Goal: Task Accomplishment & Management: Manage account settings

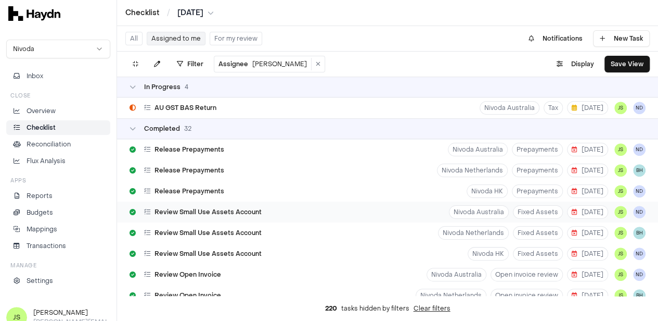
scroll to position [208, 0]
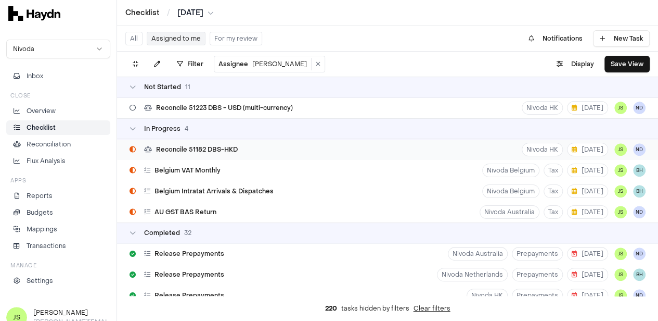
click at [232, 151] on span "Reconcile 51182 DBS-HKD" at bounding box center [197, 149] width 82 height 8
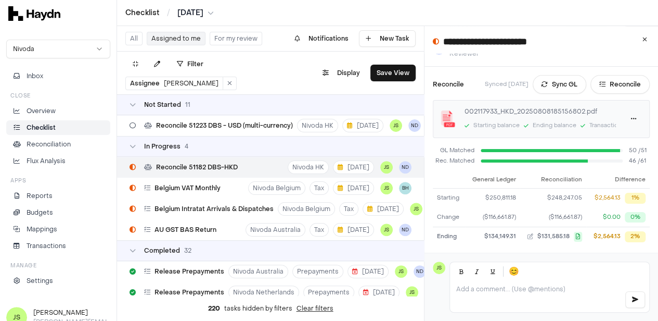
scroll to position [165, 0]
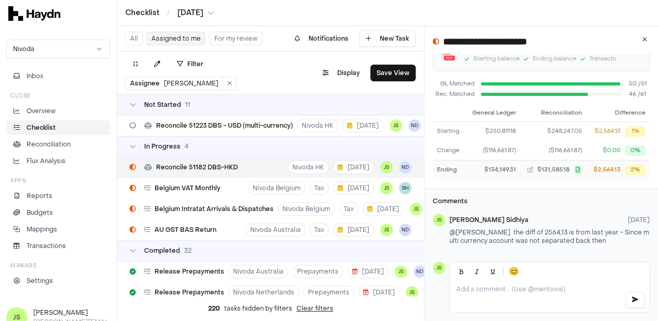
click at [609, 165] on div "$2,564.13" at bounding box center [607, 169] width 27 height 9
copy div "2,564.13"
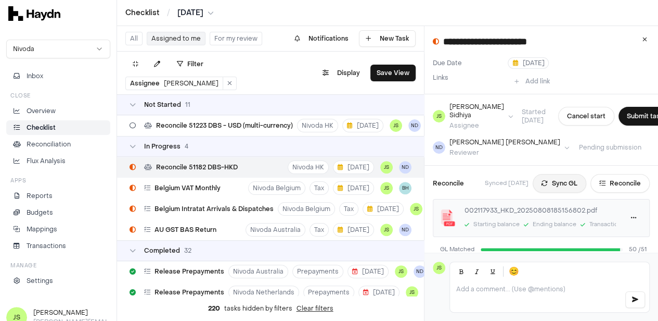
click at [544, 183] on icon at bounding box center [545, 183] width 6 height 6
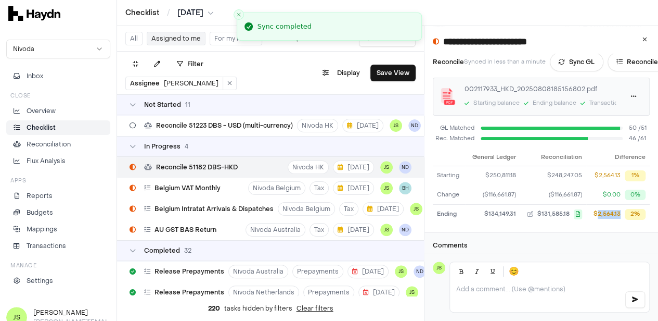
scroll to position [165, 0]
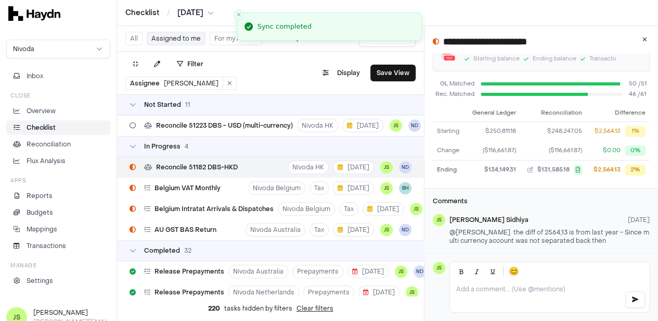
click at [579, 197] on h3 "Comments" at bounding box center [541, 201] width 217 height 8
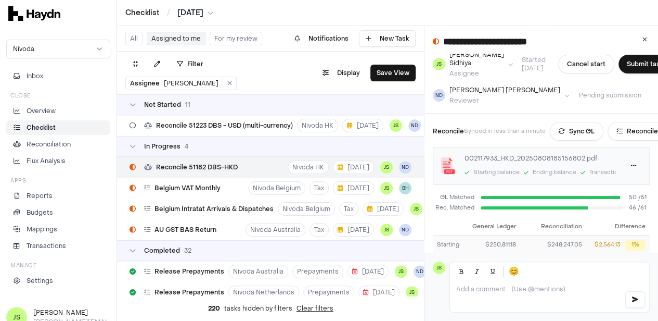
scroll to position [0, 0]
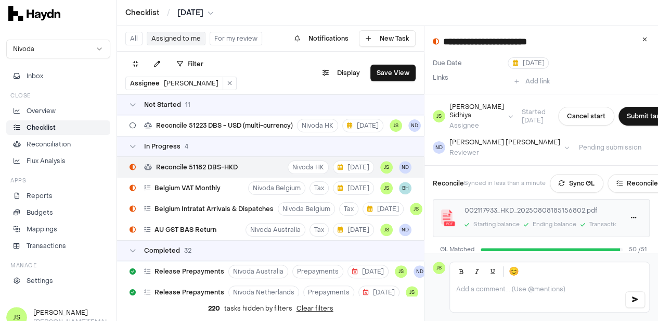
click at [68, 118] on div "Overview Checklist Reconciliation Flux Analysis" at bounding box center [58, 136] width 104 height 65
click at [201, 12] on html "Checklist / Jul 2025 Nivoda Inbox Close Overview Checklist Reconciliation Flux …" at bounding box center [329, 160] width 658 height 321
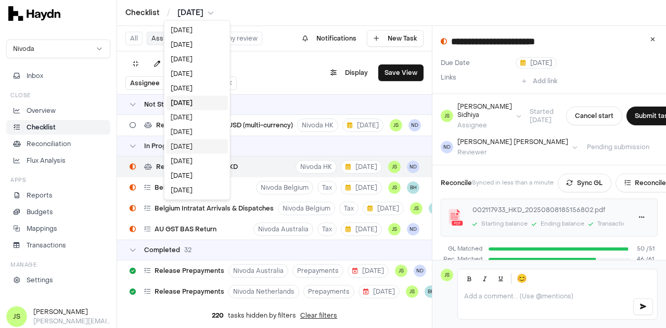
click at [193, 145] on div "[DATE]" at bounding box center [197, 146] width 61 height 15
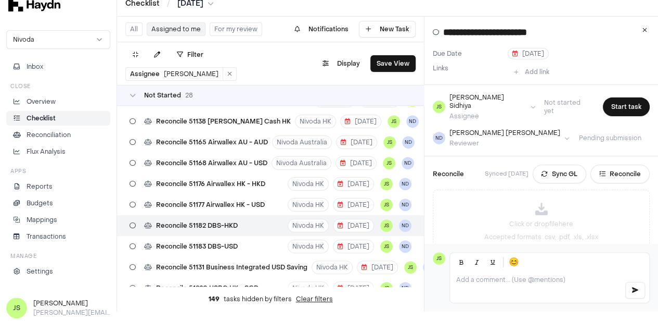
scroll to position [388, 0]
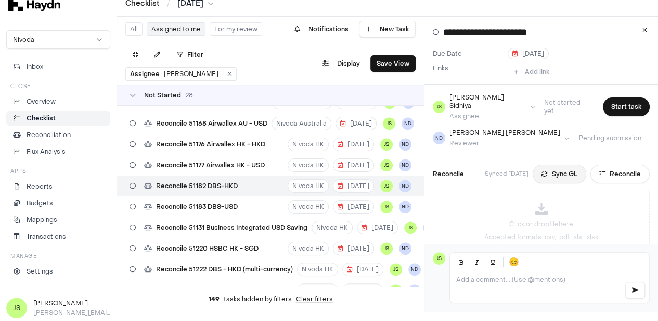
click at [553, 167] on button "Sync GL" at bounding box center [560, 173] width 54 height 19
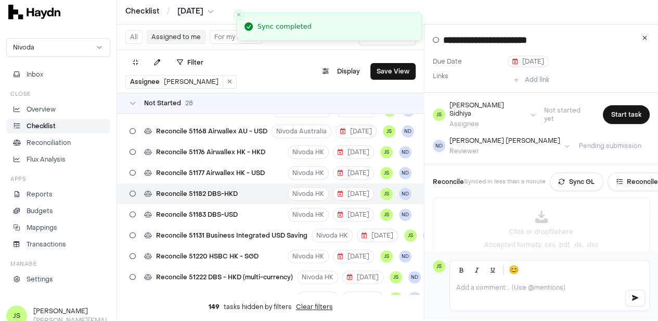
scroll to position [0, 0]
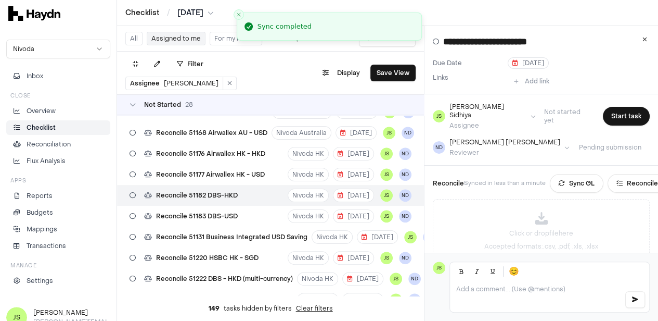
click at [203, 14] on html "Checklist / Apr 2025 Nivoda Inbox Close Overview Checklist Reconciliation Flux …" at bounding box center [329, 160] width 658 height 321
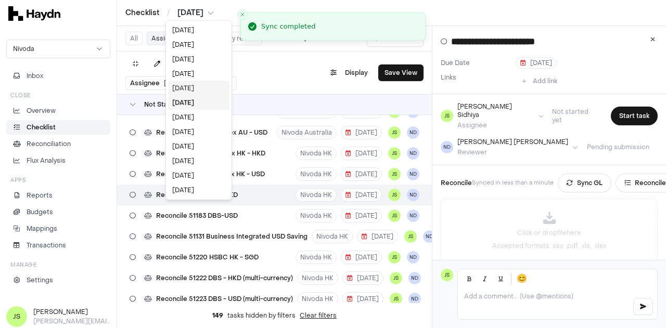
click at [192, 85] on div "[DATE]" at bounding box center [198, 88] width 61 height 15
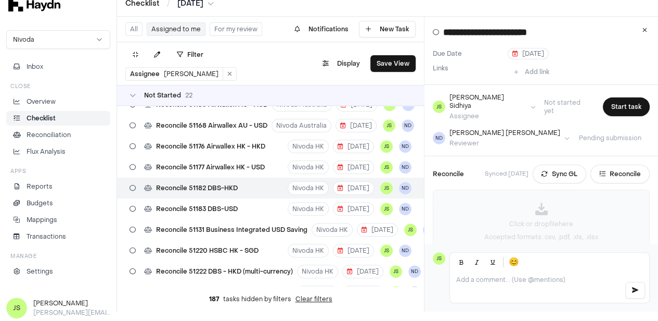
scroll to position [263, 0]
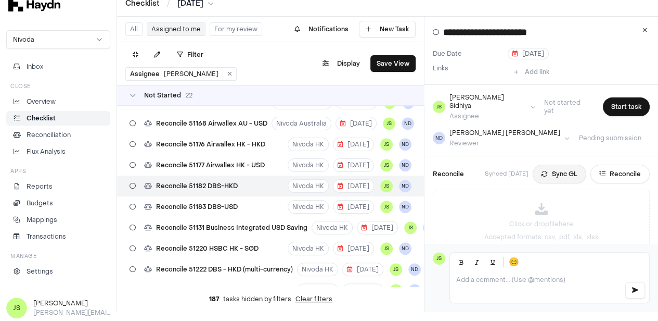
click at [563, 166] on button "Sync GL" at bounding box center [560, 173] width 54 height 19
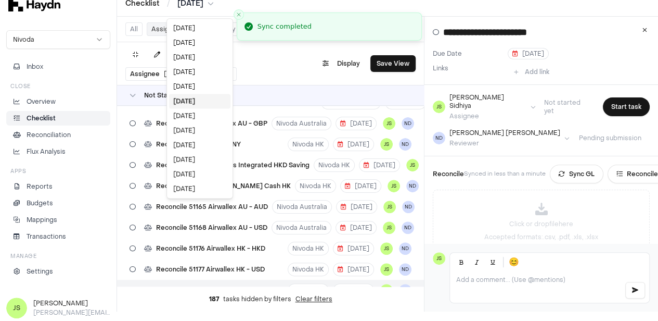
scroll to position [2, 0]
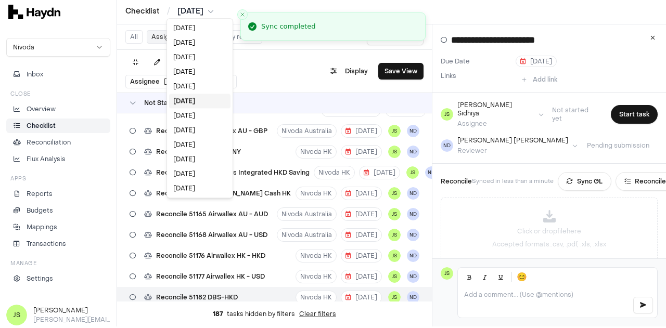
click at [188, 5] on html "Checklist / May 2025 Nivoda Inbox Close Overview Checklist Reconciliation Flux …" at bounding box center [333, 162] width 666 height 328
click at [197, 82] on div "[DATE]" at bounding box center [199, 86] width 61 height 15
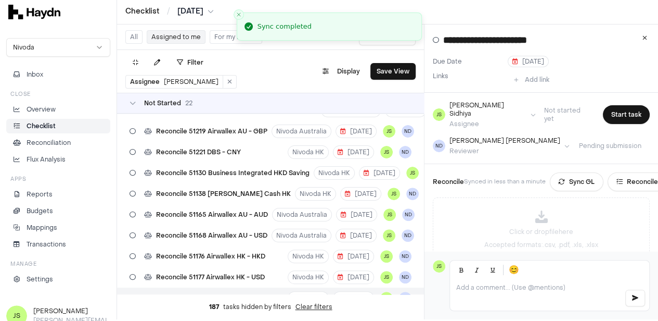
scroll to position [0, 0]
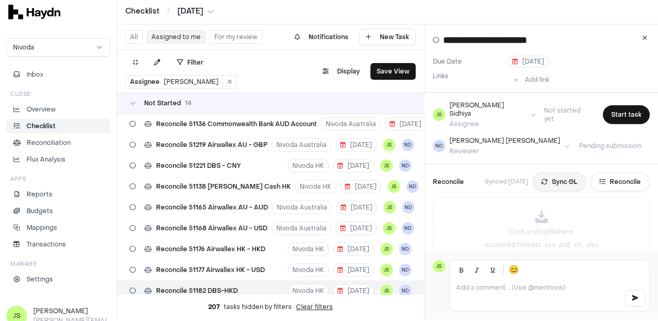
click at [550, 177] on button "Sync GL" at bounding box center [560, 181] width 54 height 19
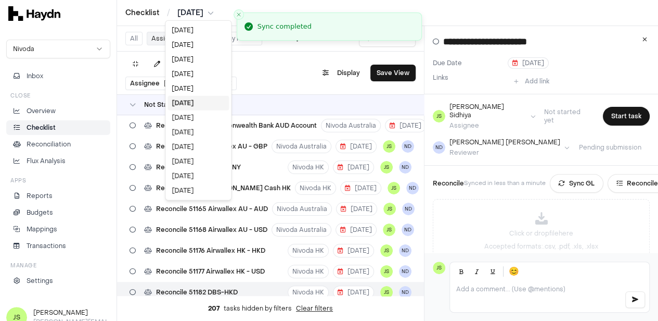
click at [193, 10] on html "Checklist / Jun 2025 Nivoda Inbox Close Overview Checklist Reconciliation Flux …" at bounding box center [329, 160] width 658 height 321
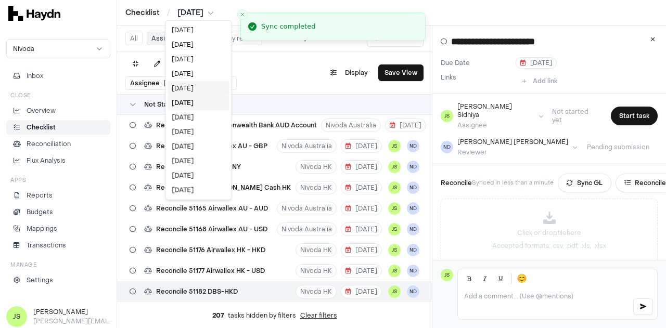
click at [193, 85] on div "[DATE]" at bounding box center [198, 88] width 61 height 15
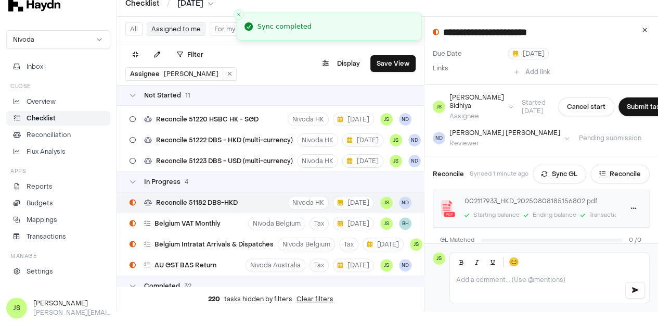
scroll to position [180, 0]
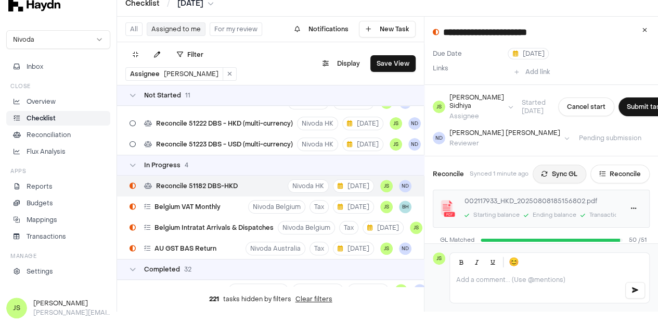
click at [557, 174] on button "Sync GL" at bounding box center [560, 173] width 54 height 19
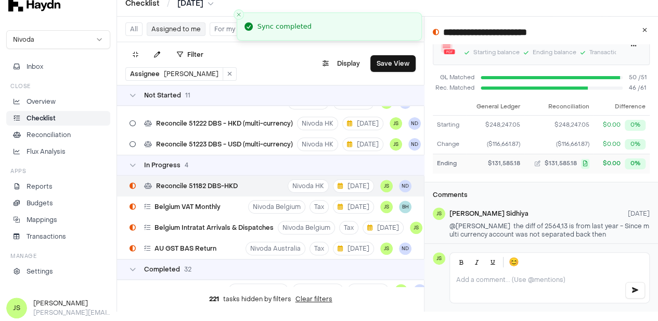
scroll to position [165, 0]
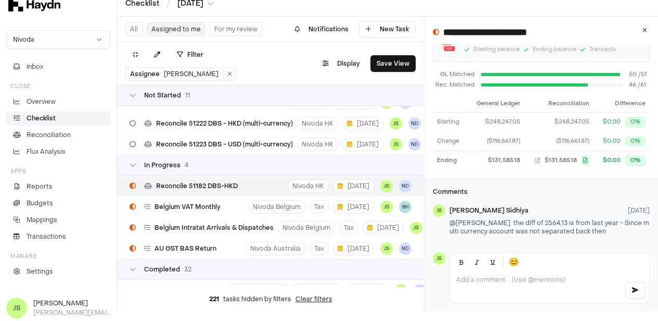
click at [560, 284] on p at bounding box center [536, 279] width 160 height 8
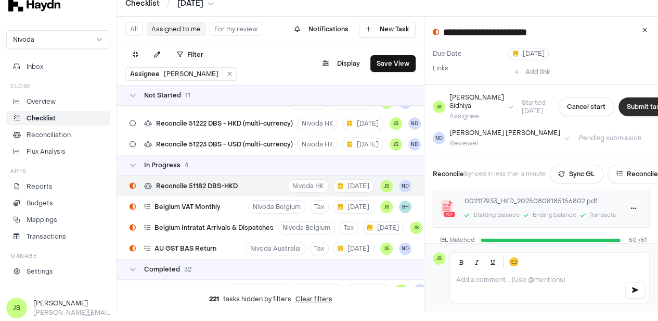
click at [625, 102] on button "Submit task" at bounding box center [645, 106] width 53 height 19
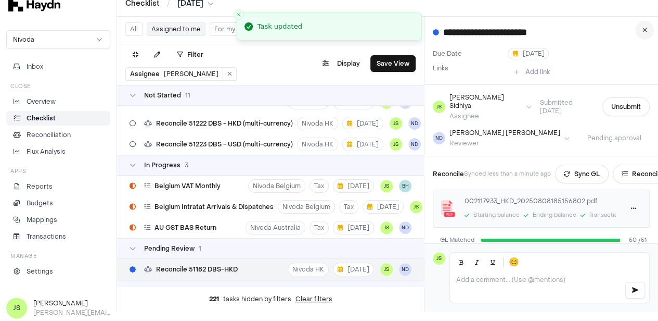
click at [647, 34] on button at bounding box center [644, 30] width 19 height 19
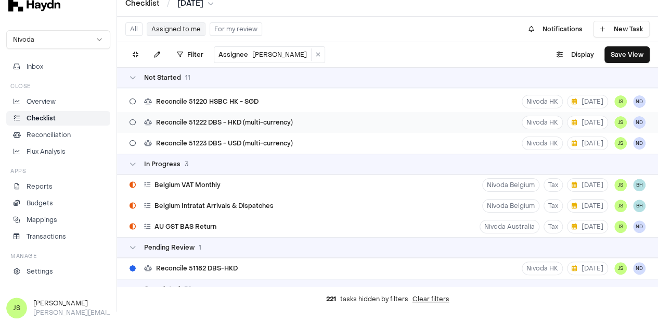
scroll to position [180, 0]
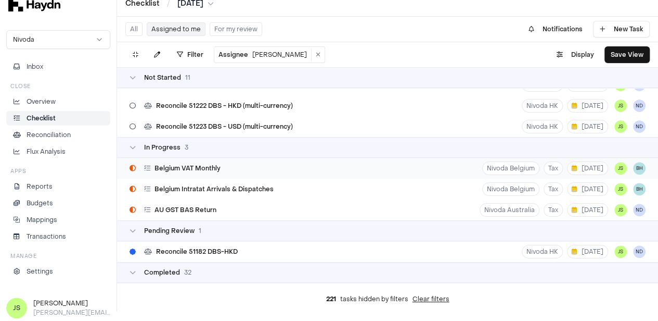
click at [227, 166] on div "Belgium VAT Monthly Nivoda Belgium Tax 19 Aug JS BH" at bounding box center [387, 168] width 541 height 21
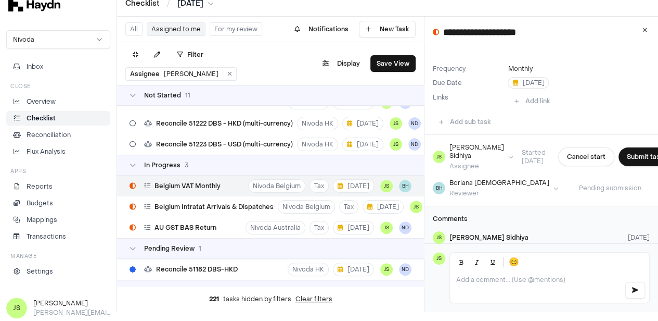
scroll to position [54, 0]
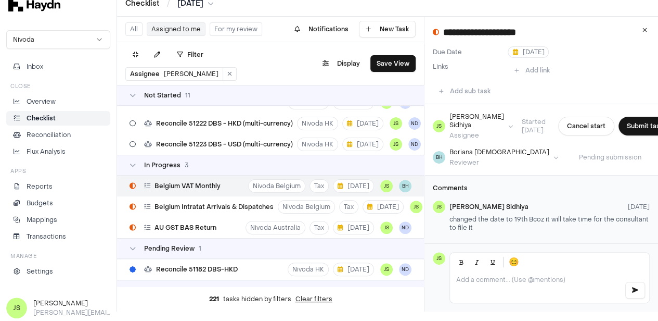
click at [518, 284] on p at bounding box center [536, 279] width 160 height 8
drag, startPoint x: 506, startPoint y: 291, endPoint x: 451, endPoint y: 292, distance: 55.2
click at [451, 292] on form "**********" at bounding box center [542, 278] width 234 height 68
click at [647, 30] on icon at bounding box center [645, 30] width 5 height 6
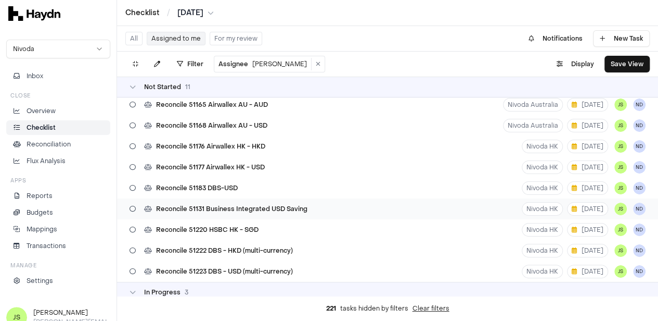
scroll to position [104, 0]
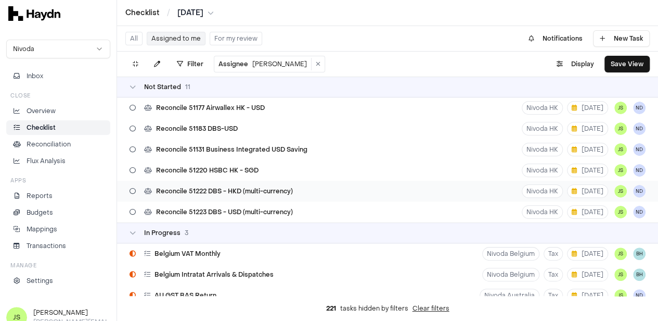
click at [253, 195] on div "Reconcile 51222 DBS - HKD (multi-currency)" at bounding box center [211, 191] width 172 height 20
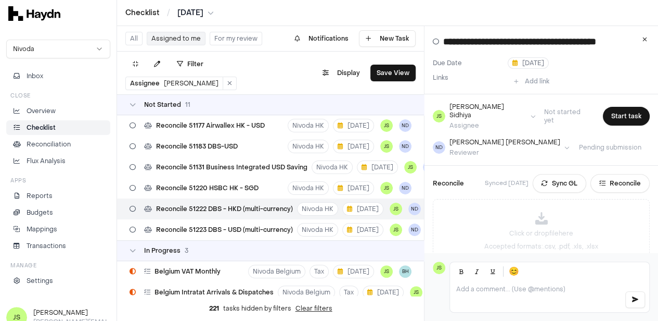
click at [552, 175] on button "Sync GL" at bounding box center [560, 183] width 54 height 19
click at [188, 15] on html "Checklist / Jul 2025 Nivoda Inbox Close Overview Checklist Reconciliation Flux …" at bounding box center [329, 160] width 658 height 321
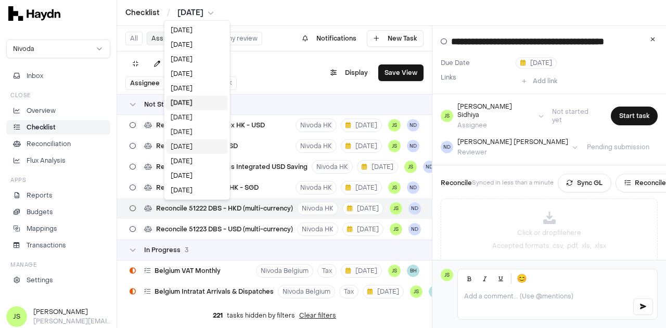
click at [186, 145] on div "[DATE]" at bounding box center [197, 146] width 61 height 15
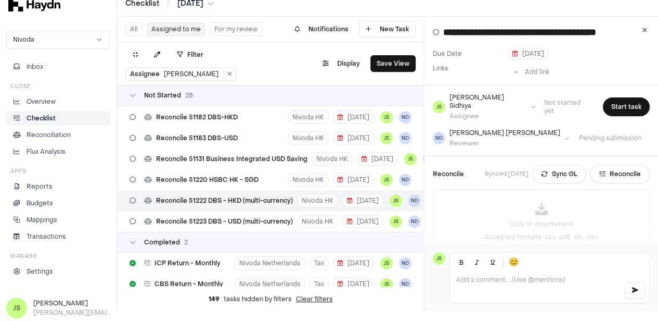
scroll to position [471, 0]
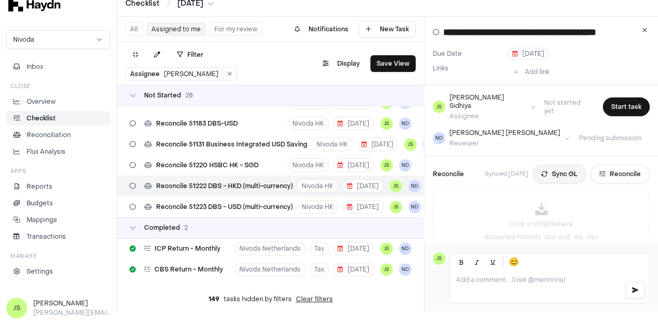
click at [557, 167] on button "Sync GL" at bounding box center [560, 173] width 54 height 19
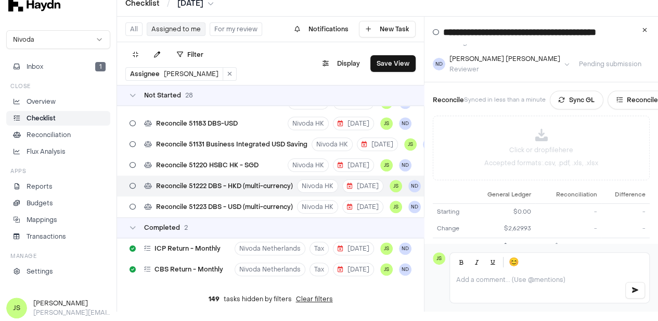
scroll to position [0, 0]
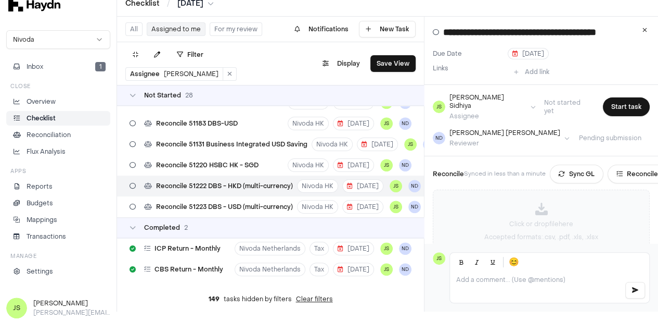
click at [542, 202] on icon at bounding box center [541, 208] width 12 height 12
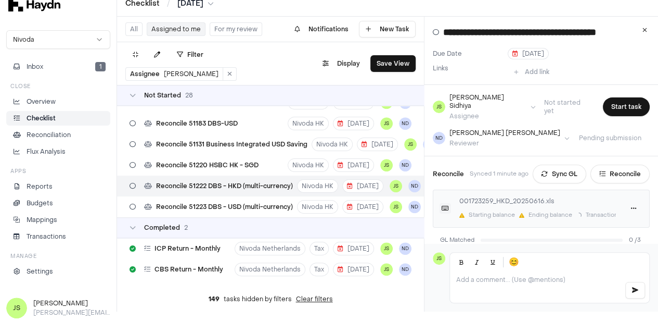
click at [610, 68] on div "Add link" at bounding box center [579, 71] width 142 height 17
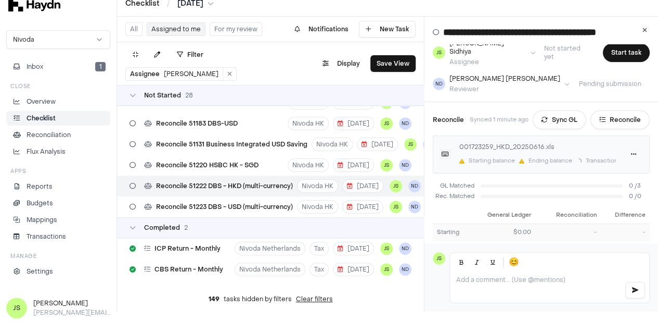
scroll to position [104, 0]
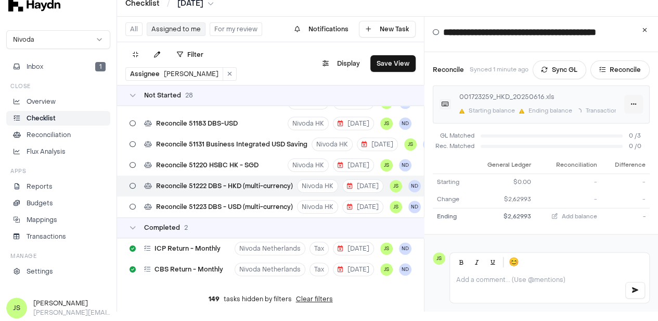
click at [631, 98] on html "Checklist / Apr 2025 Nivoda Inbox 1 Close Overview Checklist Reconciliation Flu…" at bounding box center [329, 151] width 658 height 321
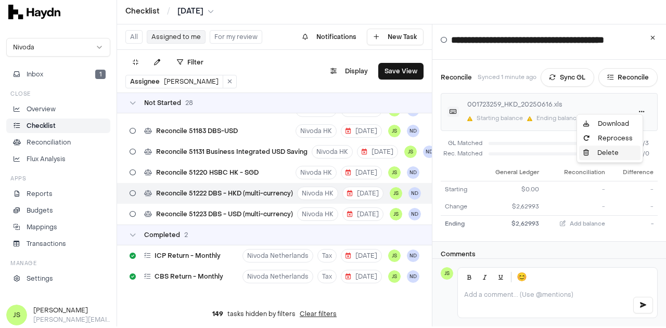
click at [609, 151] on div "Delete" at bounding box center [609, 153] width 61 height 15
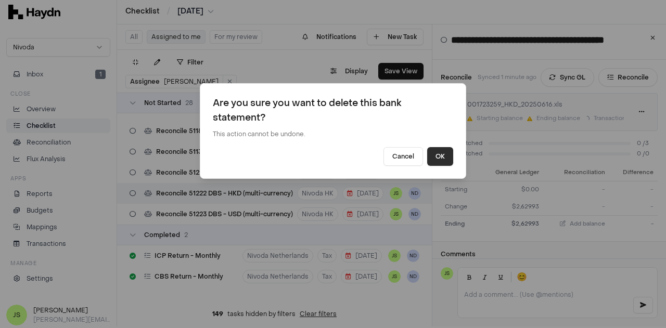
click at [439, 156] on button "OK" at bounding box center [440, 156] width 26 height 19
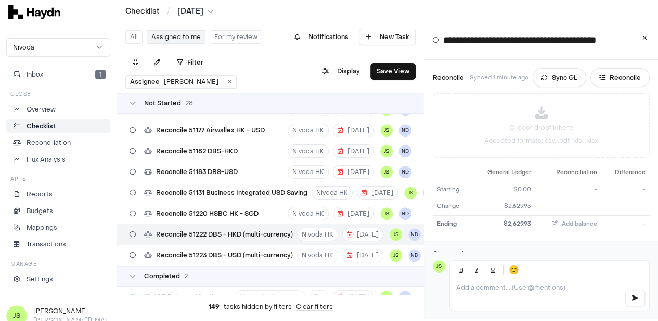
scroll to position [315, 0]
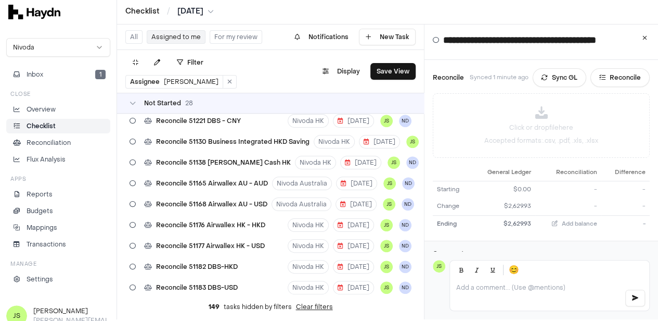
click at [60, 122] on li "Checklist" at bounding box center [58, 125] width 95 height 9
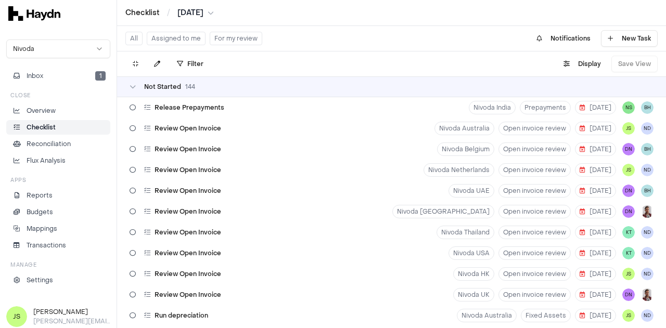
click at [197, 12] on html "Checklist / Apr 2025 Nivoda Inbox 1 Close Overview Checklist Reconciliation Flu…" at bounding box center [333, 164] width 666 height 328
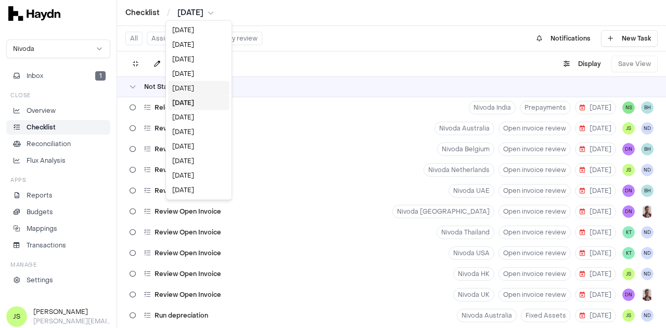
click at [193, 87] on div "May 2025" at bounding box center [198, 88] width 61 height 15
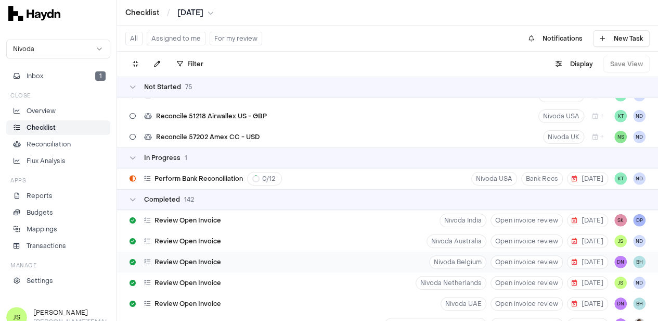
scroll to position [1561, 0]
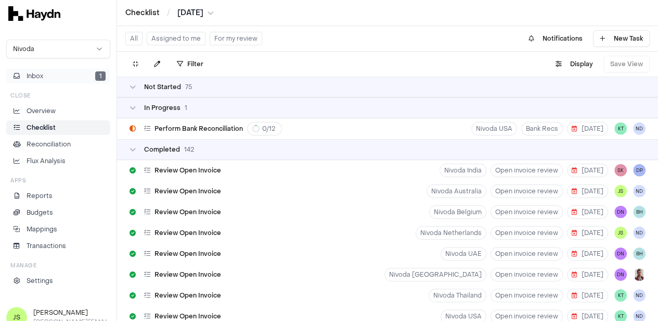
click at [64, 79] on button "Inbox 1" at bounding box center [58, 76] width 104 height 15
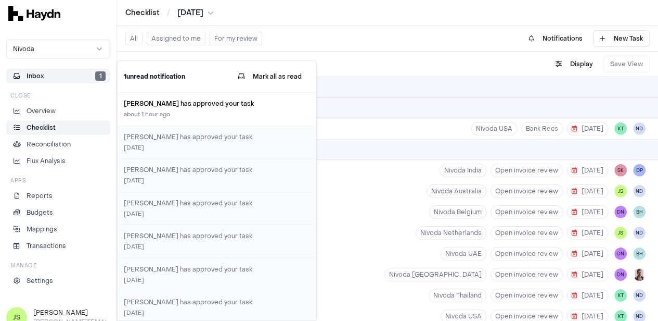
click at [44, 121] on link "Checklist" at bounding box center [58, 127] width 104 height 15
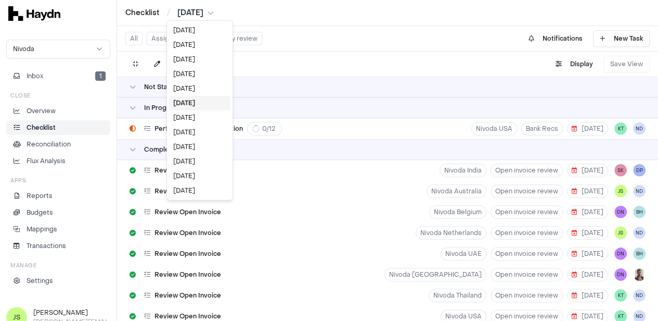
click at [189, 11] on html "Checklist / May 2025 Nivoda Inbox 1 Close Overview Checklist Reconciliation Flu…" at bounding box center [329, 160] width 658 height 321
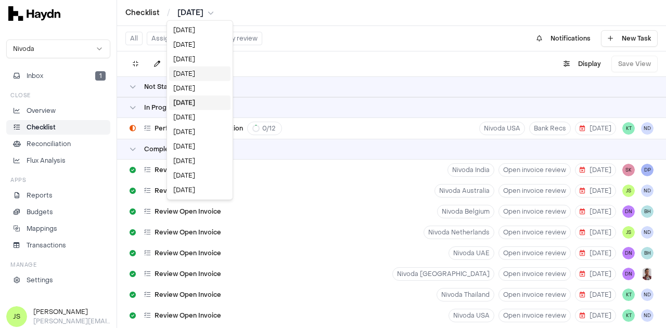
click at [194, 74] on div "Jul 2025" at bounding box center [199, 74] width 61 height 15
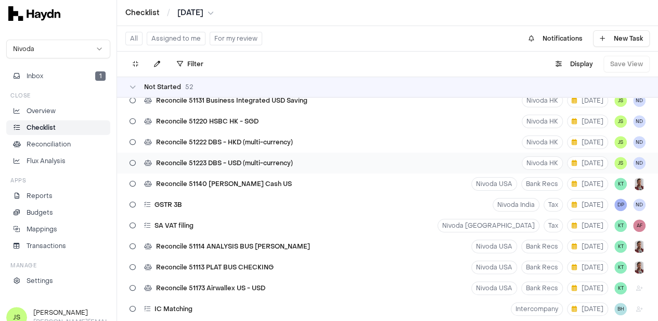
scroll to position [283, 0]
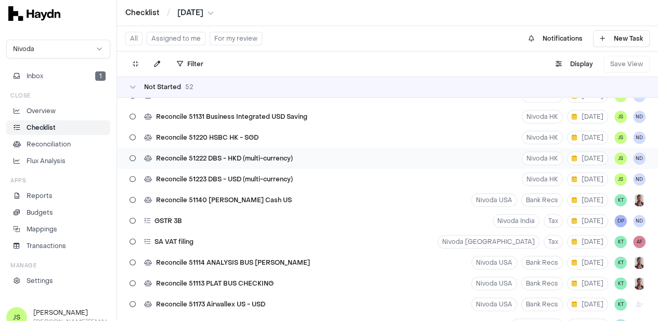
click at [270, 156] on span "Reconcile 51222 DBS - HKD (multi-currency)" at bounding box center [224, 158] width 137 height 8
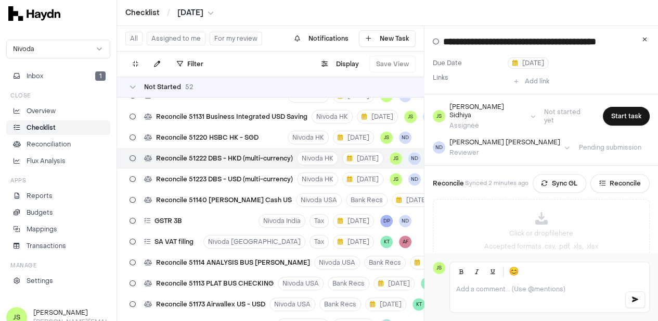
click at [198, 10] on html "Checklist / Jul 2025 Nivoda Inbox 1 Close Overview Checklist Reconciliation Flu…" at bounding box center [329, 160] width 658 height 321
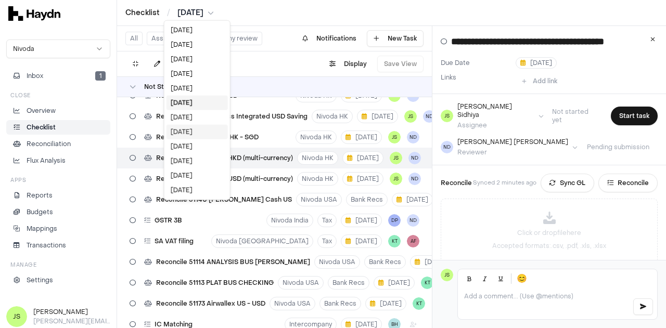
click at [194, 128] on div "May 2025" at bounding box center [197, 132] width 61 height 15
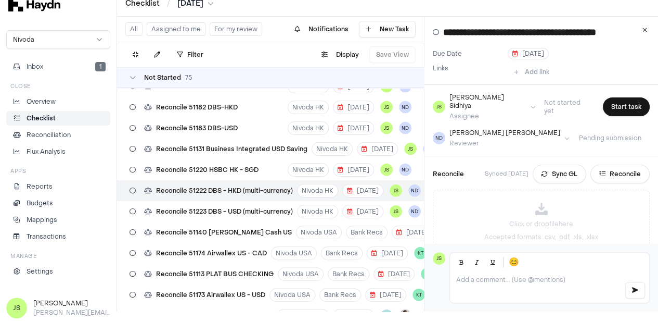
scroll to position [1158, 0]
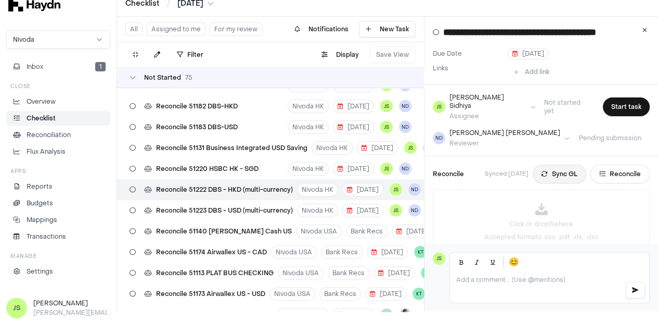
click at [550, 164] on button "Sync GL" at bounding box center [560, 173] width 54 height 19
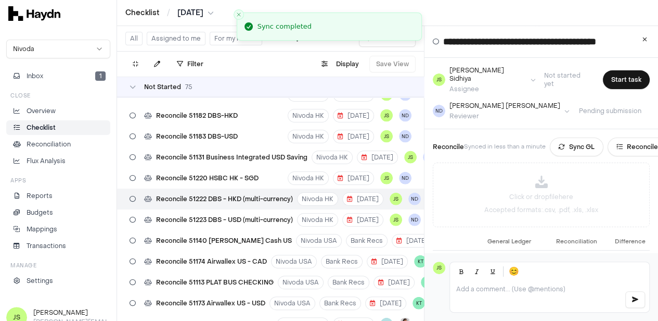
scroll to position [117, 0]
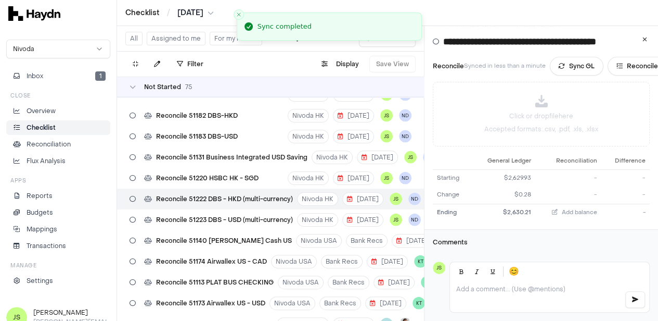
click at [197, 16] on html "Checklist / May 2025 Nivoda Inbox 1 Close Overview Checklist Reconciliation Flu…" at bounding box center [329, 160] width 658 height 321
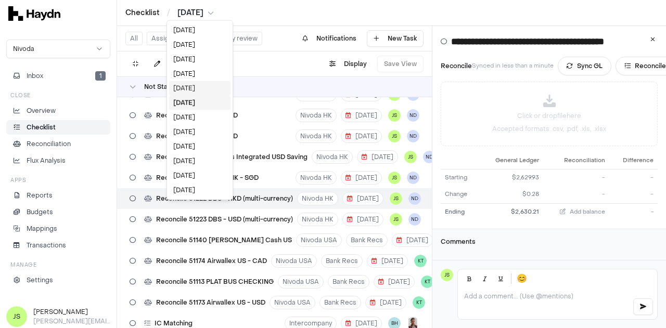
click at [198, 88] on div "Jun 2025" at bounding box center [199, 88] width 61 height 15
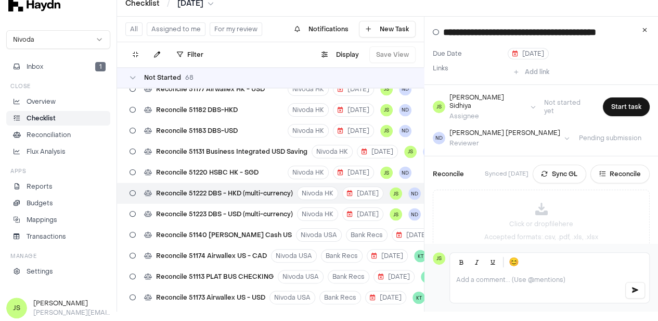
scroll to position [887, 0]
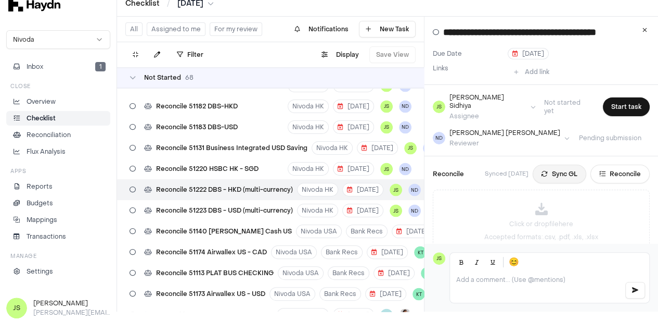
click at [553, 164] on button "Sync GL" at bounding box center [560, 173] width 54 height 19
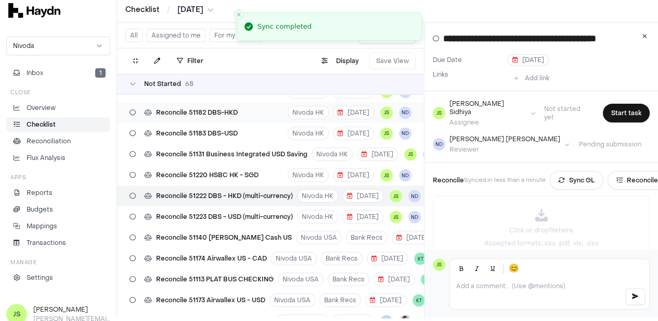
scroll to position [0, 0]
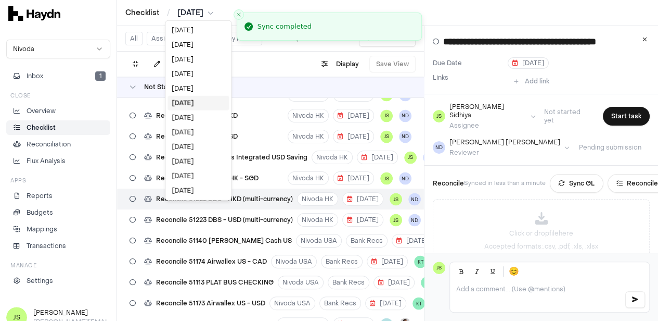
click at [183, 14] on html "Checklist / Jun 2025 Nivoda Inbox 1 Close Overview Checklist Reconciliation Flu…" at bounding box center [329, 160] width 658 height 321
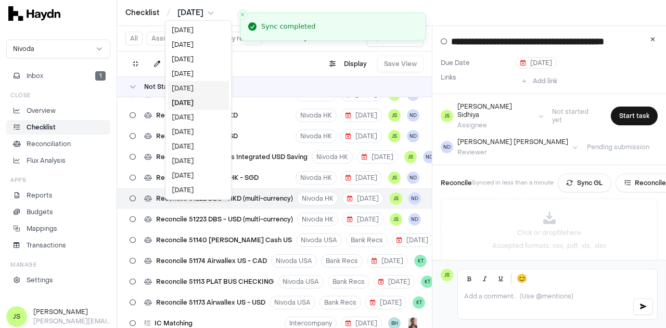
click at [189, 92] on div "Jul 2025" at bounding box center [198, 88] width 61 height 15
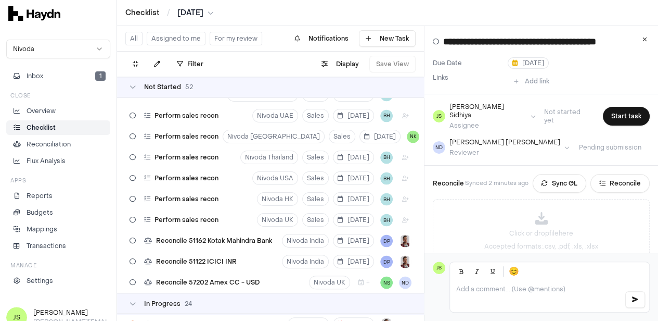
scroll to position [242, 0]
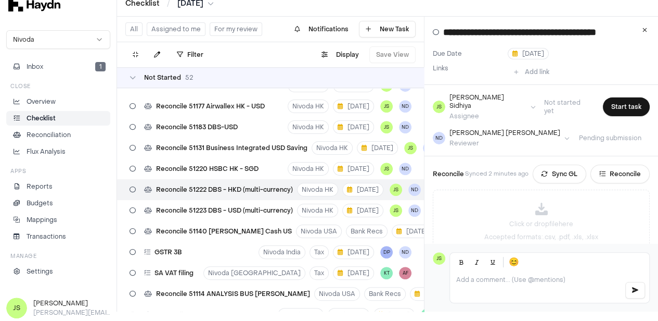
click at [563, 164] on button "Sync GL" at bounding box center [560, 173] width 54 height 19
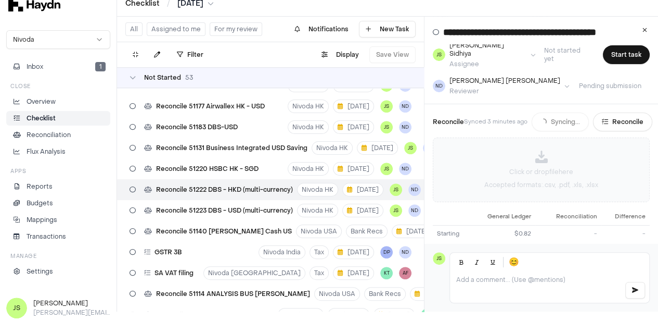
scroll to position [104, 0]
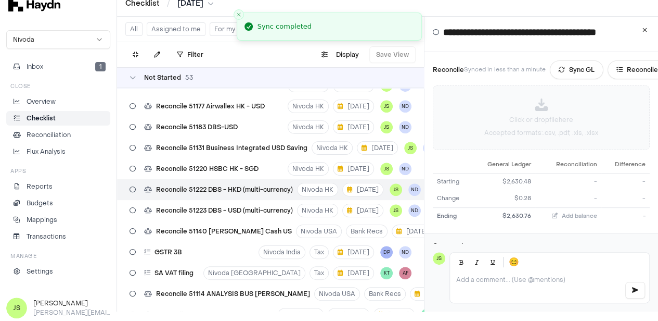
click at [538, 115] on p "Click or drop file here" at bounding box center [541, 119] width 64 height 9
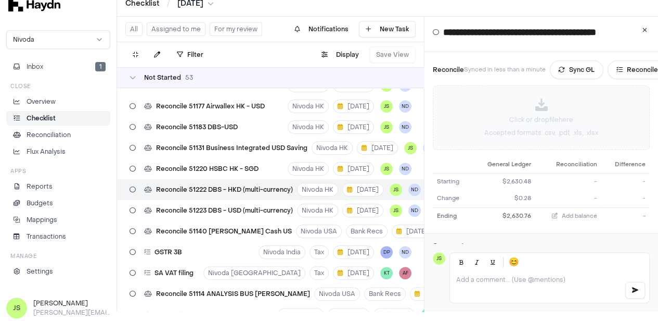
click at [550, 115] on p "Click or drop file here" at bounding box center [541, 119] width 64 height 9
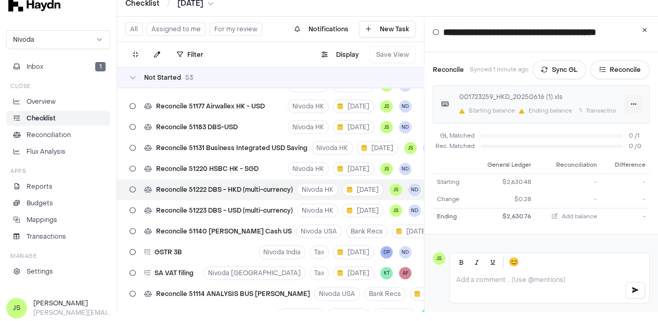
click at [641, 96] on html "Checklist / Jul 2025 Nivoda Inbox 1 Close Overview Checklist Reconciliation Flu…" at bounding box center [329, 151] width 658 height 321
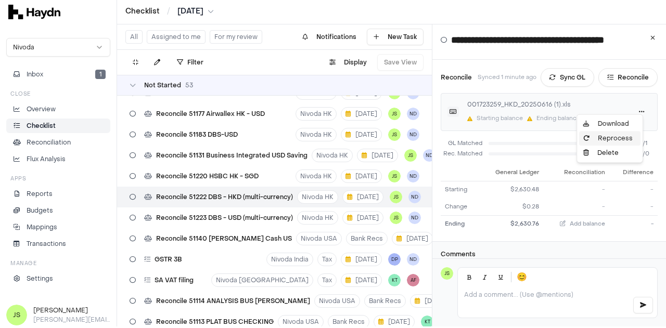
click at [604, 137] on div "Reprocess" at bounding box center [609, 138] width 61 height 15
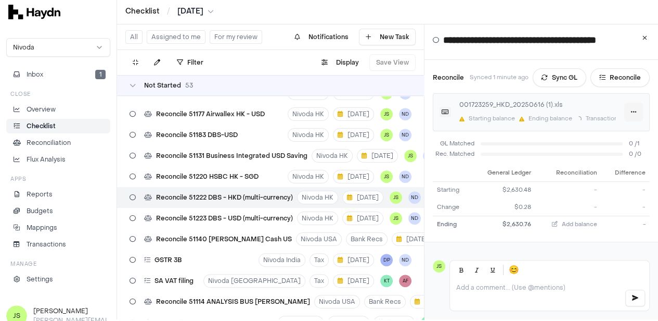
click at [635, 105] on html "Checklist / Jul 2025 Nivoda Inbox 1 Close Overview Checklist Reconciliation Flu…" at bounding box center [329, 158] width 658 height 321
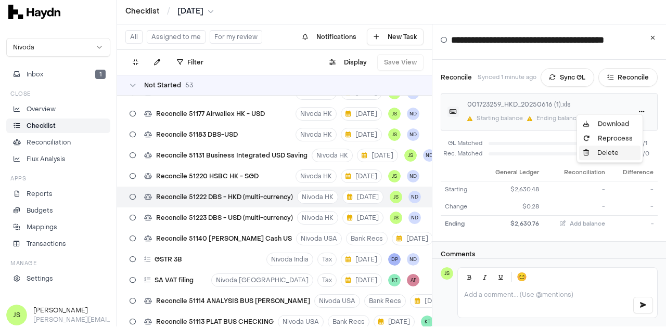
click at [597, 155] on div "Delete" at bounding box center [609, 153] width 61 height 15
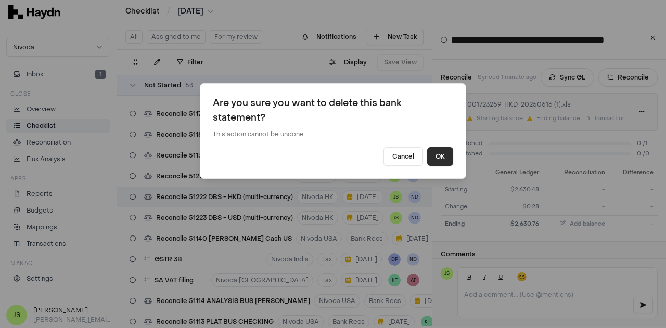
click at [439, 161] on button "OK" at bounding box center [440, 156] width 26 height 19
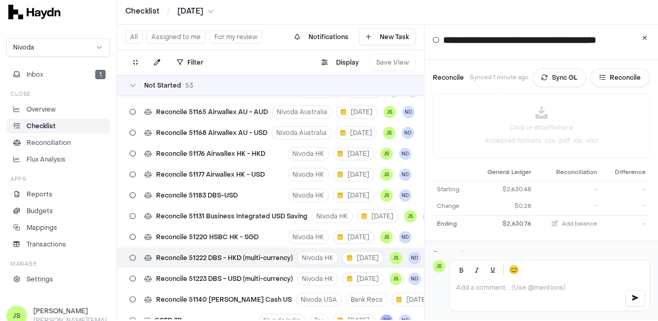
scroll to position [138, 0]
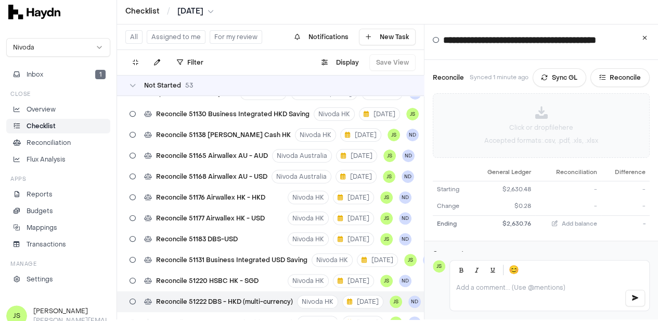
click at [528, 123] on p "Click or drop file here" at bounding box center [541, 127] width 64 height 9
click at [637, 103] on html "Checklist / Jul 2025 Nivoda Inbox 1 Close Overview Checklist Reconciliation Flu…" at bounding box center [329, 158] width 658 height 321
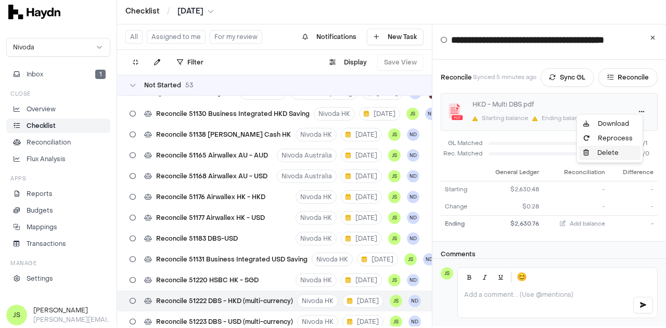
click at [603, 151] on div "Delete" at bounding box center [609, 153] width 61 height 15
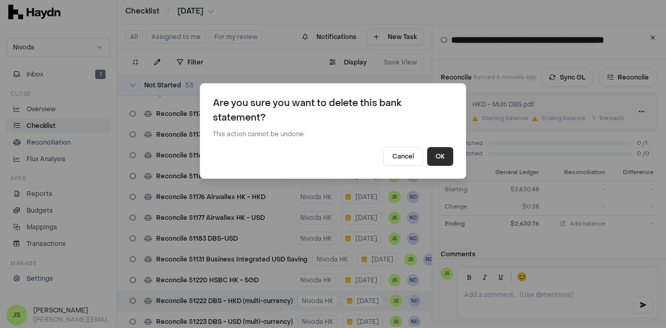
click at [448, 152] on button "OK" at bounding box center [440, 156] width 26 height 19
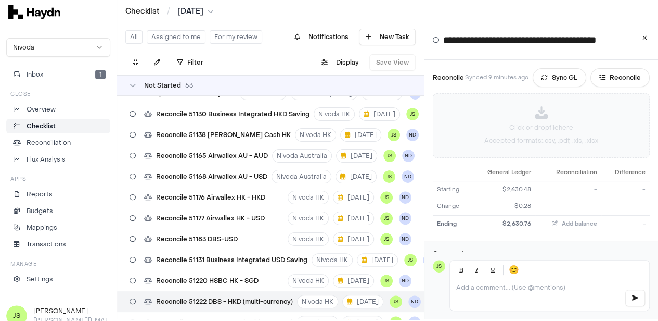
click at [548, 106] on icon at bounding box center [541, 112] width 12 height 12
click at [633, 98] on html "Checklist / Jul 2025 Nivoda Inbox 1 Close Overview Checklist Reconciliation Flu…" at bounding box center [329, 158] width 658 height 321
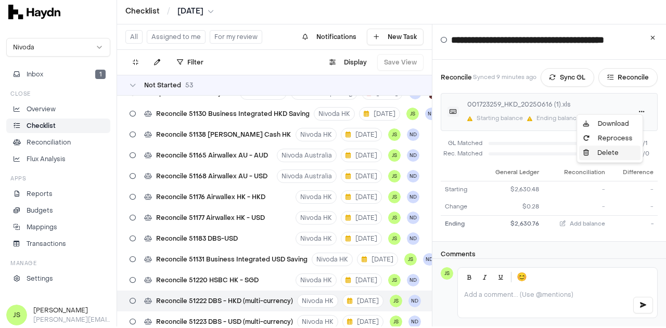
click at [602, 148] on div "Delete" at bounding box center [609, 153] width 61 height 15
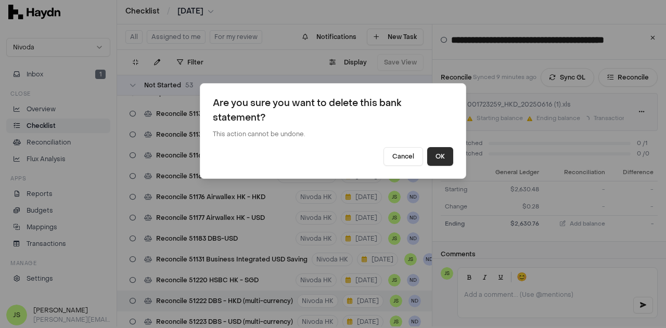
click at [446, 159] on button "OK" at bounding box center [440, 156] width 26 height 19
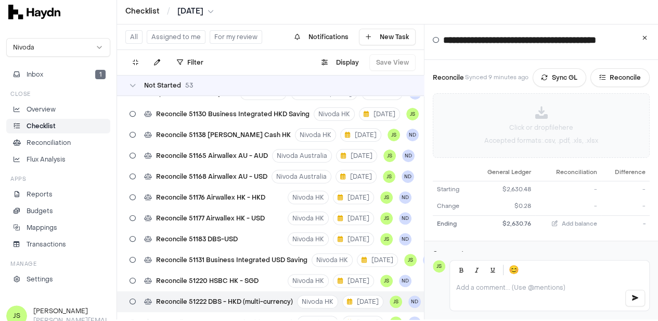
click at [533, 123] on p "Click or drop file here" at bounding box center [541, 127] width 64 height 9
click at [553, 123] on p "Click or drop file here" at bounding box center [541, 127] width 64 height 9
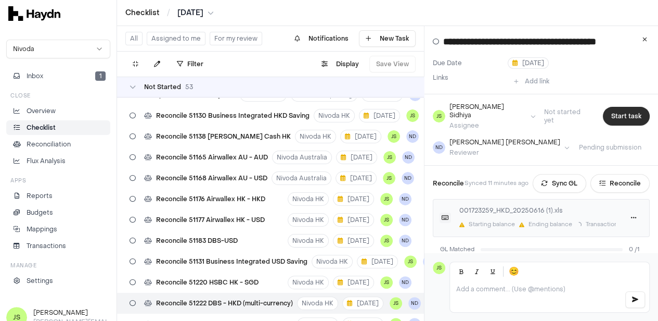
scroll to position [0, 0]
click at [621, 113] on button "Start task" at bounding box center [626, 116] width 47 height 19
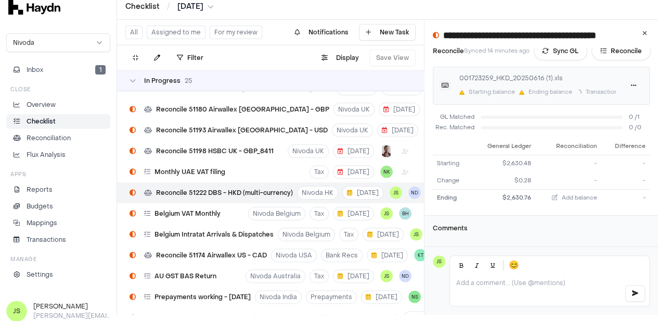
scroll to position [9, 0]
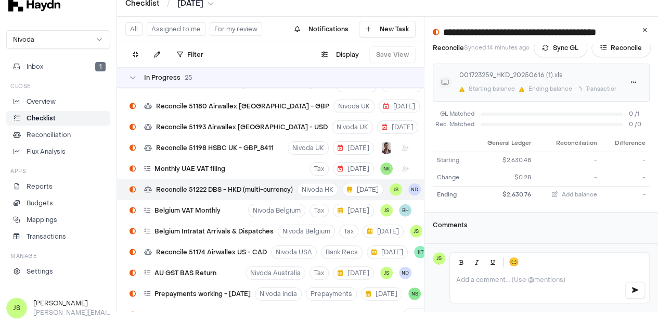
click at [538, 296] on div at bounding box center [549, 286] width 199 height 31
click at [647, 28] on icon at bounding box center [645, 30] width 5 height 6
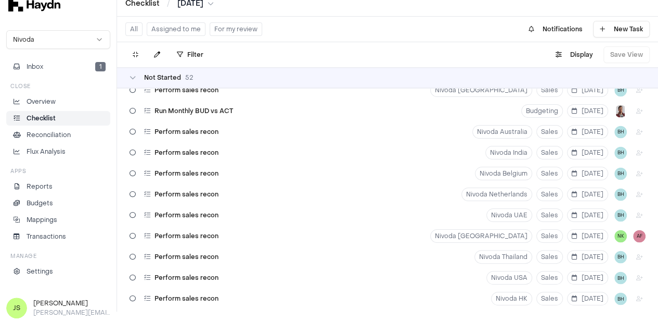
scroll to position [648, 0]
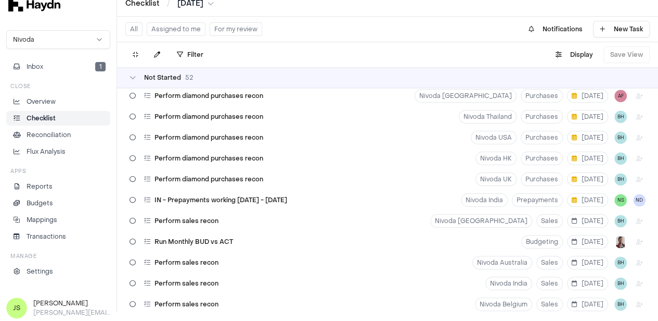
click at [188, 30] on button "Assigned to me" at bounding box center [176, 29] width 59 height 14
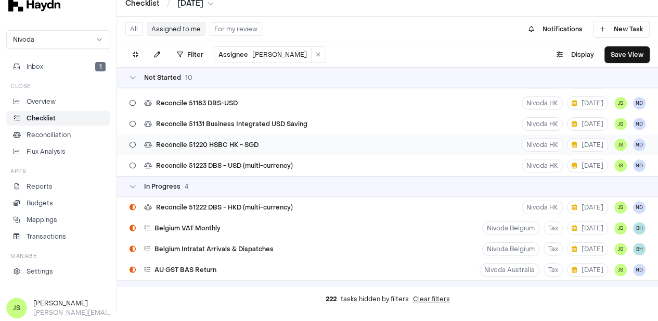
scroll to position [104, 0]
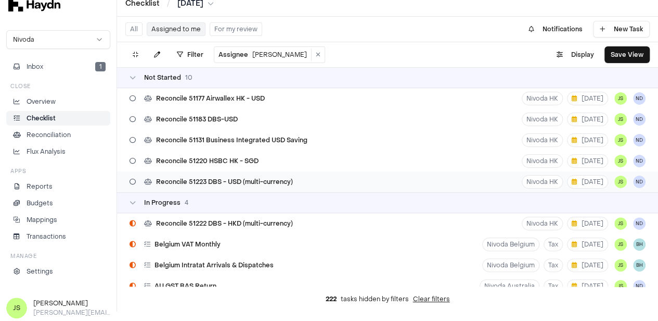
click at [238, 178] on span "Reconcile 51223 DBS - USD (multi-currency)" at bounding box center [224, 181] width 137 height 8
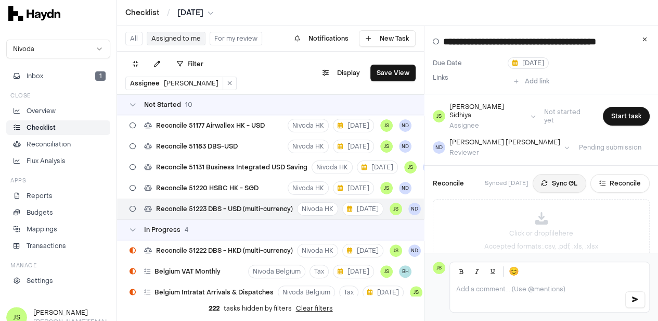
click at [547, 180] on icon at bounding box center [545, 183] width 6 height 6
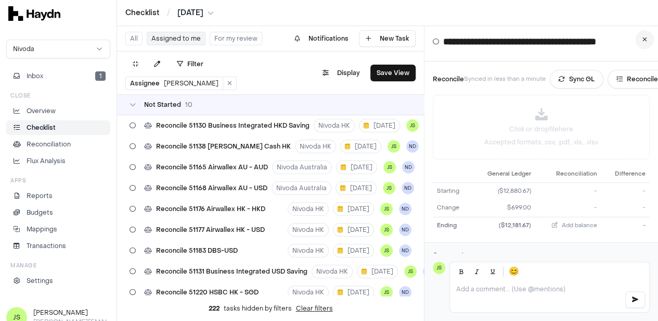
click at [647, 42] on icon at bounding box center [645, 39] width 5 height 6
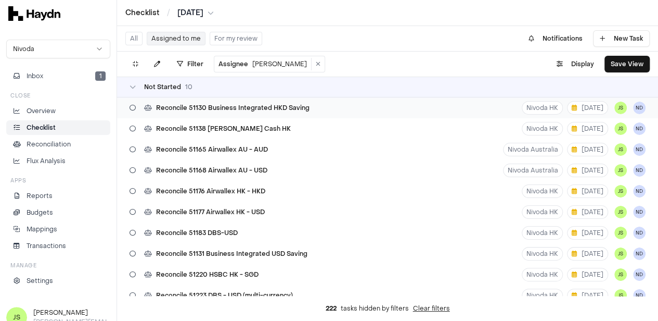
click at [277, 107] on span "Reconcile 51130 Business Integrated HKD Saving" at bounding box center [233, 108] width 154 height 8
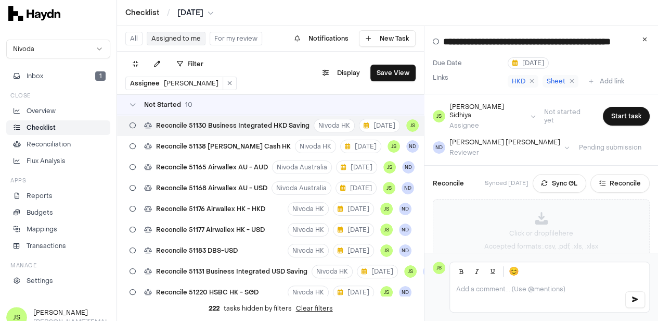
click at [531, 208] on div "Click or drop file here Accepted formats: .csv, .pdf, .xls, .xlsx" at bounding box center [541, 230] width 216 height 63
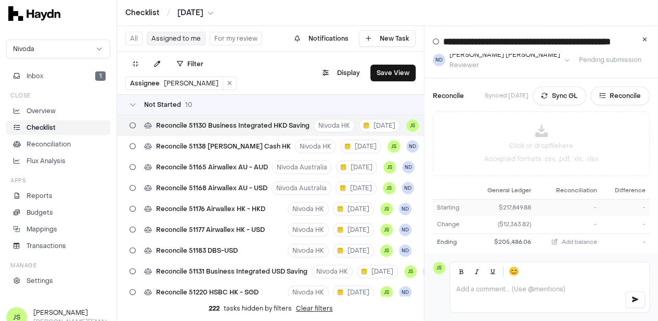
scroll to position [117, 0]
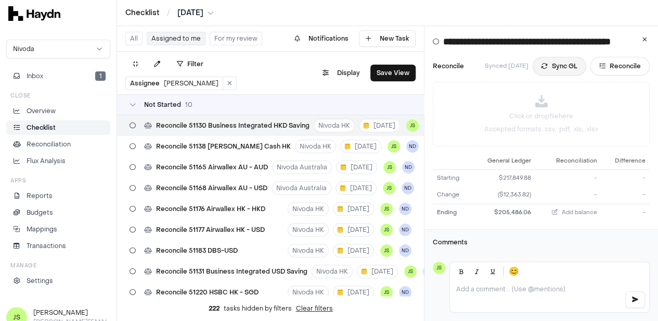
click at [564, 57] on button "Sync GL" at bounding box center [560, 66] width 54 height 19
click at [523, 111] on p "Click or drop file here" at bounding box center [541, 115] width 64 height 9
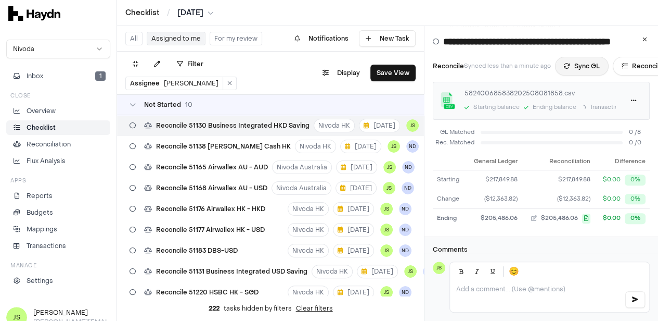
click at [577, 57] on button "Sync GL" at bounding box center [582, 66] width 54 height 19
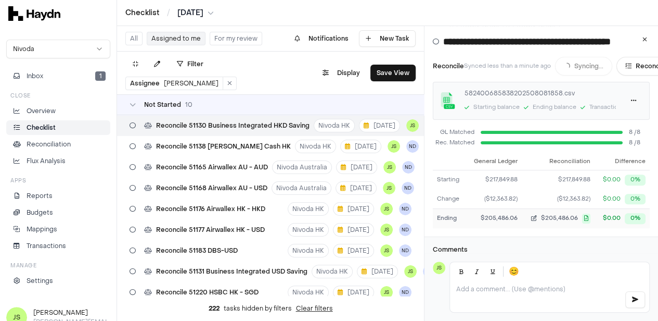
click at [588, 213] on icon "button" at bounding box center [586, 218] width 8 height 10
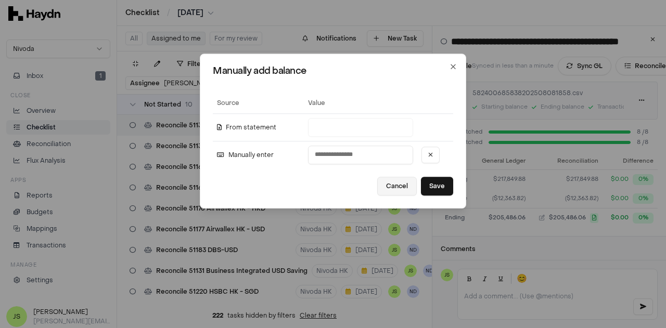
click at [389, 188] on button "Cancel" at bounding box center [397, 186] width 40 height 19
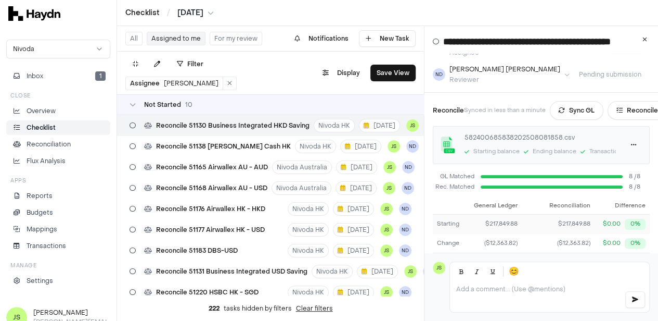
scroll to position [104, 0]
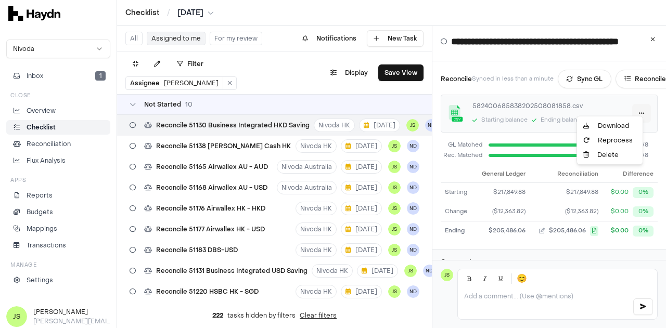
click at [641, 107] on html "Checklist / Jul 2025 Nivoda Inbox 1 Close Overview Checklist Reconciliation Flu…" at bounding box center [333, 164] width 666 height 328
click at [610, 233] on html "Checklist / Jul 2025 Nivoda Inbox 1 Close Overview Checklist Reconciliation Flu…" at bounding box center [333, 164] width 666 height 328
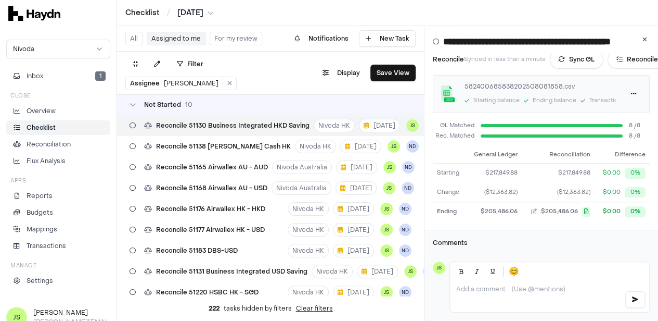
scroll to position [124, 14]
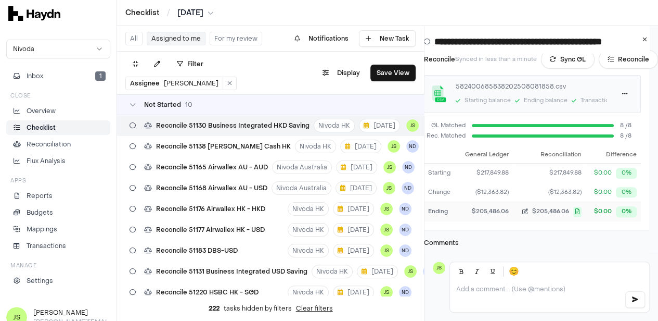
click at [532, 207] on span "$205,486.06" at bounding box center [550, 211] width 37 height 9
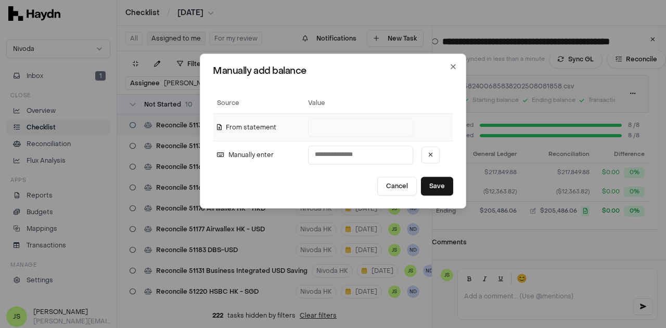
click at [250, 127] on td "From statement" at bounding box center [258, 128] width 91 height 28
click at [451, 69] on icon "button" at bounding box center [453, 67] width 4 height 4
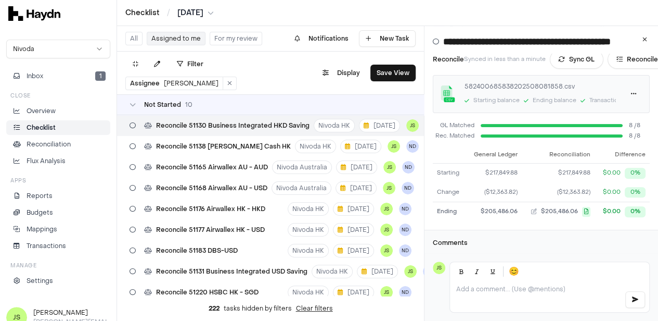
scroll to position [0, 0]
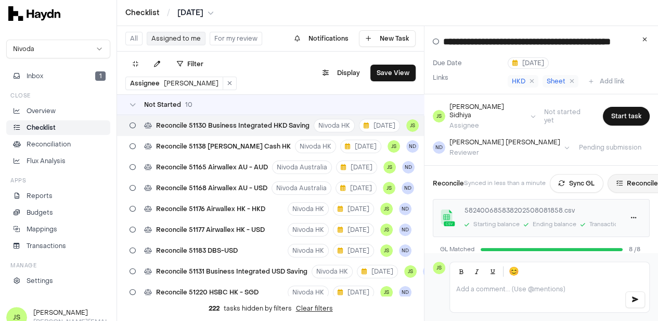
click at [645, 176] on button "Reconcile" at bounding box center [637, 183] width 59 height 19
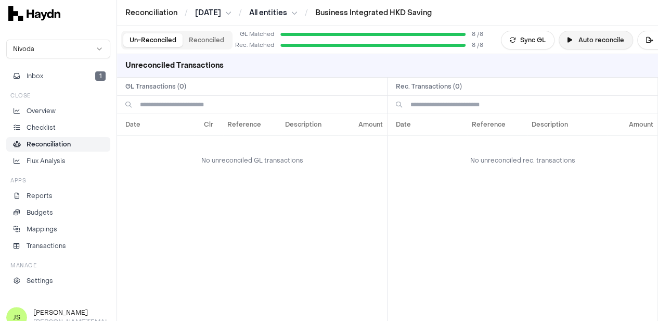
click at [600, 41] on button "Auto reconcile" at bounding box center [596, 40] width 74 height 19
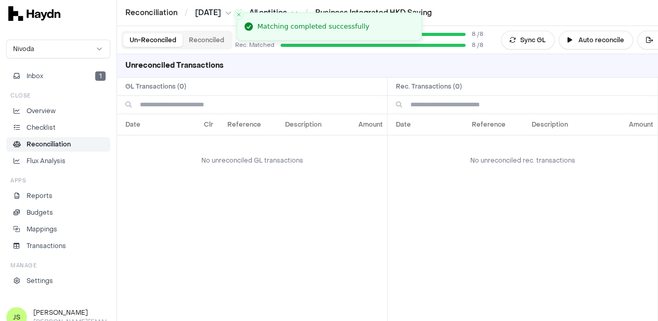
click at [201, 39] on button "Reconciled" at bounding box center [207, 40] width 48 height 14
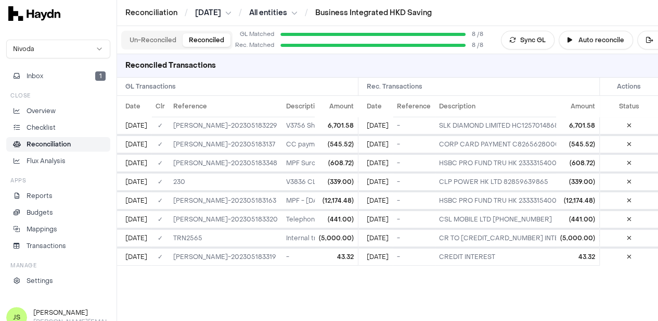
click at [221, 271] on div "Date Clr Reference Description Amount Jul 2 ✓ JE-HK-202305183229 V3756 Shenzhen…" at bounding box center [387, 208] width 541 height 225
click at [643, 35] on button "Export" at bounding box center [662, 40] width 50 height 19
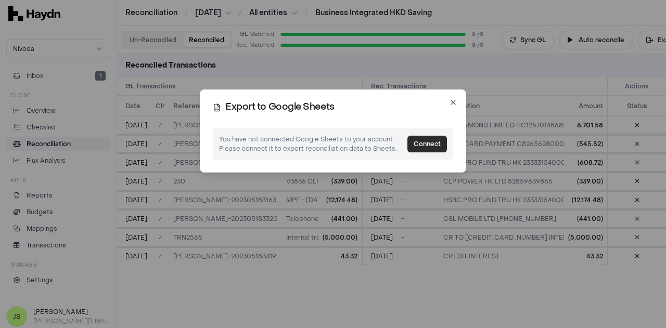
click at [424, 144] on button "Connect" at bounding box center [427, 144] width 40 height 17
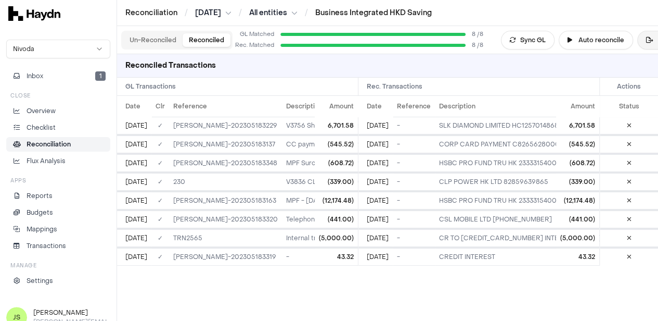
click at [655, 37] on button "Export" at bounding box center [662, 40] width 50 height 19
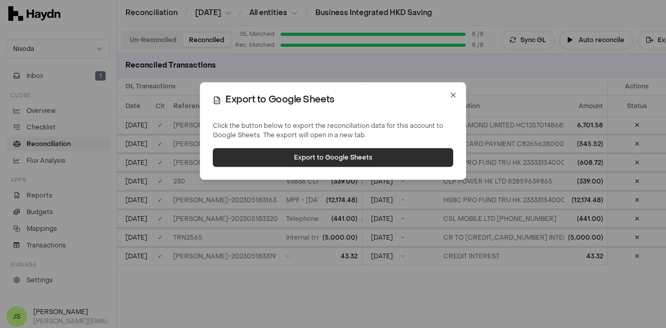
click at [276, 158] on button "Export to Google Sheets" at bounding box center [333, 157] width 240 height 19
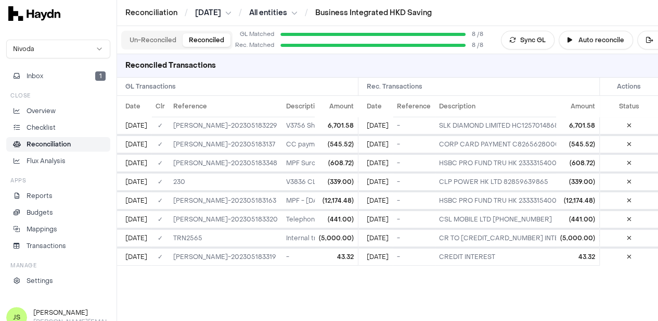
click at [532, 15] on div "Reconciliation / Jul 2025 / All entities / Business Integrated HKD Saving" at bounding box center [387, 13] width 525 height 10
click at [599, 18] on div "Reconciliation / Jul 2025 / All entities / Business Integrated HKD Saving" at bounding box center [387, 13] width 525 height 10
click at [408, 14] on link "Business Integrated HKD Saving" at bounding box center [373, 13] width 117 height 10
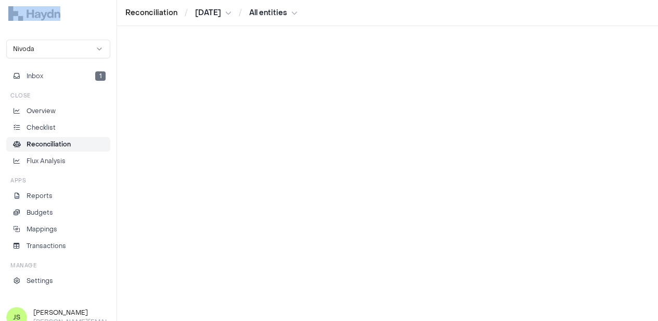
click at [408, 14] on div "Reconciliation / Jul 2025 / All entities" at bounding box center [387, 13] width 525 height 10
click at [55, 140] on p "Reconciliation" at bounding box center [49, 143] width 44 height 9
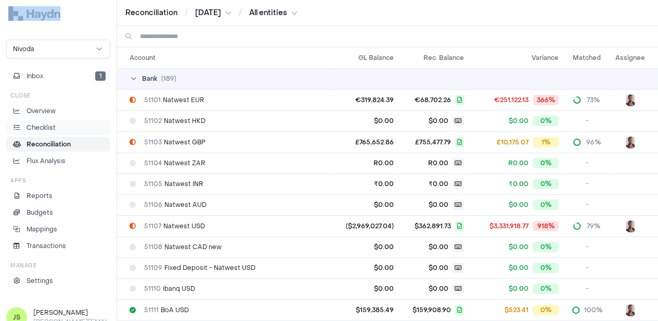
click at [32, 120] on link "Checklist" at bounding box center [58, 127] width 104 height 15
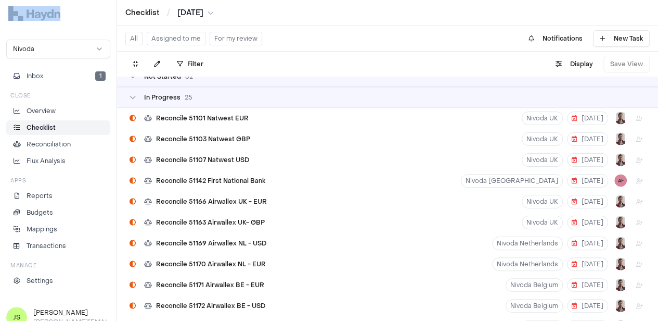
scroll to position [781, 0]
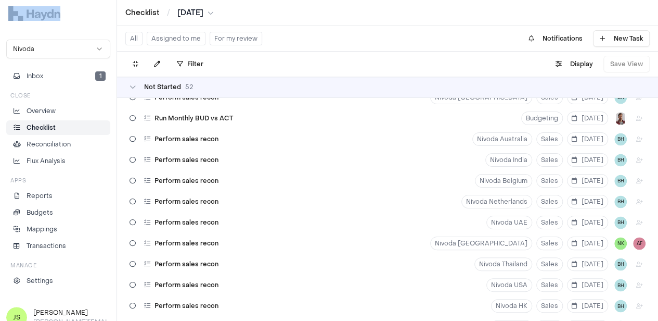
click at [178, 38] on button "Assigned to me" at bounding box center [176, 39] width 59 height 14
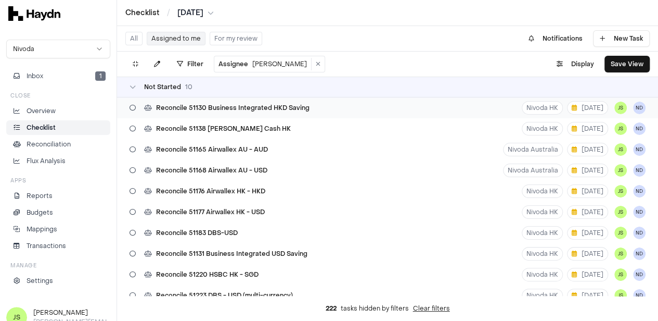
click at [335, 100] on div "Reconcile 51130 Business Integrated HKD Saving Nivoda HK 18 Aug JS ND" at bounding box center [387, 107] width 541 height 21
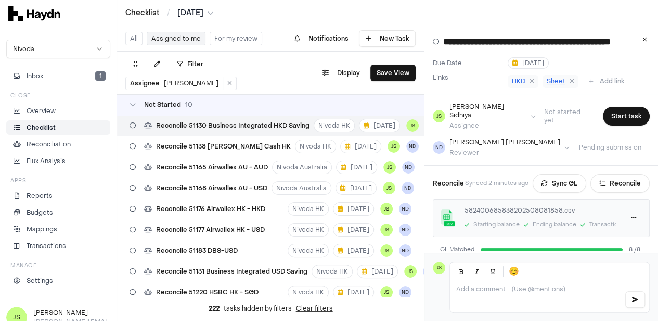
click at [556, 80] on span "Sheet" at bounding box center [556, 81] width 19 height 8
click at [526, 79] on span "HKD" at bounding box center [519, 81] width 14 height 8
click at [627, 177] on button "Reconcile" at bounding box center [620, 183] width 59 height 19
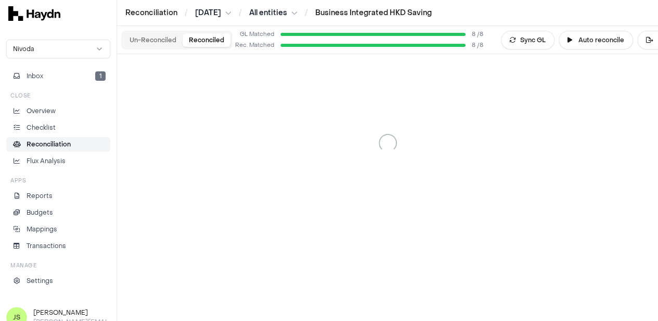
click at [200, 46] on button "Reconciled" at bounding box center [207, 40] width 48 height 14
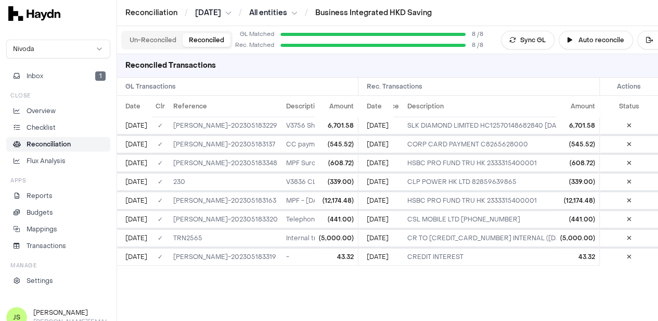
scroll to position [0, 8]
click at [654, 40] on button "Export" at bounding box center [662, 40] width 50 height 19
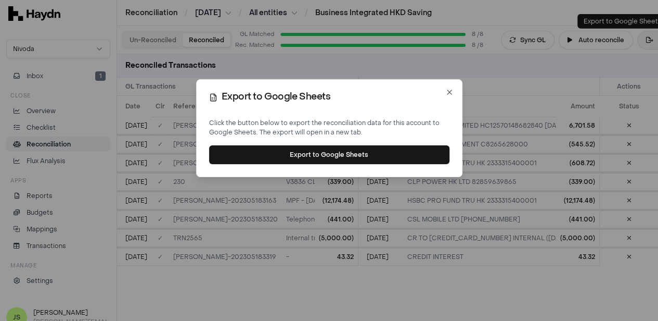
scroll to position [0, 0]
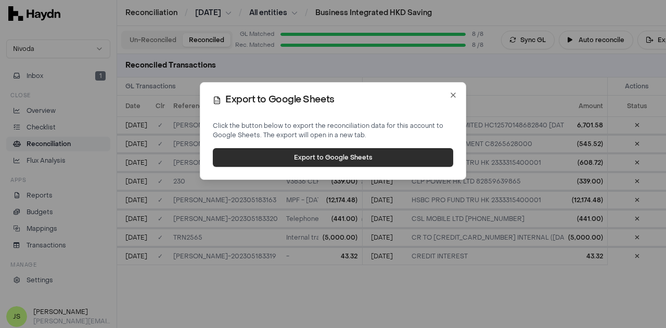
click at [309, 166] on button "Export to Google Sheets" at bounding box center [333, 157] width 240 height 19
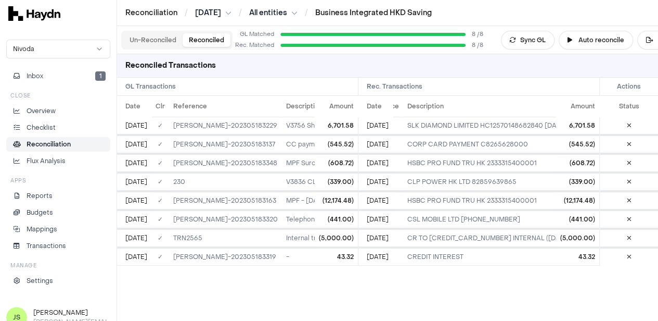
click at [76, 139] on li "Reconciliation" at bounding box center [58, 143] width 95 height 9
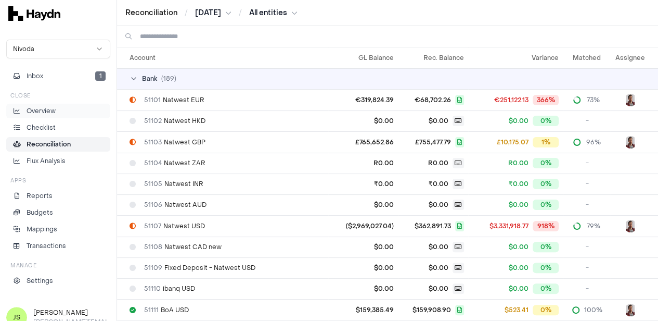
click at [44, 117] on link "Overview" at bounding box center [58, 111] width 104 height 15
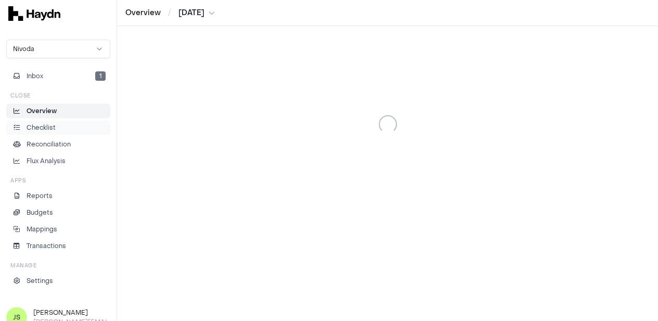
click at [47, 127] on p "Checklist" at bounding box center [41, 127] width 29 height 9
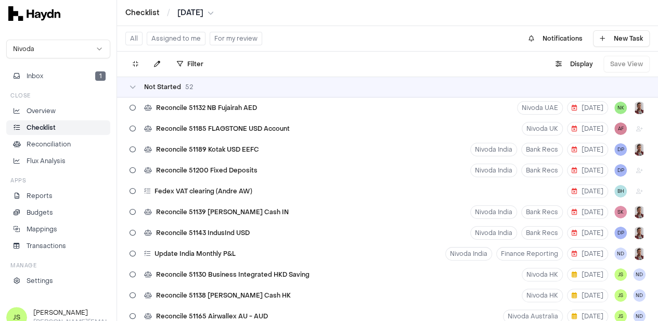
drag, startPoint x: 193, startPoint y: 36, endPoint x: 199, endPoint y: 36, distance: 6.3
click at [195, 37] on button "Assigned to me" at bounding box center [176, 39] width 59 height 14
click at [186, 37] on button "Assigned to me" at bounding box center [176, 39] width 59 height 14
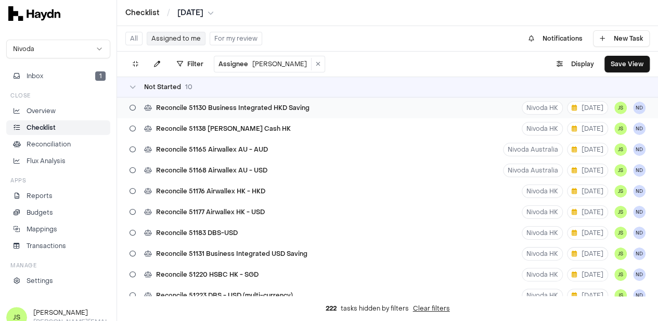
click at [226, 109] on span "Reconcile 51130 Business Integrated HKD Saving" at bounding box center [233, 108] width 154 height 8
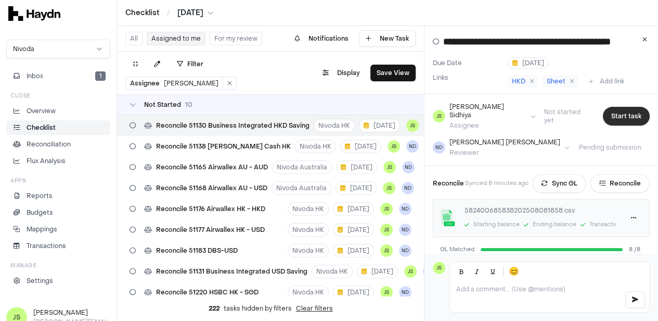
click at [622, 108] on button "Start task" at bounding box center [626, 116] width 47 height 19
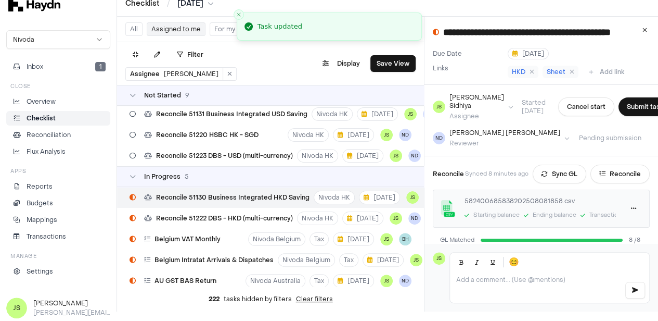
scroll to position [138, 0]
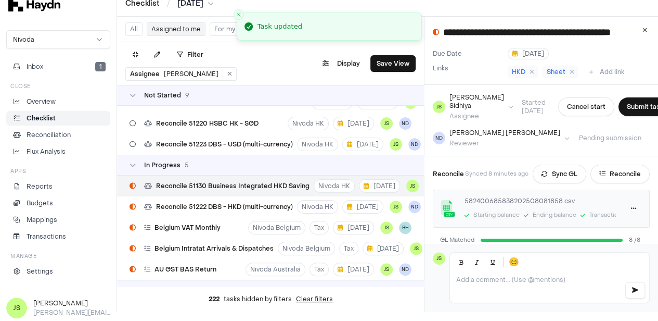
click at [622, 108] on button "Submit task" at bounding box center [645, 106] width 53 height 19
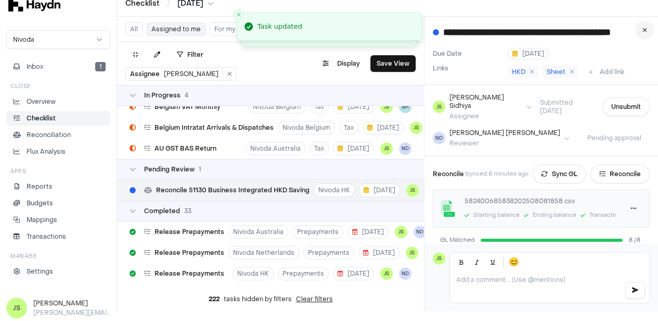
scroll to position [242, 0]
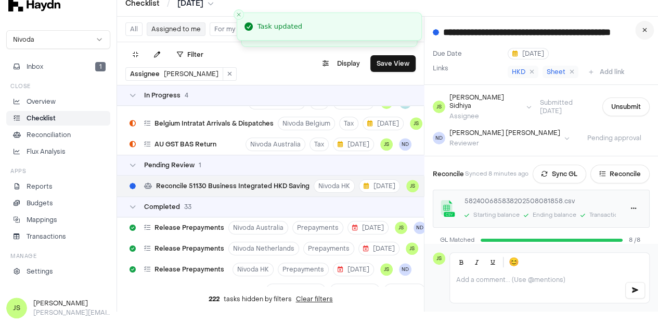
click at [654, 31] on button at bounding box center [644, 30] width 19 height 19
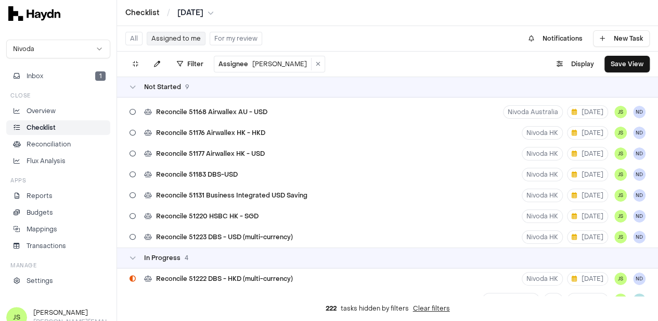
scroll to position [52, 0]
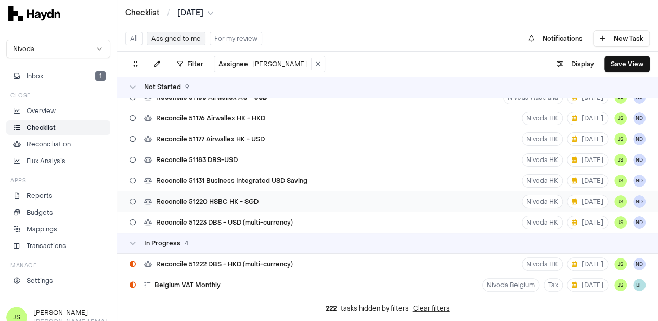
click at [246, 205] on span "Reconcile 51220 HSBC HK - SGD" at bounding box center [207, 201] width 103 height 8
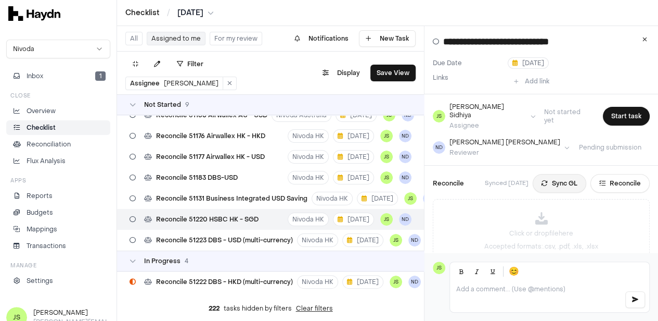
click at [564, 174] on button "Sync GL" at bounding box center [560, 183] width 54 height 19
click at [196, 12] on html "Checklist / Jul 2025 Nivoda Inbox 1 Close Overview Checklist Reconciliation Flu…" at bounding box center [329, 160] width 658 height 321
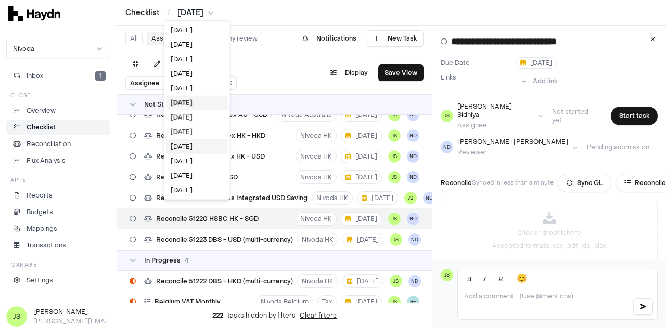
click at [186, 142] on div "[DATE]" at bounding box center [197, 146] width 61 height 15
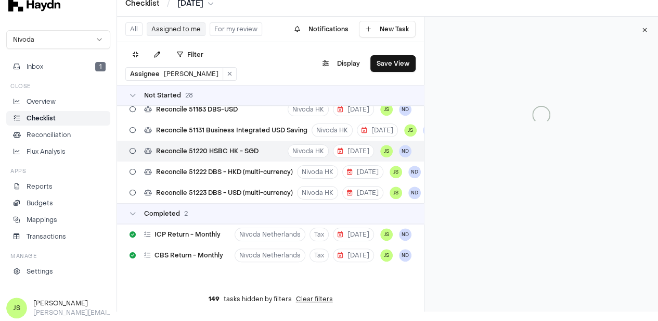
scroll to position [485, 0]
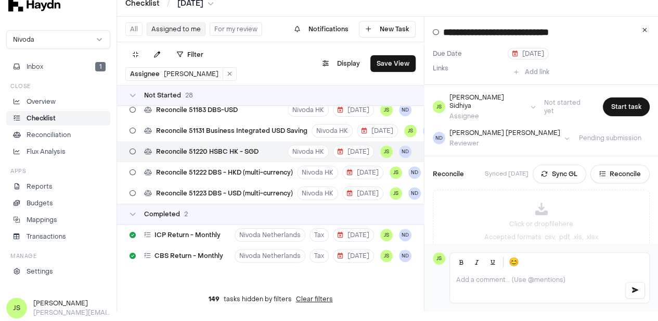
click at [555, 165] on button "Sync GL" at bounding box center [560, 173] width 54 height 19
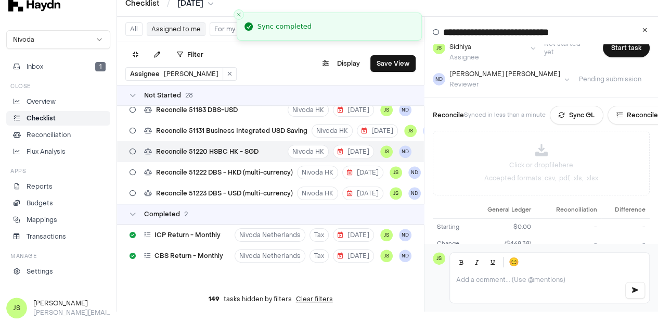
scroll to position [0, 0]
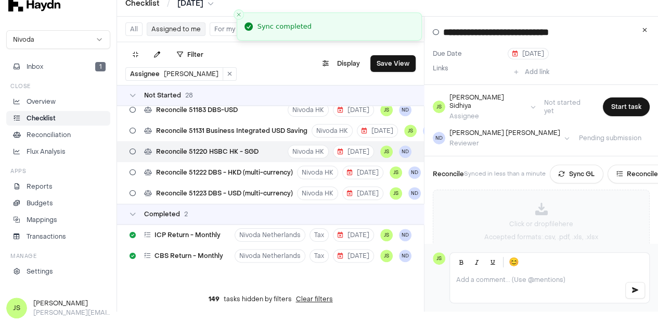
click at [540, 219] on p "Click or drop file here" at bounding box center [541, 223] width 64 height 9
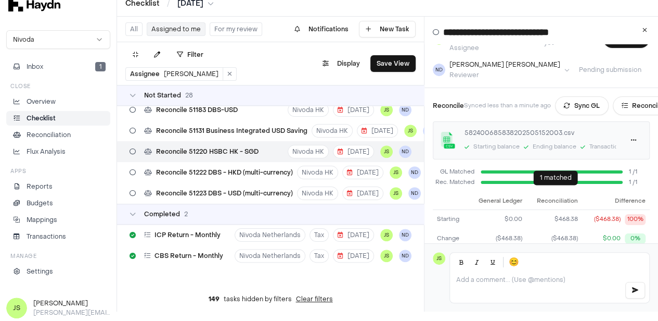
scroll to position [52, 0]
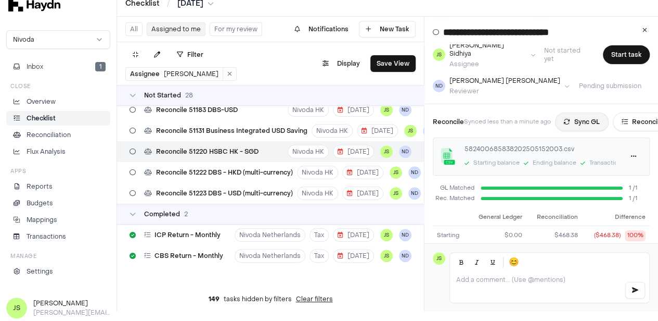
click at [602, 112] on button "Sync GL" at bounding box center [582, 121] width 54 height 19
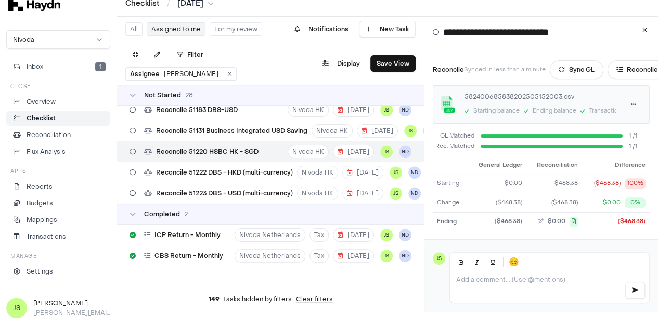
scroll to position [0, 0]
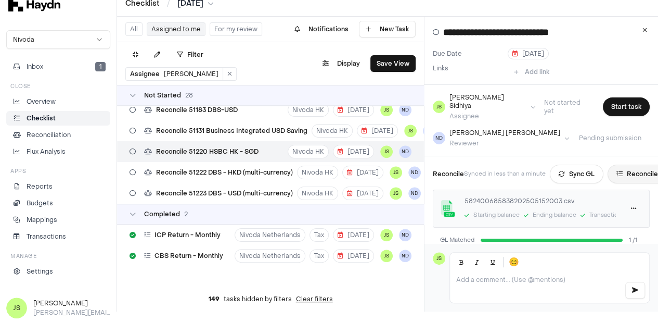
click at [640, 164] on button "Reconcile" at bounding box center [637, 173] width 59 height 19
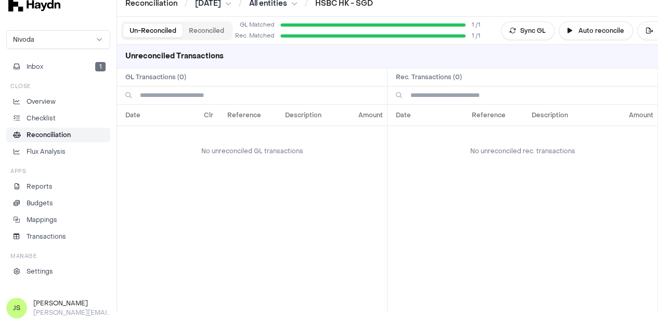
click at [169, 68] on h2 "GL Transactions ( 0 )" at bounding box center [252, 77] width 270 height 18
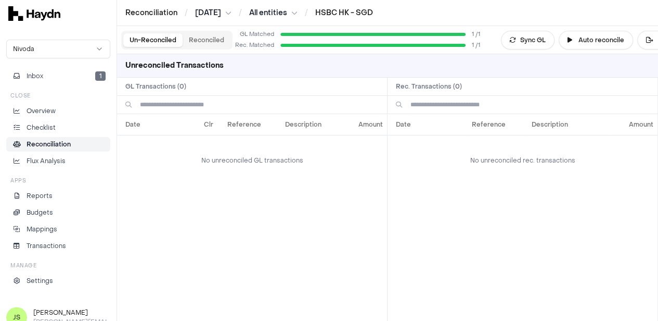
click at [203, 48] on div "Un-Reconciled Reconciled" at bounding box center [176, 40] width 111 height 19
click at [203, 43] on button "Reconciled" at bounding box center [207, 40] width 48 height 14
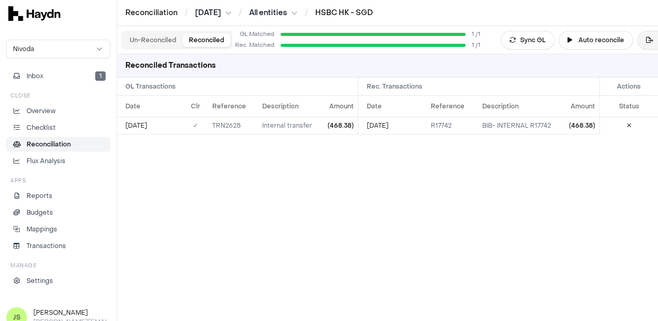
click at [647, 39] on icon at bounding box center [649, 40] width 7 height 6
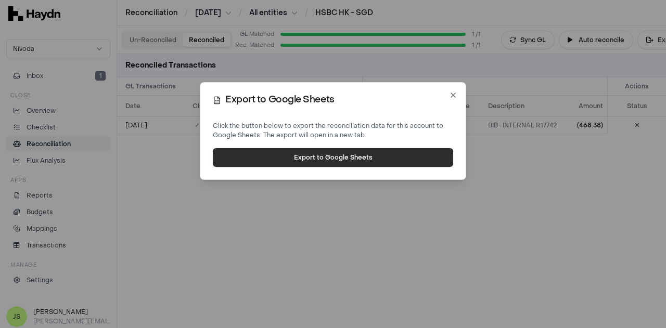
click at [323, 160] on button "Export to Google Sheets" at bounding box center [333, 157] width 240 height 19
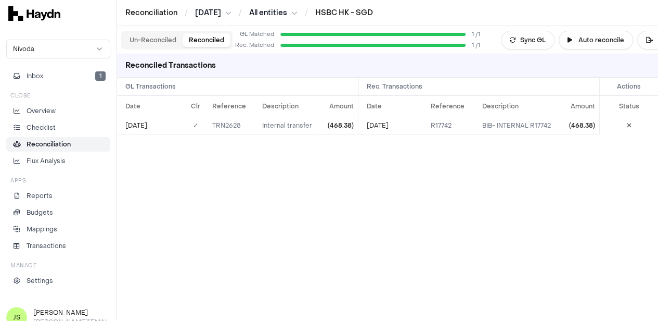
click at [145, 37] on button "Un-Reconciled" at bounding box center [152, 40] width 59 height 14
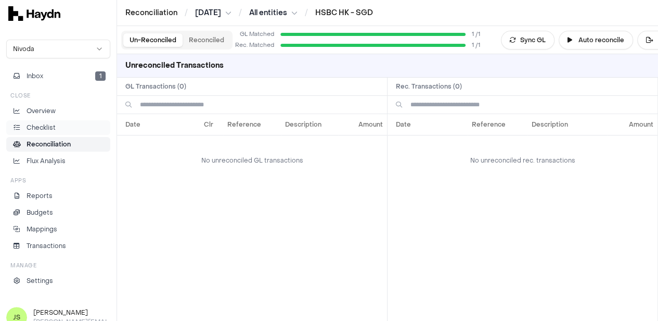
click at [62, 131] on li "Checklist" at bounding box center [58, 127] width 95 height 9
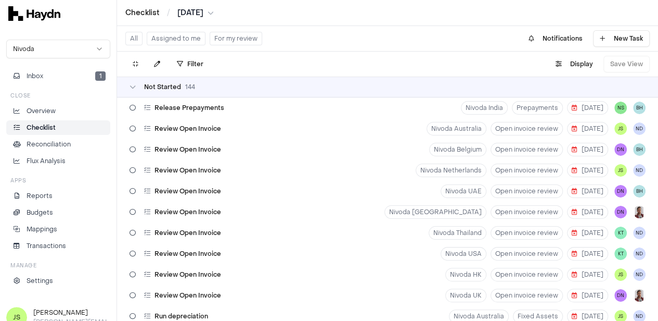
click at [185, 38] on button "Assigned to me" at bounding box center [176, 39] width 59 height 14
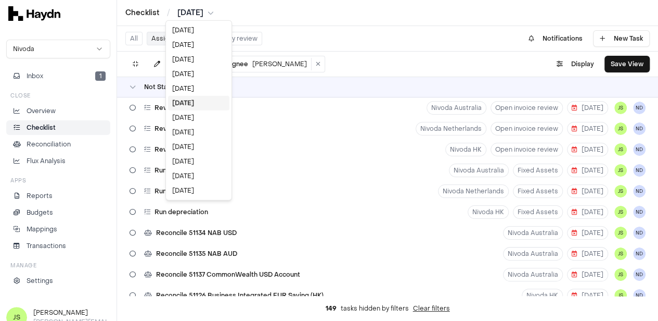
click at [188, 13] on html "Checklist / Apr 2025 Nivoda Inbox 1 Close Overview Checklist Reconciliation Flu…" at bounding box center [329, 160] width 658 height 321
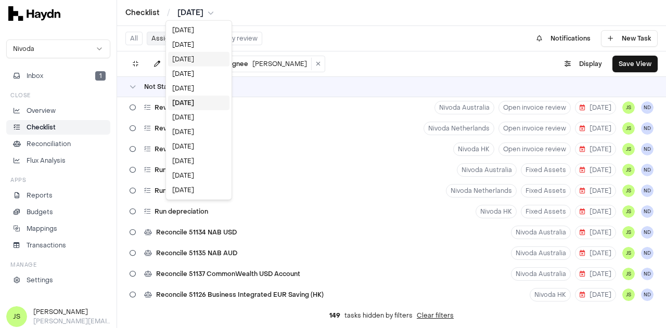
click at [193, 60] on div "[DATE]" at bounding box center [198, 59] width 61 height 15
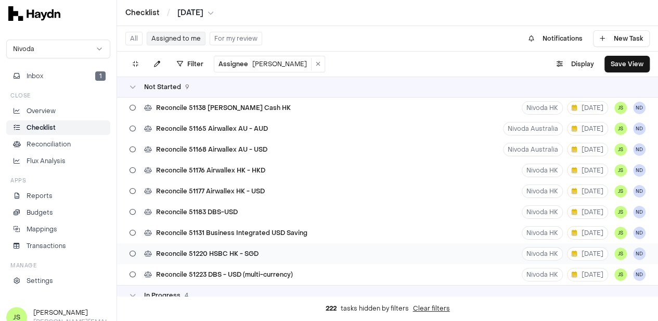
click at [235, 254] on span "Reconcile 51220 HSBC HK - SGD" at bounding box center [207, 253] width 103 height 8
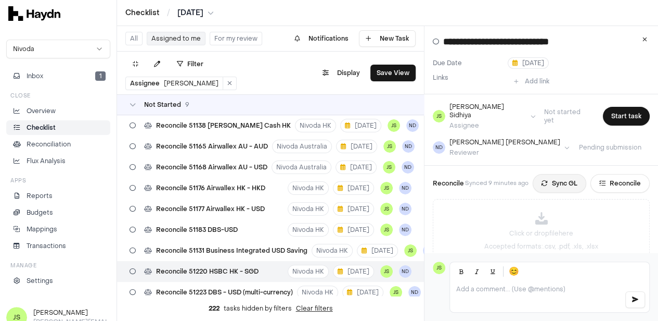
click at [557, 174] on button "Sync GL" at bounding box center [560, 183] width 54 height 19
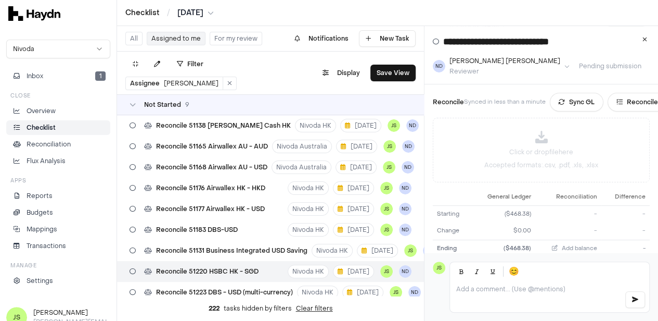
scroll to position [65, 0]
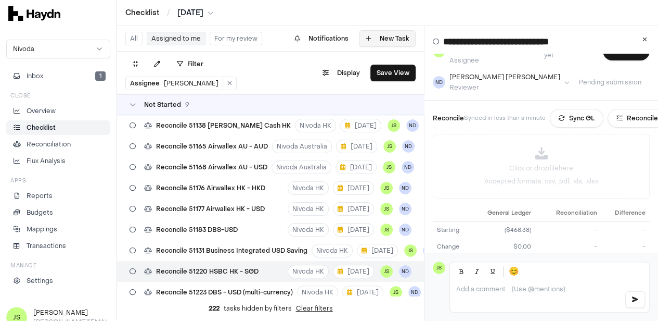
click at [647, 40] on icon at bounding box center [645, 39] width 5 height 6
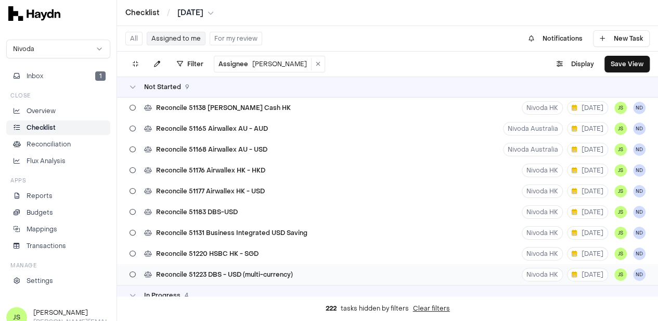
click at [262, 270] on span "Reconcile 51223 DBS - USD (multi-currency)" at bounding box center [224, 274] width 137 height 8
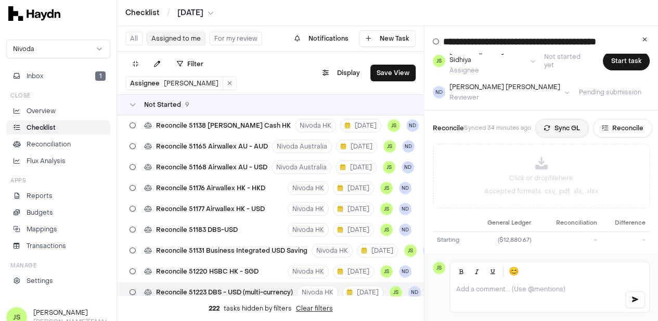
scroll to position [13, 0]
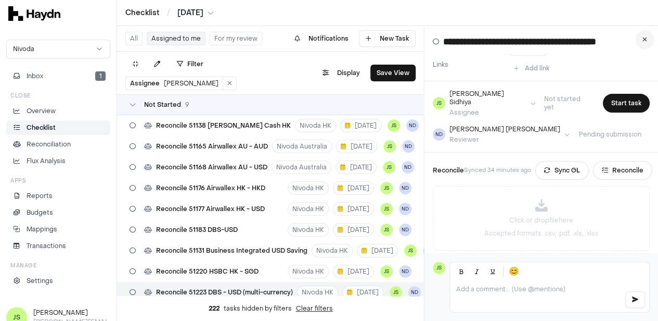
click at [647, 39] on icon at bounding box center [645, 39] width 5 height 6
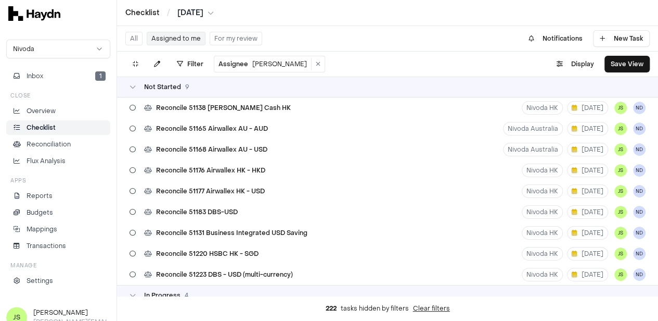
click at [195, 5] on div "Checklist / Jul 2025" at bounding box center [387, 13] width 541 height 26
click at [199, 11] on html "Checklist / Jul 2025 Nivoda Inbox 1 Close Overview Checklist Reconciliation Flu…" at bounding box center [329, 160] width 658 height 321
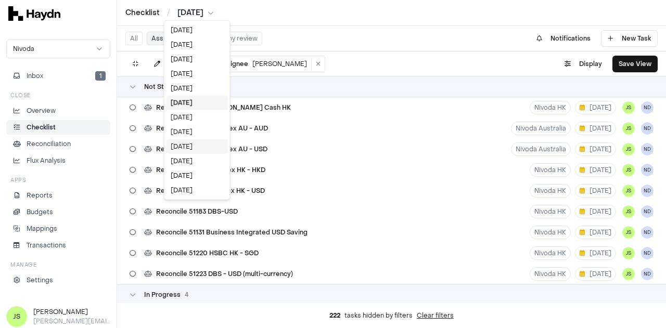
click at [189, 148] on div "[DATE]" at bounding box center [197, 146] width 61 height 15
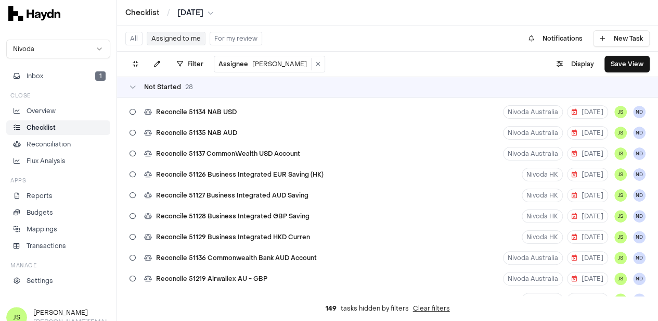
scroll to position [52, 0]
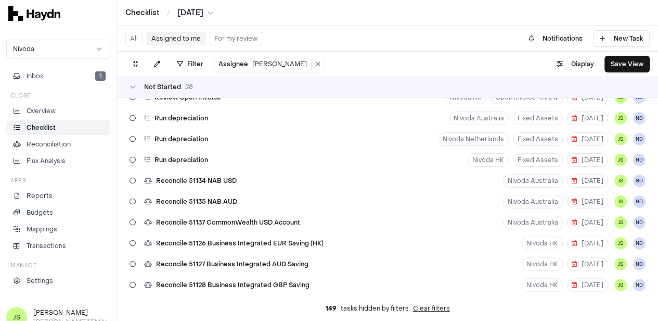
click at [67, 131] on li "Checklist" at bounding box center [58, 127] width 95 height 9
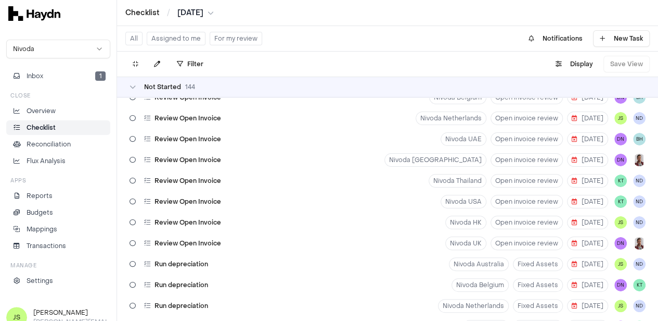
click at [201, 13] on html "Checklist / Apr 2025 Nivoda Inbox 1 Close Overview Checklist Reconciliation Flu…" at bounding box center [329, 160] width 658 height 321
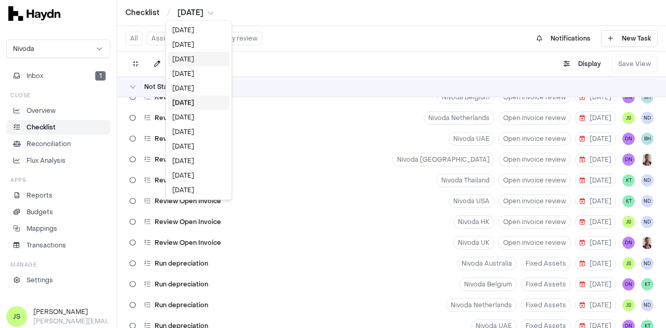
click at [196, 57] on div "[DATE]" at bounding box center [198, 59] width 61 height 15
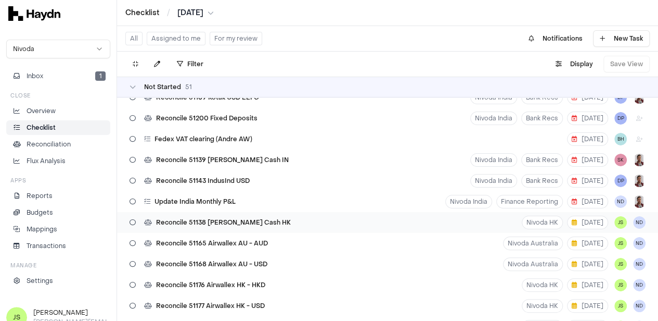
click at [265, 224] on div "Reconcile 51138 Petty Cash HK Nivoda HK 18 Aug JS ND" at bounding box center [387, 222] width 541 height 21
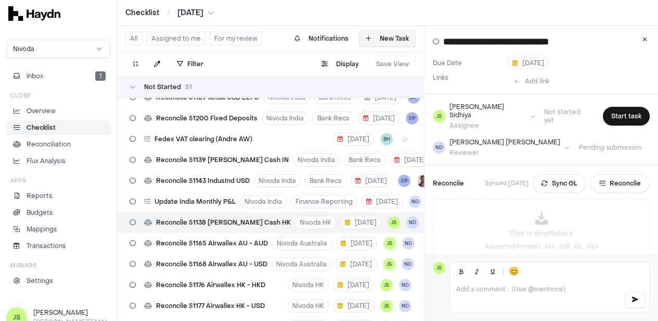
click at [654, 37] on button at bounding box center [644, 39] width 19 height 19
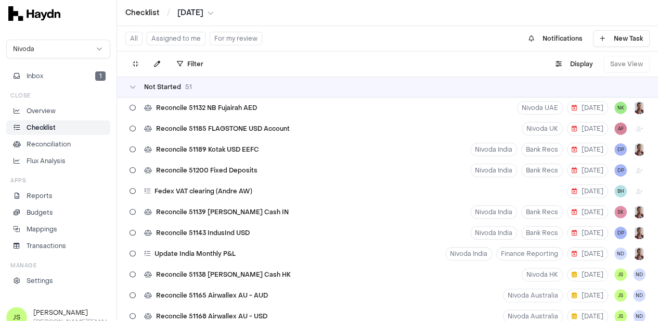
click at [182, 38] on button "Assigned to me" at bounding box center [176, 39] width 59 height 14
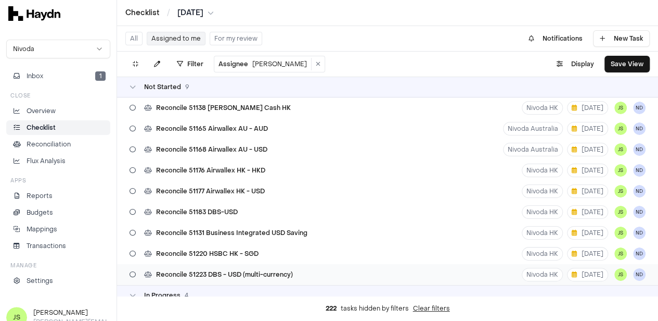
click at [257, 270] on span "Reconcile 51223 DBS - USD (multi-currency)" at bounding box center [224, 274] width 137 height 8
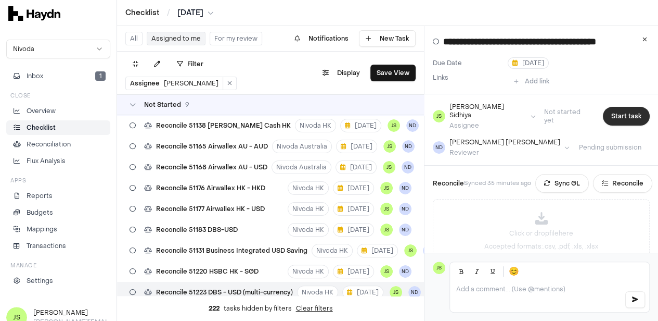
click at [607, 107] on button "Start task" at bounding box center [626, 116] width 47 height 19
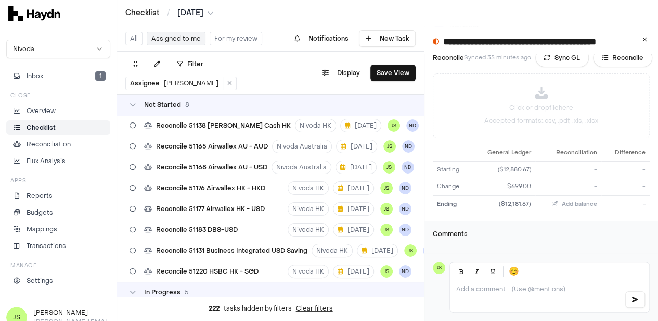
click at [195, 11] on html "Checklist / Jul 2025 Nivoda Inbox 1 Close Overview Checklist Reconciliation Flu…" at bounding box center [329, 160] width 658 height 321
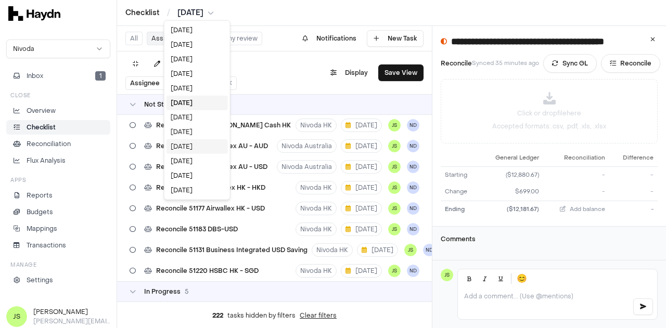
click at [195, 142] on div "[DATE]" at bounding box center [197, 146] width 61 height 15
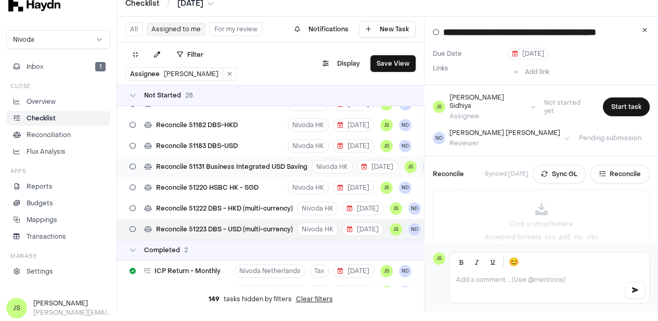
scroll to position [433, 0]
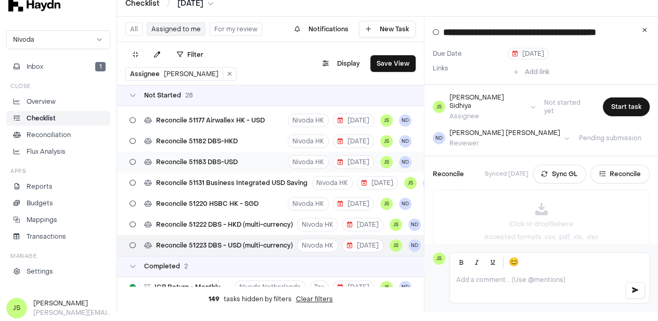
click at [209, 162] on span "Reconcile 51183 DBS-USD" at bounding box center [197, 162] width 82 height 8
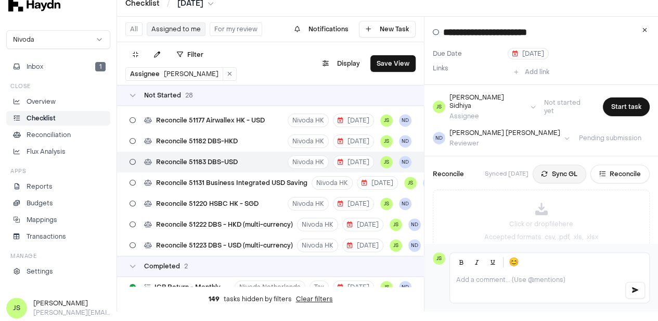
click at [568, 164] on button "Sync GL" at bounding box center [560, 173] width 54 height 19
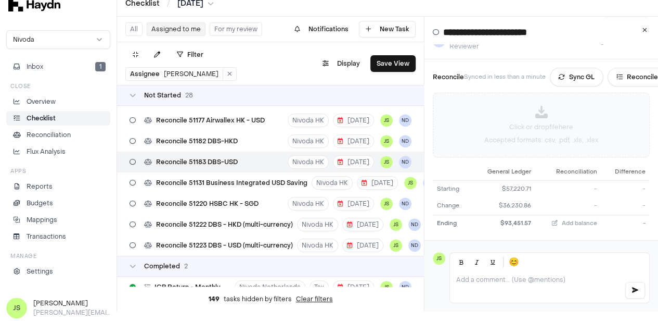
scroll to position [65, 0]
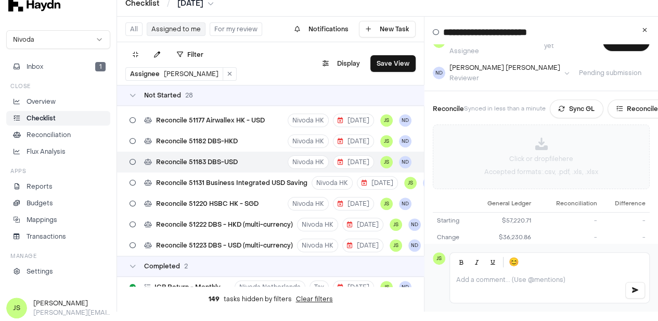
click at [565, 137] on div "Click or drop file here Accepted formats: .csv, .pdf, .xls, .xlsx" at bounding box center [541, 156] width 216 height 63
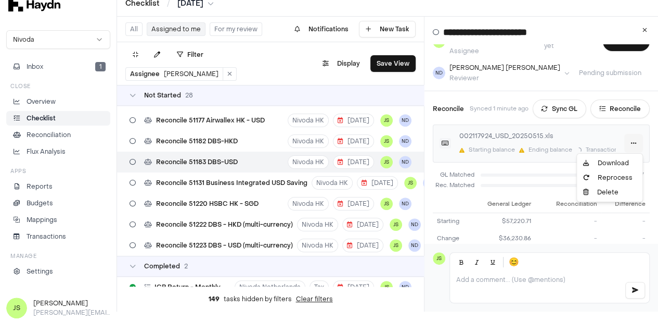
click at [631, 135] on html "Checklist / Apr 2025 Nivoda Inbox 1 Close Overview Checklist Reconciliation Flu…" at bounding box center [329, 151] width 658 height 321
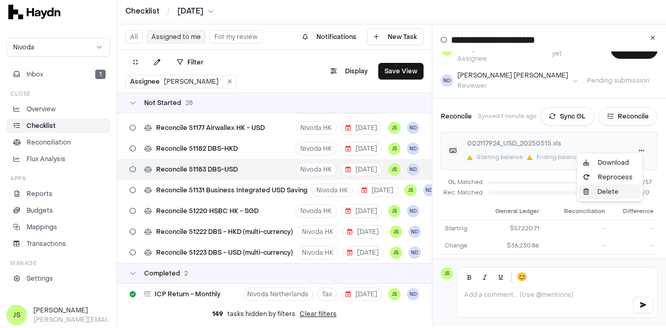
click at [587, 193] on icon at bounding box center [586, 192] width 6 height 6
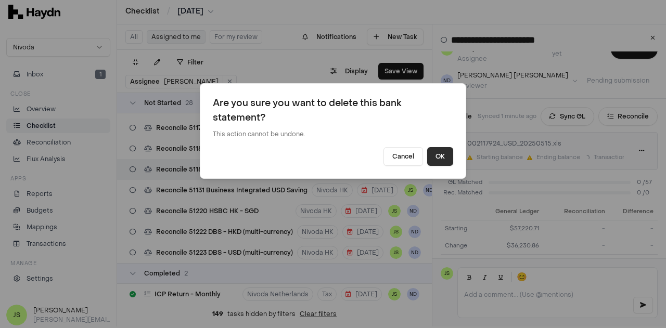
click at [439, 160] on button "OK" at bounding box center [440, 156] width 26 height 19
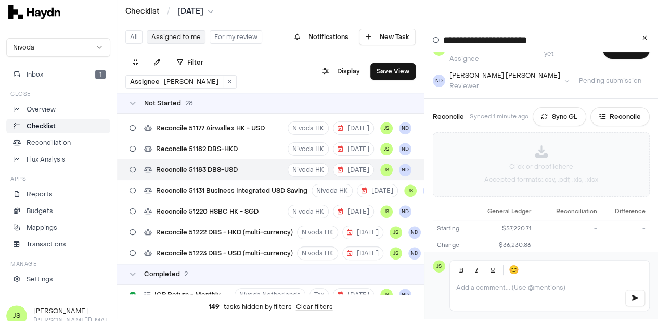
click at [539, 148] on div "Click or drop file here Accepted formats: .csv, .pdf, .xls, .xlsx" at bounding box center [541, 164] width 216 height 63
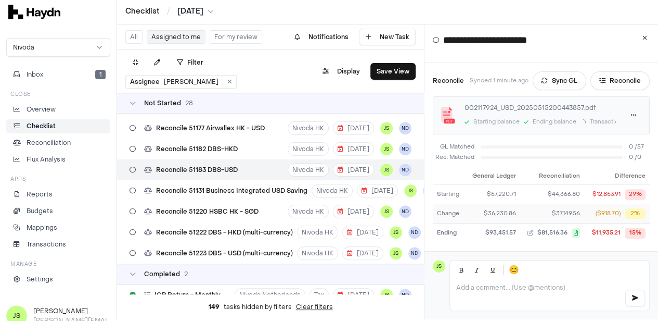
scroll to position [117, 0]
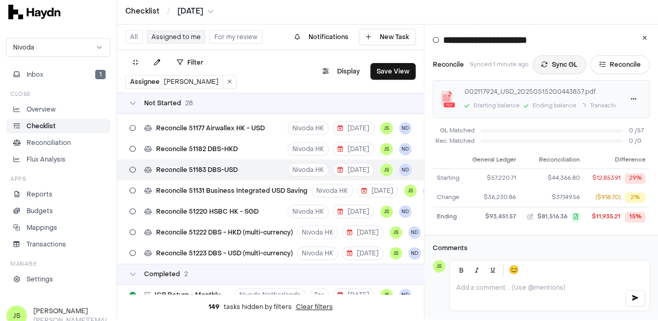
click at [562, 55] on button "Sync GL" at bounding box center [560, 64] width 54 height 19
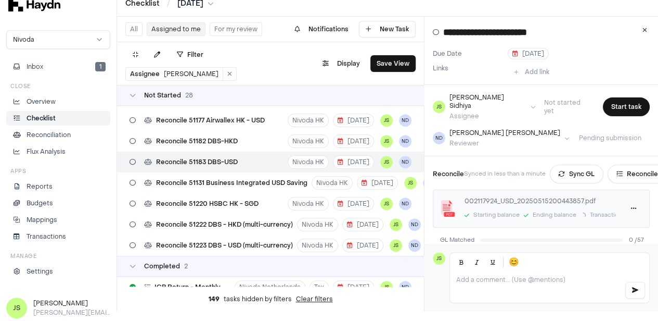
scroll to position [0, 0]
click at [645, 166] on button "Reconcile" at bounding box center [637, 173] width 59 height 19
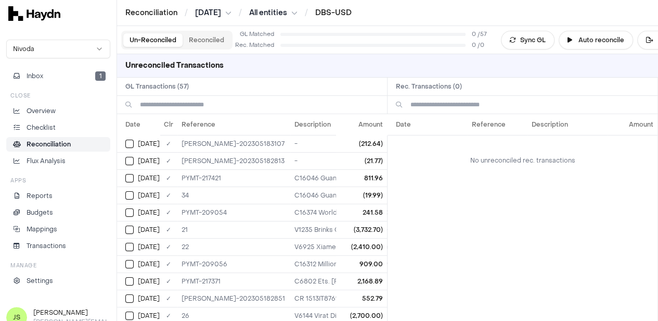
click at [207, 41] on button "Reconciled" at bounding box center [207, 40] width 48 height 14
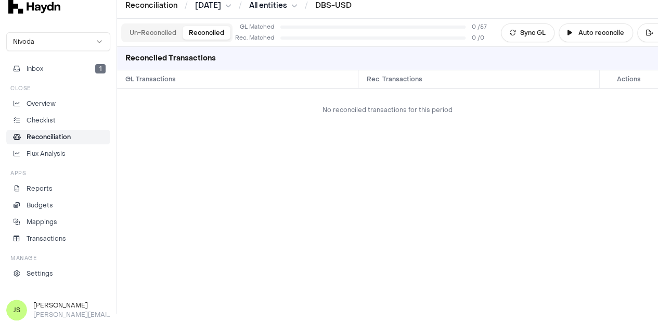
scroll to position [9, 0]
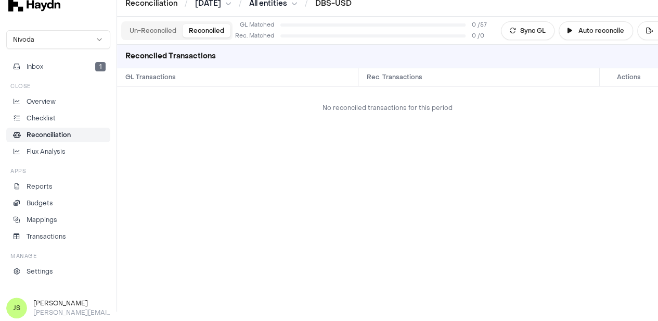
click at [150, 22] on div "Un-Reconciled Reconciled" at bounding box center [176, 30] width 111 height 19
click at [156, 33] on button "Un-Reconciled" at bounding box center [152, 31] width 59 height 14
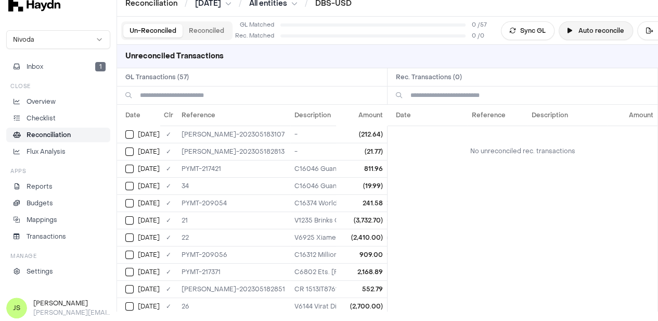
click at [592, 29] on button "Auto reconcile" at bounding box center [596, 30] width 74 height 19
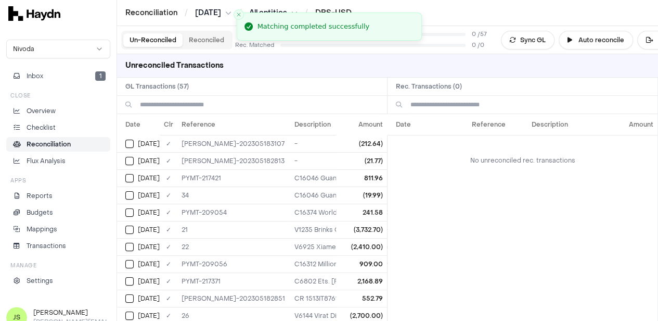
click at [198, 43] on button "Reconciled" at bounding box center [207, 40] width 48 height 14
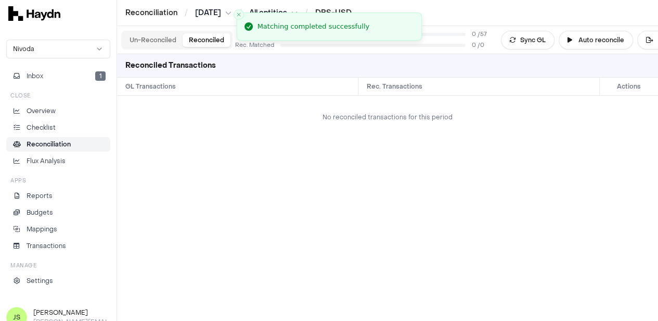
click at [163, 41] on button "Un-Reconciled" at bounding box center [152, 40] width 59 height 14
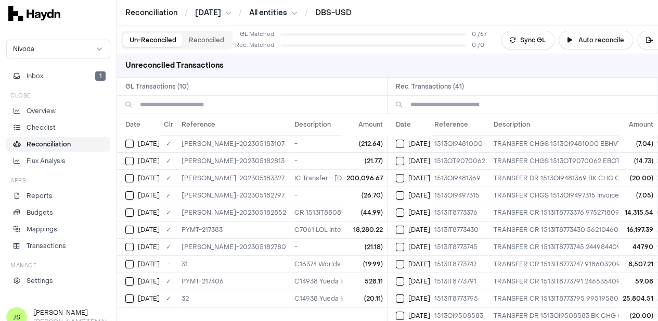
click at [215, 40] on button "Reconciled" at bounding box center [207, 40] width 48 height 14
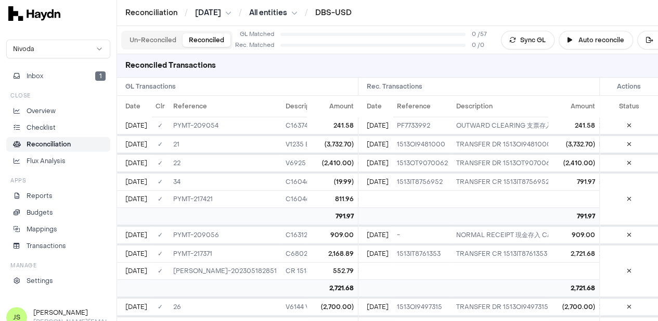
click at [157, 39] on button "Un-Reconciled" at bounding box center [152, 40] width 59 height 14
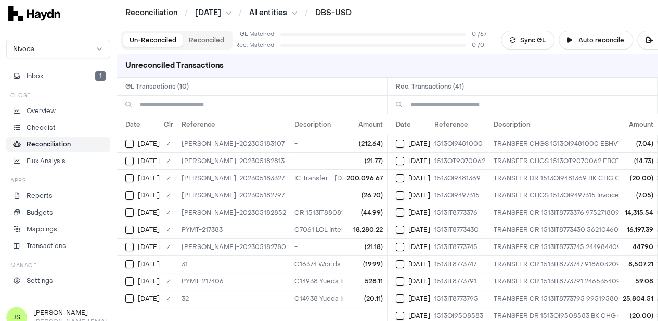
drag, startPoint x: 221, startPoint y: 139, endPoint x: 547, endPoint y: 87, distance: 330.8
click at [547, 87] on h2 "Rec. Transactions ( 41 )" at bounding box center [523, 87] width 270 height 18
drag, startPoint x: 208, startPoint y: 142, endPoint x: 247, endPoint y: 142, distance: 38.5
click at [247, 142] on td "JE-HK-202305183107" at bounding box center [233, 143] width 113 height 17
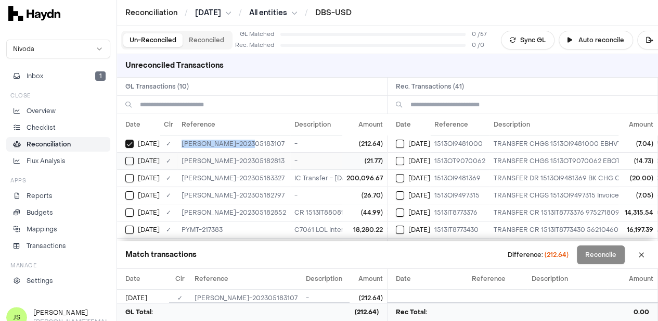
copy td "JE-HK-202305183107"
click at [650, 255] on button at bounding box center [641, 254] width 17 height 17
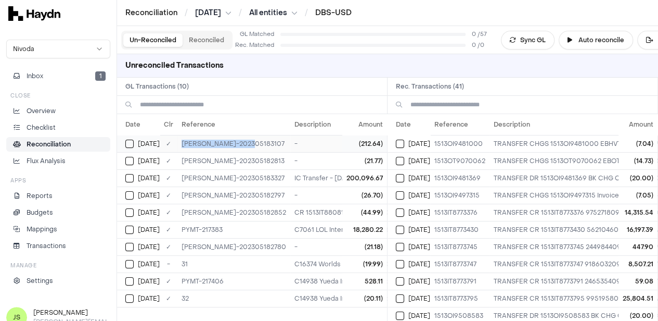
click at [130, 142] on button "Select GL transaction 8259076" at bounding box center [129, 143] width 8 height 8
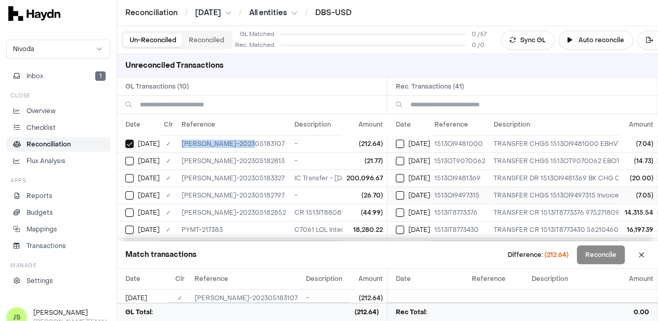
type button "on"
click at [404, 176] on button "Select reconciliation transaction 37793" at bounding box center [400, 178] width 8 height 8
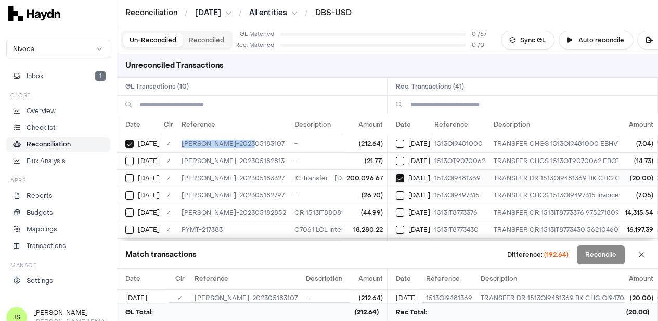
type button "on"
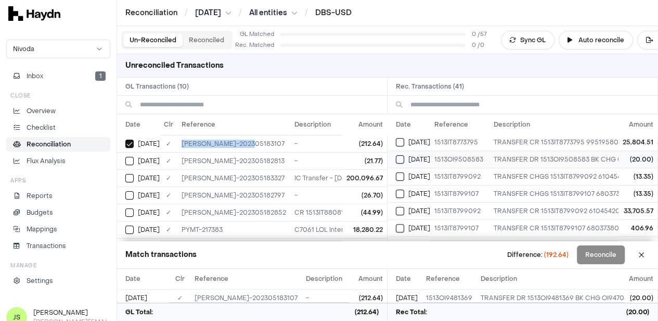
click at [400, 158] on button "Select reconciliation transaction 37815" at bounding box center [400, 159] width 8 height 8
type button "on"
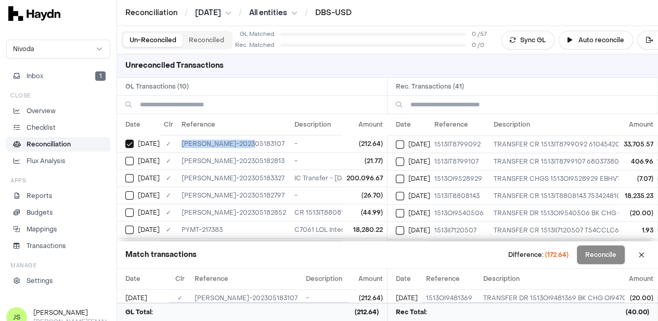
scroll to position [260, 0]
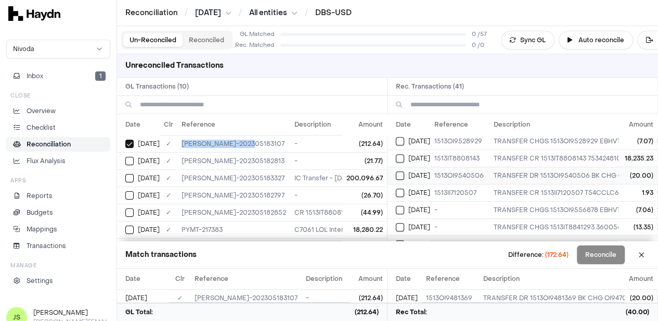
click at [404, 173] on button "Select reconciliation transaction 37827" at bounding box center [400, 175] width 8 height 8
type button "on"
click at [402, 191] on button "Select reconciliation transaction 37835" at bounding box center [400, 192] width 8 height 8
type button "on"
click at [403, 223] on button "Select reconciliation transaction 37842" at bounding box center [400, 227] width 8 height 8
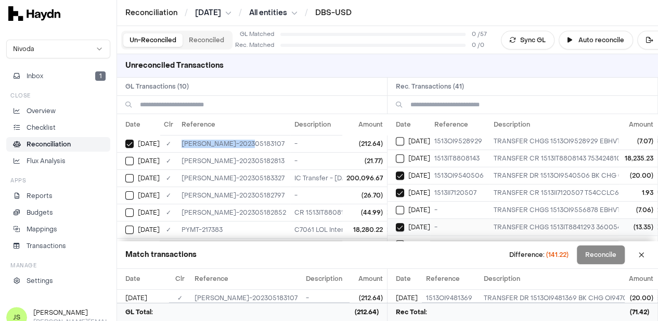
type button "on"
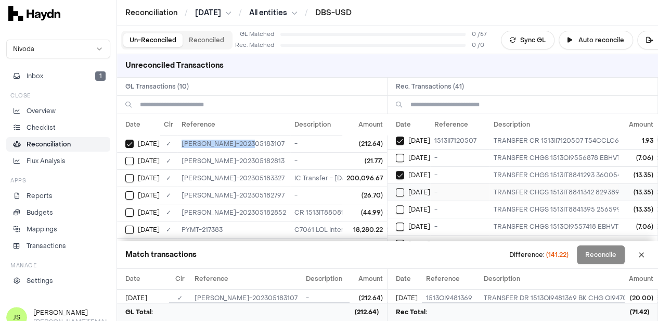
click at [404, 190] on button "Select reconciliation transaction 37845" at bounding box center [400, 192] width 8 height 8
click at [404, 205] on button "Select reconciliation transaction 37846" at bounding box center [400, 209] width 8 height 8
type button "on"
click at [404, 173] on button "Select reconciliation transaction 37840" at bounding box center [400, 174] width 8 height 8
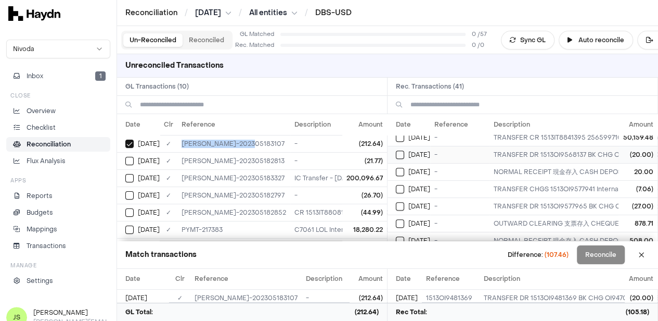
scroll to position [468, 0]
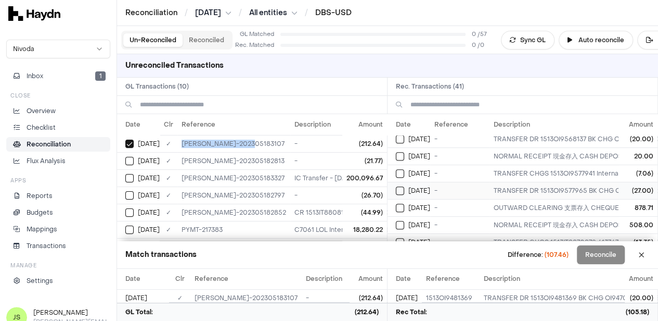
type button "on"
click at [404, 186] on button "Select reconciliation transaction 37854" at bounding box center [400, 190] width 8 height 8
type button "on"
click at [404, 169] on button "Select reconciliation transaction 37852" at bounding box center [400, 173] width 8 height 8
type button "on"
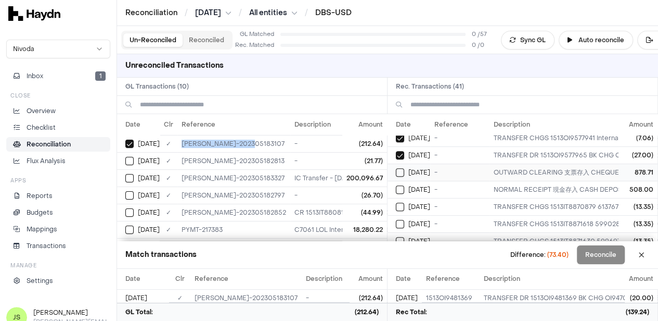
scroll to position [520, 0]
click at [401, 186] on button "Select reconciliation transaction 37864" at bounding box center [400, 190] width 8 height 8
click at [403, 203] on button "Select reconciliation transaction 37858" at bounding box center [400, 207] width 8 height 8
click at [404, 168] on button "Select reconciliation transaction 37860" at bounding box center [400, 172] width 8 height 8
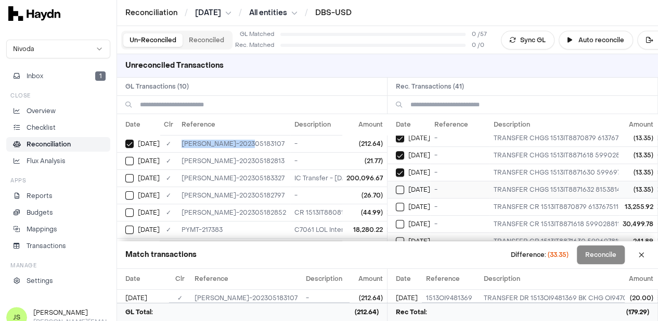
click at [403, 185] on button "Select reconciliation transaction 37861" at bounding box center [400, 189] width 8 height 8
type button "on"
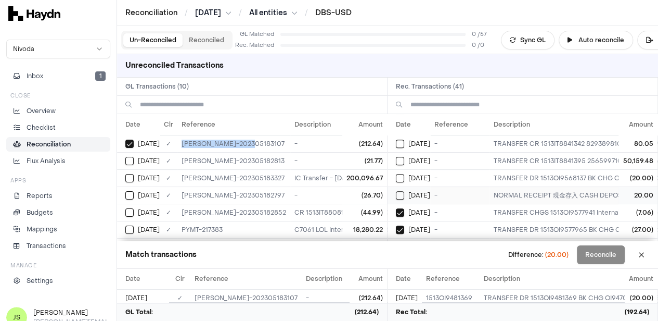
scroll to position [416, 0]
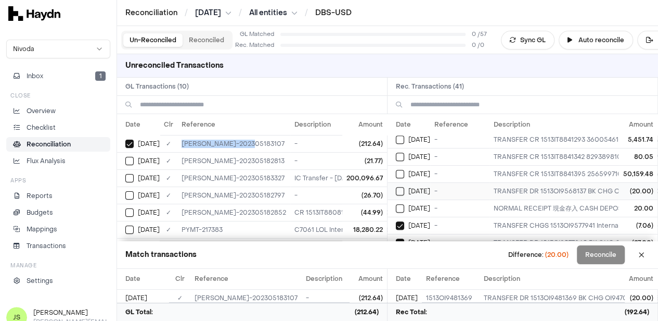
click at [404, 187] on button "Select reconciliation transaction 37848" at bounding box center [400, 191] width 8 height 8
click at [608, 250] on button "Reconcile" at bounding box center [601, 254] width 48 height 19
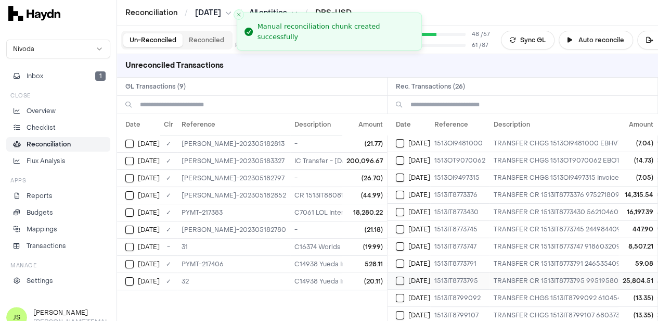
scroll to position [0, 0]
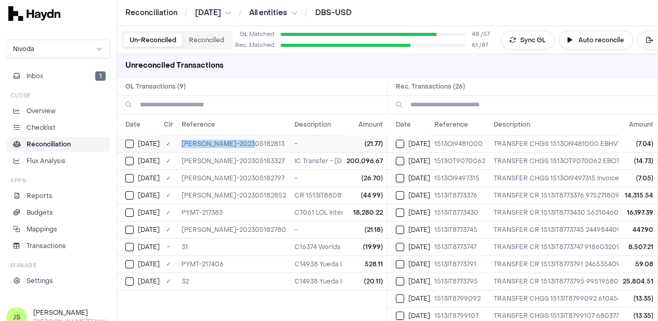
drag, startPoint x: 245, startPoint y: 147, endPoint x: 176, endPoint y: 145, distance: 68.7
click at [177, 145] on td "JE-HK-202305182813" at bounding box center [233, 143] width 113 height 17
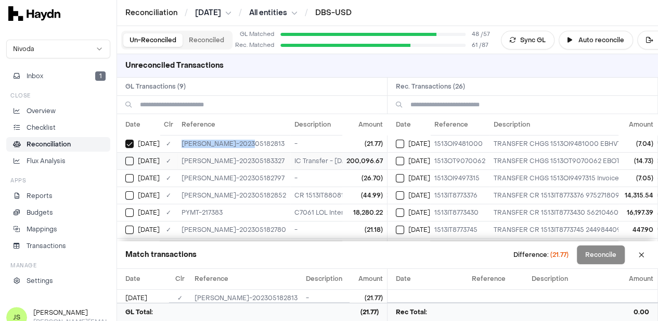
copy td "JE-HK-202305182813"
click at [404, 160] on button "Select reconciliation transaction 37788" at bounding box center [400, 161] width 8 height 8
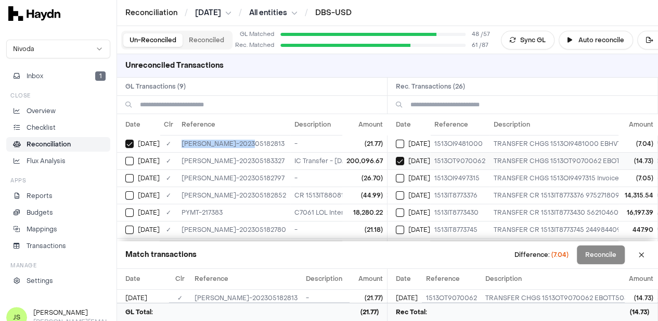
type button "on"
click at [403, 142] on button "Select reconciliation transaction 37790" at bounding box center [400, 143] width 8 height 8
click at [613, 254] on button "Reconcile" at bounding box center [601, 254] width 48 height 19
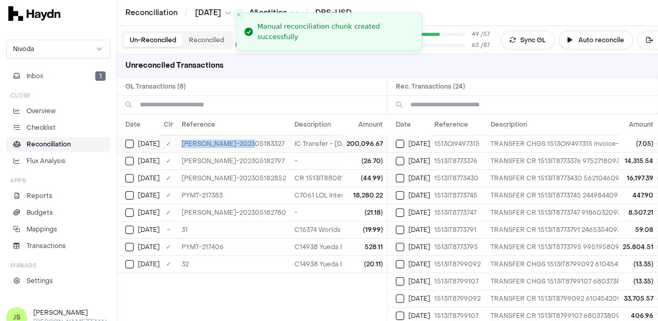
drag, startPoint x: 250, startPoint y: 145, endPoint x: 176, endPoint y: 143, distance: 73.9
click at [177, 143] on td "JE-HK-202305183327" at bounding box center [233, 143] width 113 height 17
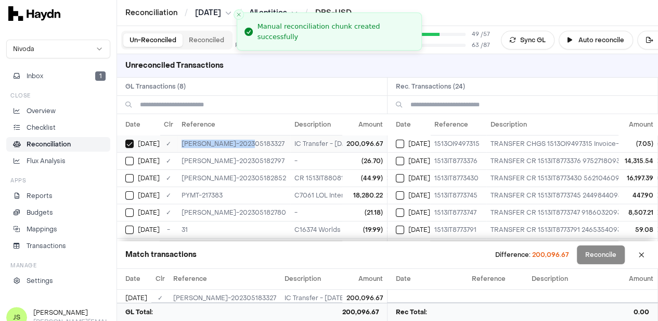
copy td "JE-HK-202305183327"
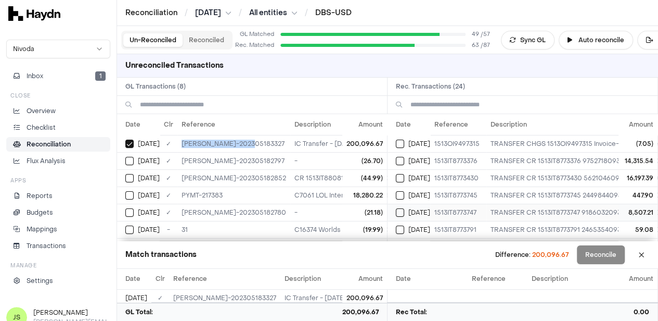
click at [404, 210] on button "Select reconciliation transaction 37804" at bounding box center [400, 212] width 8 height 8
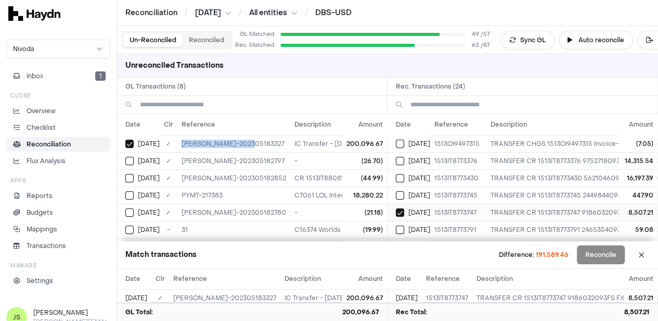
type button "on"
click at [402, 225] on button "Select reconciliation transaction 37808" at bounding box center [400, 229] width 8 height 8
type button "on"
click at [404, 177] on button "Select reconciliation transaction 37798" at bounding box center [400, 178] width 8 height 8
type button "on"
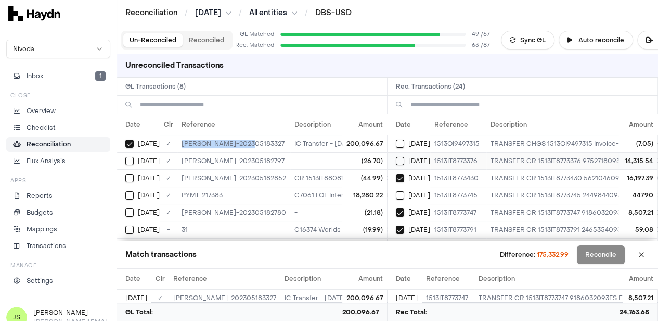
click at [404, 157] on button "Select reconciliation transaction 37797" at bounding box center [400, 161] width 8 height 8
type button "on"
click at [402, 195] on button "Select reconciliation transaction 37806" at bounding box center [400, 195] width 8 height 8
type button "on"
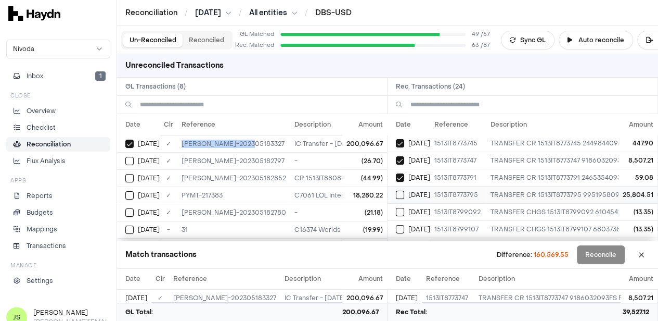
click at [404, 192] on button "Select reconciliation transaction 37810" at bounding box center [400, 194] width 8 height 8
type button "on"
click at [404, 191] on button "Select reconciliation transaction 37817" at bounding box center [400, 194] width 8 height 8
type button "on"
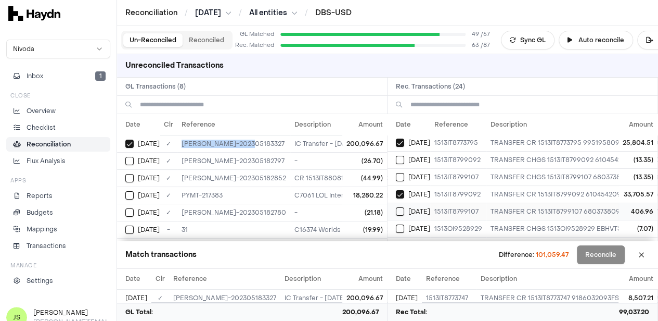
click at [403, 207] on button "Select reconciliation transaction 37819" at bounding box center [400, 211] width 8 height 8
type button "on"
click at [403, 224] on button "Select reconciliation transaction 37843" at bounding box center [400, 228] width 8 height 8
type button "on"
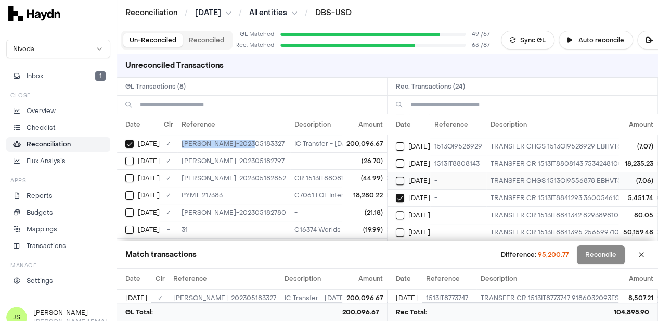
scroll to position [208, 0]
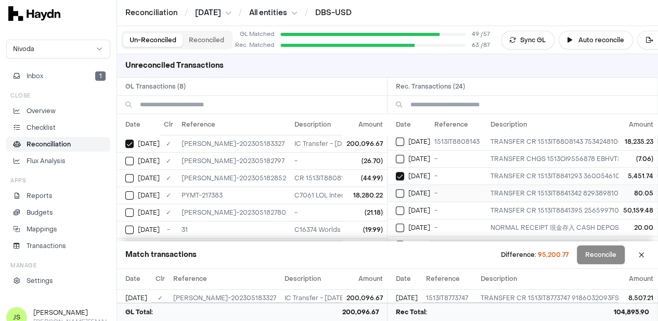
click at [408, 189] on div "Apr 22" at bounding box center [413, 193] width 34 height 8
click at [404, 208] on button "Select reconciliation transaction 37847" at bounding box center [400, 210] width 8 height 8
type button "on"
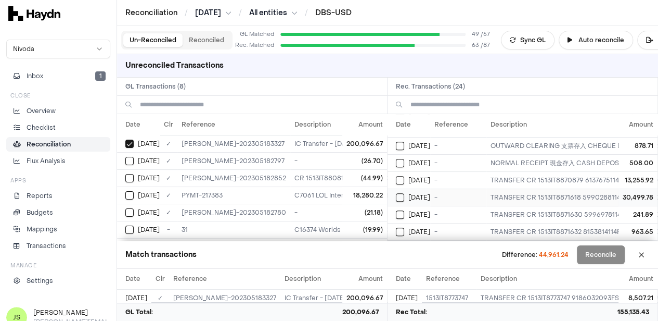
click at [404, 193] on button "Select reconciliation transaction 37857" at bounding box center [400, 197] width 8 height 8
type button "on"
click at [402, 210] on button "Select reconciliation transaction 37859" at bounding box center [400, 214] width 8 height 8
type button "on"
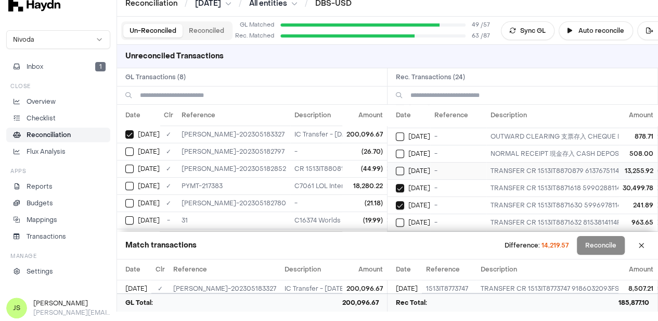
click at [402, 167] on button "Select reconciliation transaction 37863" at bounding box center [400, 171] width 8 height 8
type button "on"
click at [395, 213] on td "Apr 25" at bounding box center [409, 221] width 43 height 17
click at [600, 248] on button "Reconcile" at bounding box center [601, 245] width 48 height 19
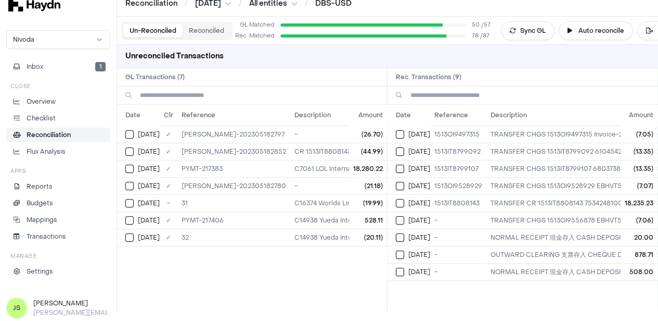
scroll to position [9, 8]
drag, startPoint x: 238, startPoint y: 132, endPoint x: 167, endPoint y: 133, distance: 71.3
click at [167, 133] on tr "Apr 9 ✓ JE-HK-202305182797 - (26.70)" at bounding box center [553, 133] width 872 height 17
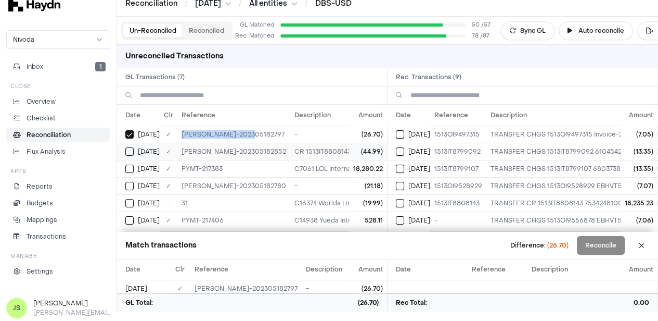
copy tr "✓ JE-HK-202305182797"
click at [398, 147] on button "Select reconciliation transaction 37818" at bounding box center [400, 151] width 8 height 8
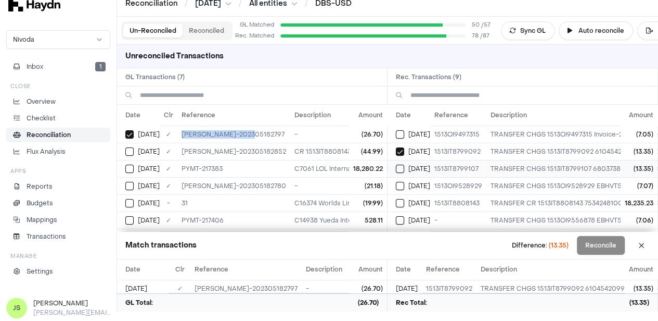
click at [396, 164] on button "Select reconciliation transaction 37820" at bounding box center [400, 168] width 8 height 8
click at [600, 249] on button "Reconcile" at bounding box center [601, 245] width 48 height 19
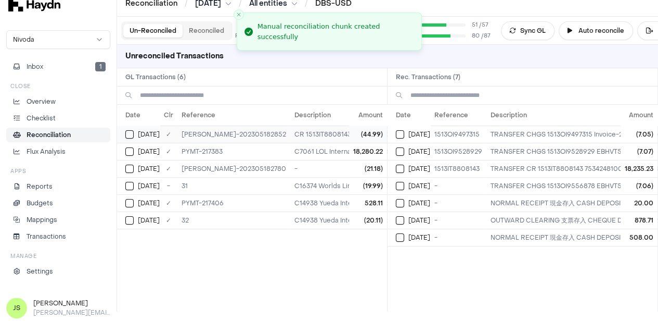
click at [199, 131] on td "JE-HK-202305182852" at bounding box center [233, 133] width 113 height 17
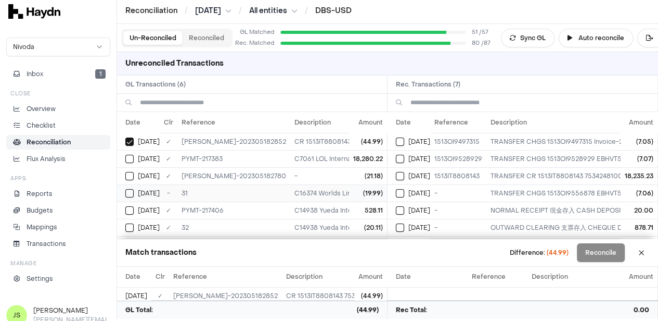
scroll to position [0, 8]
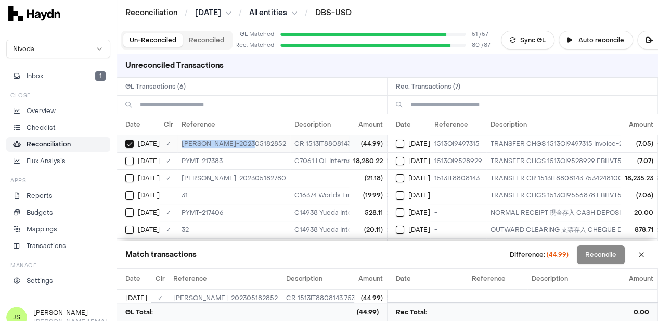
drag, startPoint x: 240, startPoint y: 141, endPoint x: 168, endPoint y: 146, distance: 72.5
click at [177, 146] on td "JE-HK-202305182852" at bounding box center [233, 143] width 113 height 17
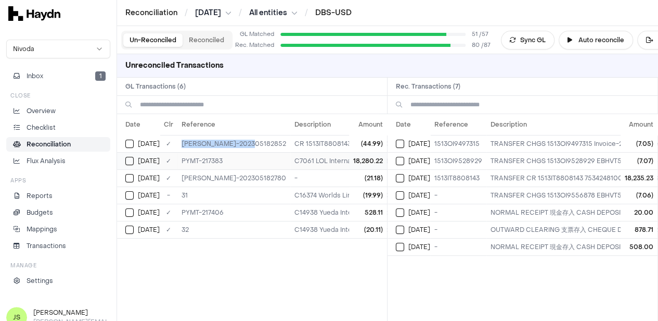
copy td "JE-HK-202305182852"
click at [126, 142] on div "Apr 11" at bounding box center [142, 143] width 34 height 8
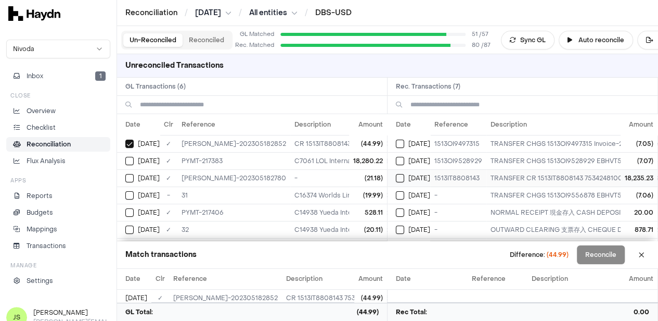
click at [397, 176] on button "Select reconciliation transaction 37823" at bounding box center [400, 178] width 8 height 8
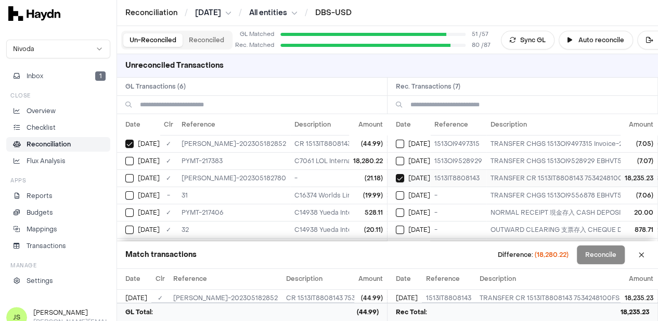
type button "on"
click at [125, 161] on button "Select GL transaction 8259089" at bounding box center [129, 161] width 8 height 8
click at [599, 258] on button "Reconcile" at bounding box center [601, 254] width 48 height 19
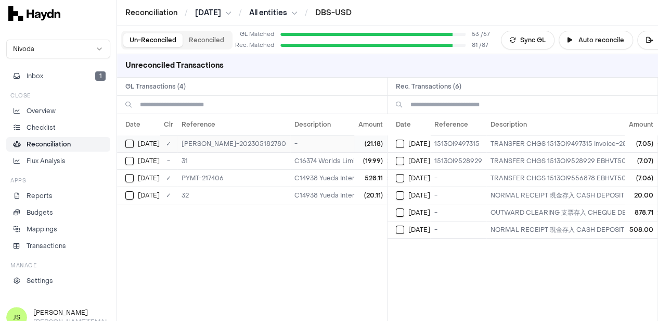
click at [125, 143] on button "Select GL transaction 8259067" at bounding box center [129, 143] width 8 height 8
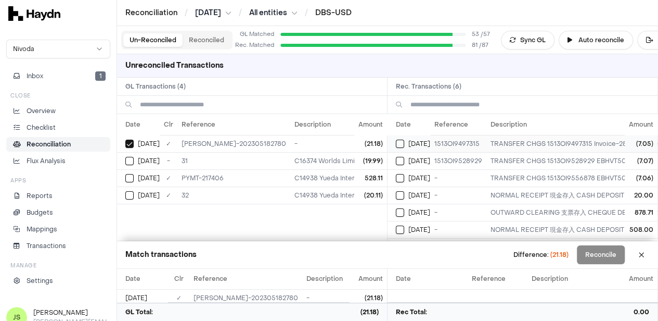
click at [398, 145] on button "Select reconciliation transaction 37802" at bounding box center [400, 143] width 8 height 8
click at [397, 160] on button "Select reconciliation transaction 37825" at bounding box center [400, 161] width 8 height 8
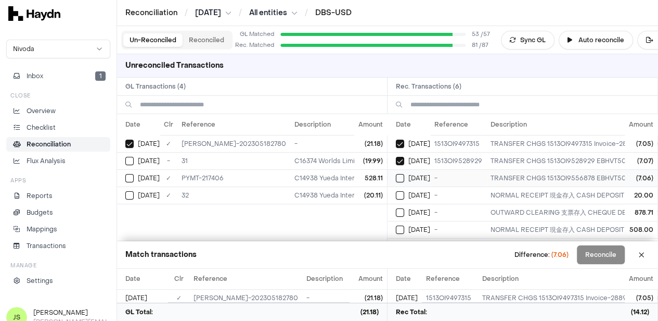
click at [396, 174] on button "Select reconciliation transaction 37837" at bounding box center [400, 178] width 8 height 8
click at [602, 256] on button "Reconcile" at bounding box center [601, 254] width 48 height 19
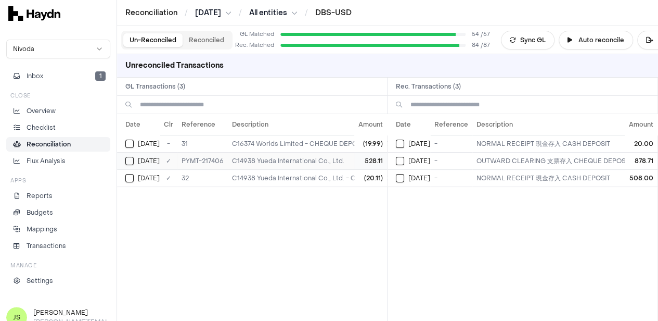
click at [267, 162] on td "C14938 Yueda International Co., Ltd." at bounding box center [315, 160] width 175 height 17
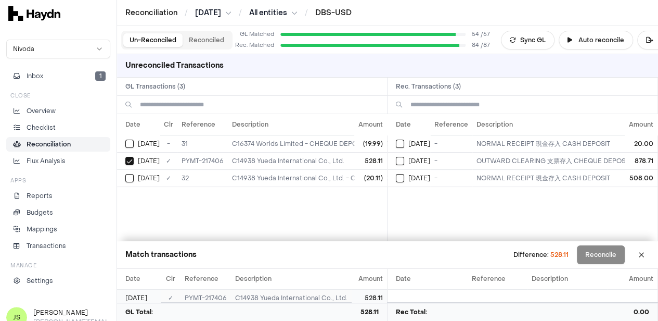
click at [201, 298] on td "PYMT-217406" at bounding box center [206, 297] width 50 height 17
copy td "PYMT-217406"
click at [125, 175] on button "Select GL transaction 8259061" at bounding box center [129, 178] width 8 height 8
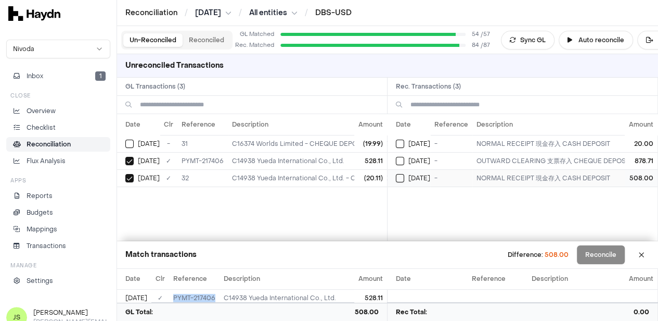
click at [399, 177] on button "Select reconciliation transaction 37866" at bounding box center [400, 178] width 8 height 8
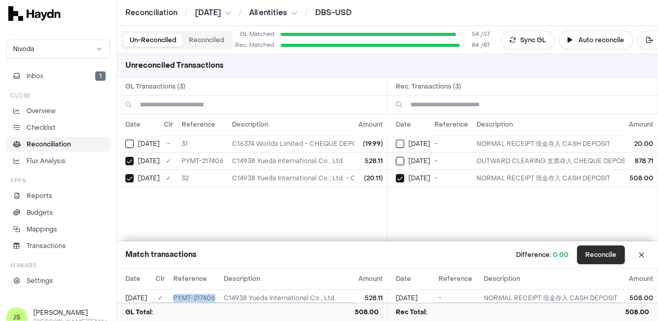
click at [593, 258] on button "Reconcile" at bounding box center [601, 254] width 48 height 19
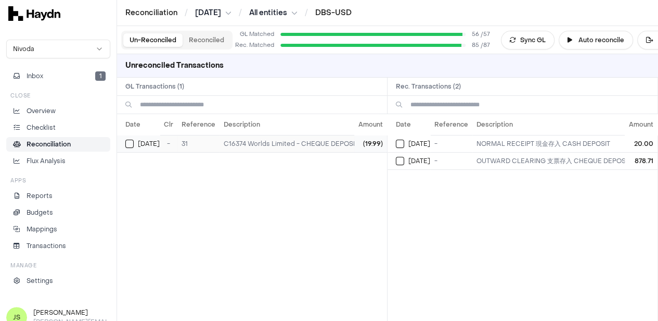
click at [240, 140] on td "C16374 Worlds Limited - CHEQUE DEPOSIT 352517" at bounding box center [303, 143] width 166 height 17
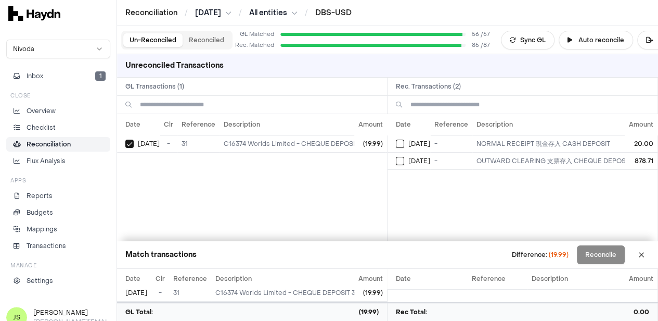
scroll to position [0, 0]
click at [191, 36] on button "Reconciled" at bounding box center [207, 40] width 48 height 14
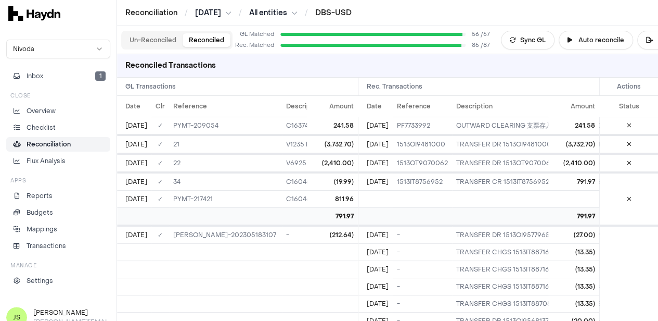
click at [145, 47] on div "Un-Reconciled Reconciled" at bounding box center [176, 40] width 111 height 19
click at [147, 40] on button "Un-Reconciled" at bounding box center [152, 40] width 59 height 14
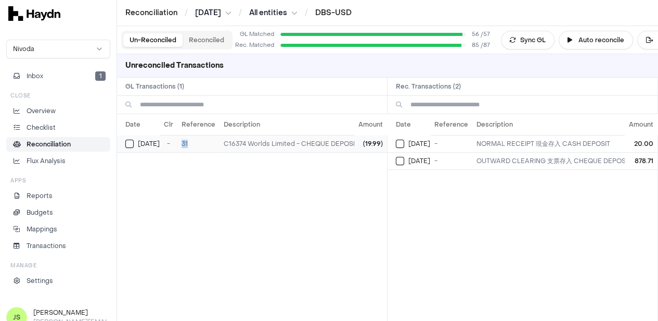
drag, startPoint x: 171, startPoint y: 140, endPoint x: 201, endPoint y: 141, distance: 30.2
click at [201, 141] on td "31" at bounding box center [198, 143] width 42 height 17
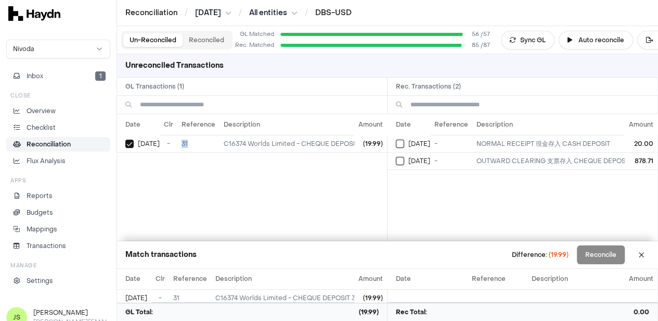
copy td "31"
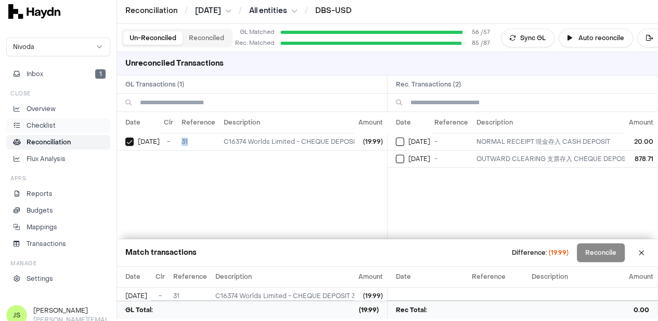
scroll to position [0, 8]
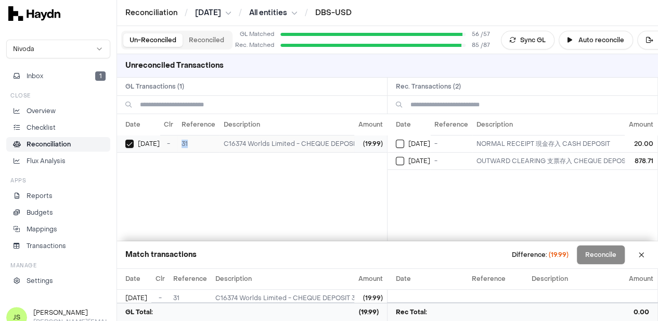
click at [125, 143] on button "Select GL transaction 8259060" at bounding box center [129, 143] width 8 height 8
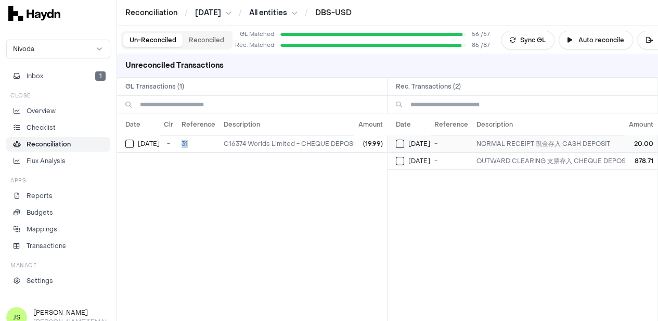
drag, startPoint x: 400, startPoint y: 142, endPoint x: 399, endPoint y: 149, distance: 7.3
click at [399, 142] on button "Select reconciliation transaction 37850" at bounding box center [400, 143] width 8 height 8
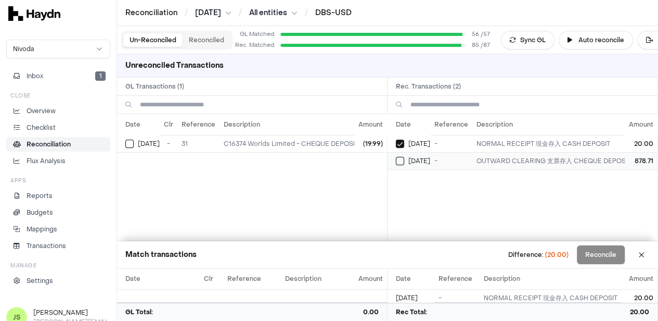
click at [399, 163] on div "Apr 24" at bounding box center [413, 161] width 34 height 8
click at [399, 145] on button "Select reconciliation transaction 37850" at bounding box center [400, 143] width 8 height 8
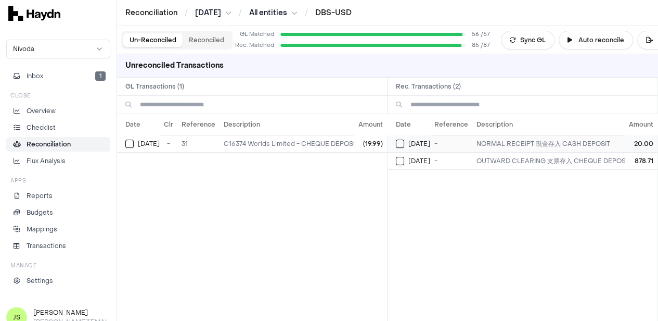
click at [398, 140] on button "Select reconciliation transaction 37850" at bounding box center [400, 143] width 8 height 8
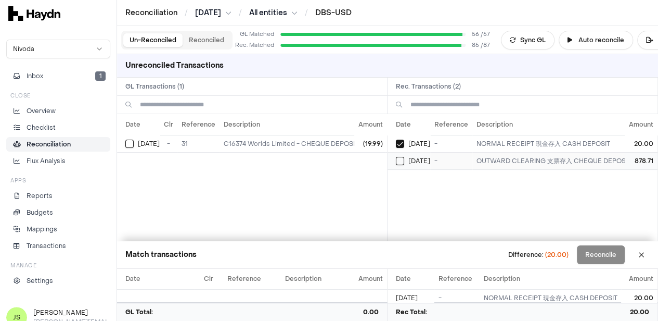
click at [400, 157] on button "Select reconciliation transaction 37855" at bounding box center [400, 161] width 8 height 8
click at [396, 144] on button "Select reconciliation transaction 37850" at bounding box center [400, 143] width 8 height 8
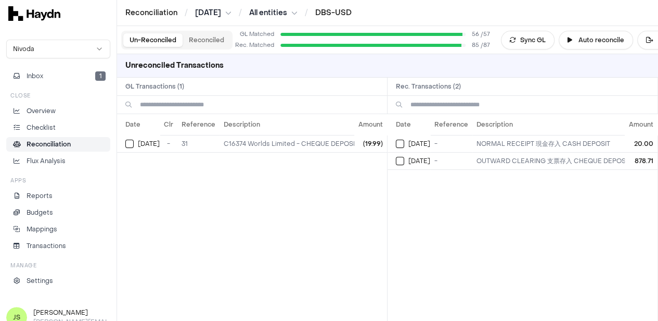
type button "on"
click at [68, 139] on li "Reconciliation" at bounding box center [58, 143] width 95 height 9
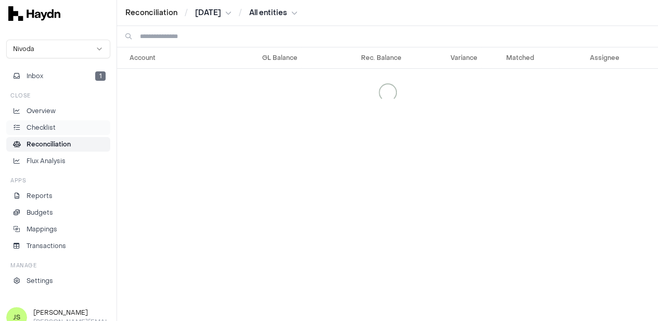
click at [37, 132] on link "Checklist" at bounding box center [58, 127] width 104 height 15
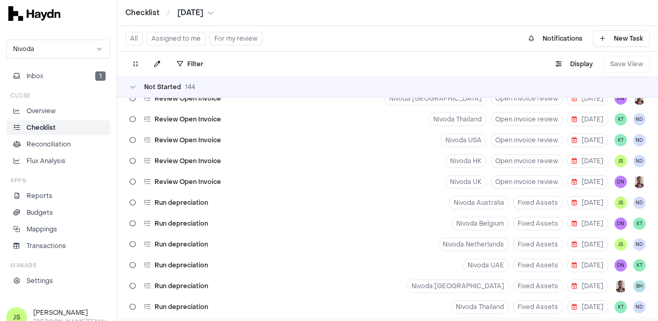
scroll to position [208, 0]
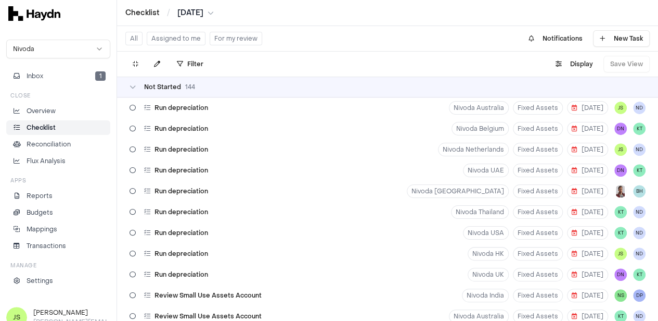
click at [184, 38] on button "Assigned to me" at bounding box center [176, 39] width 59 height 14
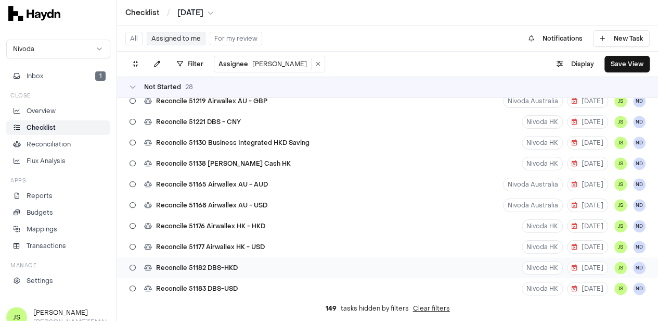
scroll to position [312, 0]
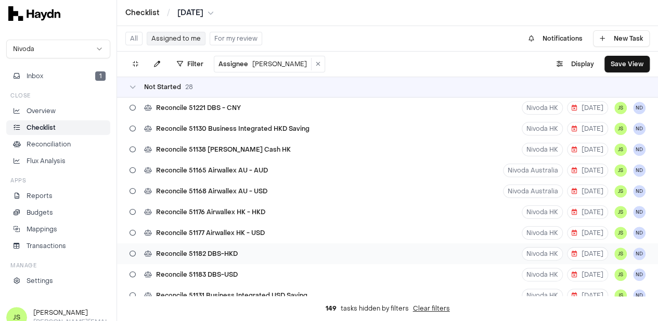
click at [236, 278] on div "Reconcile 51183 DBS-USD Nivoda HK 16 May JS ND" at bounding box center [387, 274] width 541 height 21
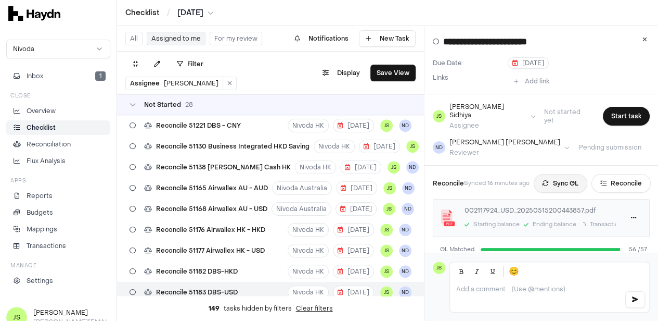
click at [561, 178] on button "Sync GL" at bounding box center [561, 183] width 54 height 19
click at [630, 178] on button "Reconcile" at bounding box center [637, 183] width 59 height 19
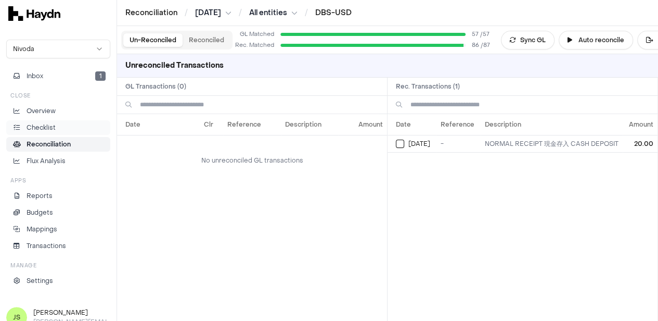
click at [39, 123] on p "Checklist" at bounding box center [41, 127] width 29 height 9
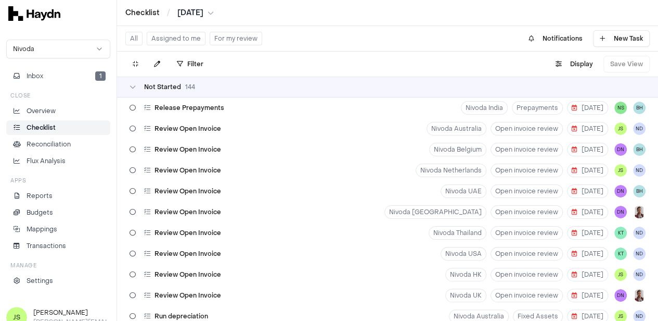
click at [176, 14] on html "Checklist / Apr 2025 Nivoda Inbox 1 Close Overview Checklist Reconciliation Flu…" at bounding box center [329, 160] width 658 height 321
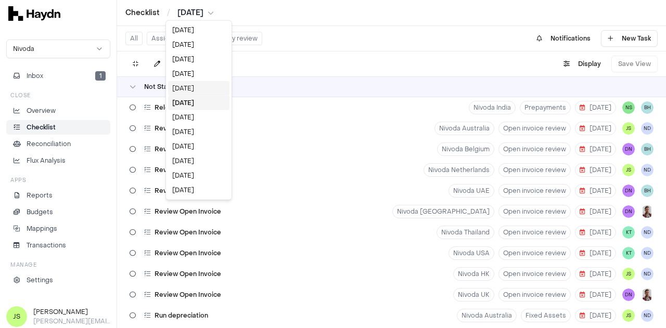
click at [189, 86] on div "[DATE]" at bounding box center [198, 88] width 61 height 15
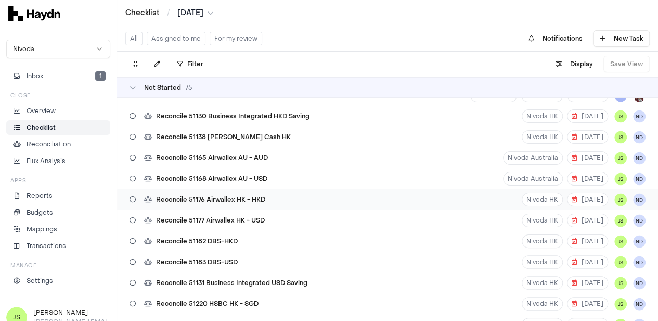
scroll to position [1093, 0]
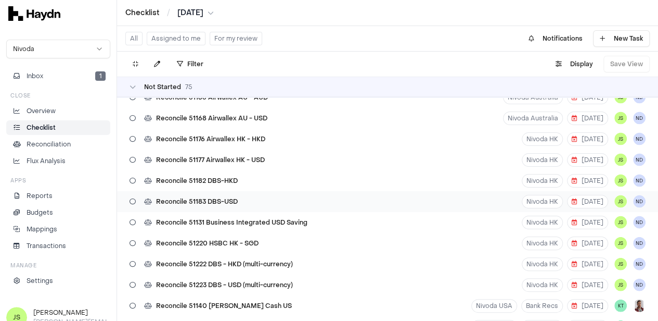
click at [246, 196] on div "Reconcile 51183 DBS-USD Nivoda HK 17 Jun JS ND" at bounding box center [387, 201] width 541 height 21
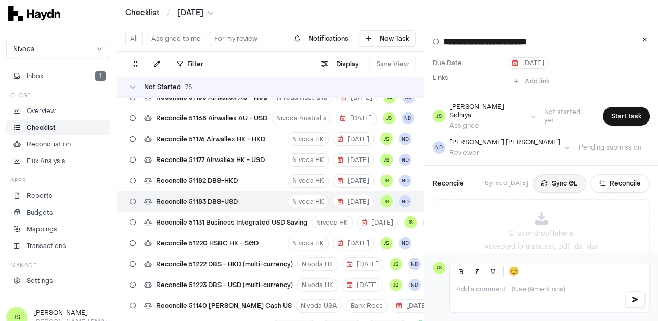
click at [568, 181] on button "Sync GL" at bounding box center [560, 183] width 54 height 19
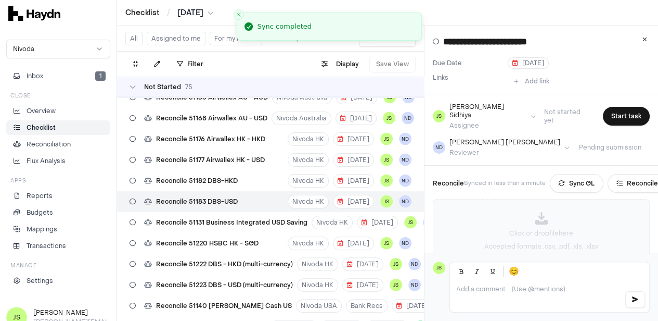
scroll to position [52, 0]
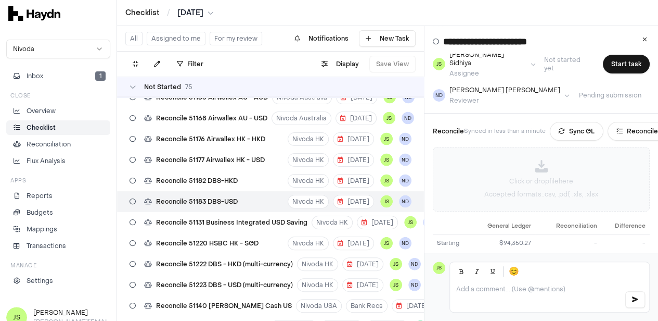
click at [542, 166] on div "Click or drop file here Accepted formats: .csv, .pdf, .xls, .xlsx" at bounding box center [541, 178] width 216 height 63
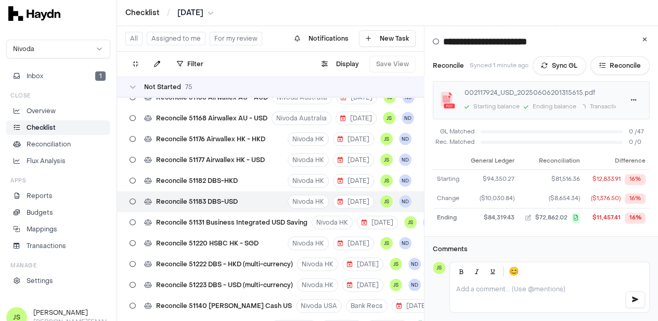
scroll to position [14, 0]
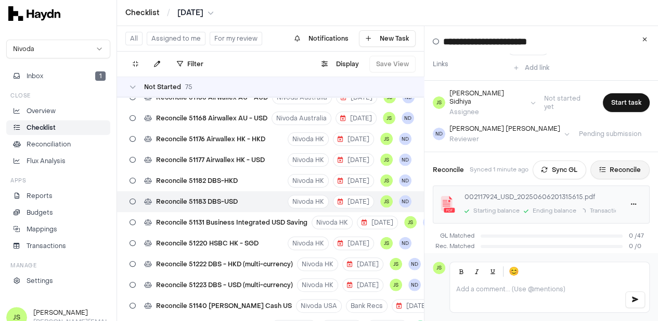
click at [607, 160] on button "Reconcile" at bounding box center [620, 169] width 59 height 19
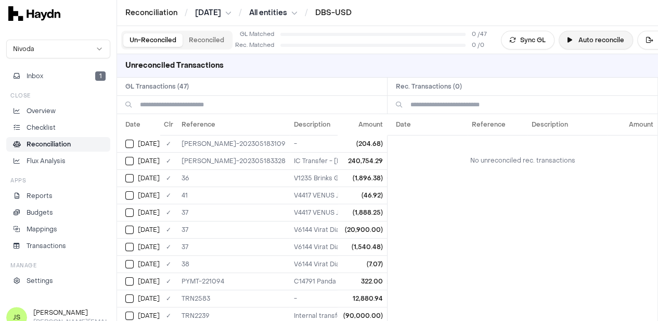
click at [598, 33] on button "Auto reconcile" at bounding box center [596, 40] width 74 height 19
click at [138, 83] on h2 "GL Transactions ( 47 )" at bounding box center [252, 87] width 270 height 18
click at [206, 70] on h3 "Unreconciled Transactions" at bounding box center [174, 65] width 115 height 23
click at [208, 40] on button "Reconciled" at bounding box center [207, 40] width 48 height 14
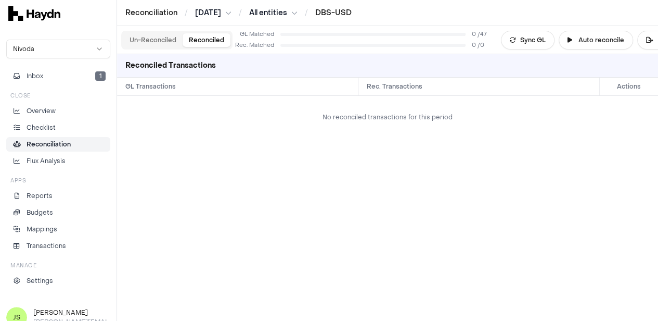
click at [145, 35] on button "Un-Reconciled" at bounding box center [152, 40] width 59 height 14
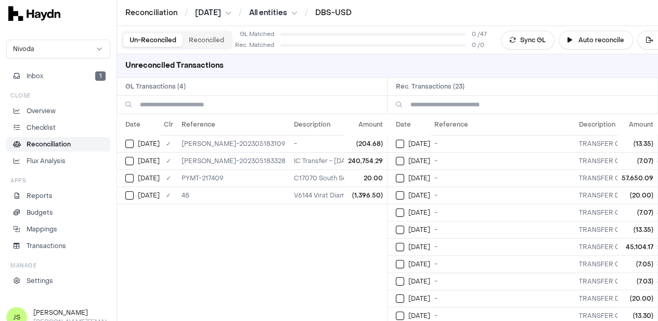
click at [207, 37] on button "Reconciled" at bounding box center [207, 40] width 48 height 14
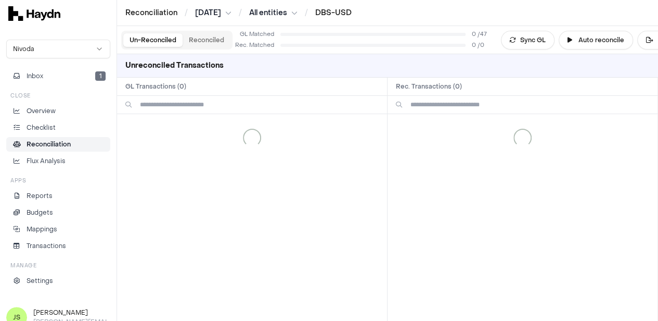
click at [157, 39] on button "Un-Reconciled" at bounding box center [152, 40] width 59 height 14
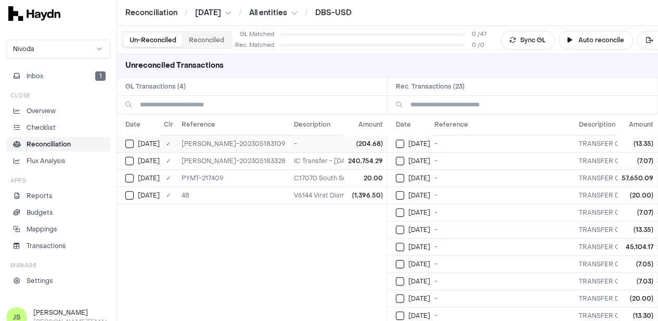
click at [223, 138] on td "JE-HK-202305183109" at bounding box center [233, 143] width 112 height 17
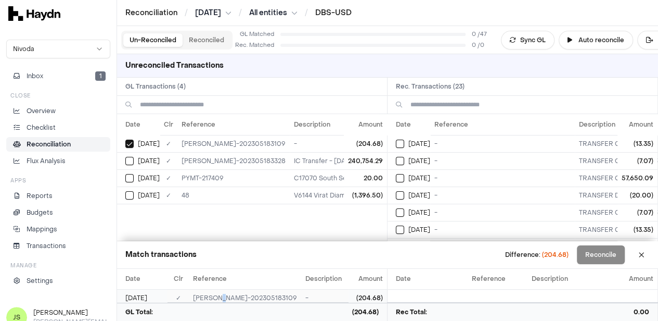
click at [244, 292] on td "JE-HK-202305183109" at bounding box center [245, 297] width 112 height 17
click at [245, 293] on td "JE-HK-202305183109" at bounding box center [245, 297] width 112 height 17
click at [246, 294] on td "JE-HK-202305183109" at bounding box center [245, 297] width 112 height 17
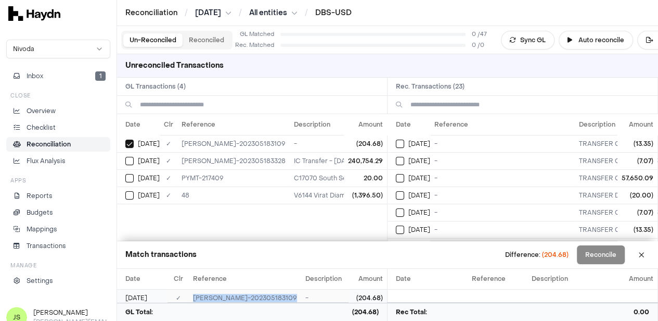
click at [248, 296] on td "JE-HK-202305183109" at bounding box center [245, 297] width 112 height 17
click at [402, 141] on button "Select reconciliation transaction 37876" at bounding box center [400, 143] width 8 height 8
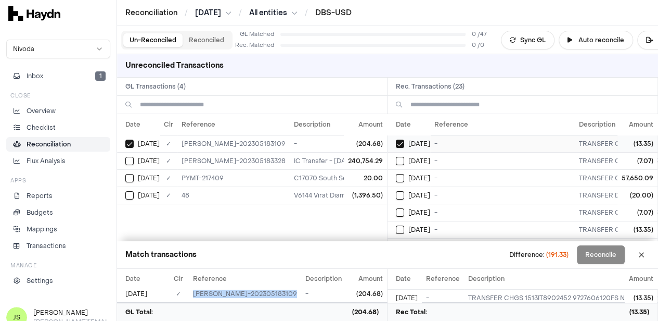
type button "on"
click at [410, 158] on div "May 2" at bounding box center [413, 161] width 34 height 8
click at [404, 191] on button "Select reconciliation transaction 37884" at bounding box center [400, 195] width 8 height 8
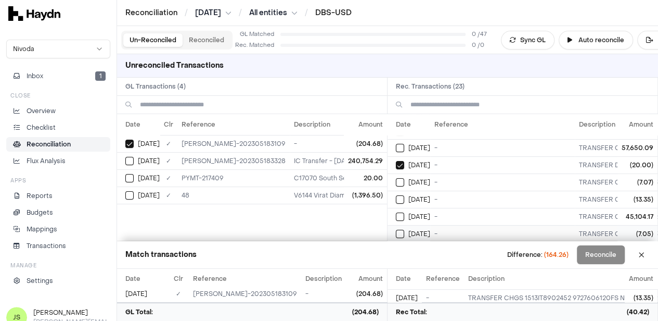
scroll to position [52, 0]
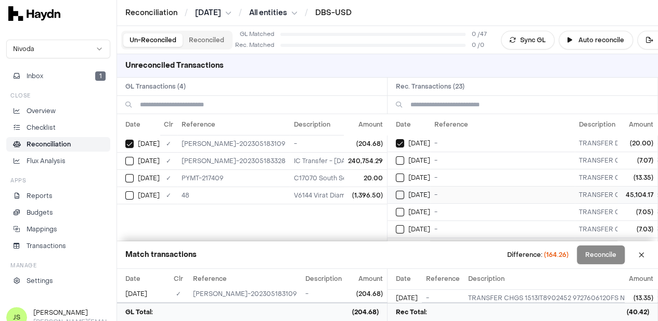
type button "on"
click at [402, 156] on button "Select reconciliation transaction 37886" at bounding box center [400, 160] width 8 height 8
type button "on"
click at [400, 175] on button "Select reconciliation transaction 37889" at bounding box center [400, 177] width 8 height 8
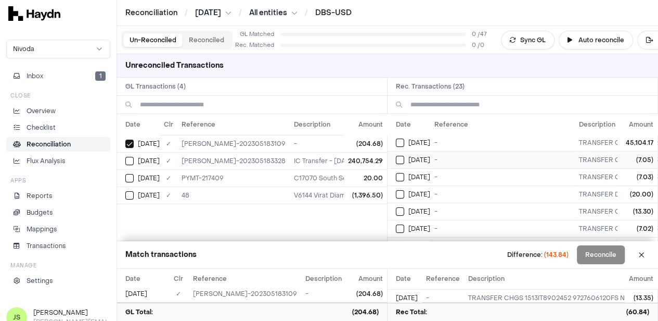
click at [404, 157] on button "Select reconciliation transaction 37890" at bounding box center [400, 160] width 8 height 8
click at [404, 175] on button "Select reconciliation transaction 37897" at bounding box center [400, 177] width 8 height 8
click at [404, 190] on button "Select reconciliation transaction 37896" at bounding box center [400, 194] width 8 height 8
click at [404, 207] on button "Select reconciliation transaction 37904" at bounding box center [400, 211] width 8 height 8
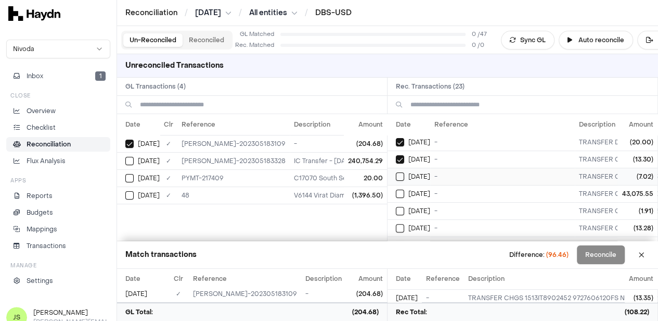
click at [404, 173] on button "Select reconciliation transaction 37906" at bounding box center [400, 176] width 8 height 8
click at [404, 157] on button "Select reconciliation transaction 37914" at bounding box center [400, 159] width 8 height 8
click at [400, 172] on button "Select reconciliation transaction 37917" at bounding box center [400, 176] width 8 height 8
click at [399, 189] on td "May 23" at bounding box center [409, 192] width 43 height 17
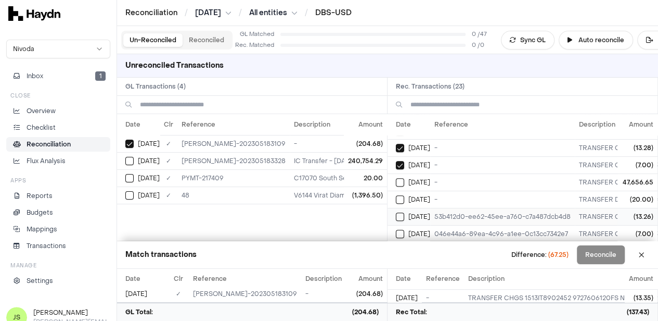
scroll to position [260, 0]
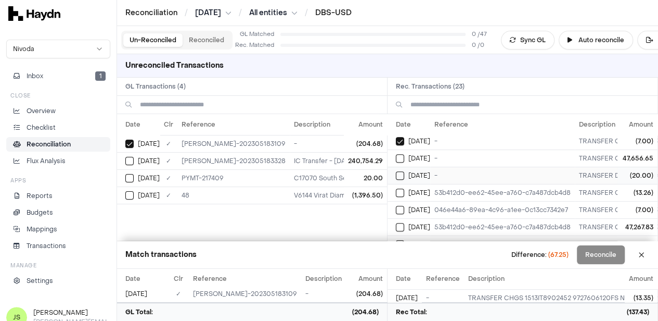
click at [408, 171] on div "May 26" at bounding box center [413, 175] width 34 height 8
click at [404, 188] on button "Select reconciliation transaction 37932" at bounding box center [400, 192] width 8 height 8
click at [404, 206] on button "Select reconciliation transaction 37930" at bounding box center [400, 210] width 8 height 8
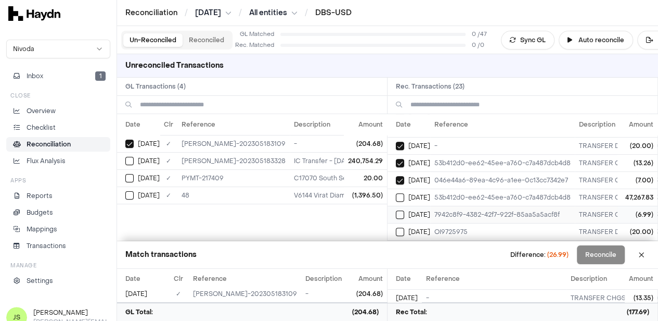
click at [402, 210] on button "Select reconciliation transaction 37934" at bounding box center [400, 214] width 8 height 8
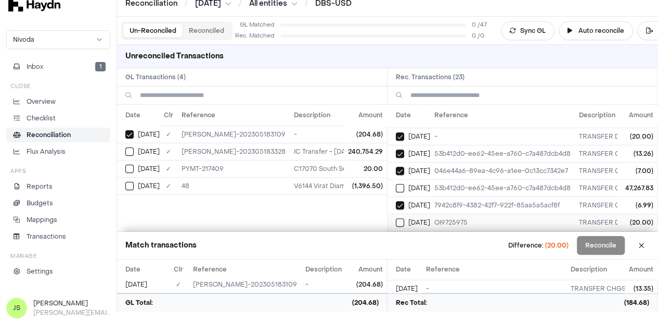
click at [408, 218] on div "May 30" at bounding box center [413, 222] width 34 height 8
click at [620, 245] on button "Reconcile" at bounding box center [601, 245] width 48 height 19
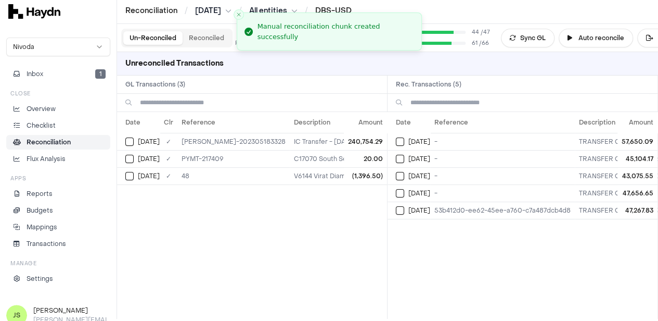
scroll to position [0, 0]
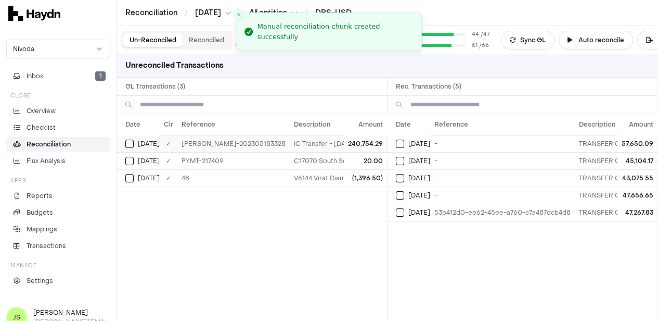
click at [132, 142] on button "Select GL transaction 12017924" at bounding box center [129, 143] width 8 height 8
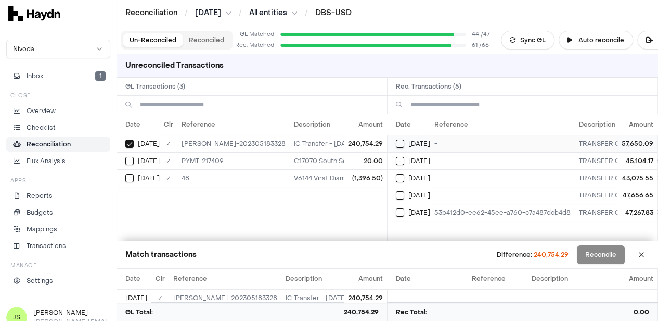
click at [404, 143] on button "Select reconciliation transaction 37877" at bounding box center [400, 143] width 8 height 8
click at [404, 161] on button "Select reconciliation transaction 37888" at bounding box center [400, 161] width 8 height 8
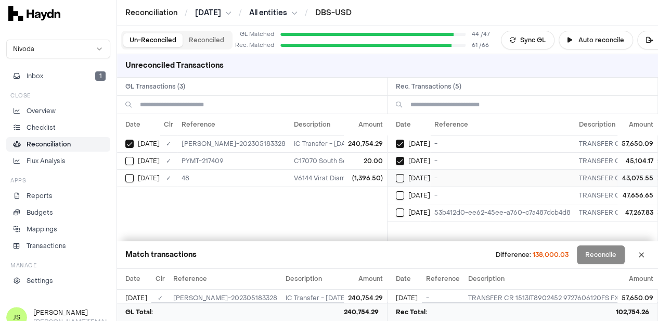
click at [404, 176] on button "Select reconciliation transaction 37905" at bounding box center [400, 178] width 8 height 8
click at [404, 198] on td "May 23" at bounding box center [409, 194] width 43 height 17
click at [404, 208] on button "Select reconciliation transaction 37933" at bounding box center [400, 212] width 8 height 8
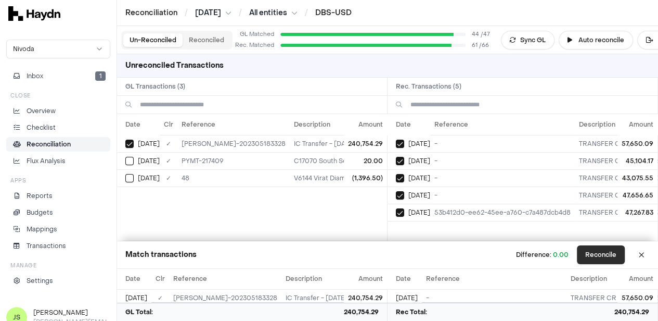
click at [609, 252] on button "Reconcile" at bounding box center [601, 254] width 48 height 19
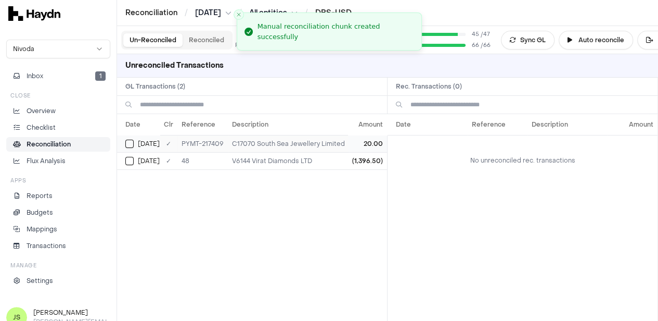
click at [200, 142] on td "PYMT-217409" at bounding box center [202, 143] width 50 height 17
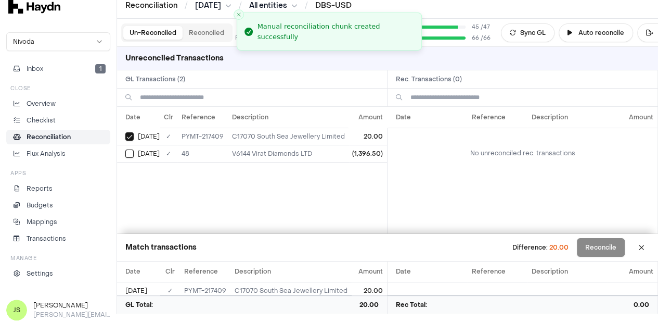
scroll to position [9, 0]
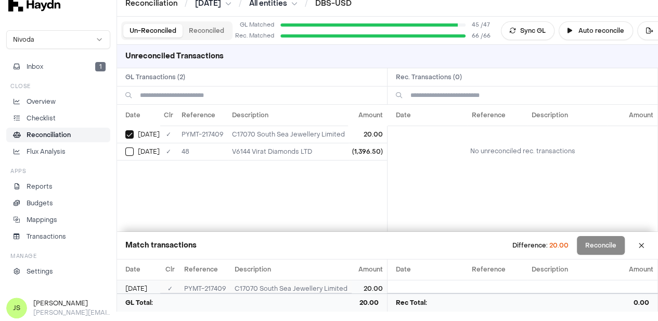
click at [210, 284] on td "PYMT-217409" at bounding box center [205, 288] width 50 height 17
copy td "PYMT-217409"
click at [194, 149] on td "48" at bounding box center [202, 151] width 50 height 17
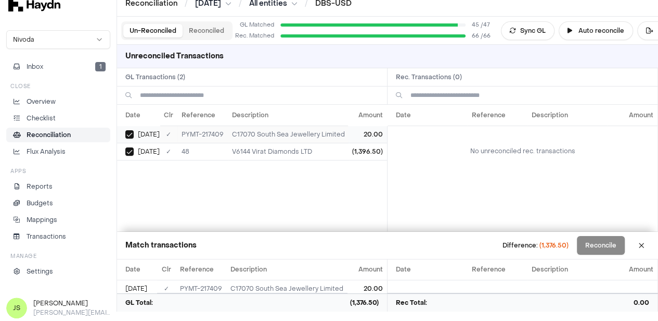
click at [129, 134] on button "Select GL transaction 8220092" at bounding box center [129, 134] width 8 height 8
click at [264, 150] on td "V6144 Virat Diamonds LTD" at bounding box center [288, 151] width 121 height 17
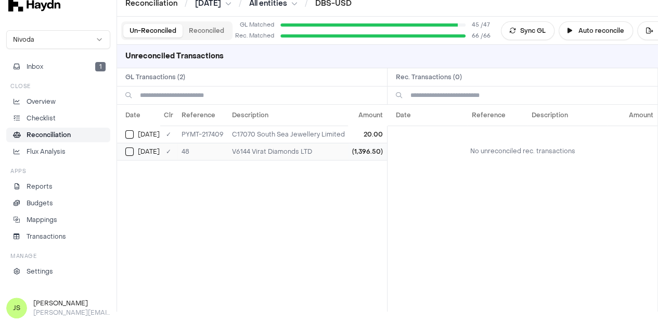
click at [277, 151] on td "V6144 Virat Diamonds LTD" at bounding box center [288, 151] width 121 height 17
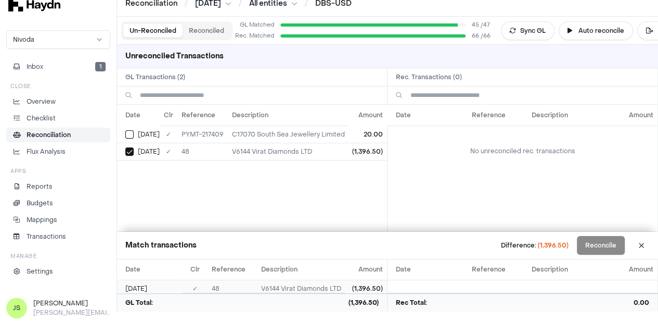
click at [291, 284] on td "V6144 Virat Diamonds LTD" at bounding box center [301, 288] width 88 height 17
copy td "V6144 Virat Diamonds LTD"
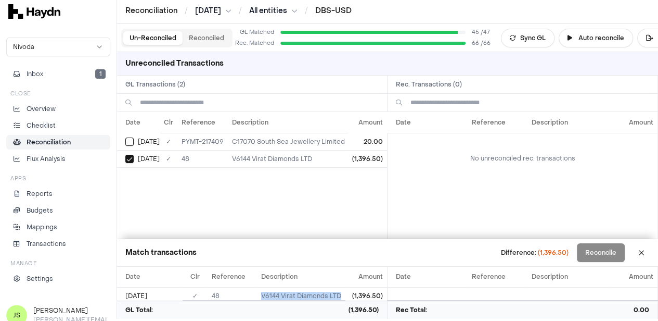
scroll to position [0, 0]
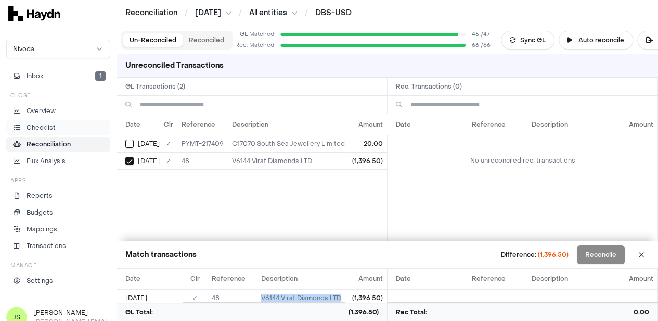
click at [44, 129] on p "Checklist" at bounding box center [41, 127] width 29 height 9
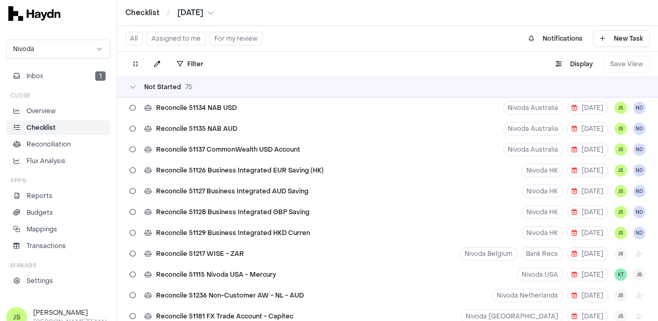
click at [189, 12] on html "Checklist / May 2025 Nivoda Inbox 1 Close Overview Checklist Reconciliation Flu…" at bounding box center [329, 160] width 658 height 321
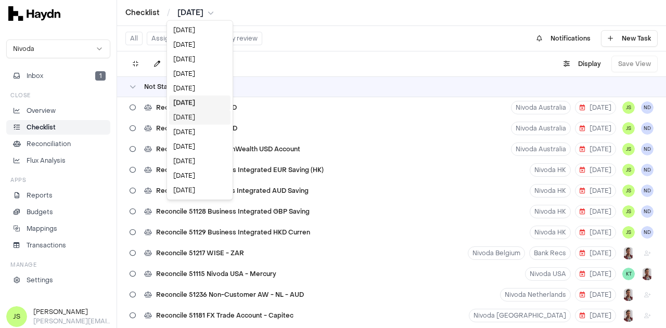
click at [195, 112] on div "[DATE]" at bounding box center [199, 117] width 61 height 15
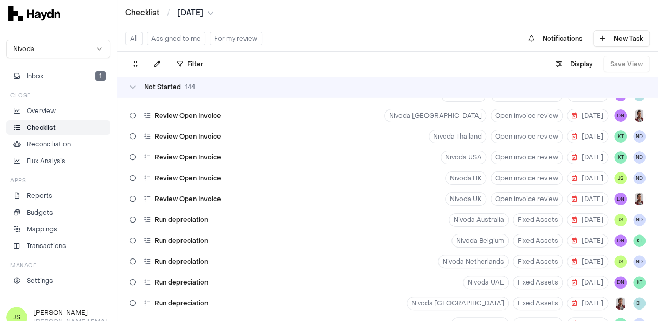
scroll to position [156, 0]
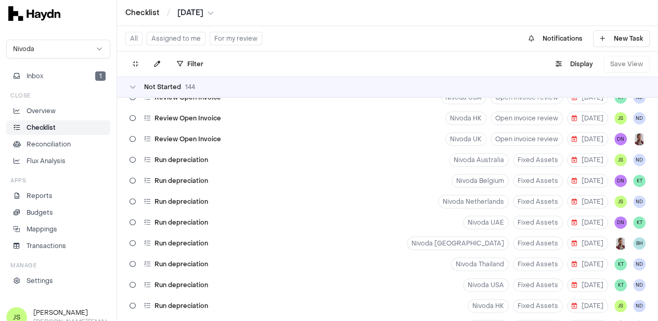
click at [180, 36] on button "Assigned to me" at bounding box center [176, 39] width 59 height 14
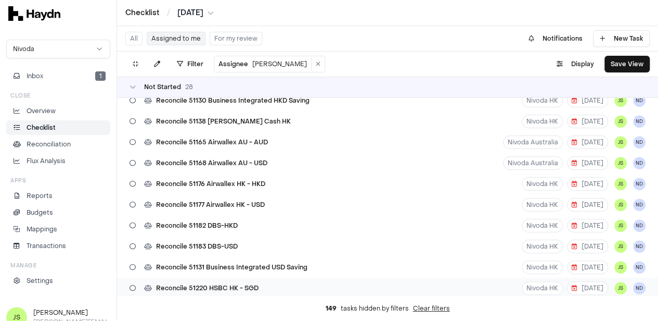
scroll to position [364, 0]
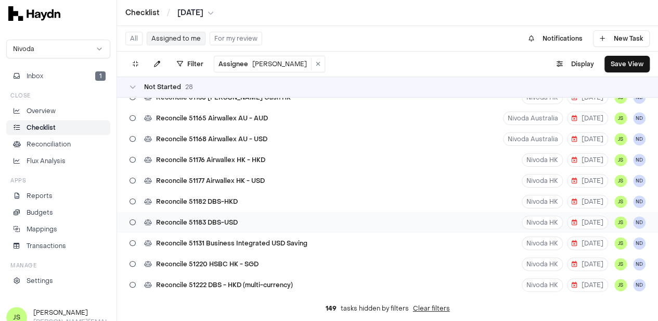
click at [213, 227] on div "Reconcile 51183 DBS-USD" at bounding box center [183, 222] width 117 height 20
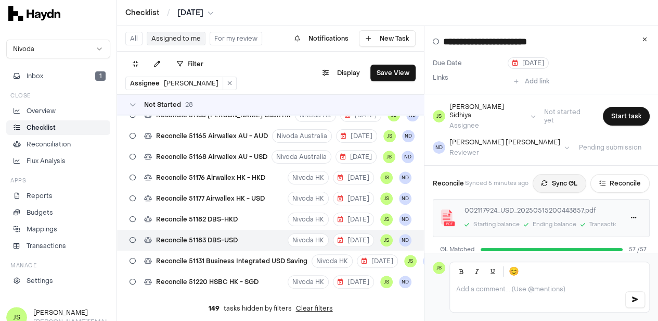
click at [548, 180] on icon at bounding box center [545, 183] width 6 height 6
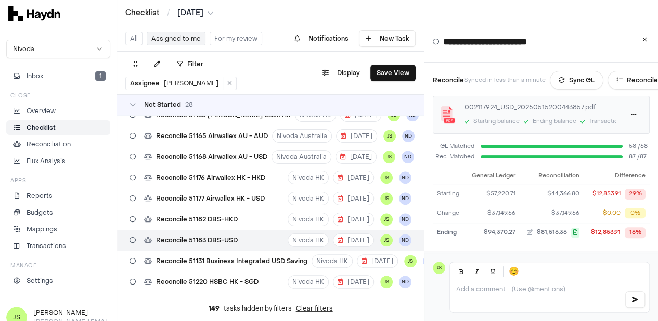
scroll to position [104, 0]
click at [643, 73] on button "Reconcile" at bounding box center [637, 79] width 59 height 19
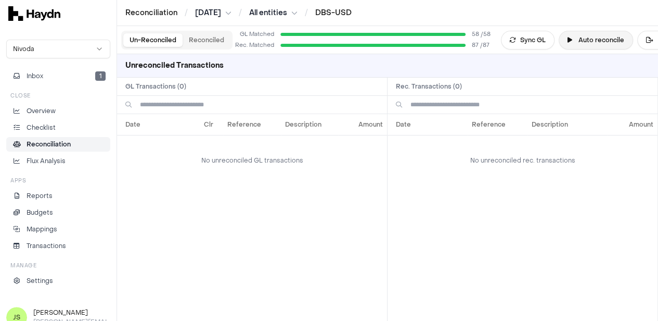
click at [584, 36] on button "Auto reconcile" at bounding box center [596, 40] width 74 height 19
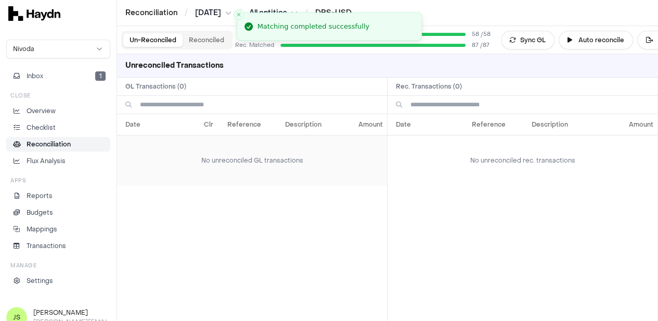
drag, startPoint x: 251, startPoint y: 175, endPoint x: 249, endPoint y: 183, distance: 7.5
click at [251, 175] on td "No unreconciled GL transactions" at bounding box center [252, 160] width 270 height 50
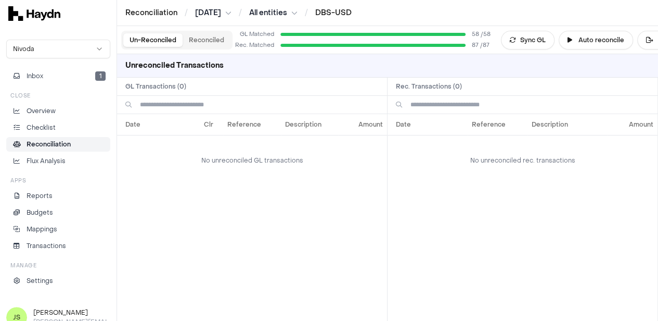
click at [201, 35] on button "Reconciled" at bounding box center [207, 40] width 48 height 14
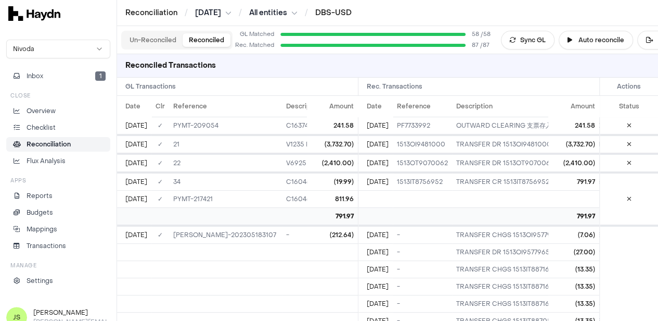
scroll to position [0, 8]
click at [645, 40] on button "Export" at bounding box center [662, 40] width 50 height 19
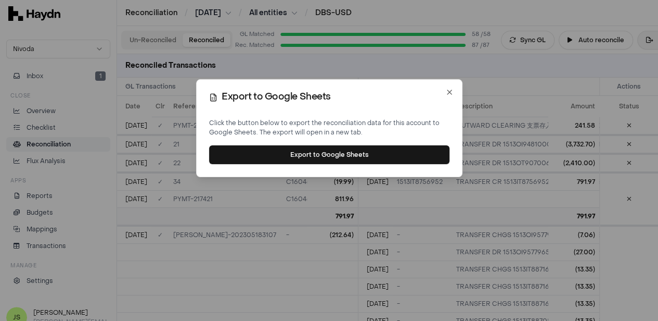
scroll to position [0, 0]
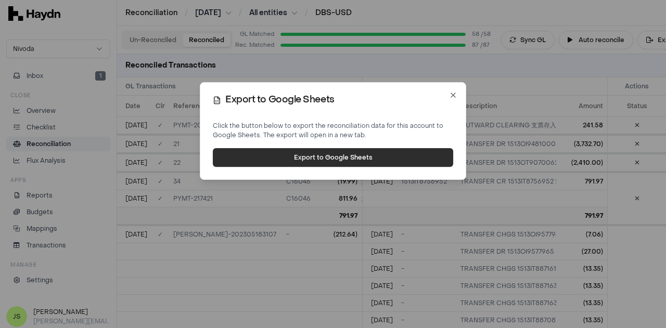
click at [312, 154] on button "Export to Google Sheets" at bounding box center [333, 157] width 240 height 19
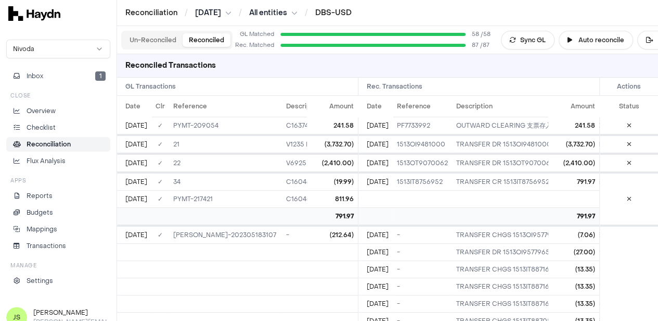
click at [47, 141] on p "Reconciliation" at bounding box center [49, 143] width 44 height 9
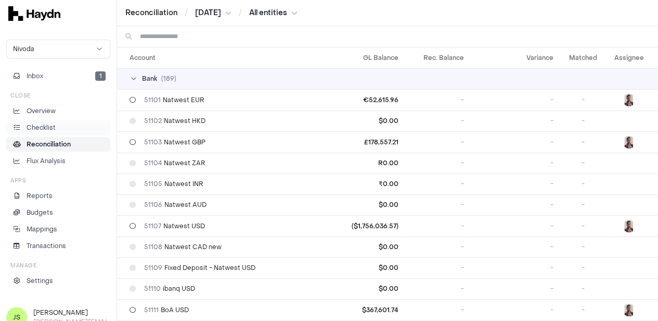
click at [36, 128] on p "Checklist" at bounding box center [41, 127] width 29 height 9
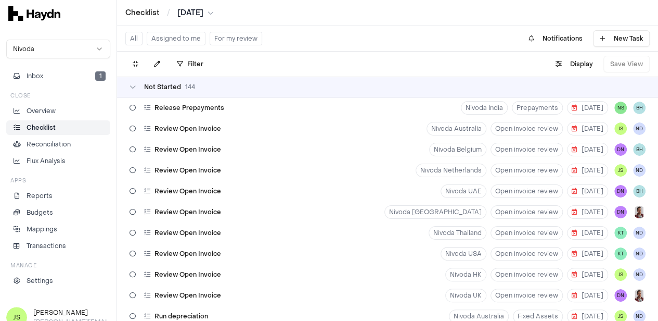
click at [183, 11] on html "Checklist / Apr 2025 Nivoda Inbox 1 Close Overview Checklist Reconciliation Flu…" at bounding box center [329, 160] width 658 height 321
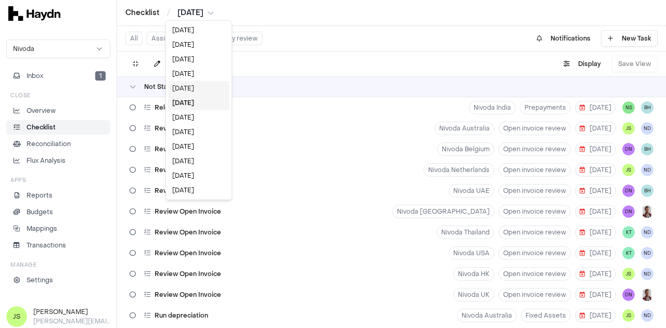
click at [197, 86] on div "[DATE]" at bounding box center [198, 88] width 61 height 15
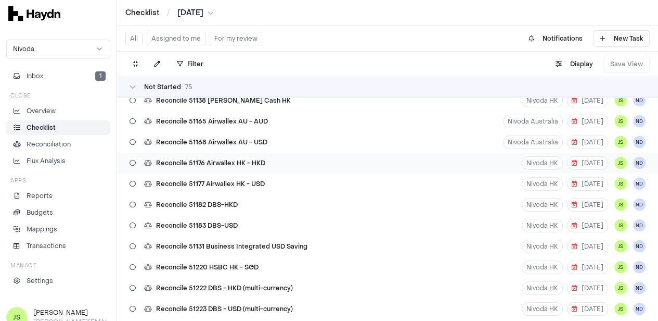
scroll to position [1093, 0]
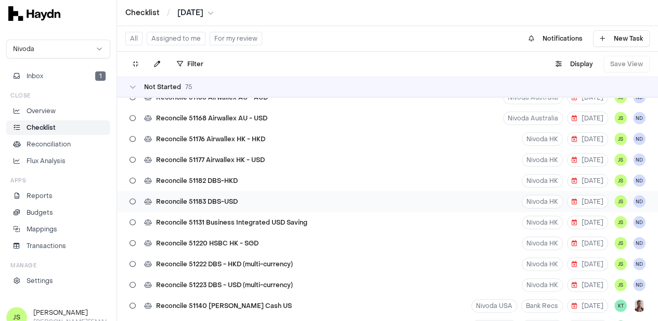
click at [249, 200] on div "Reconcile 51183 DBS-USD Nivoda HK 17 Jun JS ND" at bounding box center [387, 201] width 541 height 21
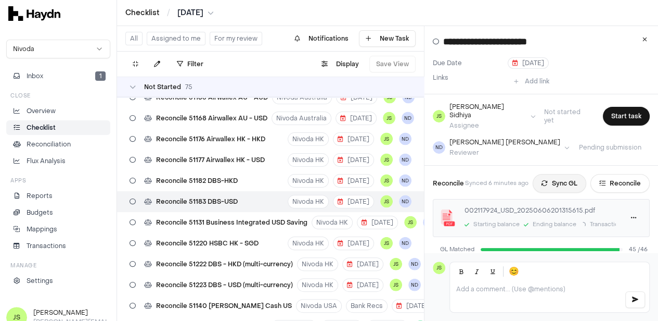
click at [548, 180] on icon at bounding box center [545, 183] width 6 height 6
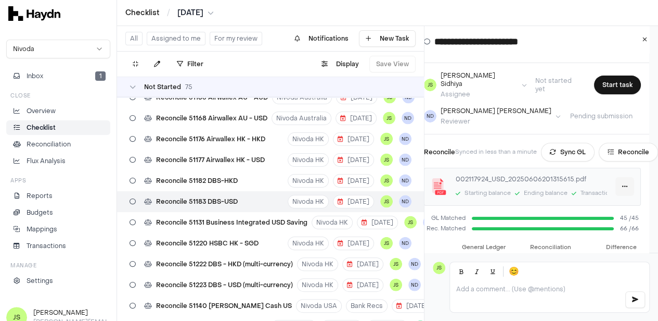
scroll to position [0, 14]
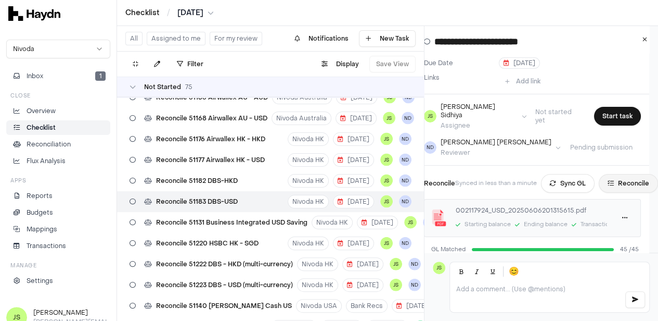
click at [627, 174] on button "Reconcile" at bounding box center [628, 183] width 59 height 19
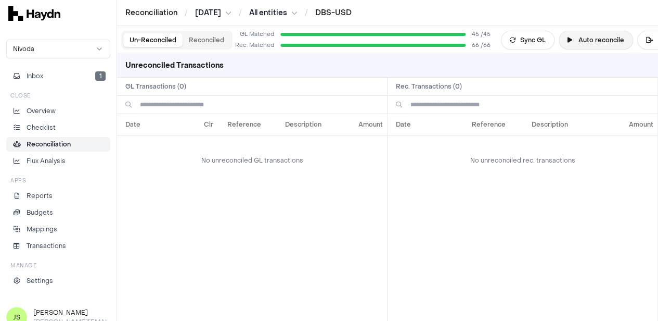
click at [581, 37] on button "Auto reconcile" at bounding box center [596, 40] width 74 height 19
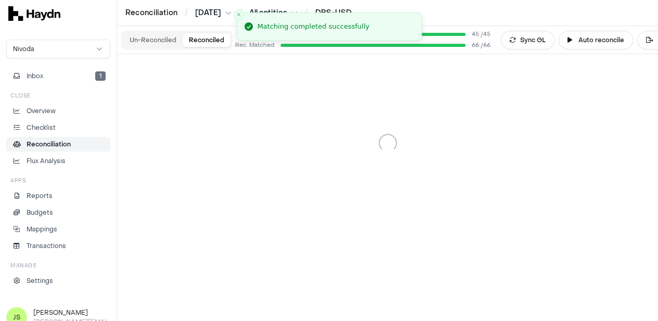
click at [205, 43] on button "Reconciled" at bounding box center [207, 40] width 48 height 14
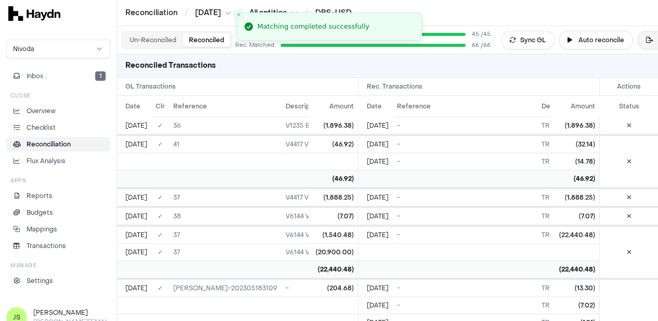
click at [640, 41] on button "Export" at bounding box center [662, 40] width 50 height 19
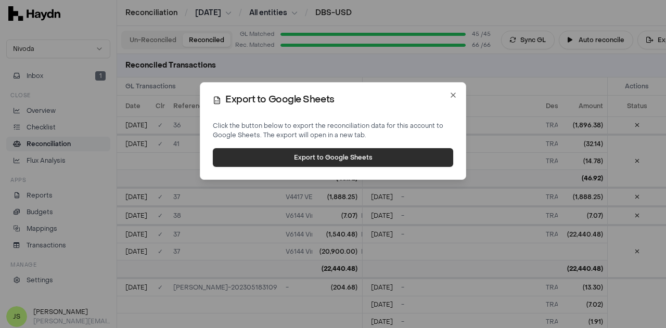
click at [312, 162] on button "Export to Google Sheets" at bounding box center [333, 157] width 240 height 19
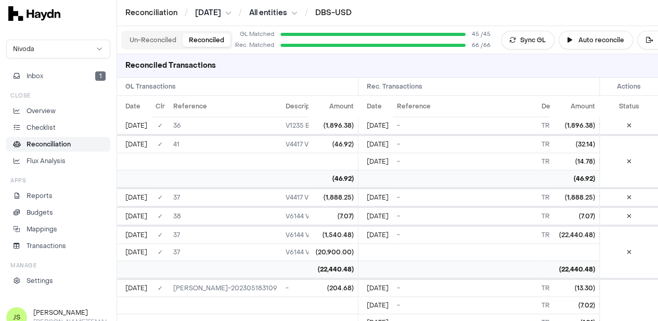
click at [51, 138] on link "Reconciliation" at bounding box center [58, 144] width 104 height 15
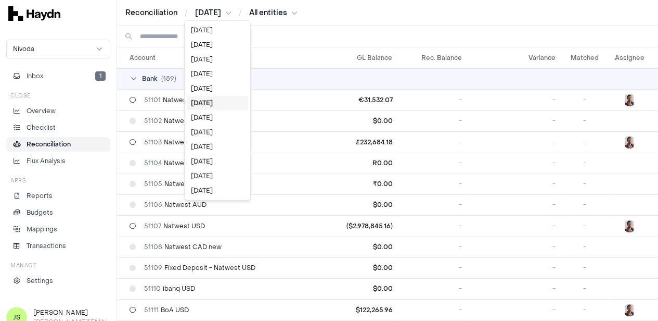
click at [220, 10] on html "Reconciliation / May 2025 / All entities Nivoda Inbox 1 Close Overview Checklis…" at bounding box center [329, 160] width 658 height 321
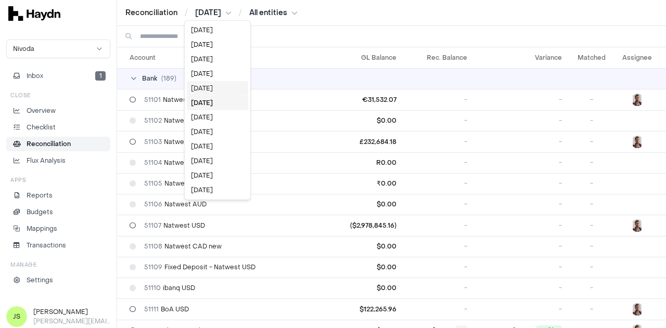
click at [209, 89] on div "[DATE]" at bounding box center [217, 88] width 61 height 15
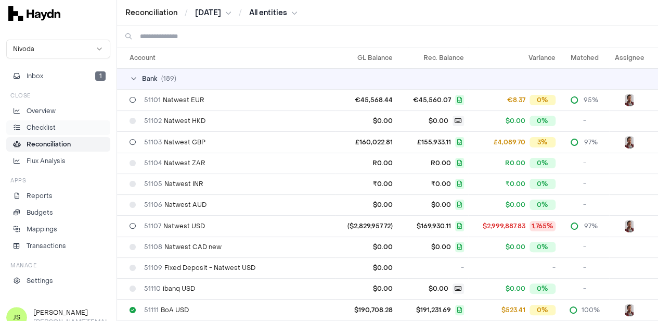
click at [42, 132] on link "Checklist" at bounding box center [58, 127] width 104 height 15
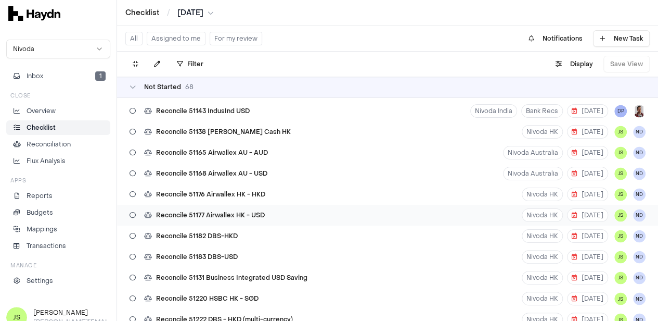
scroll to position [781, 0]
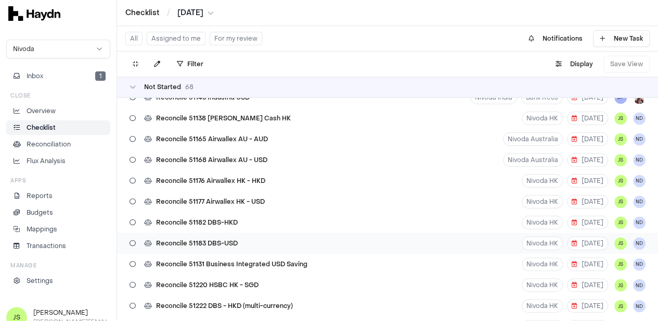
click at [260, 243] on div "Reconcile 51183 DBS-USD Nivoda HK 16 Jul JS ND" at bounding box center [387, 243] width 541 height 21
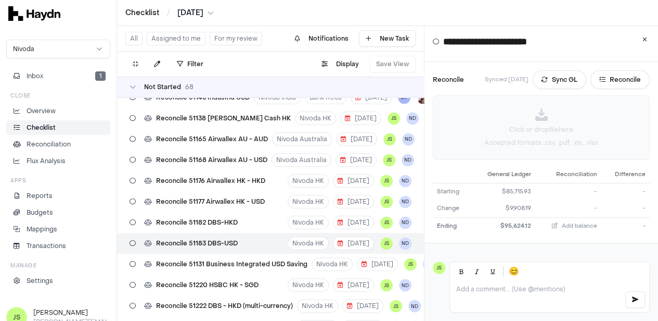
scroll to position [104, 0]
click at [562, 70] on button "Sync GL" at bounding box center [560, 79] width 54 height 19
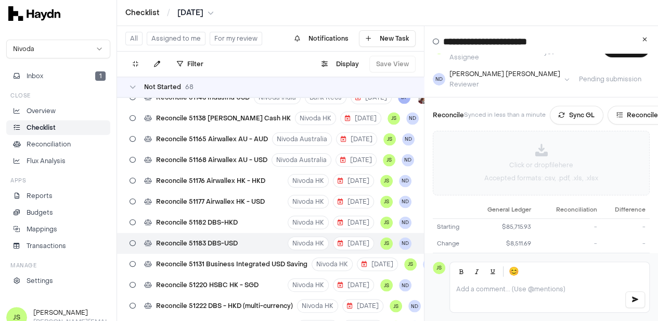
scroll to position [52, 0]
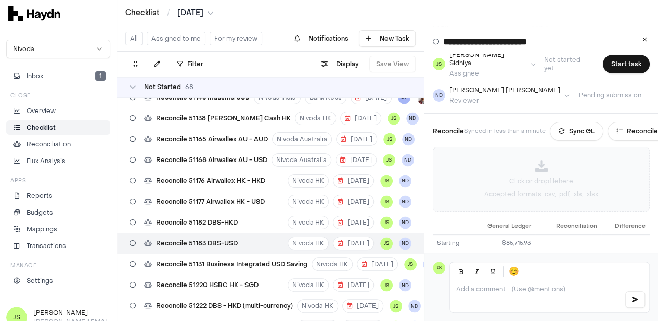
click at [559, 160] on div "Click or drop file here Accepted formats: .csv, .pdf, .xls, .xlsx" at bounding box center [541, 178] width 216 height 63
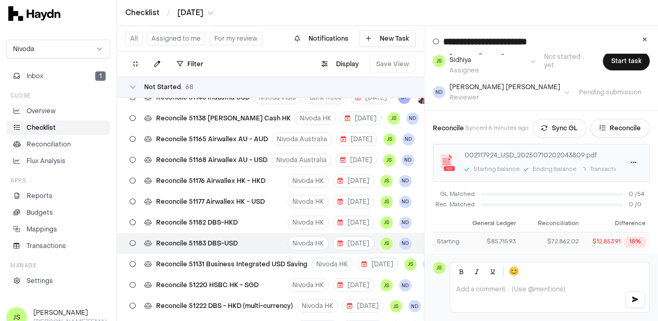
scroll to position [104, 0]
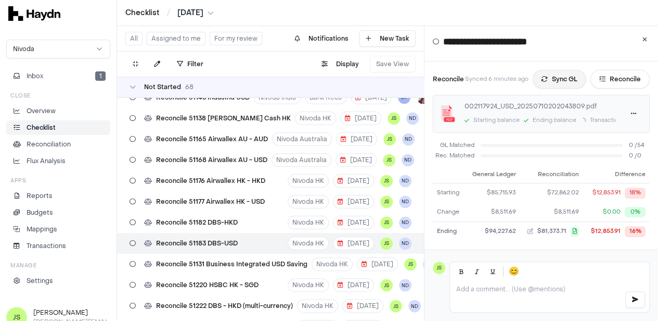
click at [547, 76] on icon at bounding box center [545, 79] width 6 height 6
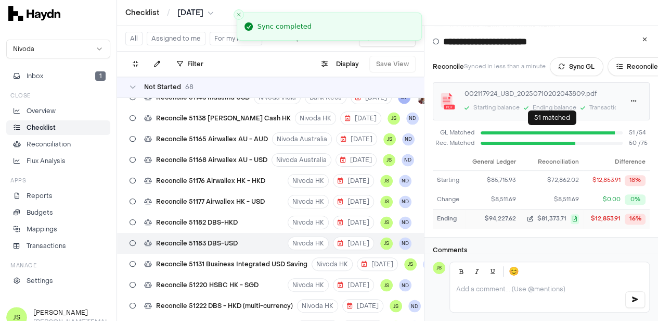
scroll to position [124, 0]
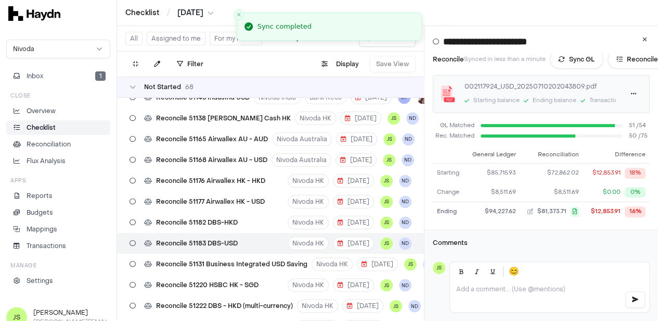
click at [198, 12] on html "Checklist / Jun 2025 Nivoda Inbox 1 Close Overview Checklist Reconciliation Flu…" at bounding box center [329, 160] width 658 height 321
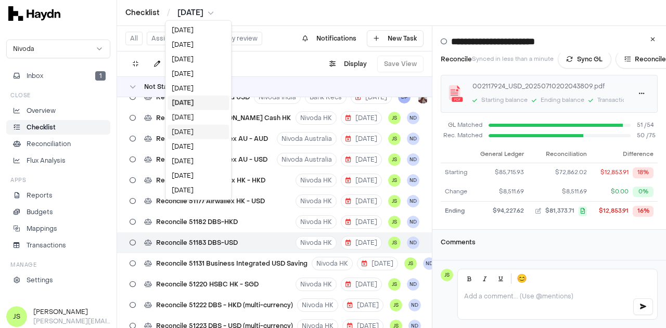
click at [192, 134] on div "[DATE]" at bounding box center [198, 132] width 61 height 15
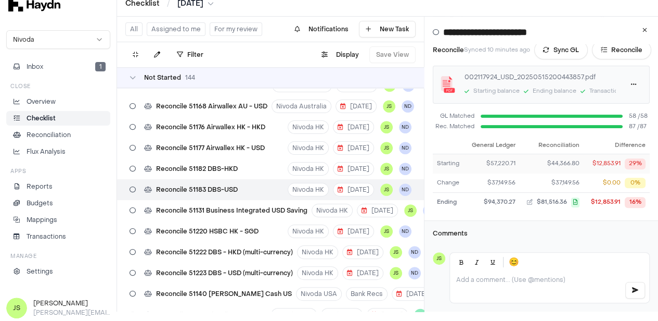
scroll to position [72, 0]
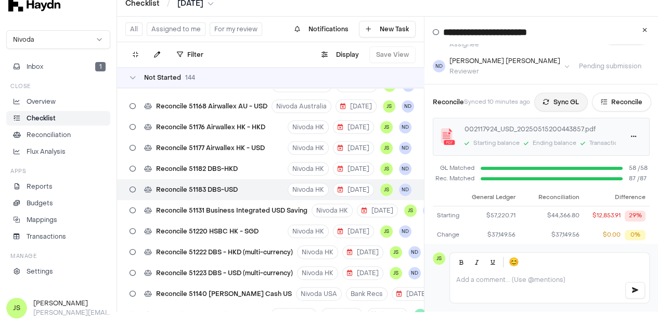
click at [558, 98] on button "Sync GL" at bounding box center [561, 102] width 54 height 19
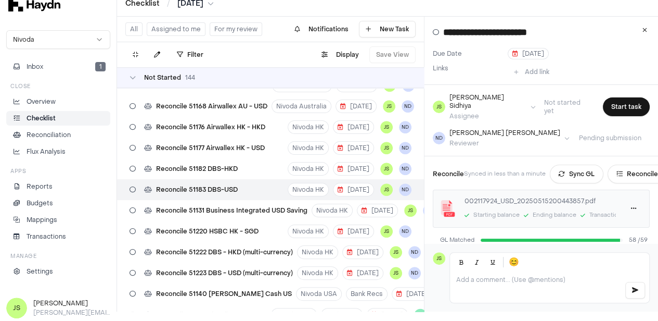
scroll to position [0, 0]
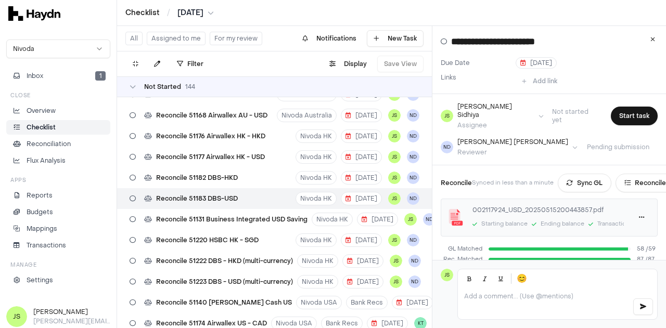
click at [199, 12] on html "Checklist / Apr 2025 Nivoda Inbox 1 Close Overview Checklist Reconciliation Flu…" at bounding box center [333, 164] width 666 height 328
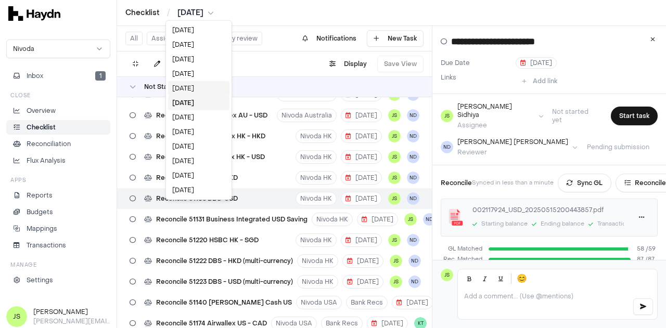
click at [186, 92] on div "[DATE]" at bounding box center [198, 88] width 61 height 15
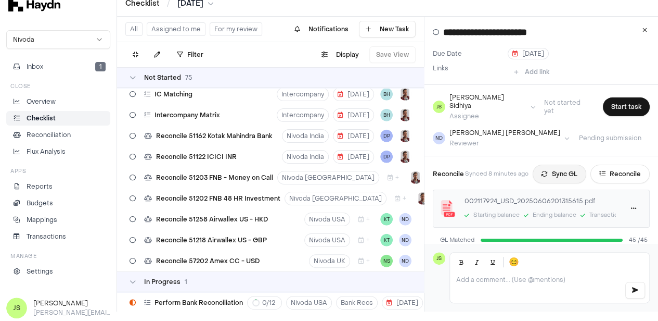
scroll to position [1095, 0]
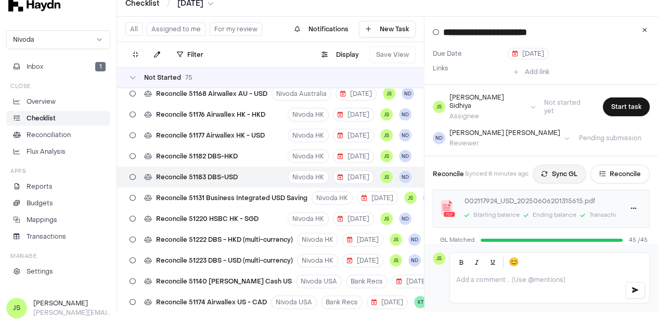
click at [566, 164] on button "Sync GL" at bounding box center [560, 173] width 54 height 19
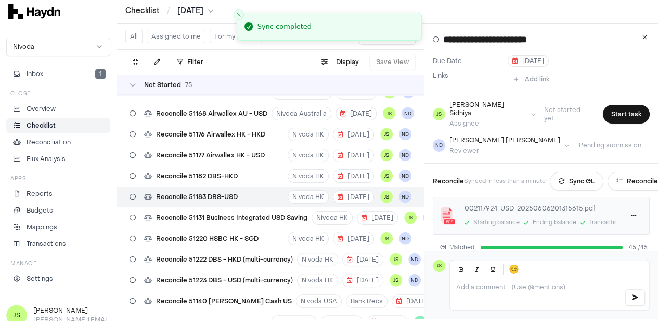
scroll to position [0, 0]
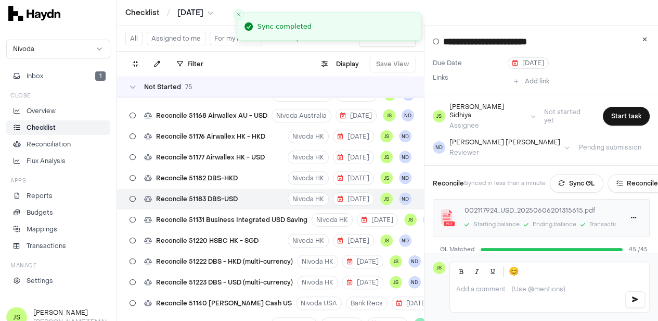
click at [204, 18] on div "Checklist / May 2025" at bounding box center [387, 13] width 541 height 26
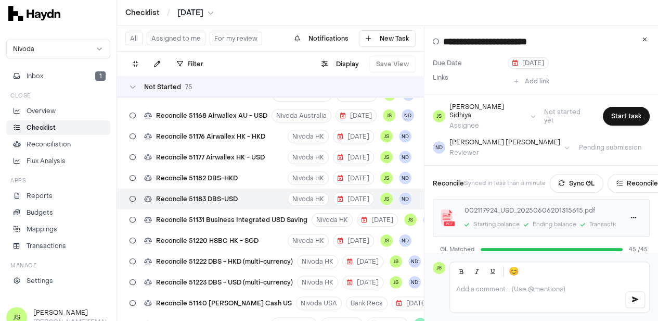
click at [205, 14] on html "Checklist / May 2025 Nivoda Inbox 1 Close Overview Checklist Reconciliation Flu…" at bounding box center [329, 160] width 658 height 321
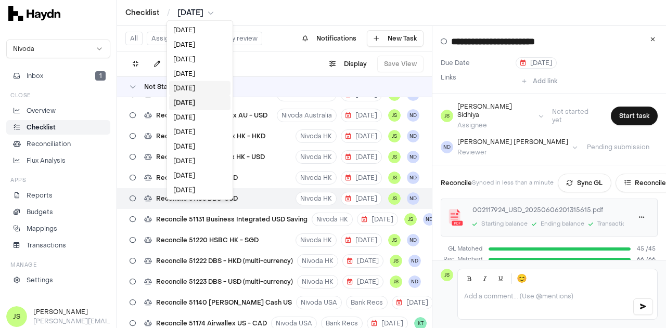
click at [190, 87] on div "[DATE]" at bounding box center [199, 88] width 61 height 15
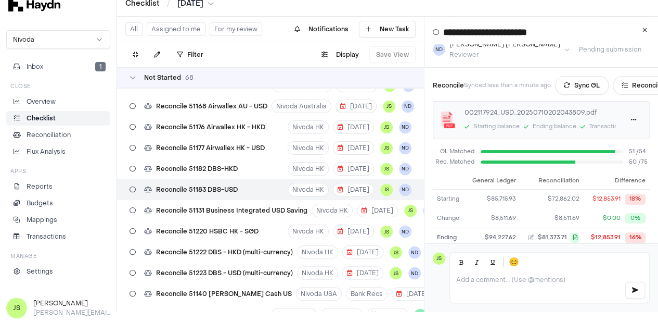
scroll to position [72, 0]
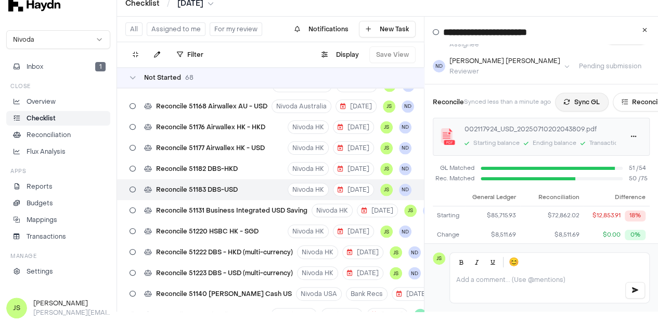
click at [597, 93] on button "Sync GL" at bounding box center [582, 102] width 54 height 19
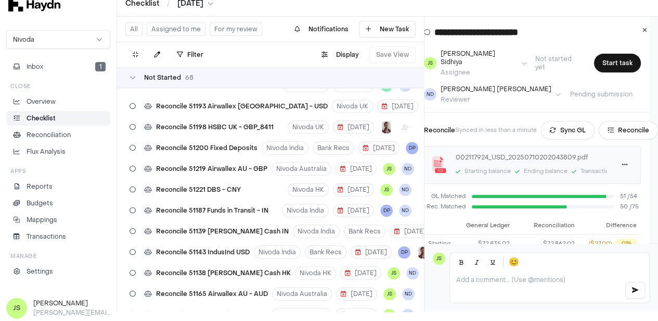
scroll to position [0, 14]
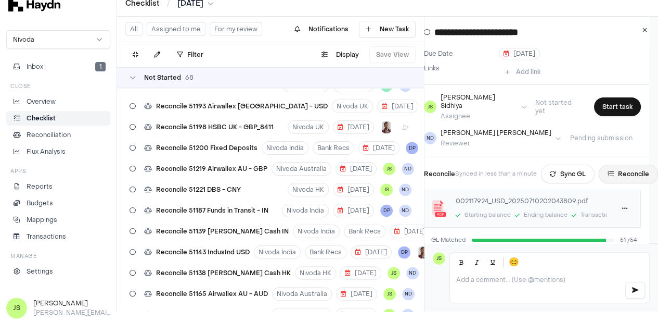
click at [626, 166] on button "Reconcile" at bounding box center [628, 173] width 59 height 19
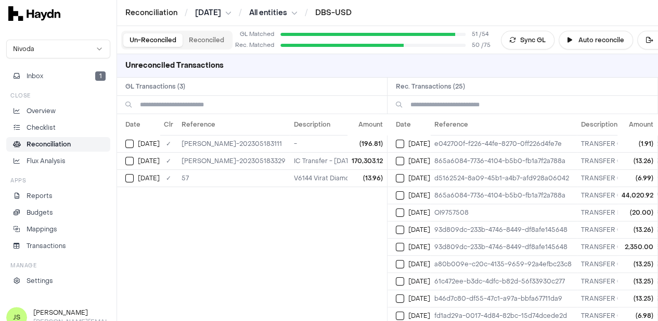
click at [592, 44] on button "Auto reconcile" at bounding box center [596, 40] width 74 height 19
click at [129, 141] on button "Select GL transaction 7557506" at bounding box center [129, 143] width 8 height 8
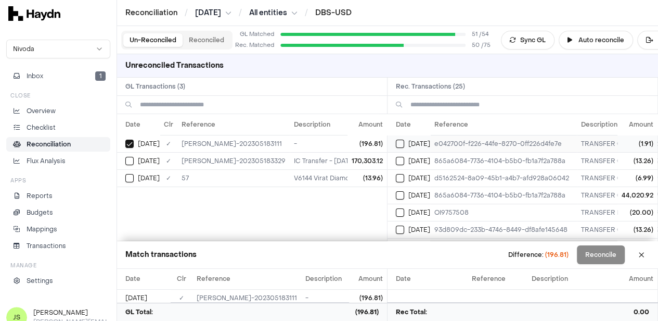
click at [404, 142] on button "Select reconciliation transaction 37957" at bounding box center [400, 143] width 8 height 8
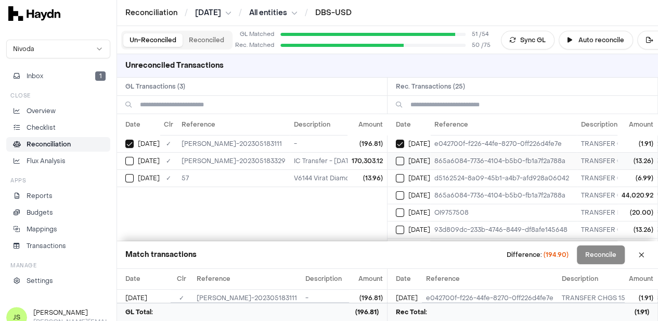
click at [404, 159] on button "Select reconciliation transaction 37952" at bounding box center [400, 161] width 8 height 8
click at [404, 174] on button "Select reconciliation transaction 37954" at bounding box center [400, 178] width 8 height 8
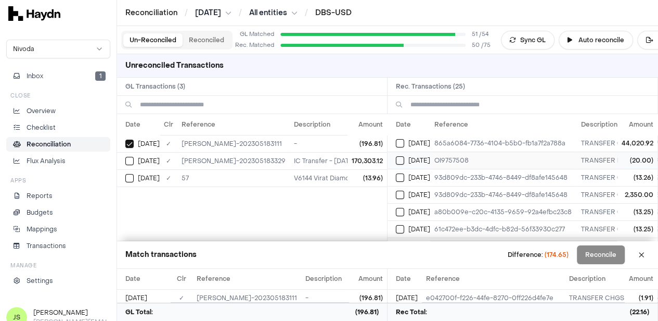
click at [404, 158] on button "Select reconciliation transaction 37960" at bounding box center [400, 160] width 8 height 8
click at [406, 169] on td "Jun 10" at bounding box center [409, 177] width 43 height 17
click at [410, 157] on div "Jun 11" at bounding box center [413, 160] width 34 height 8
click at [411, 175] on div "Jun 13" at bounding box center [413, 177] width 34 height 8
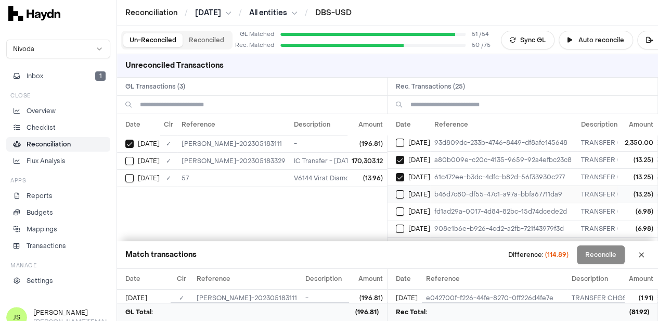
click at [408, 191] on div "Jun 13" at bounding box center [413, 194] width 34 height 8
click at [403, 207] on button "Select reconciliation transaction 37966" at bounding box center [400, 211] width 8 height 8
click at [404, 224] on button "Select reconciliation transaction 37973" at bounding box center [400, 228] width 8 height 8
click at [404, 193] on button "Select reconciliation transaction 37976" at bounding box center [400, 193] width 8 height 8
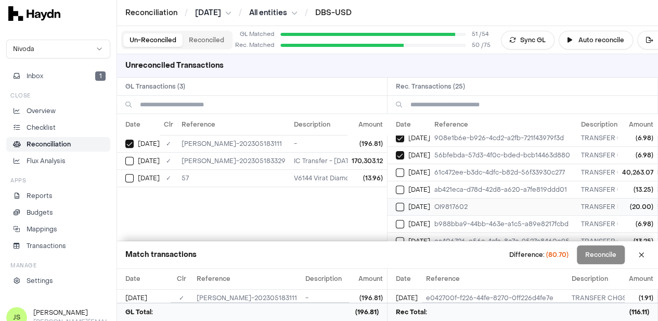
scroll to position [208, 0]
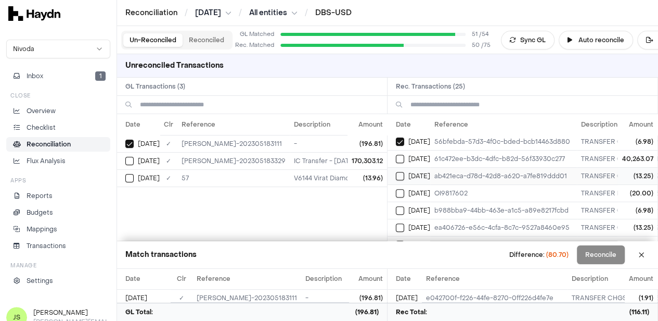
click at [404, 174] on button "Select reconciliation transaction 37980" at bounding box center [400, 176] width 8 height 8
click at [404, 191] on button "Select reconciliation transaction 37986" at bounding box center [400, 193] width 8 height 8
click at [404, 206] on button "Select reconciliation transaction 37991" at bounding box center [400, 210] width 8 height 8
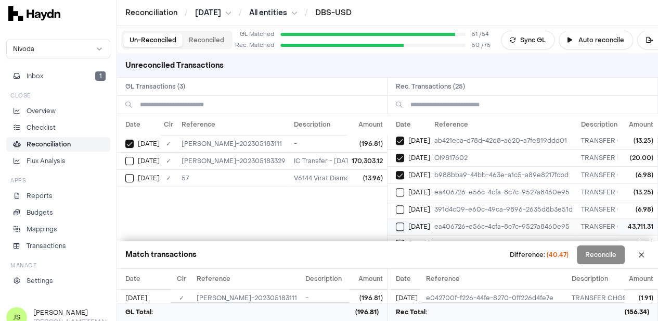
scroll to position [260, 0]
click at [404, 171] on button "Select reconciliation transaction 37993" at bounding box center [400, 175] width 8 height 8
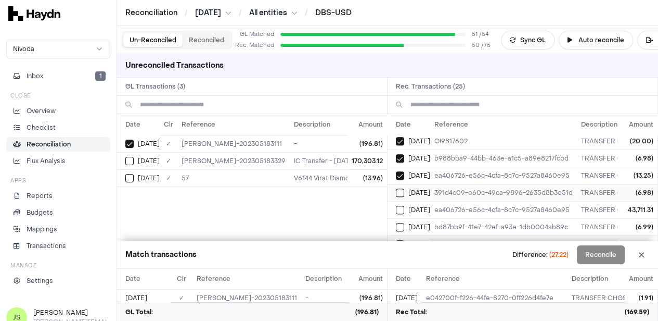
click at [402, 189] on button "Select reconciliation transaction 37995" at bounding box center [400, 192] width 8 height 8
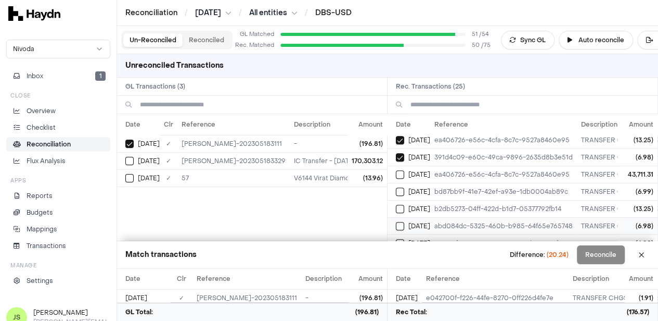
scroll to position [312, 0]
click at [399, 169] on td "Jun 26" at bounding box center [409, 174] width 43 height 17
click at [404, 188] on button "Select reconciliation transaction 38005" at bounding box center [400, 192] width 8 height 8
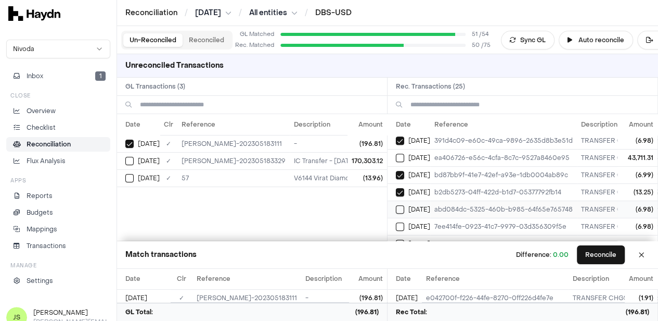
click at [404, 200] on td "Jun 27" at bounding box center [409, 208] width 43 height 17
click at [402, 222] on button "Select reconciliation transaction 38009" at bounding box center [400, 226] width 8 height 8
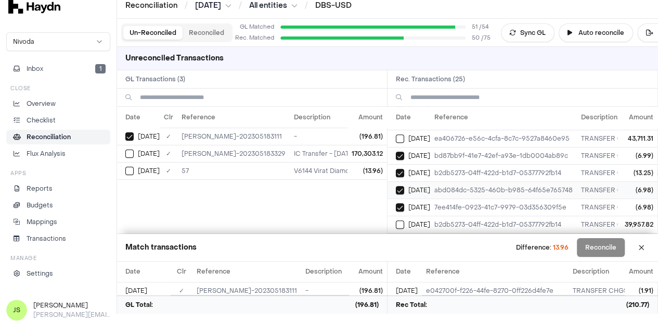
scroll to position [9, 0]
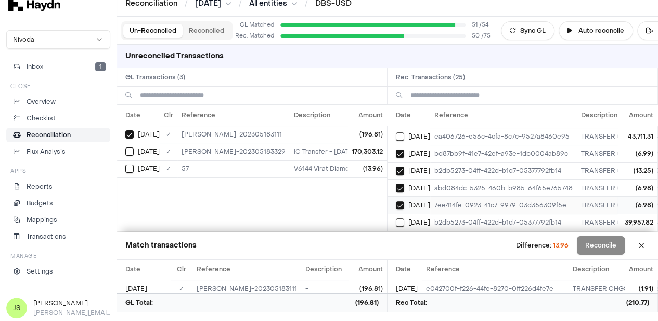
click at [404, 201] on button "Select reconciliation transaction 38009" at bounding box center [400, 205] width 8 height 8
click at [402, 184] on button "Select reconciliation transaction 38007" at bounding box center [400, 188] width 8 height 8
click at [609, 247] on button "Reconcile" at bounding box center [601, 245] width 48 height 19
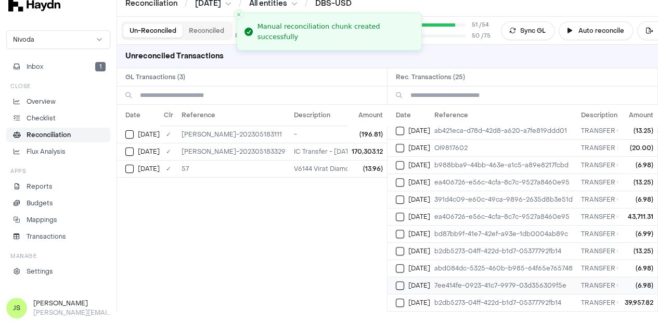
scroll to position [0, 0]
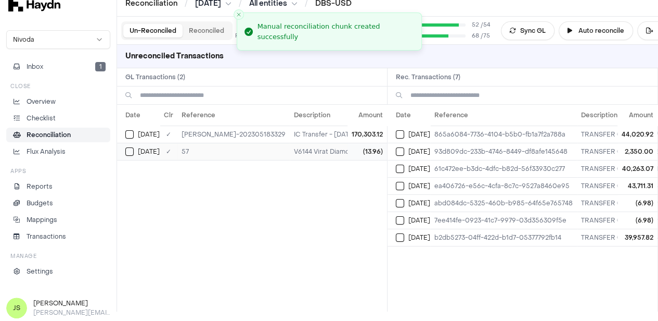
click at [125, 147] on div "Jun 13" at bounding box center [142, 151] width 34 height 8
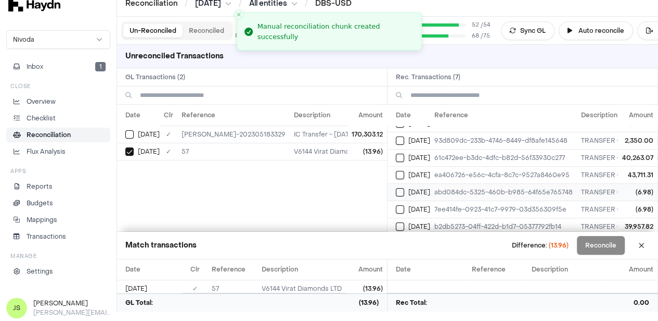
scroll to position [21, 0]
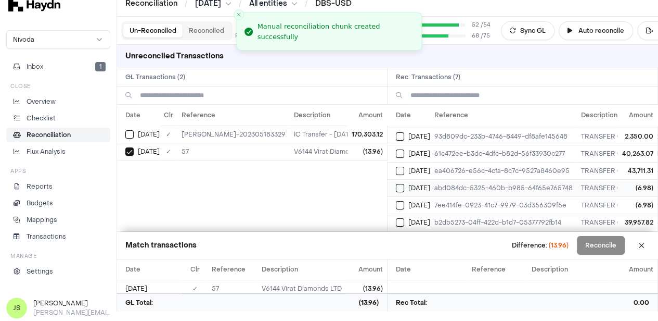
click at [398, 180] on td "Jun 27" at bounding box center [409, 187] width 43 height 17
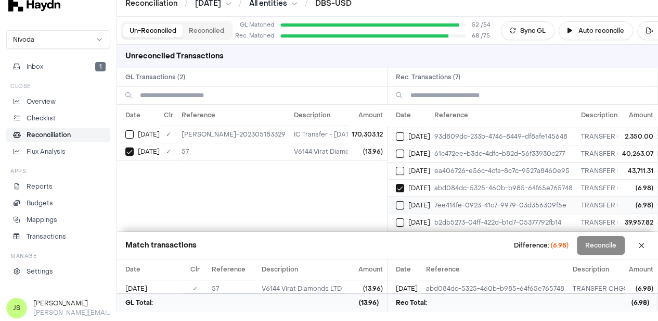
click at [404, 201] on button "Select reconciliation transaction 38009" at bounding box center [400, 205] width 8 height 8
click at [618, 243] on button "Reconcile" at bounding box center [601, 245] width 48 height 19
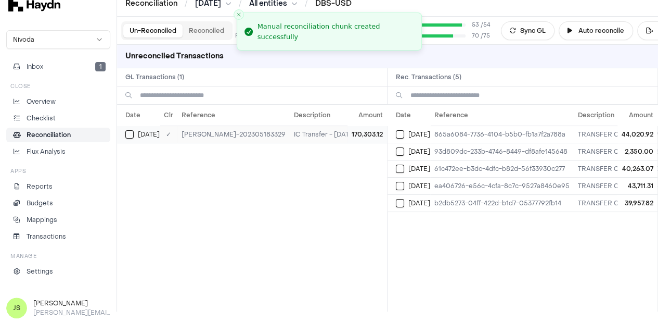
click at [131, 132] on button "Select GL transaction 12140180" at bounding box center [129, 134] width 8 height 8
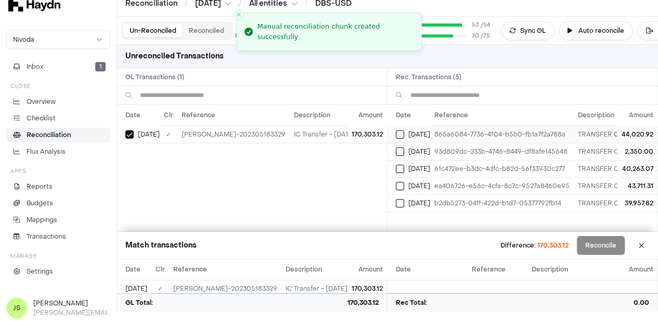
click at [404, 132] on button "Select reconciliation transaction 37953" at bounding box center [400, 134] width 8 height 8
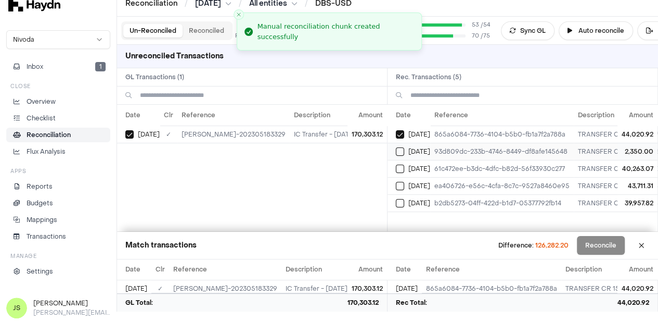
click at [404, 149] on button "Select reconciliation transaction 37961" at bounding box center [400, 151] width 8 height 8
click at [404, 167] on button "Select reconciliation transaction 37969" at bounding box center [400, 168] width 8 height 8
click at [402, 183] on button "Select reconciliation transaction 37994" at bounding box center [400, 186] width 8 height 8
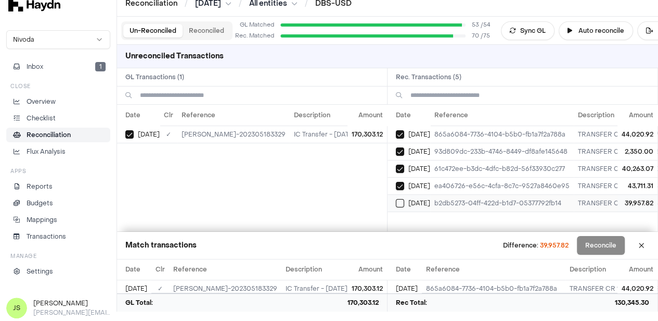
click at [400, 199] on div "Jun 27" at bounding box center [413, 203] width 34 height 8
click at [598, 244] on button "Reconcile" at bounding box center [601, 245] width 48 height 19
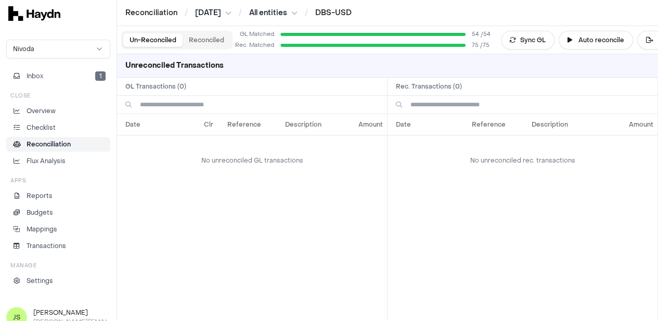
click at [194, 36] on button "Reconciled" at bounding box center [207, 40] width 48 height 14
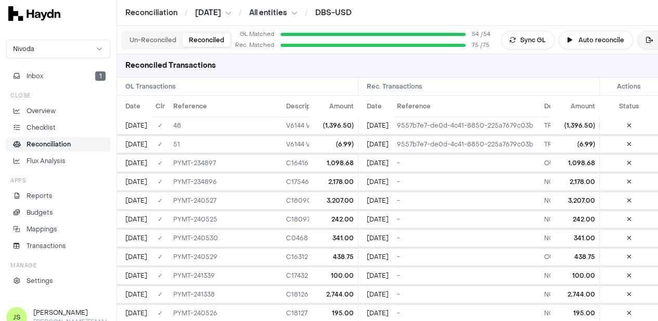
click at [649, 38] on icon at bounding box center [649, 40] width 7 height 6
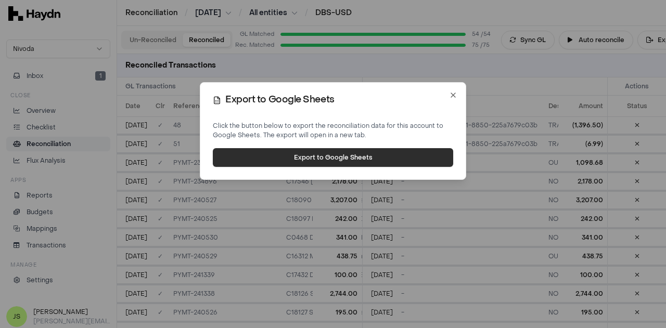
click at [306, 154] on button "Export to Google Sheets" at bounding box center [333, 157] width 240 height 19
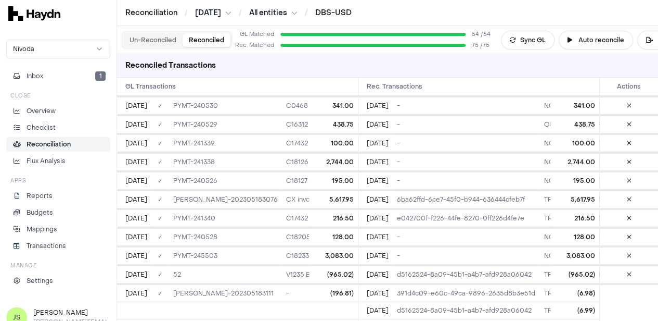
scroll to position [104, 0]
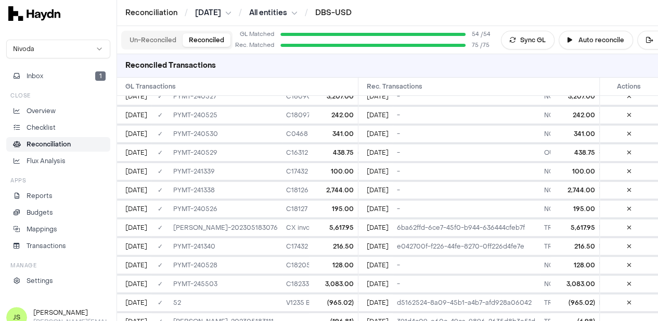
click at [54, 147] on p "Reconciliation" at bounding box center [49, 143] width 44 height 9
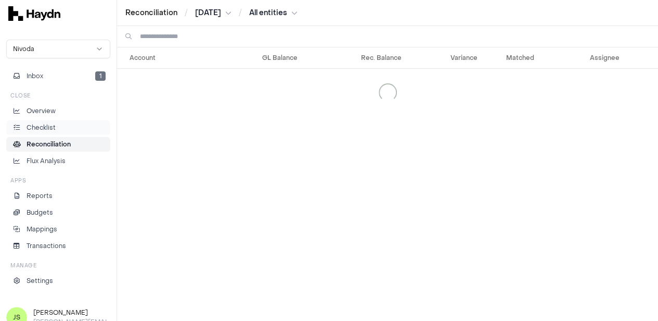
click at [41, 127] on p "Checklist" at bounding box center [41, 127] width 29 height 9
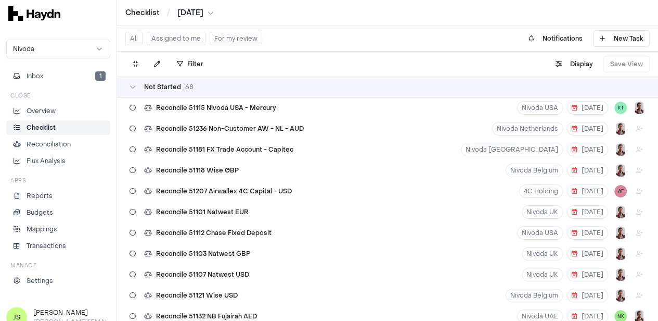
click at [208, 10] on html "Checklist / Jun 2025 Nivoda Inbox 1 Close Overview Checklist Reconciliation Flu…" at bounding box center [329, 160] width 658 height 321
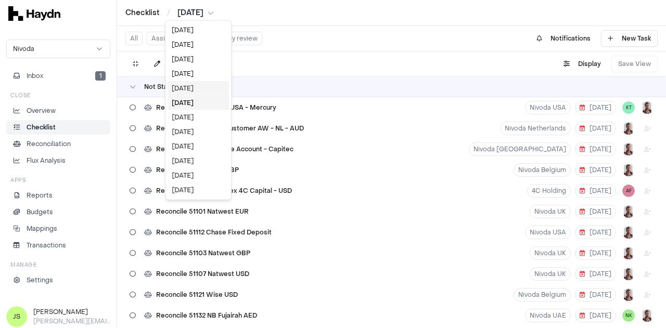
click at [198, 91] on div "[DATE]" at bounding box center [198, 88] width 61 height 15
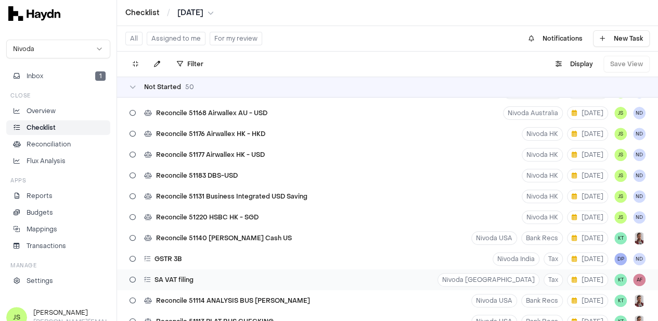
scroll to position [260, 0]
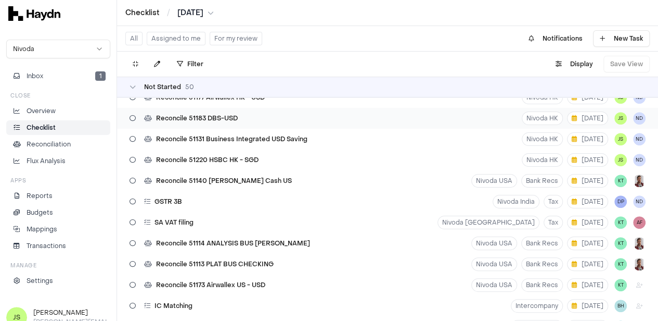
click at [241, 120] on div "Reconcile 51183 DBS-USD" at bounding box center [183, 118] width 117 height 20
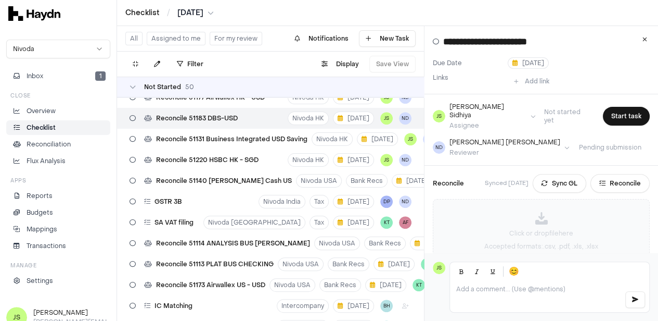
click at [536, 210] on div "Click or drop file here Accepted formats: .csv, .pdf, .xls, .xlsx" at bounding box center [541, 230] width 216 height 63
click at [534, 201] on div "Click or drop file here Accepted formats: .csv, .pdf, .xls, .xlsx" at bounding box center [541, 230] width 216 height 63
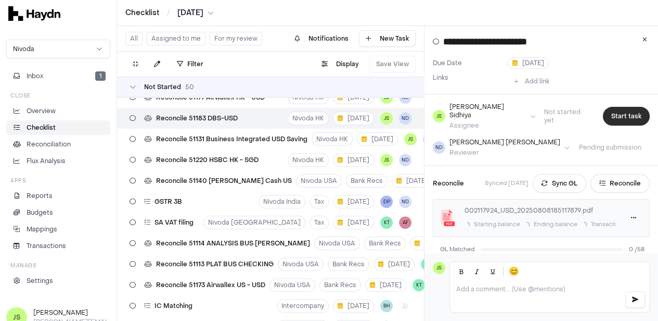
click at [615, 115] on button "Start task" at bounding box center [626, 116] width 47 height 19
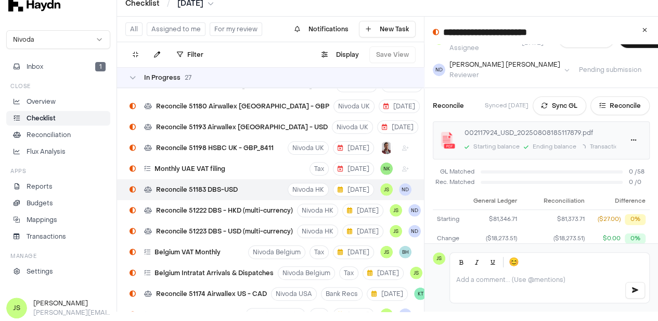
scroll to position [52, 0]
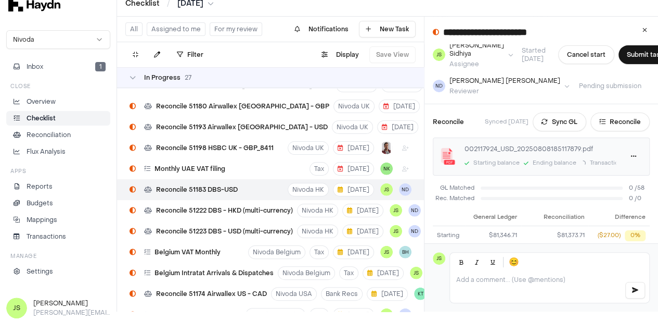
click at [550, 120] on button "Sync GL" at bounding box center [560, 121] width 54 height 19
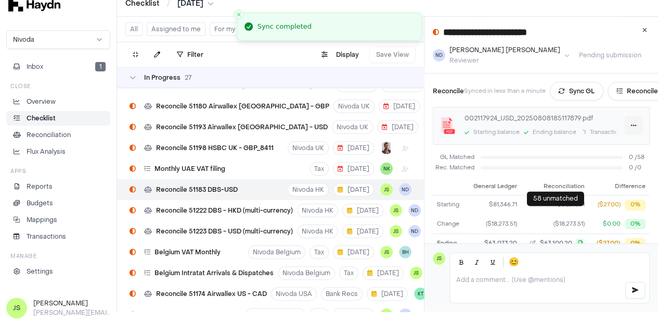
scroll to position [28, 0]
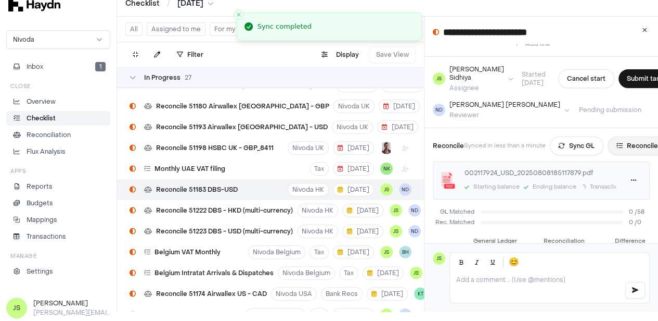
click at [634, 140] on button "Reconcile" at bounding box center [637, 145] width 59 height 19
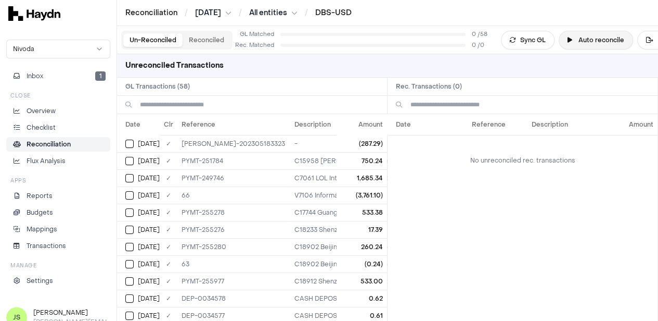
click at [579, 40] on button "Auto reconcile" at bounding box center [596, 40] width 74 height 19
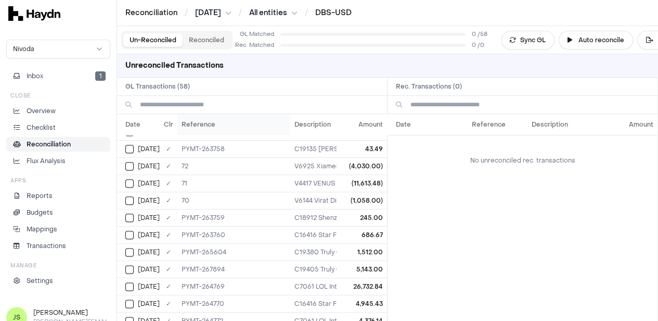
scroll to position [547, 0]
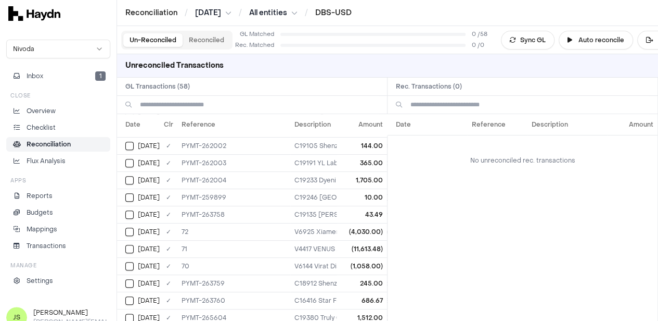
click at [199, 47] on div "Un-Reconciled Reconciled" at bounding box center [176, 40] width 111 height 19
click at [194, 37] on button "Reconciled" at bounding box center [207, 40] width 48 height 14
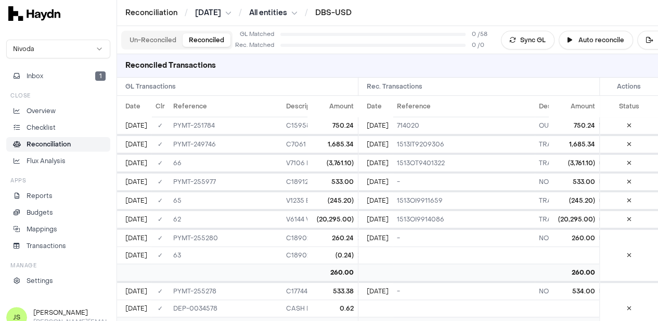
click at [162, 37] on button "Un-Reconciled" at bounding box center [152, 40] width 59 height 14
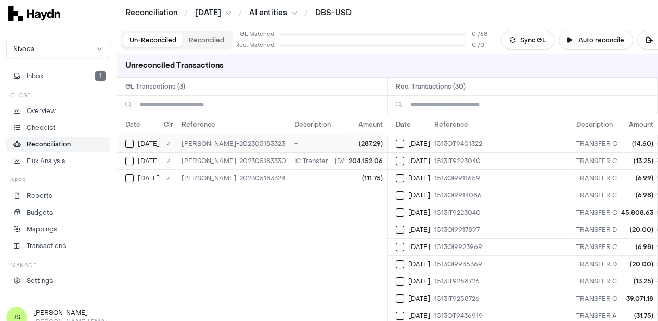
click at [133, 143] on button "Select GL transaction 12640669" at bounding box center [129, 143] width 8 height 8
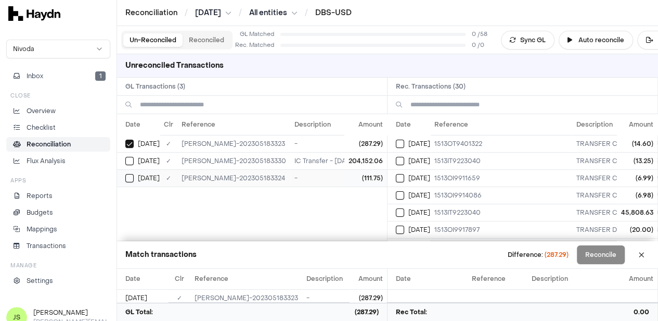
click at [135, 175] on div "Jul 7" at bounding box center [142, 178] width 34 height 8
click at [401, 136] on td "Jul 2" at bounding box center [409, 143] width 43 height 17
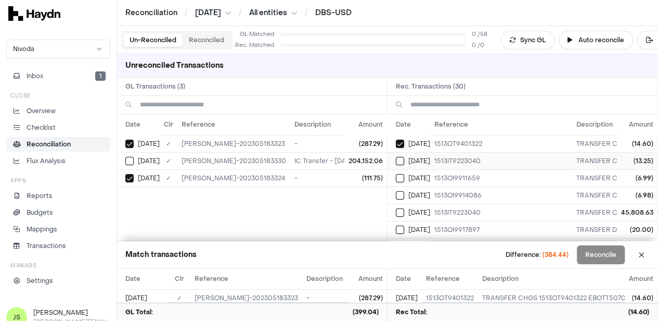
click at [409, 158] on div "Jul 4" at bounding box center [413, 161] width 34 height 8
click at [401, 178] on button "Select reconciliation transaction 38021" at bounding box center [400, 178] width 8 height 8
click at [402, 192] on button "Select reconciliation transaction 38023" at bounding box center [400, 195] width 8 height 8
click at [401, 173] on button "Select reconciliation transaction 38029" at bounding box center [400, 177] width 8 height 8
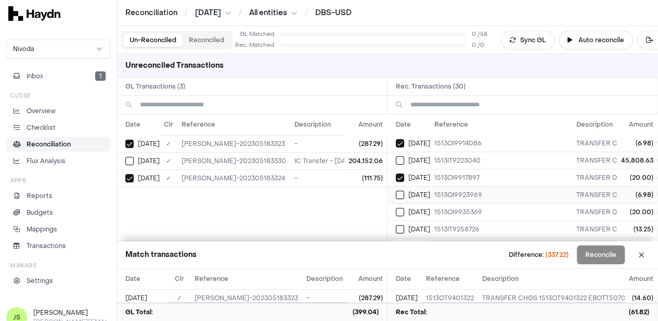
click at [406, 186] on td "Jul 8" at bounding box center [409, 194] width 43 height 17
click at [402, 208] on button "Select reconciliation transaction 38036" at bounding box center [400, 212] width 8 height 8
click at [404, 225] on button "Select reconciliation transaction 38038" at bounding box center [400, 229] width 8 height 8
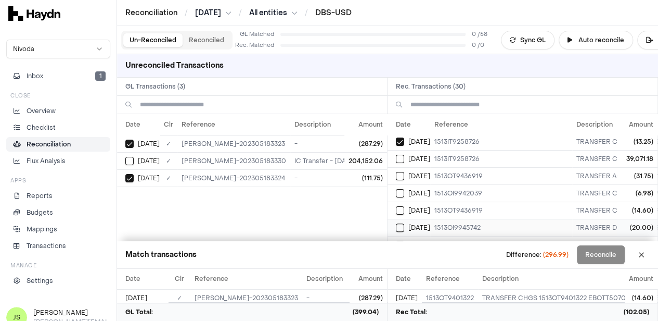
scroll to position [156, 0]
click at [404, 172] on button "Select reconciliation transaction 38040" at bounding box center [400, 176] width 8 height 8
click at [409, 189] on div "Jul 11" at bounding box center [413, 193] width 34 height 8
click at [404, 210] on button "Select reconciliation transaction 38046" at bounding box center [400, 211] width 8 height 8
click at [404, 224] on button "Select reconciliation transaction 38058" at bounding box center [400, 228] width 8 height 8
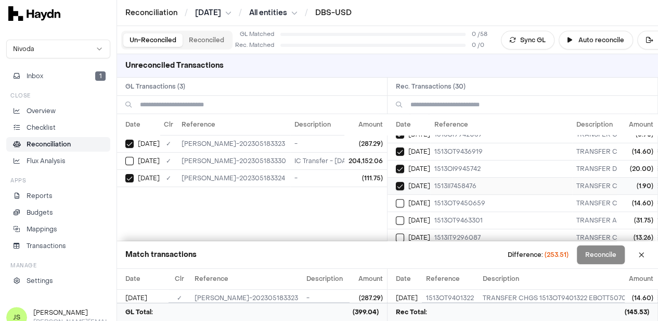
scroll to position [208, 0]
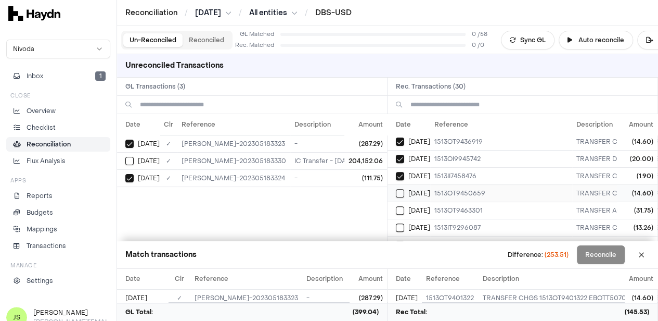
click at [404, 189] on button "Select reconciliation transaction 38056" at bounding box center [400, 193] width 8 height 8
click at [404, 206] on button "Select reconciliation transaction 38065" at bounding box center [400, 210] width 8 height 8
click at [401, 224] on button "Select reconciliation transaction 38061" at bounding box center [400, 227] width 8 height 8
click at [404, 188] on button "Select reconciliation transaction 38062" at bounding box center [400, 192] width 8 height 8
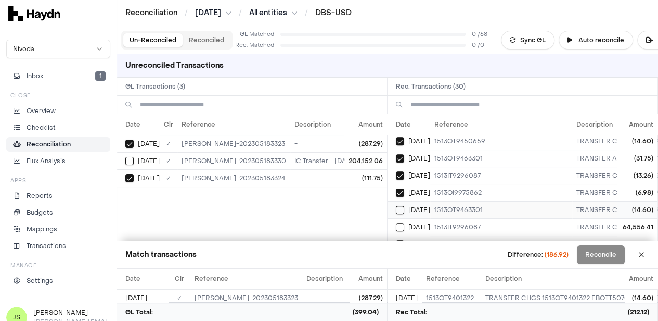
click at [404, 206] on button "Select reconciliation transaction 38064" at bounding box center [400, 210] width 8 height 8
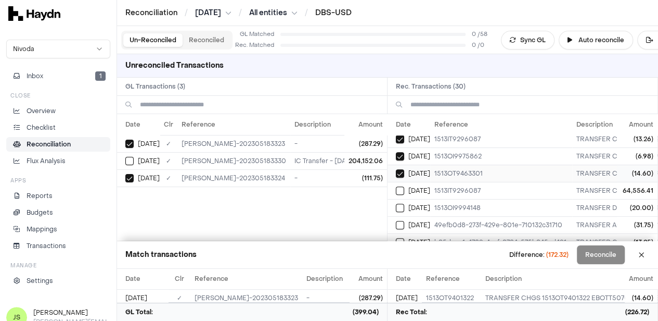
scroll to position [312, 0]
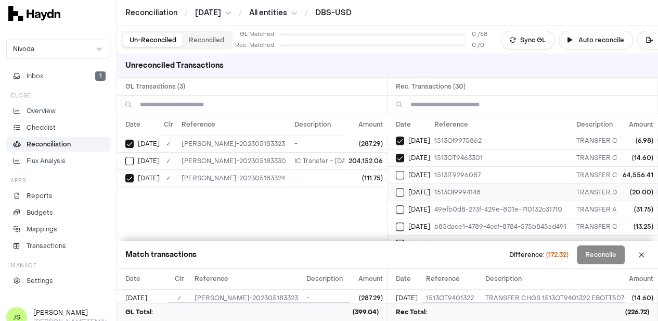
click at [404, 188] on button "Select reconciliation transaction 38069" at bounding box center [400, 192] width 8 height 8
click at [404, 205] on button "Select reconciliation transaction 38081" at bounding box center [400, 209] width 8 height 8
click at [404, 222] on button "Select reconciliation transaction 38073" at bounding box center [400, 226] width 8 height 8
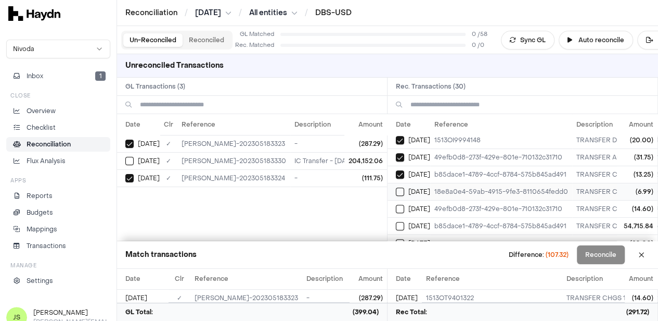
click at [404, 187] on button "Select reconciliation transaction 38076" at bounding box center [400, 191] width 8 height 8
click at [404, 205] on button "Select reconciliation transaction 38080" at bounding box center [400, 209] width 8 height 8
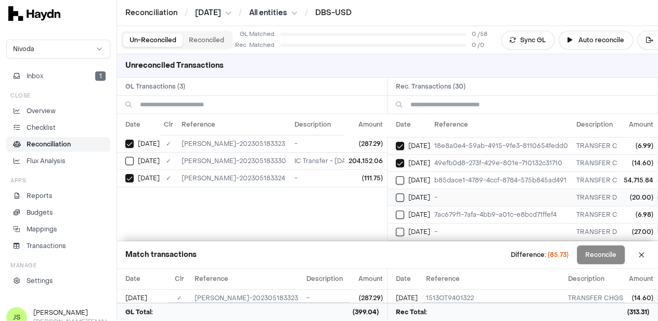
click at [404, 188] on td "Jul 28" at bounding box center [409, 196] width 43 height 17
click at [409, 210] on div "Jul 29" at bounding box center [413, 214] width 34 height 8
click at [404, 227] on button "Select reconciliation transaction 38088" at bounding box center [400, 231] width 8 height 8
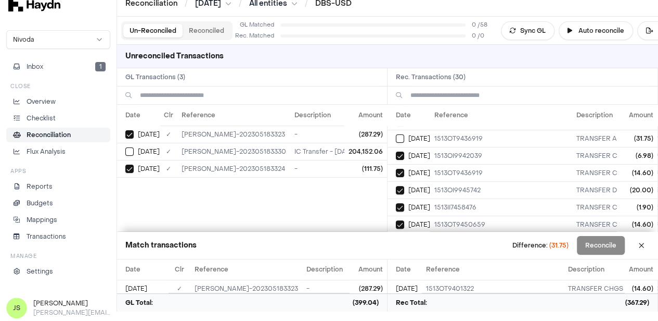
scroll to position [152, 0]
click at [401, 150] on button "Select reconciliation transaction 38043" at bounding box center [400, 154] width 8 height 8
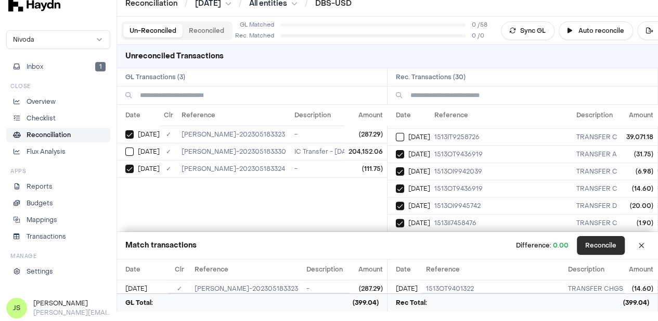
click at [621, 246] on button "Reconcile" at bounding box center [601, 245] width 48 height 19
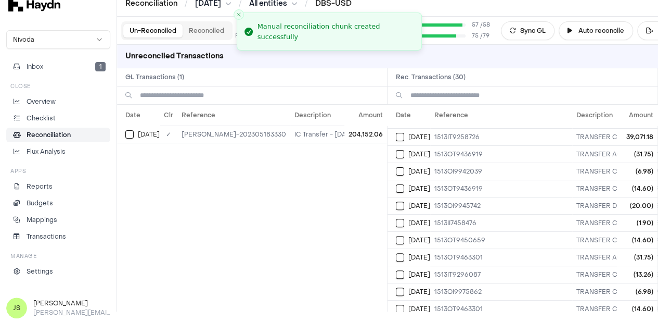
scroll to position [0, 0]
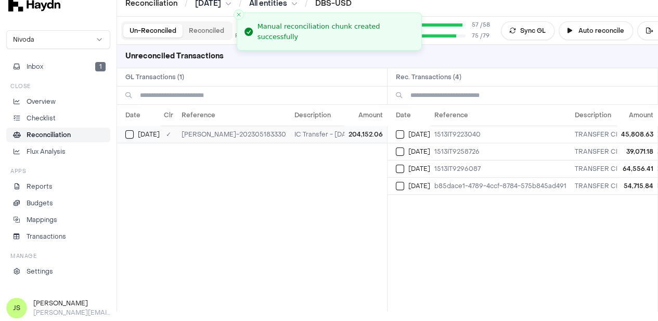
click at [134, 130] on div "Jul 4" at bounding box center [142, 134] width 34 height 8
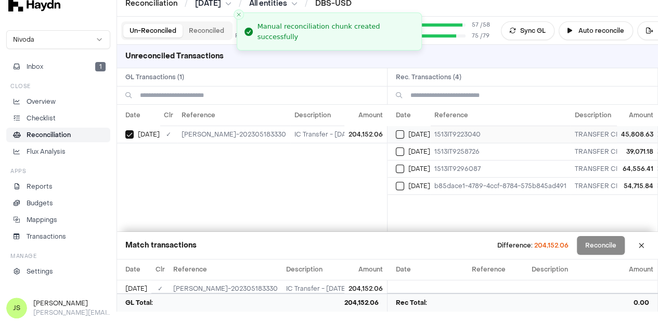
click at [404, 134] on button "Select reconciliation transaction 38020" at bounding box center [400, 134] width 8 height 8
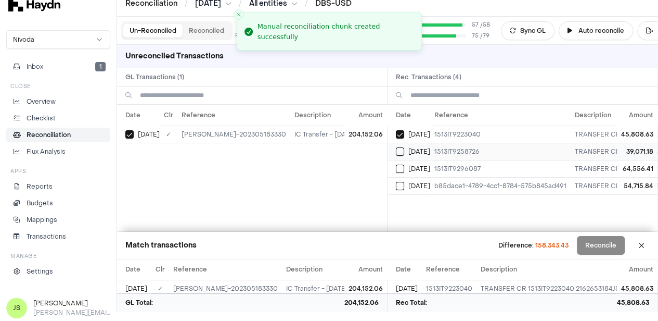
click at [401, 154] on button "Select reconciliation transaction 38039" at bounding box center [400, 151] width 8 height 8
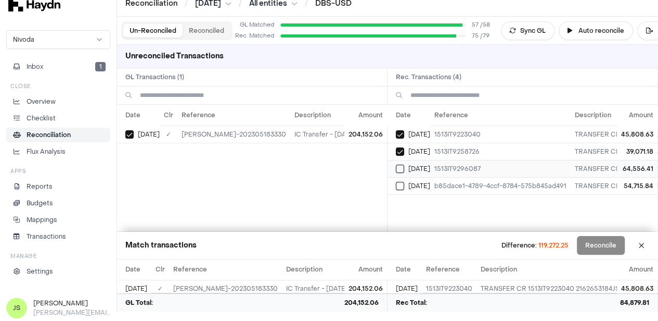
click at [402, 169] on button "Select reconciliation transaction 38060" at bounding box center [400, 168] width 8 height 8
click at [404, 183] on button "Select reconciliation transaction 38074" at bounding box center [400, 186] width 8 height 8
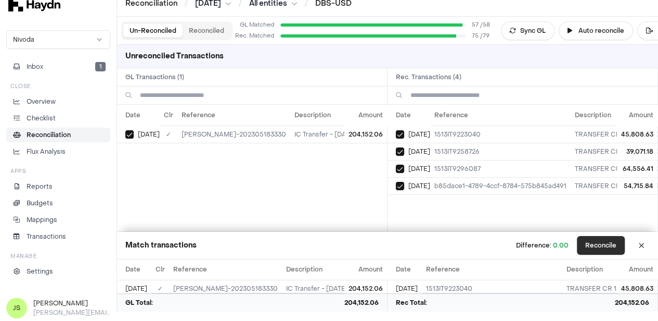
click at [610, 245] on button "Reconcile" at bounding box center [601, 245] width 48 height 19
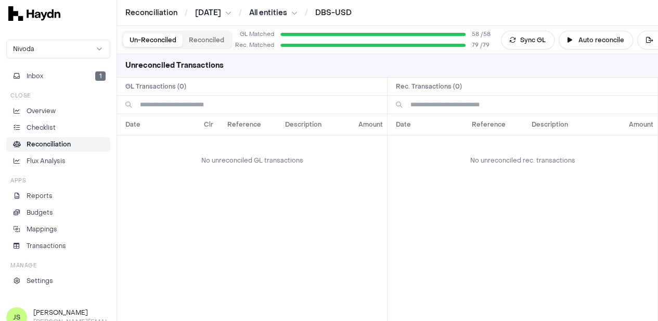
click at [207, 38] on button "Reconciled" at bounding box center [207, 40] width 48 height 14
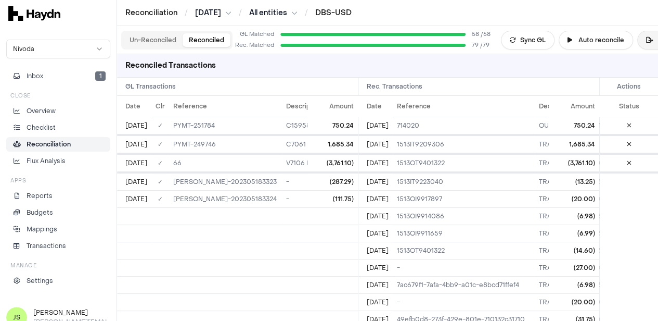
click at [646, 38] on icon at bounding box center [649, 40] width 7 height 6
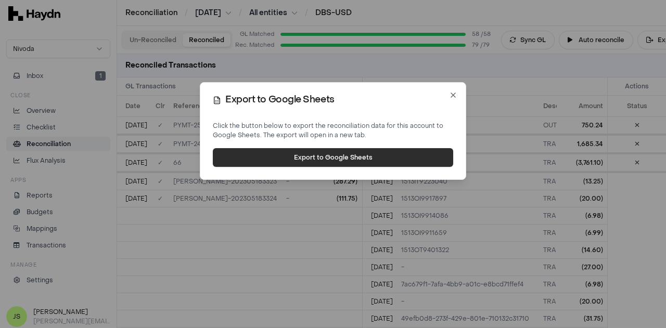
click at [333, 159] on button "Export to Google Sheets" at bounding box center [333, 157] width 240 height 19
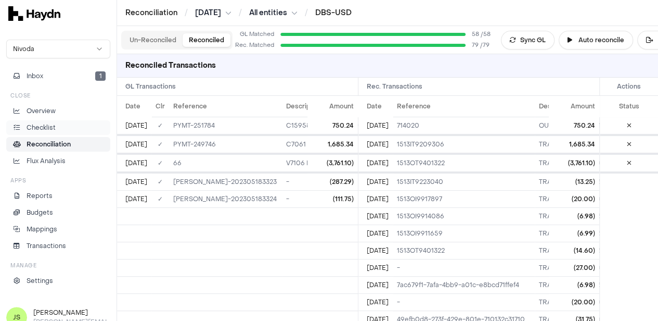
click at [53, 129] on p "Checklist" at bounding box center [41, 127] width 29 height 9
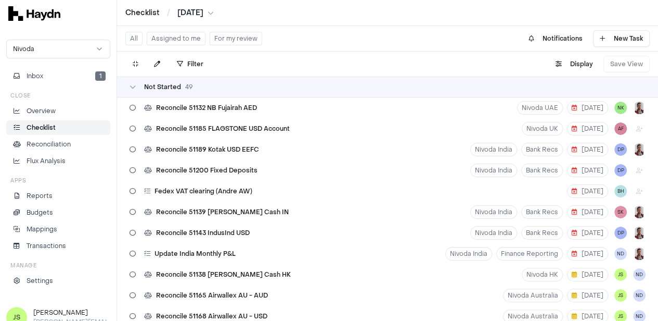
click at [183, 41] on button "Assigned to me" at bounding box center [176, 39] width 59 height 14
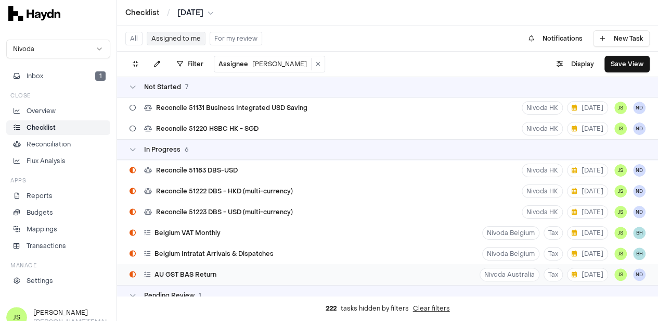
scroll to position [156, 0]
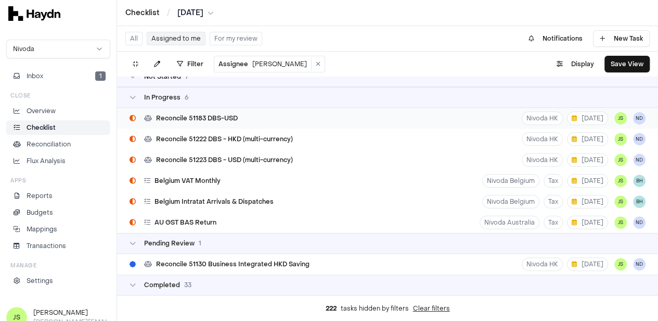
click at [232, 118] on span "Reconcile 51183 DBS-USD" at bounding box center [197, 118] width 82 height 8
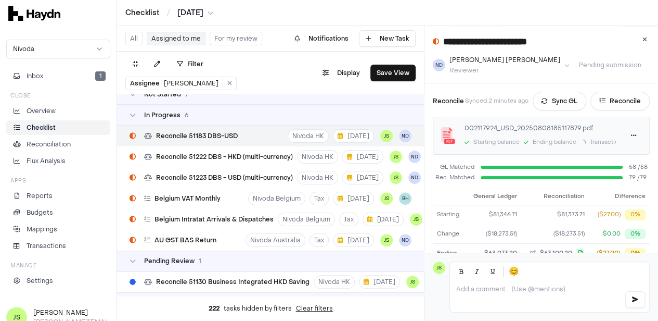
scroll to position [132, 0]
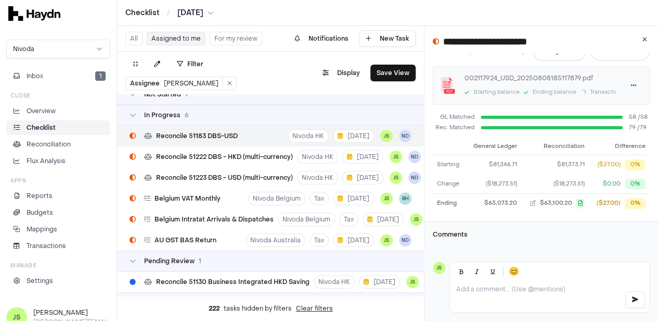
click at [520, 293] on p at bounding box center [536, 289] width 160 height 8
drag, startPoint x: 497, startPoint y: 272, endPoint x: 510, endPoint y: 285, distance: 18.4
click at [497, 272] on div "Nidhi Desai" at bounding box center [539, 273] width 101 height 9
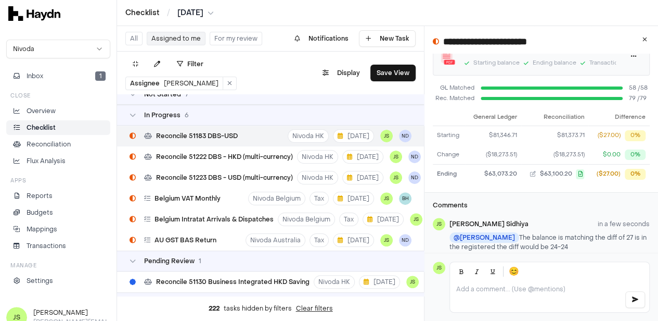
scroll to position [170, 0]
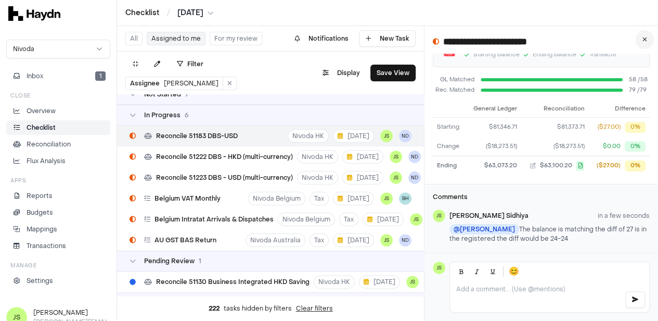
click at [649, 47] on button at bounding box center [644, 39] width 19 height 19
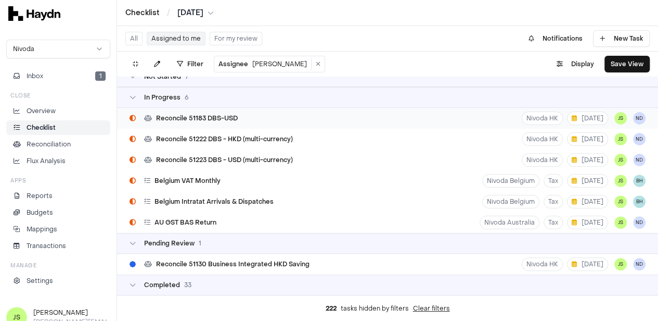
click at [280, 114] on div "Reconcile 51183 DBS-USD Nivoda HK 18 Aug JS ND" at bounding box center [387, 118] width 541 height 21
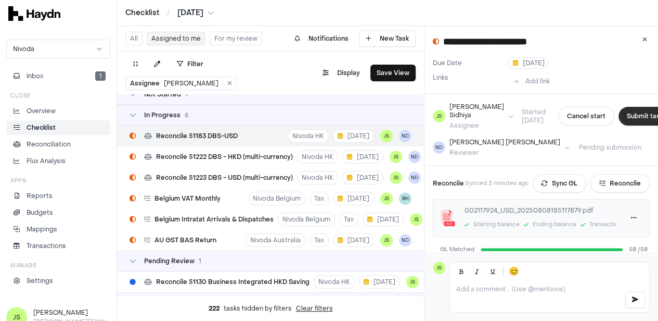
click at [632, 112] on button "Submit task" at bounding box center [645, 116] width 53 height 19
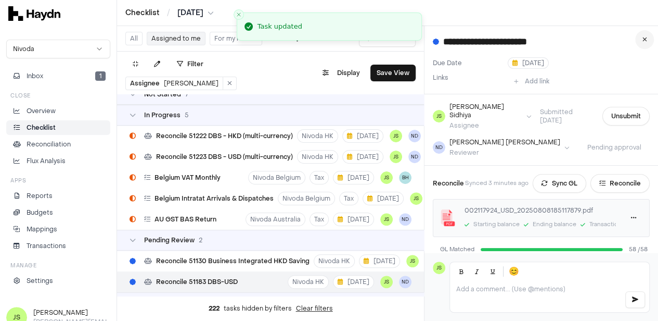
click at [647, 42] on button at bounding box center [644, 39] width 19 height 19
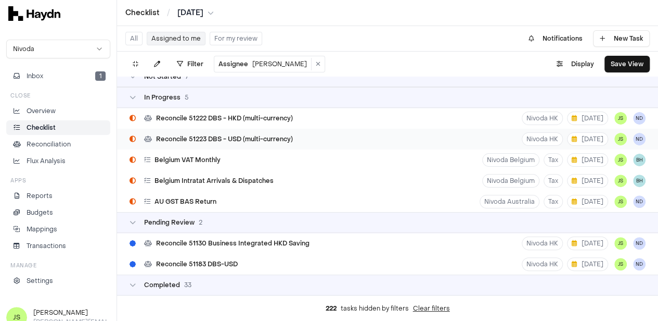
click at [291, 132] on div "Reconcile 51223 DBS - USD (multi-currency)" at bounding box center [211, 139] width 172 height 20
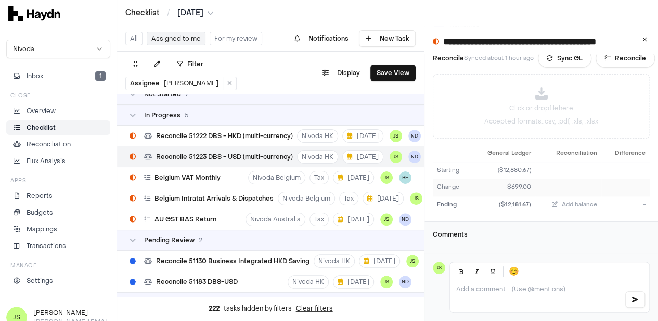
scroll to position [125, 0]
click at [647, 39] on button at bounding box center [644, 39] width 19 height 19
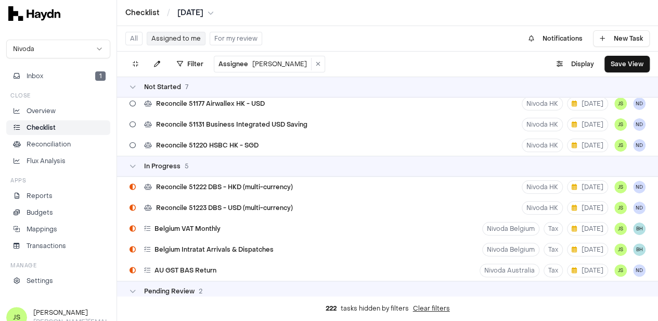
scroll to position [104, 0]
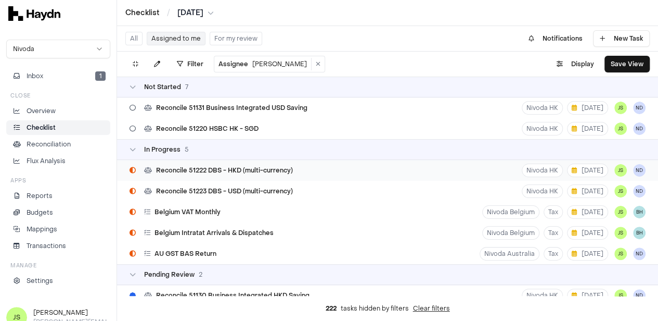
click at [254, 185] on div "Reconcile 51223 DBS - USD (multi-currency)" at bounding box center [211, 191] width 172 height 20
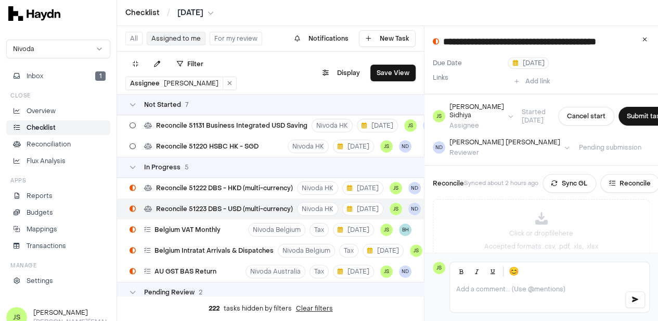
click at [189, 9] on html "Checklist / Jul 2025 Nivoda Inbox 1 Close Overview Checklist Reconciliation Flu…" at bounding box center [329, 160] width 658 height 321
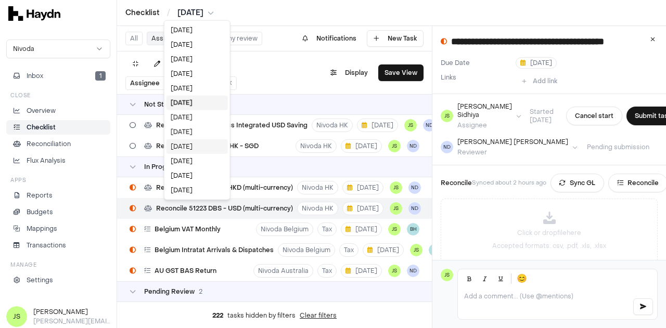
click at [197, 144] on div "[DATE]" at bounding box center [197, 146] width 61 height 15
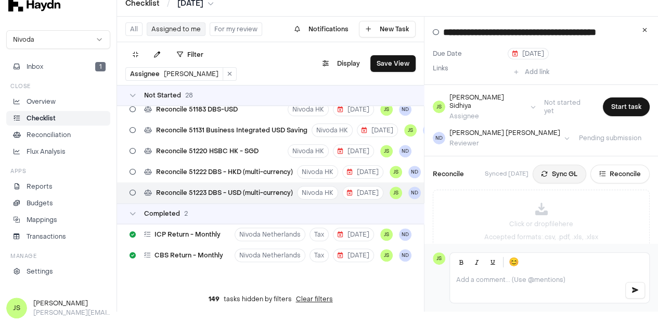
scroll to position [485, 0]
click at [568, 167] on button "Sync GL" at bounding box center [560, 173] width 54 height 19
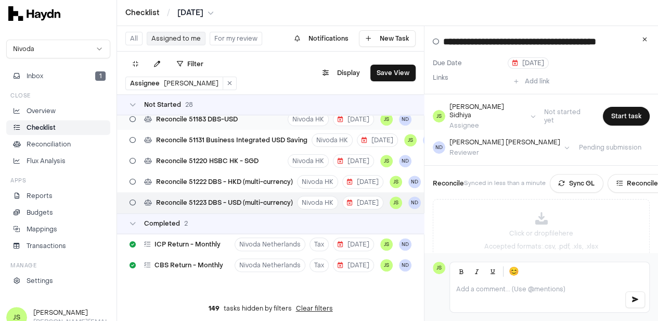
scroll to position [433, 0]
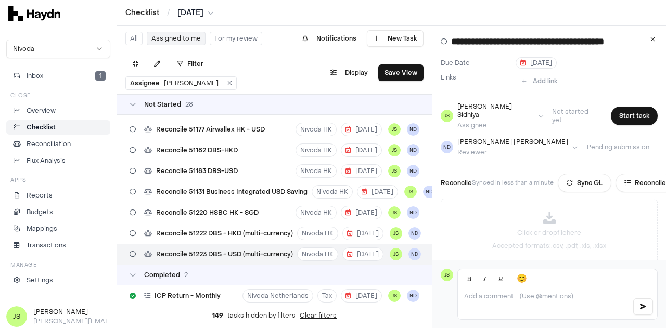
click at [202, 13] on html "Checklist / Apr 2025 Nivoda Inbox 1 Close Overview Checklist Reconciliation Flu…" at bounding box center [333, 164] width 666 height 328
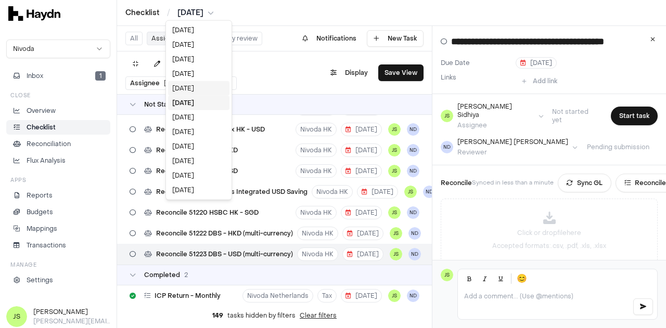
click at [196, 88] on div "[DATE]" at bounding box center [198, 88] width 61 height 15
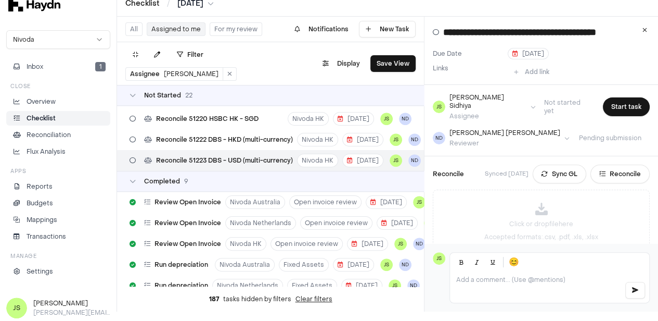
scroll to position [367, 0]
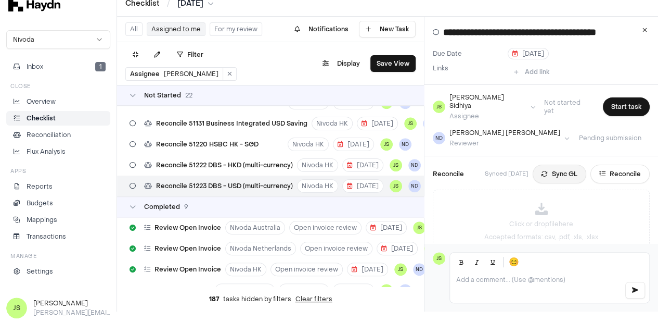
click at [562, 165] on button "Sync GL" at bounding box center [560, 173] width 54 height 19
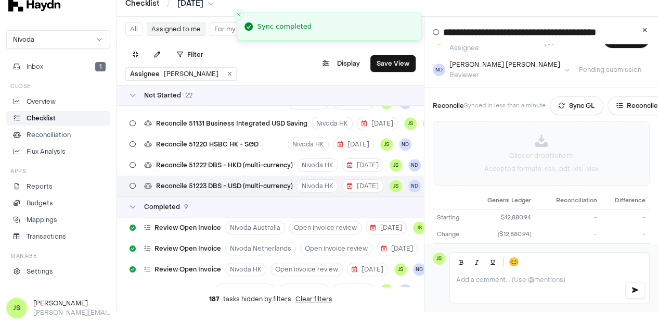
scroll to position [52, 0]
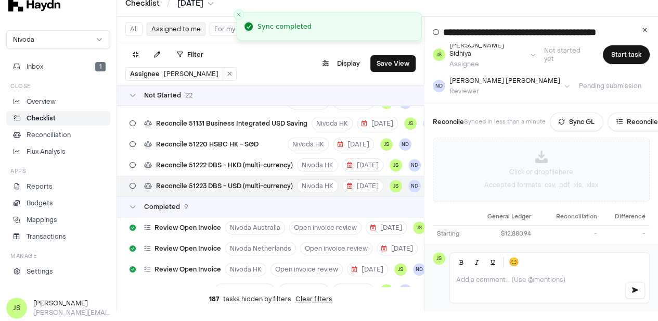
click at [537, 147] on div "Click or drop file here Accepted formats: .csv, .pdf, .xls, .xlsx" at bounding box center [541, 169] width 216 height 63
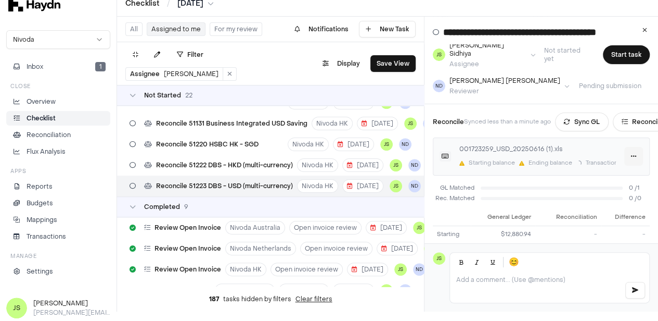
click at [638, 147] on html "Checklist / May 2025 Nivoda Inbox 1 Close Overview Checklist Reconciliation Flu…" at bounding box center [329, 151] width 658 height 321
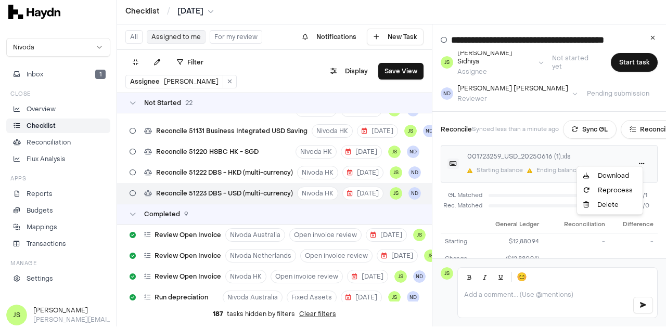
click at [612, 267] on html "Checklist / May 2025 Nivoda Inbox 1 Close Overview Checklist Reconciliation Flu…" at bounding box center [333, 162] width 666 height 328
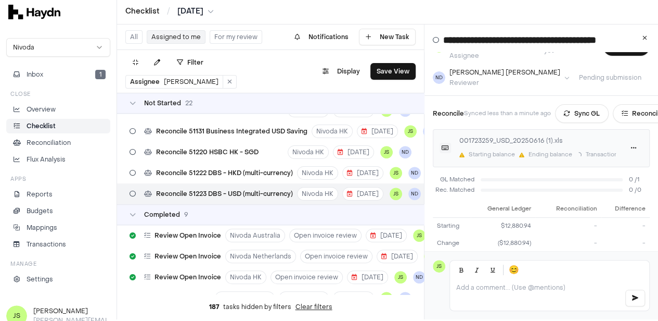
scroll to position [52, 0]
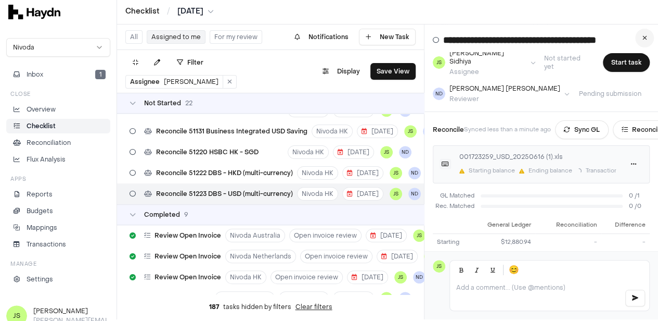
click at [648, 36] on button at bounding box center [644, 38] width 19 height 19
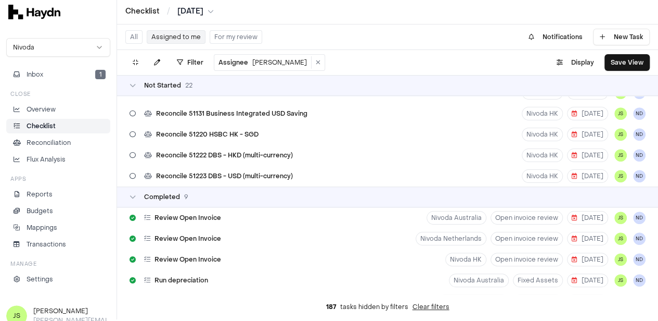
click at [53, 125] on p "Checklist" at bounding box center [41, 125] width 29 height 9
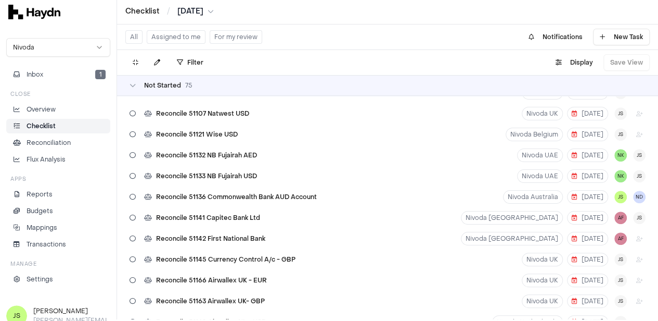
click at [206, 9] on html "Checklist / May 2025 Nivoda Inbox 1 Close Overview Checklist Reconciliation Flu…" at bounding box center [329, 158] width 658 height 321
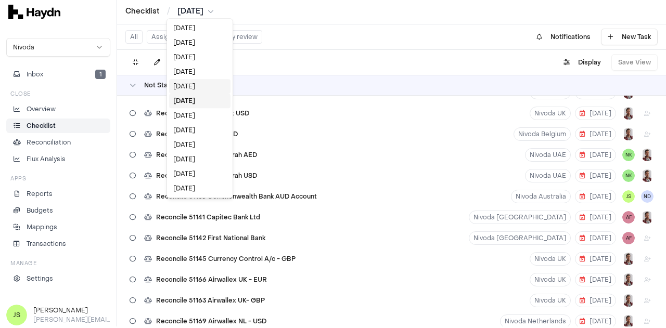
click at [185, 85] on div "[DATE]" at bounding box center [199, 86] width 61 height 15
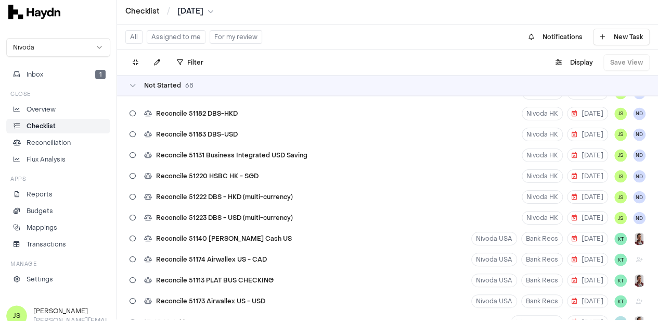
scroll to position [836, 0]
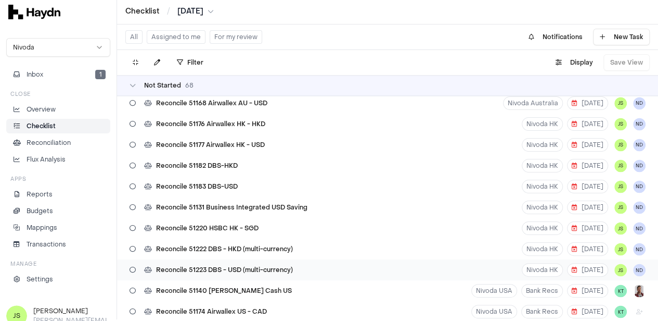
click at [262, 265] on span "Reconcile 51223 DBS - USD (multi-currency)" at bounding box center [224, 269] width 137 height 8
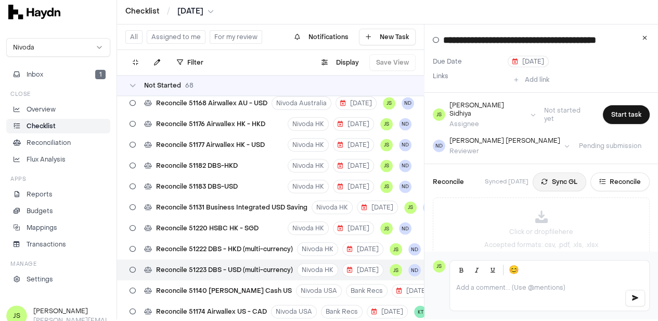
click at [563, 172] on button "Sync GL" at bounding box center [560, 181] width 54 height 19
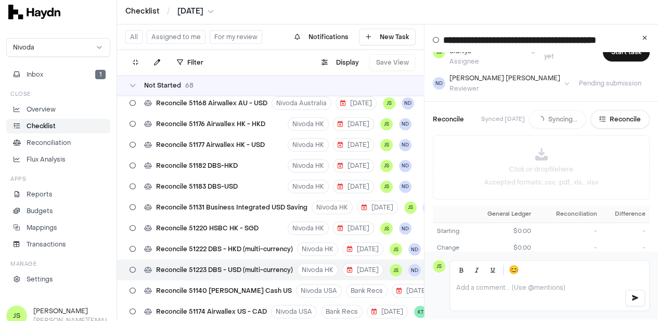
scroll to position [117, 0]
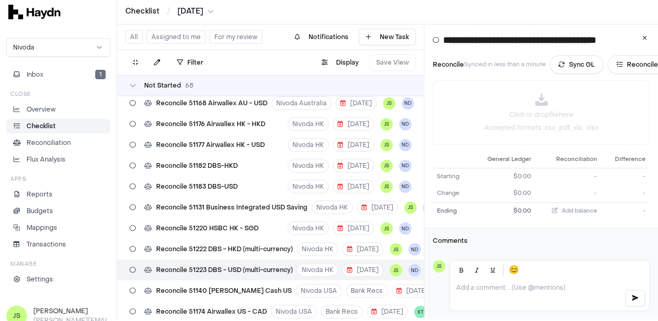
click at [186, 10] on html "Checklist / Jun 2025 Nivoda Inbox 1 Close Overview Checklist Reconciliation Flu…" at bounding box center [329, 158] width 658 height 321
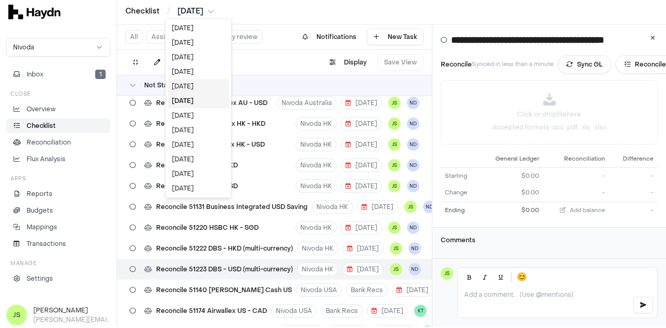
click at [190, 91] on div "[DATE]" at bounding box center [198, 86] width 61 height 15
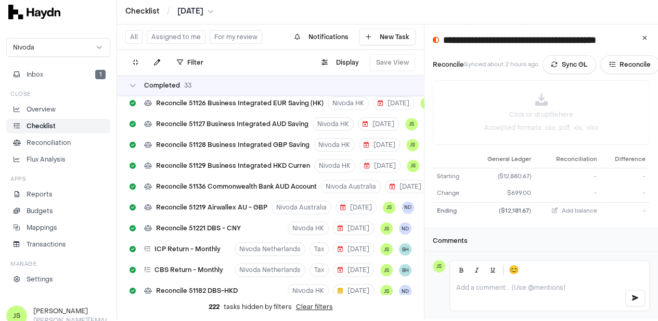
scroll to position [125, 0]
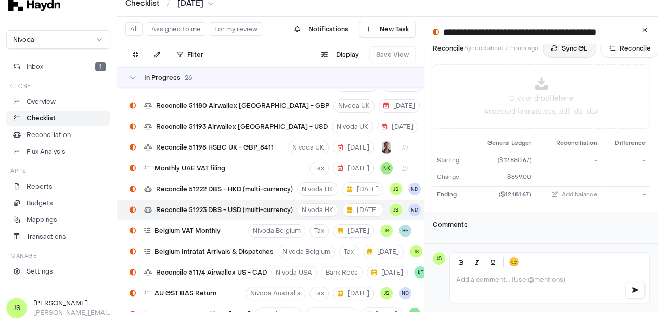
click at [570, 48] on button "Sync GL" at bounding box center [570, 48] width 54 height 19
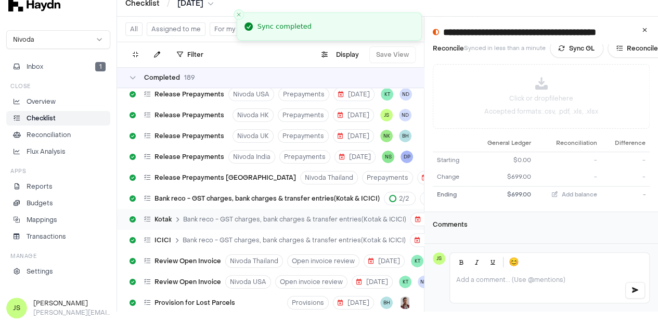
scroll to position [1907, 0]
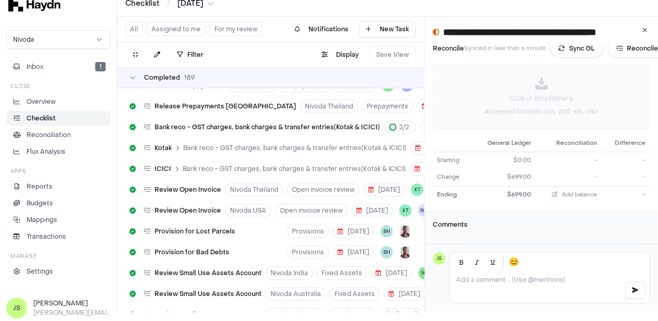
click at [589, 108] on p "Accepted formats: .csv, .pdf, .xls, .xlsx" at bounding box center [541, 111] width 114 height 8
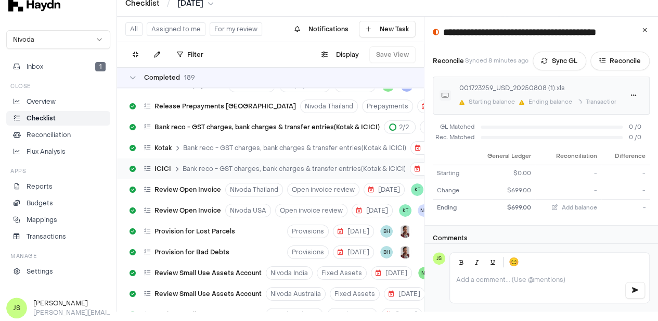
scroll to position [125, 0]
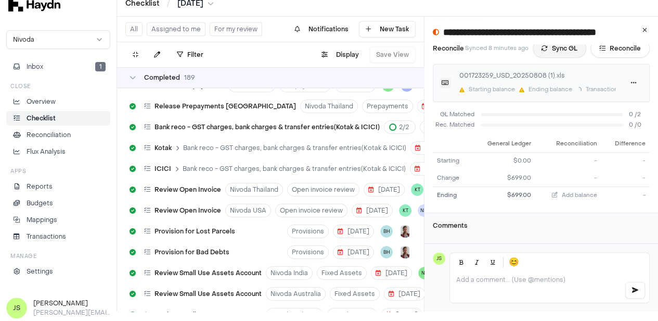
click at [572, 47] on button "Sync GL" at bounding box center [560, 48] width 54 height 19
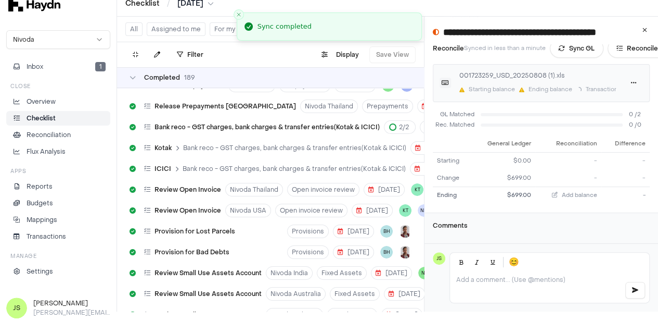
scroll to position [73, 0]
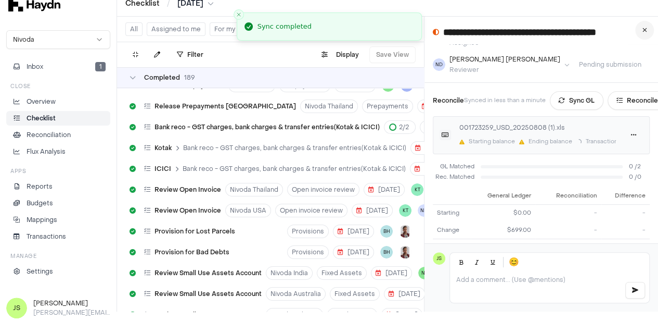
click at [647, 27] on icon at bounding box center [645, 30] width 5 height 6
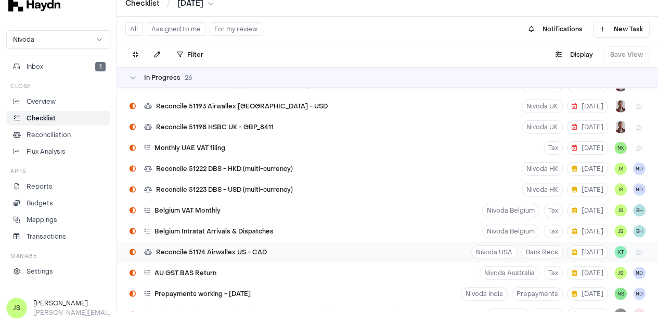
scroll to position [1127, 0]
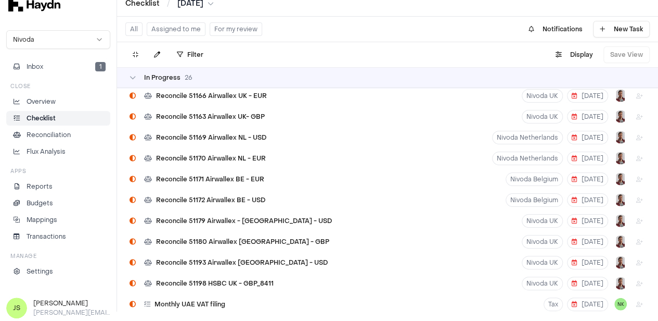
click at [166, 29] on button "Assigned to me" at bounding box center [176, 29] width 59 height 14
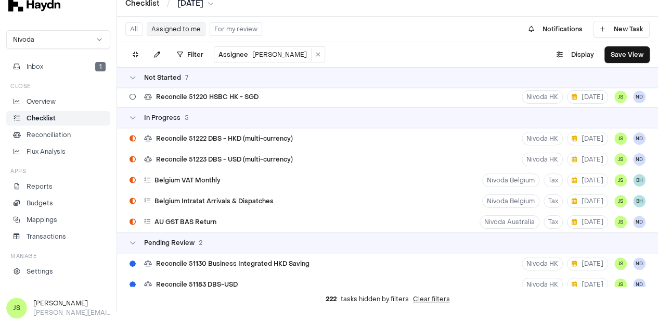
scroll to position [74, 0]
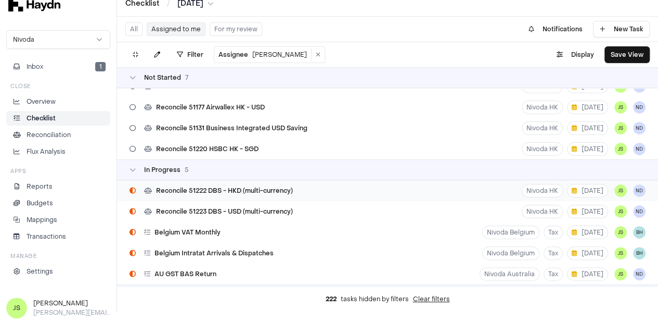
click at [247, 194] on span "Reconcile 51222 DBS - HKD (multi-currency)" at bounding box center [224, 190] width 137 height 8
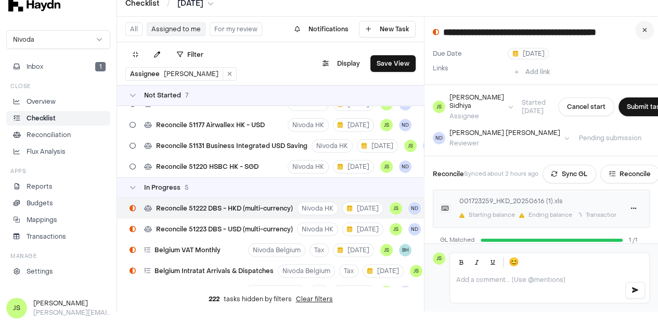
click at [653, 33] on button at bounding box center [644, 30] width 19 height 19
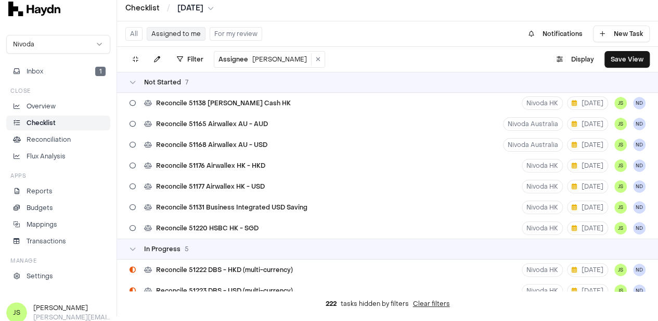
scroll to position [9, 0]
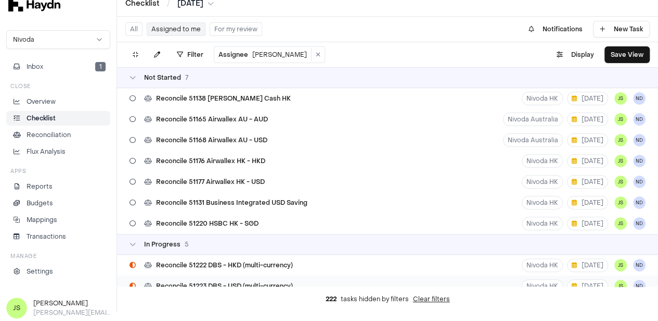
click at [260, 283] on span "Reconcile 51223 DBS - USD (multi-currency)" at bounding box center [224, 286] width 137 height 8
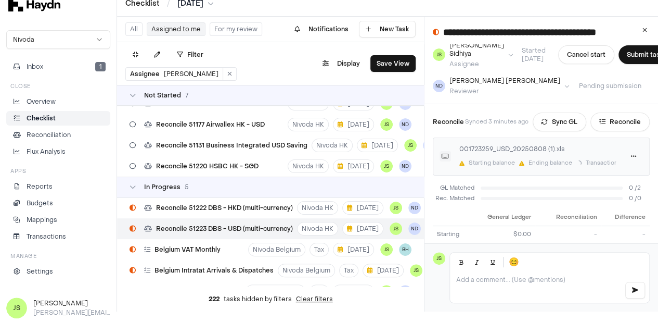
scroll to position [66, 0]
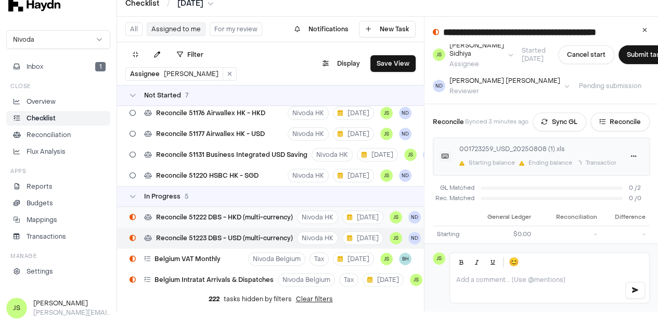
click at [234, 216] on span "Reconcile 51222 DBS - HKD (multi-currency)" at bounding box center [224, 217] width 137 height 8
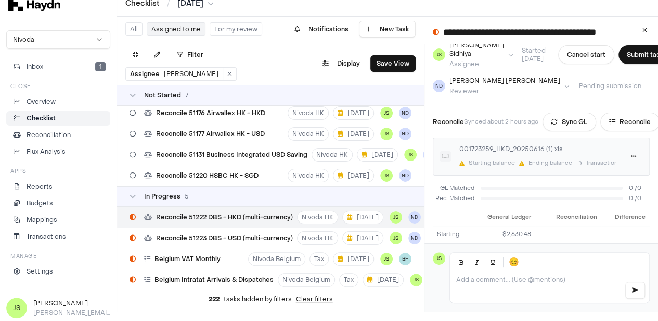
type input "**********"
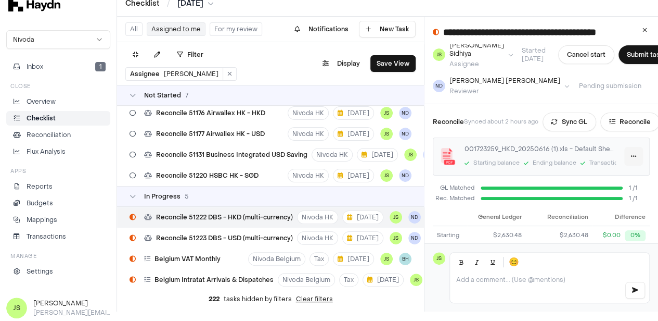
click at [635, 152] on html "Checklist / Jul 2025 Nivoda Inbox 1 Close Overview Checklist Reconciliation Flu…" at bounding box center [329, 151] width 658 height 321
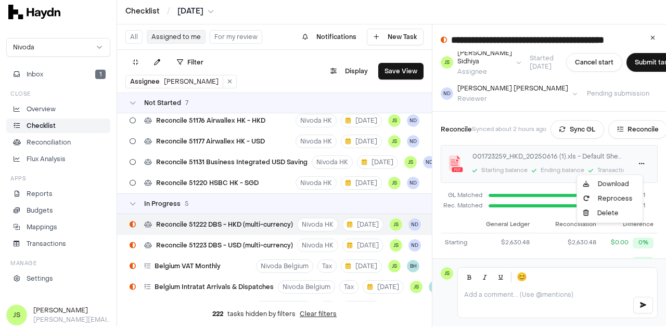
click at [512, 188] on html "Checklist / Jul 2025 Nivoda Inbox 1 Close Overview Checklist Reconciliation Flu…" at bounding box center [333, 162] width 666 height 328
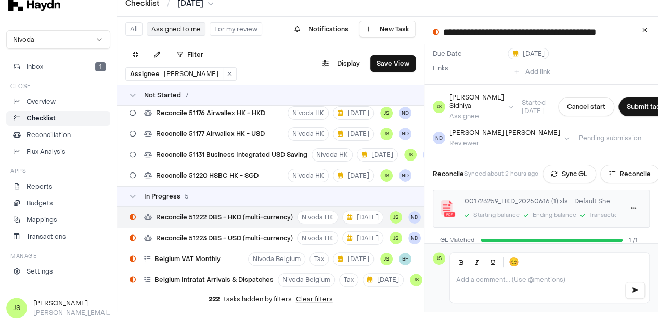
scroll to position [52, 0]
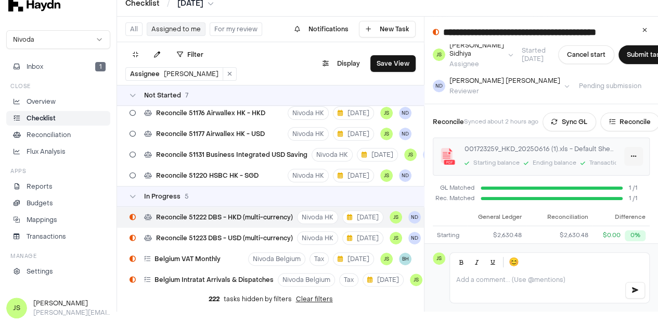
click at [635, 154] on html "Checklist / Jul 2025 Nivoda Inbox 1 Close Overview Checklist Reconciliation Flu…" at bounding box center [329, 151] width 658 height 321
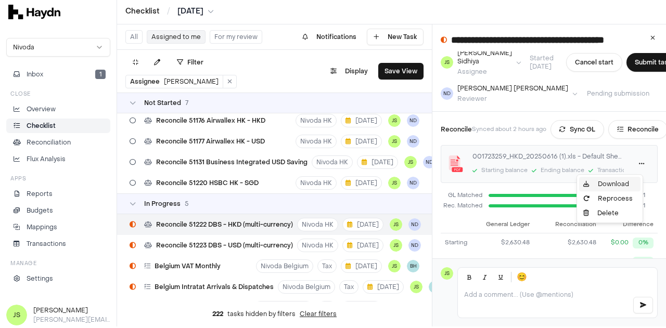
click at [602, 181] on link "Download" at bounding box center [609, 184] width 61 height 15
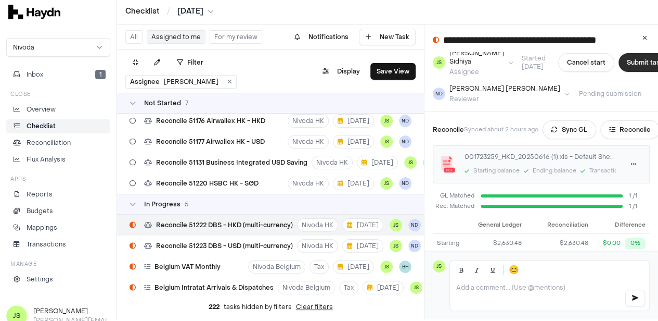
click at [633, 61] on button "Submit task" at bounding box center [645, 62] width 53 height 19
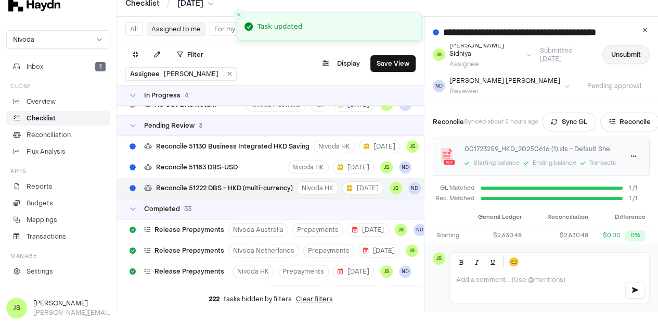
scroll to position [242, 0]
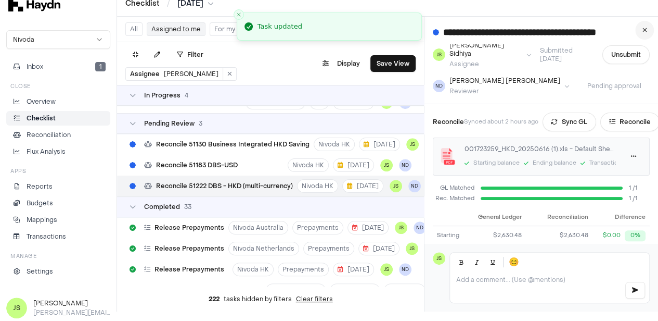
click at [648, 30] on button at bounding box center [644, 30] width 19 height 19
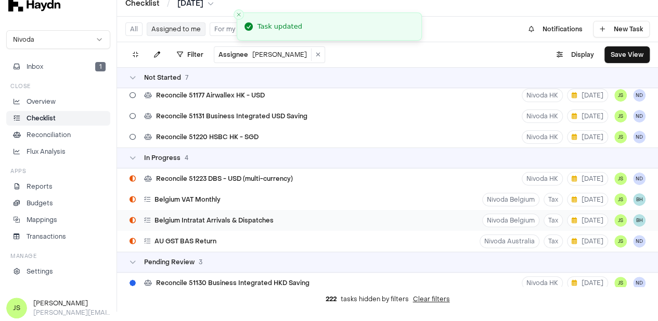
scroll to position [138, 0]
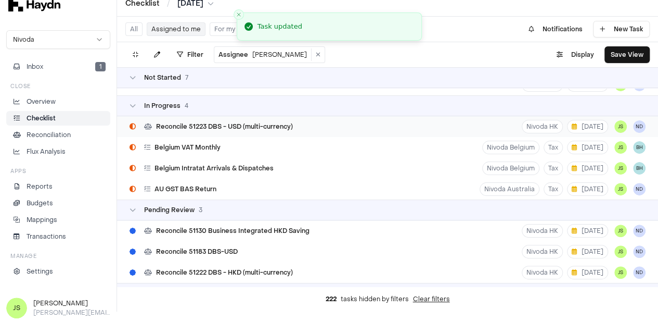
click at [226, 126] on span "Reconcile 51223 DBS - USD (multi-currency)" at bounding box center [224, 126] width 137 height 8
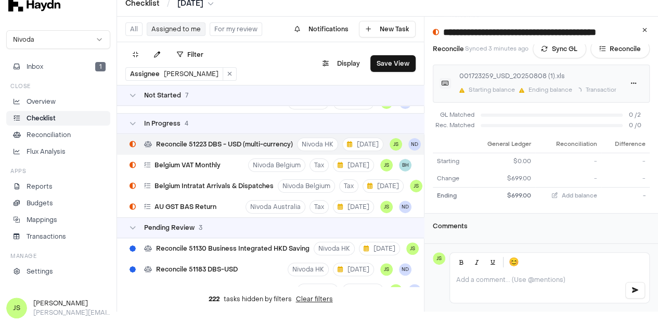
scroll to position [126, 0]
click at [638, 78] on html "Checklist / Jul 2025 Nivoda Inbox 1 Close Overview Checklist Reconciliation Flu…" at bounding box center [329, 151] width 658 height 321
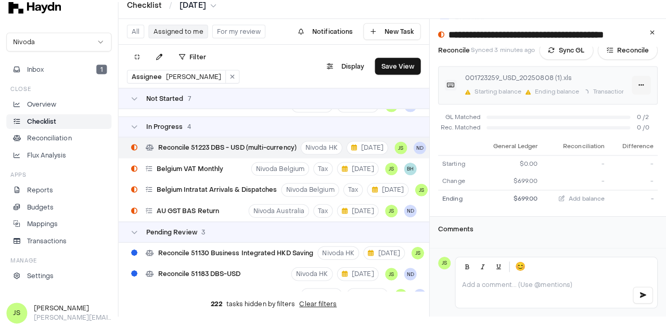
scroll to position [2, 0]
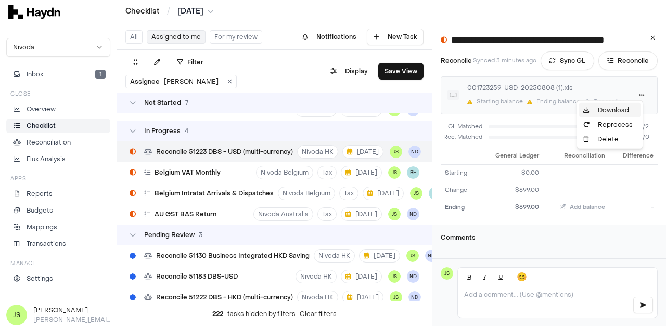
click at [612, 109] on link "Download" at bounding box center [609, 110] width 61 height 15
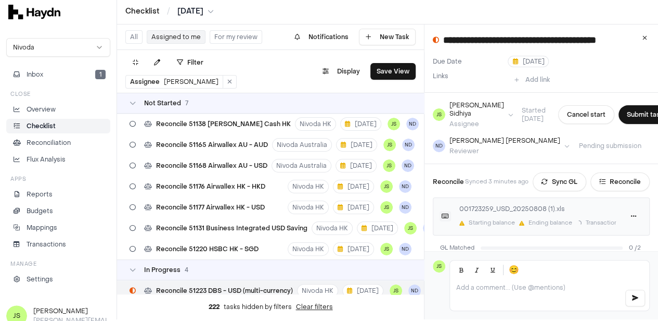
scroll to position [126, 0]
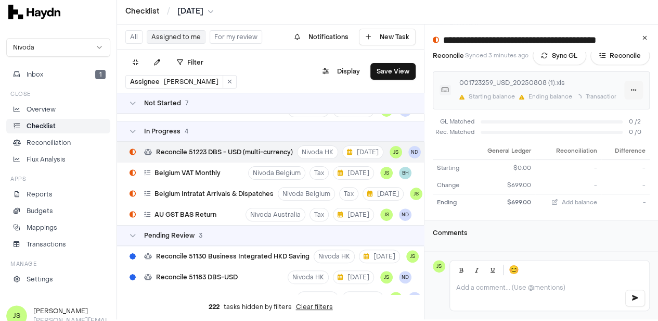
click at [632, 88] on html "Checklist / Jul 2025 Nivoda Inbox 1 Close Overview Checklist Reconciliation Flu…" at bounding box center [329, 158] width 658 height 321
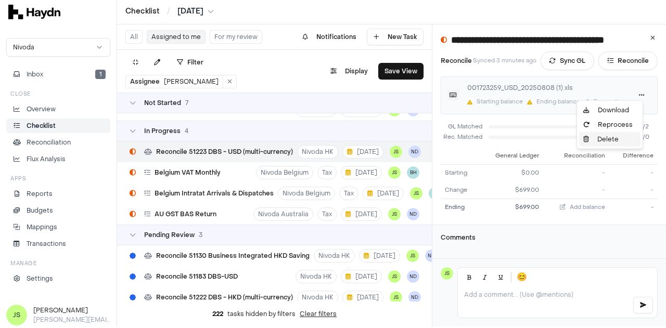
click at [592, 140] on div "Delete" at bounding box center [609, 139] width 61 height 15
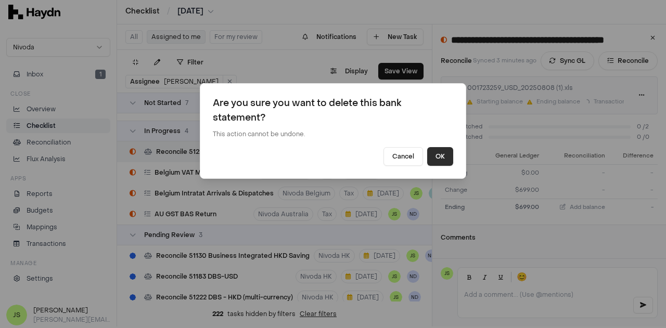
click at [440, 151] on button "OK" at bounding box center [440, 156] width 26 height 19
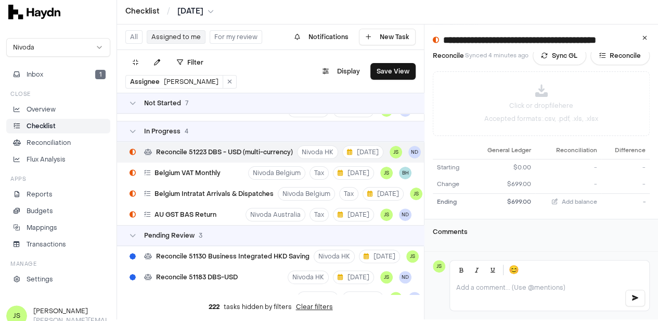
scroll to position [125, 0]
click at [545, 105] on p "Click or drop file here" at bounding box center [541, 105] width 64 height 9
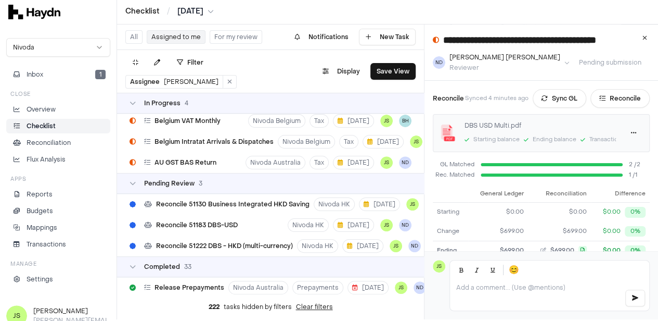
scroll to position [22, 0]
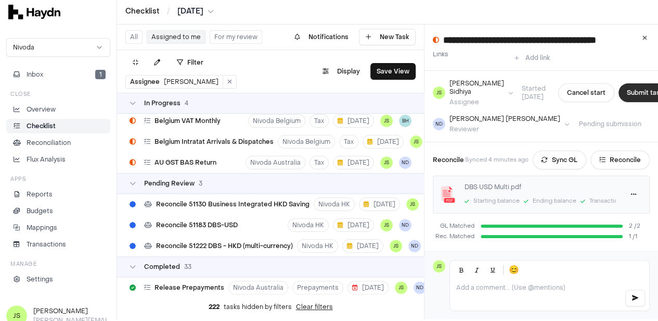
click at [631, 86] on button "Submit task" at bounding box center [645, 92] width 53 height 19
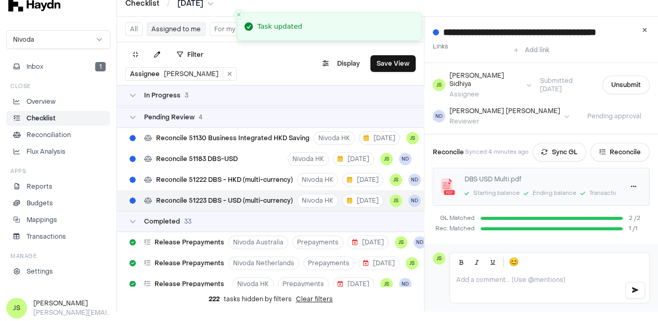
scroll to position [242, 0]
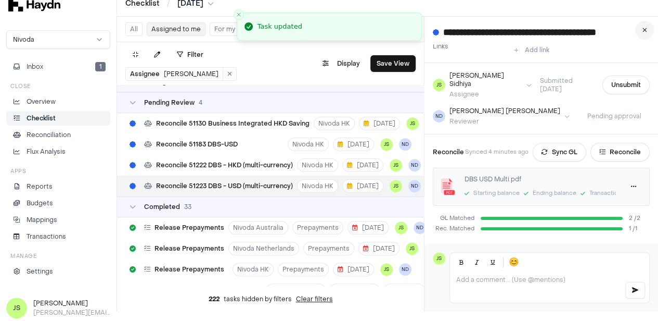
click at [647, 32] on icon at bounding box center [645, 30] width 5 height 6
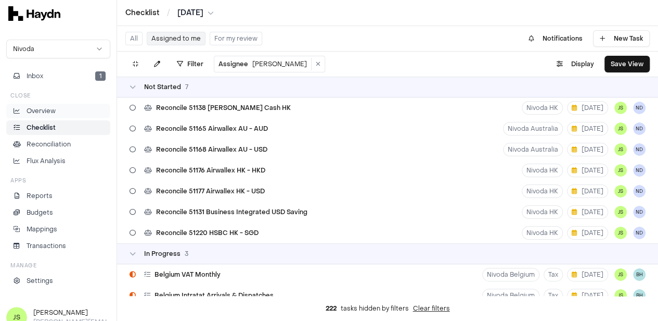
click at [70, 113] on li "Overview" at bounding box center [58, 110] width 95 height 9
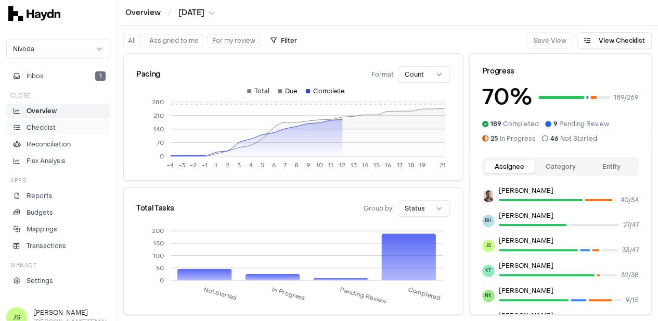
click at [47, 127] on p "Checklist" at bounding box center [41, 127] width 29 height 9
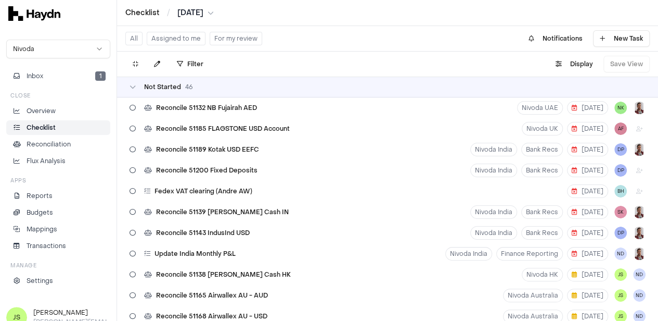
click at [158, 40] on button "Assigned to me" at bounding box center [176, 39] width 59 height 14
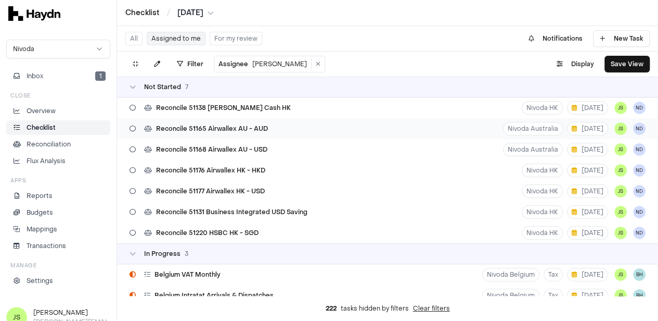
click at [252, 126] on span "Reconcile 51165 Airwallex AU - AUD" at bounding box center [212, 128] width 112 height 8
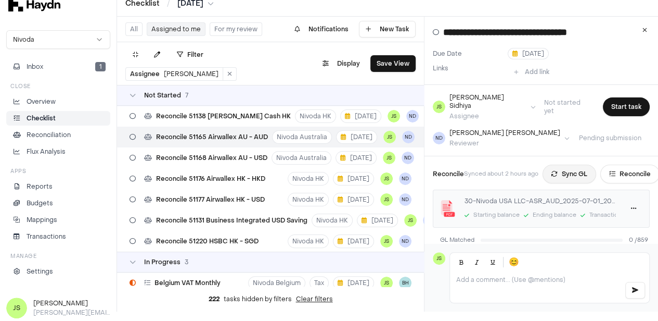
click at [572, 164] on button "Sync GL" at bounding box center [570, 173] width 54 height 19
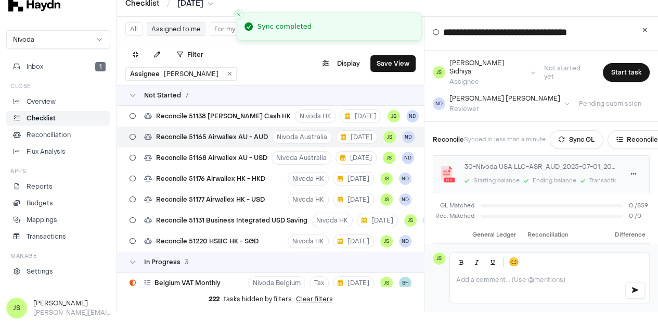
scroll to position [20, 0]
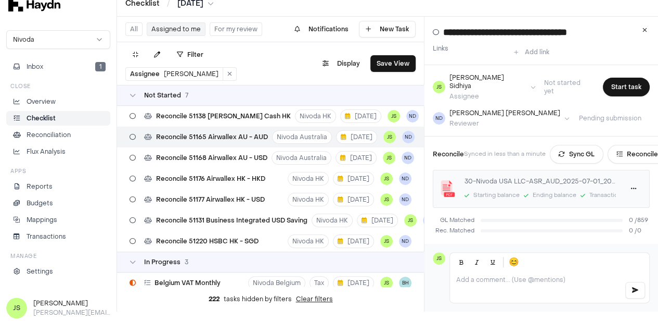
click at [185, 4] on html "Checklist / Jul 2025 Nivoda Inbox 1 Close Overview Checklist Reconciliation Flu…" at bounding box center [329, 151] width 658 height 321
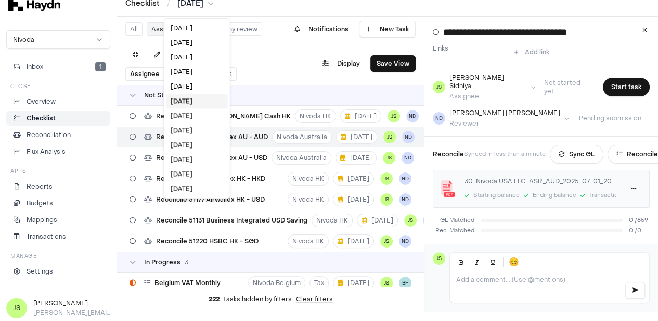
scroll to position [2, 0]
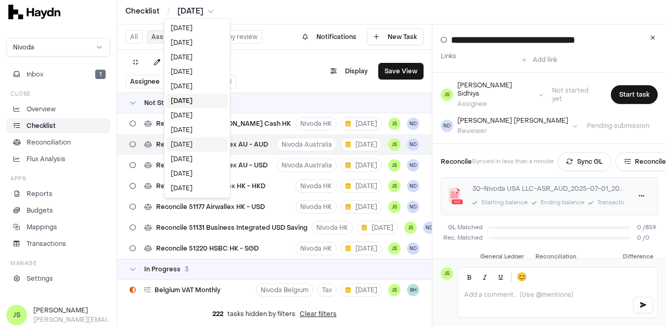
click at [187, 147] on div "[DATE]" at bounding box center [197, 144] width 61 height 15
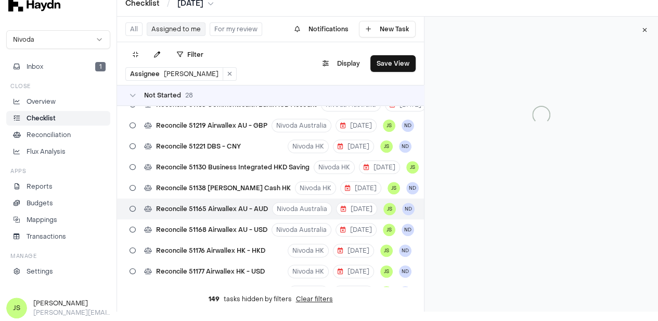
scroll to position [305, 0]
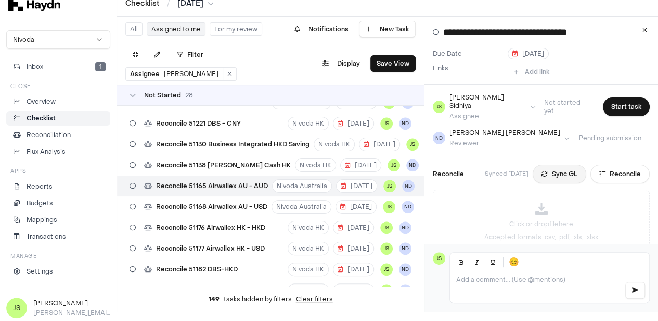
click at [545, 164] on button "Sync GL" at bounding box center [560, 173] width 54 height 19
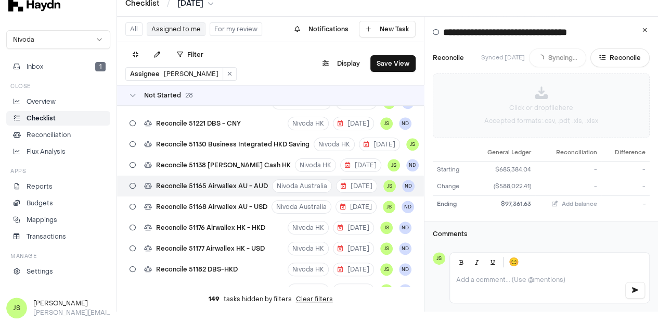
scroll to position [117, 0]
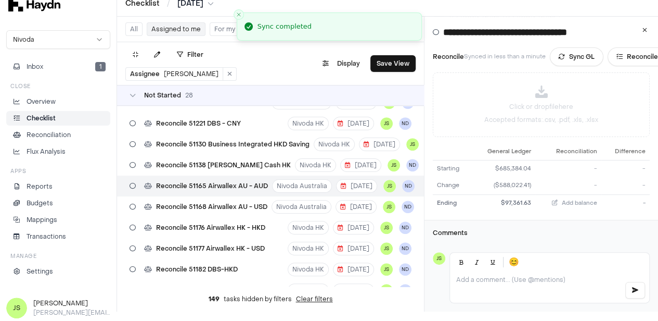
click at [185, 2] on html "Checklist / Apr 2025 Nivoda Inbox 1 Close Overview Checklist Reconciliation Flu…" at bounding box center [329, 151] width 658 height 321
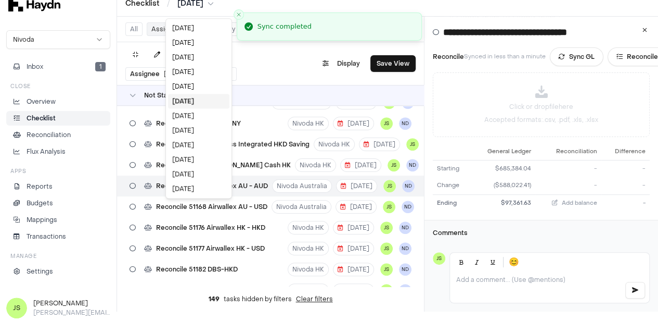
scroll to position [2, 0]
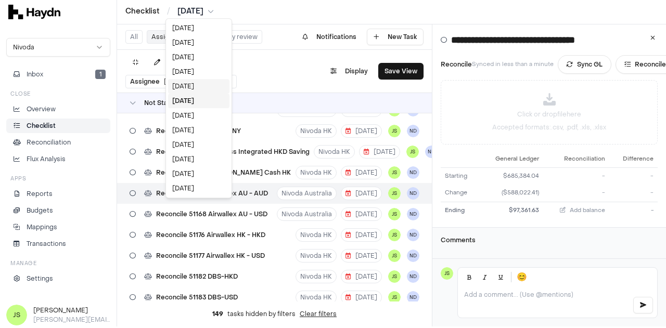
click at [190, 87] on div "[DATE]" at bounding box center [198, 86] width 61 height 15
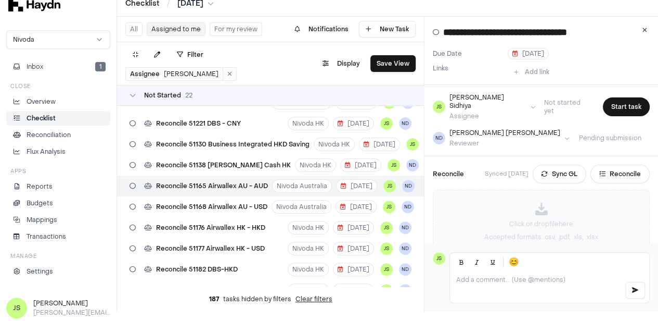
scroll to position [117, 0]
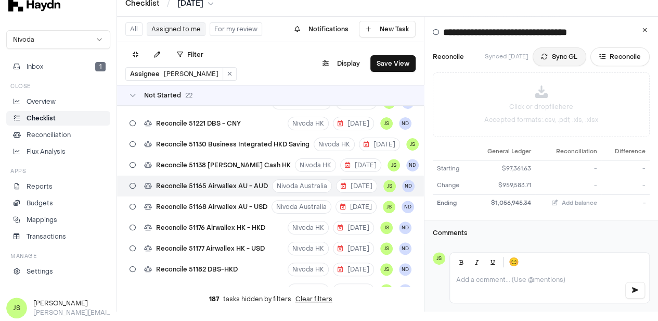
click at [564, 47] on button "Sync GL" at bounding box center [560, 56] width 54 height 19
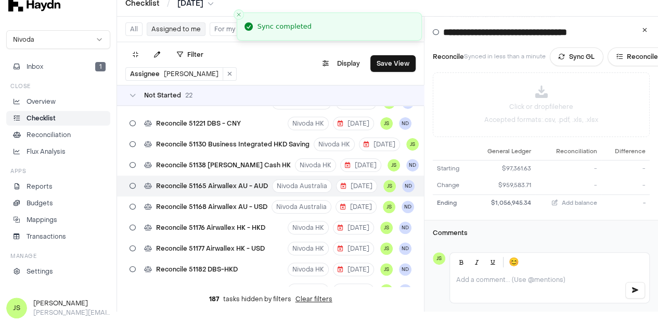
click at [186, 7] on html "Checklist / May 2025 Nivoda Inbox 1 Close Overview Checklist Reconciliation Flu…" at bounding box center [329, 151] width 658 height 321
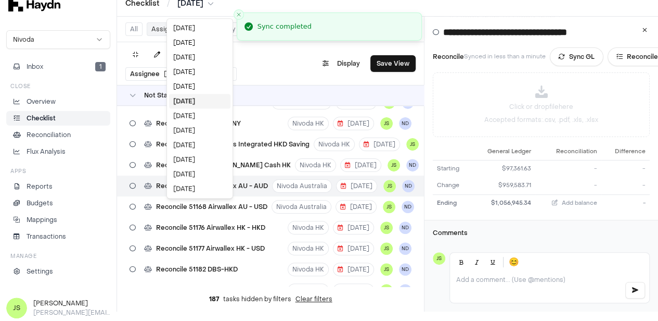
scroll to position [2, 0]
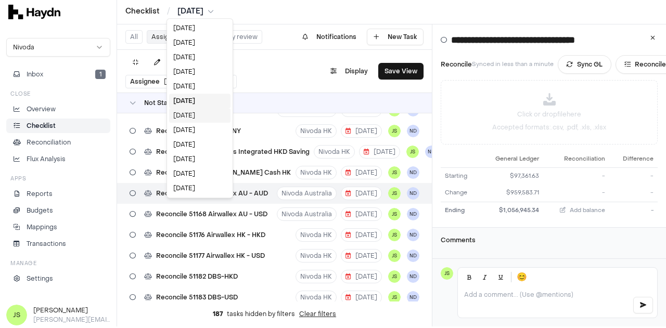
click at [196, 112] on div "[DATE]" at bounding box center [199, 115] width 61 height 15
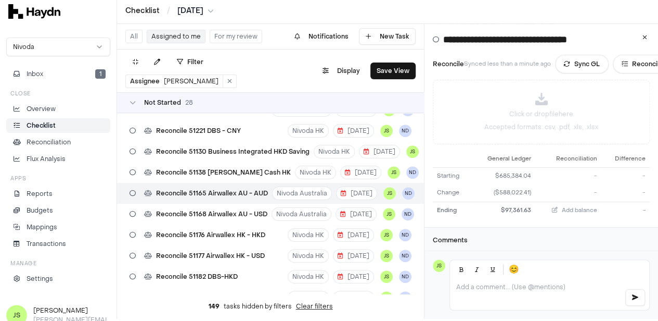
scroll to position [0, 0]
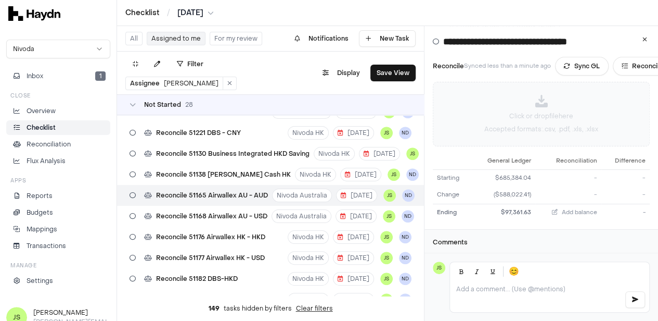
click at [550, 98] on div "Click or drop file here Accepted formats: .csv, .pdf, .xls, .xlsx" at bounding box center [541, 113] width 216 height 63
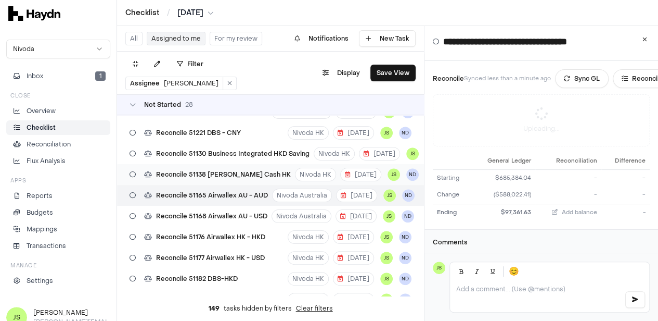
scroll to position [117, 0]
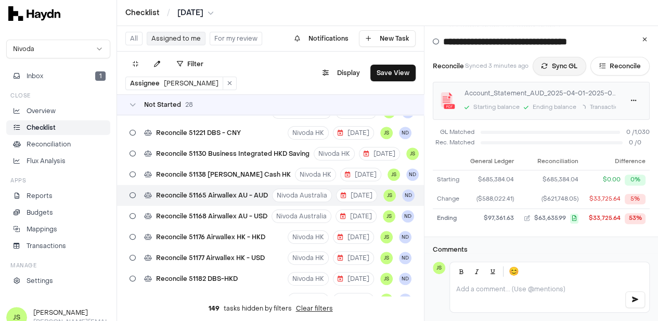
click at [564, 59] on button "Sync GL" at bounding box center [560, 66] width 54 height 19
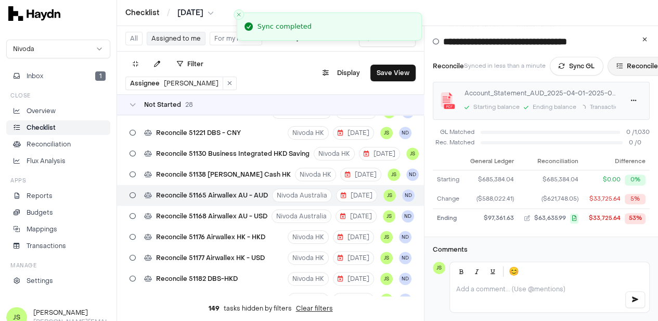
click at [634, 62] on button "Reconcile" at bounding box center [637, 66] width 59 height 19
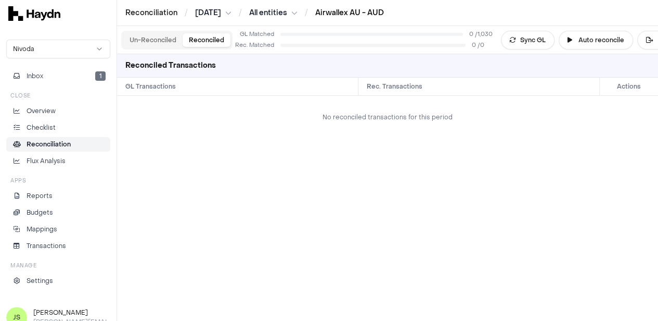
click at [355, 12] on link "Airwallex AU - AUD" at bounding box center [349, 13] width 69 height 10
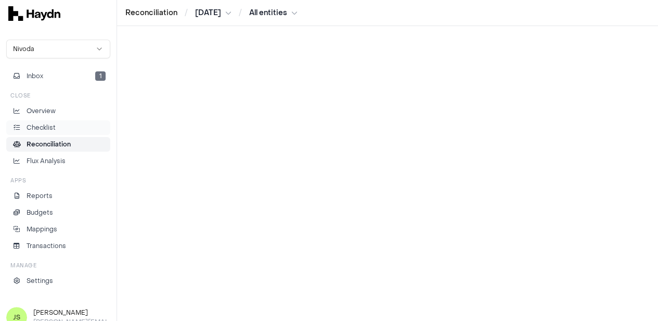
click at [26, 132] on link "Checklist" at bounding box center [58, 127] width 104 height 15
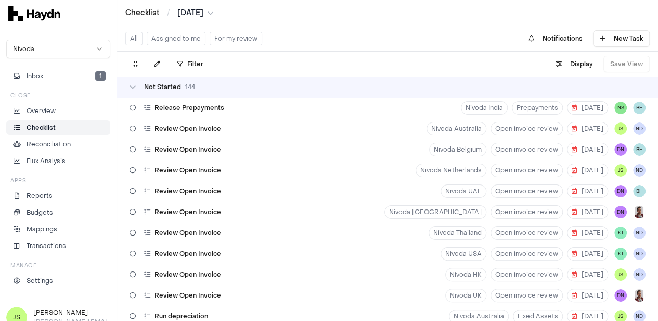
click at [187, 35] on button "Assigned to me" at bounding box center [176, 39] width 59 height 14
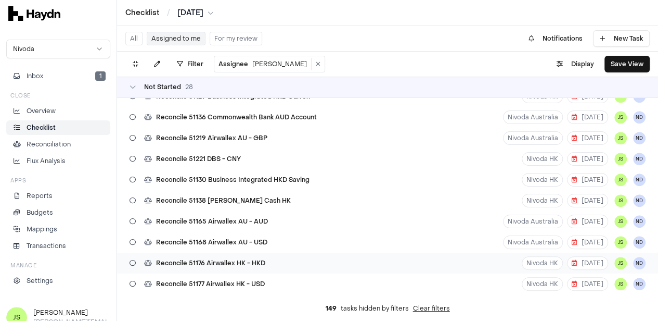
scroll to position [312, 0]
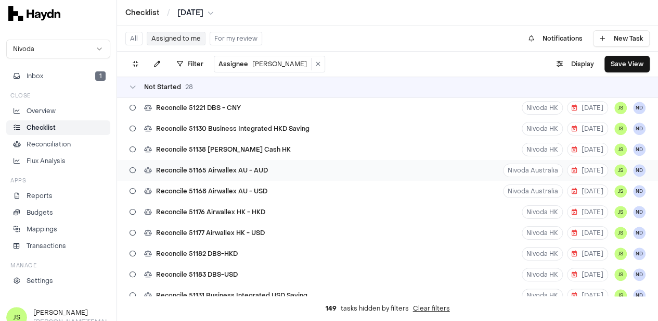
click at [264, 171] on span "Reconcile 51165 Airwallex AU - AUD" at bounding box center [212, 170] width 112 height 8
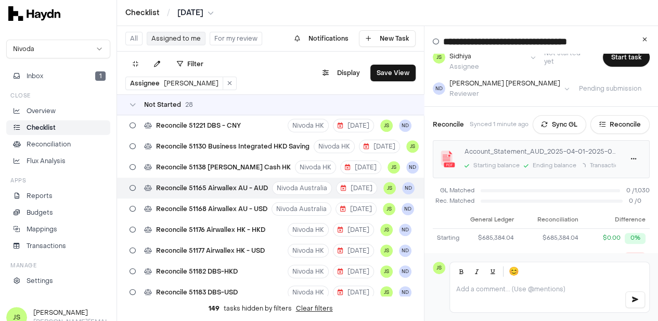
scroll to position [22, 0]
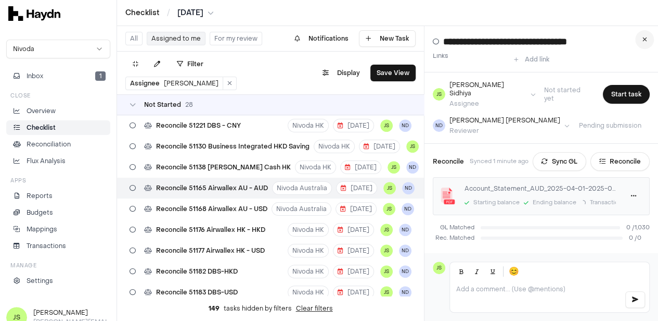
click at [654, 41] on button at bounding box center [644, 39] width 19 height 19
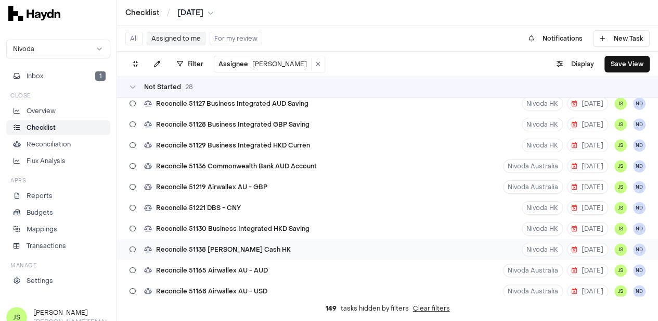
scroll to position [260, 0]
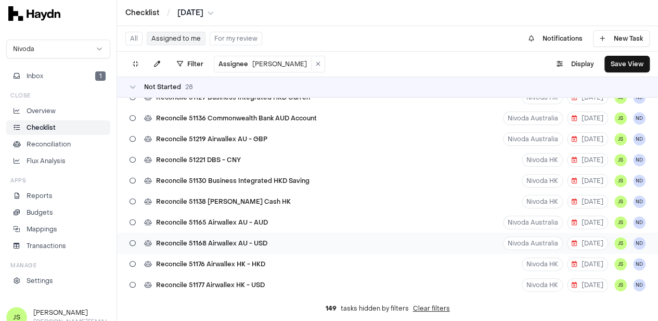
click at [279, 244] on div "Reconcile 51168 Airwallex AU - USD Nivoda Australia [DATE] JS ND" at bounding box center [387, 243] width 541 height 21
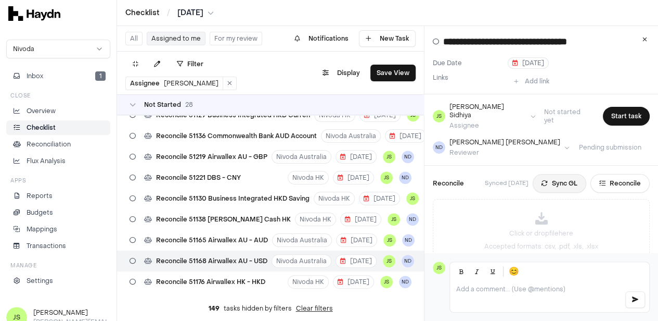
click at [563, 174] on button "Sync GL" at bounding box center [560, 183] width 54 height 19
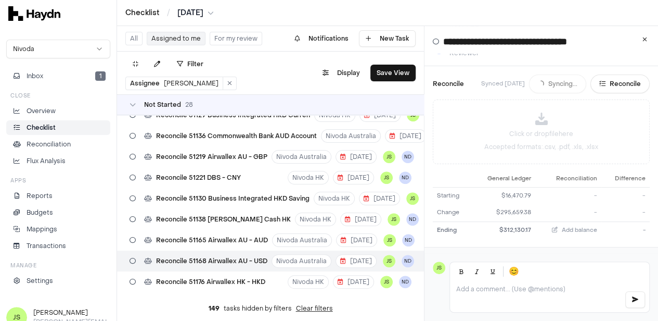
scroll to position [104, 0]
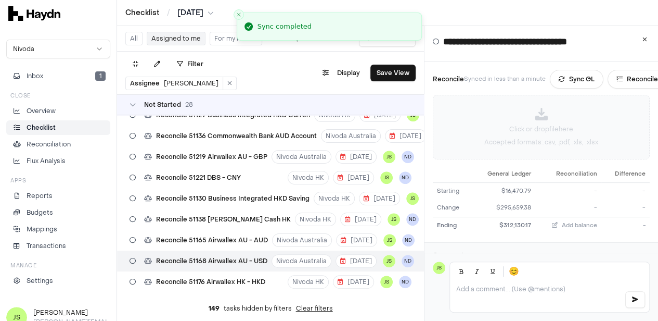
click at [541, 126] on div "Click or drop file here Accepted formats: .csv, .pdf, .xls, .xlsx" at bounding box center [541, 126] width 216 height 63
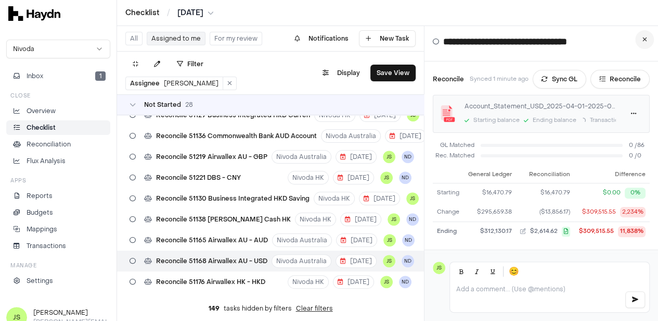
click at [646, 39] on button at bounding box center [644, 39] width 19 height 19
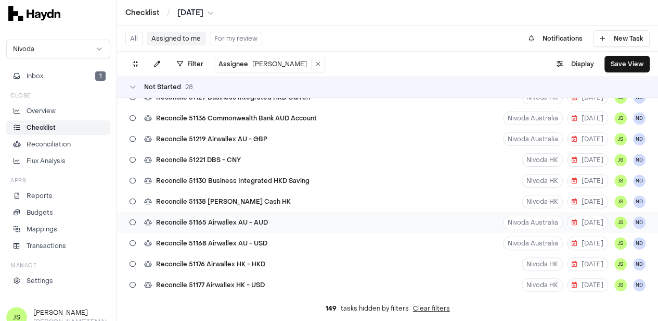
click at [257, 220] on span "Reconcile 51165 Airwallex AU - AUD" at bounding box center [212, 222] width 112 height 8
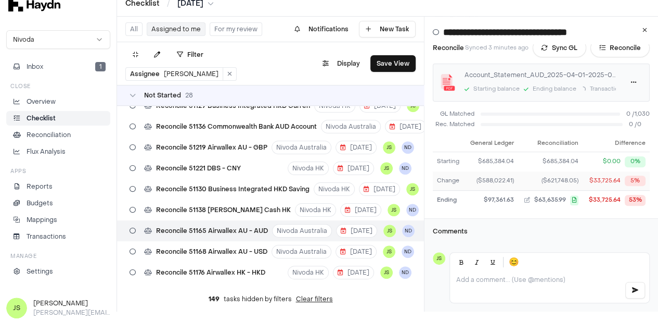
scroll to position [74, 0]
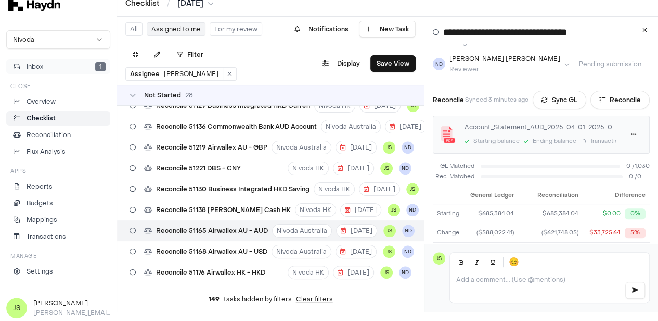
click at [47, 66] on button "Inbox 1" at bounding box center [58, 66] width 104 height 15
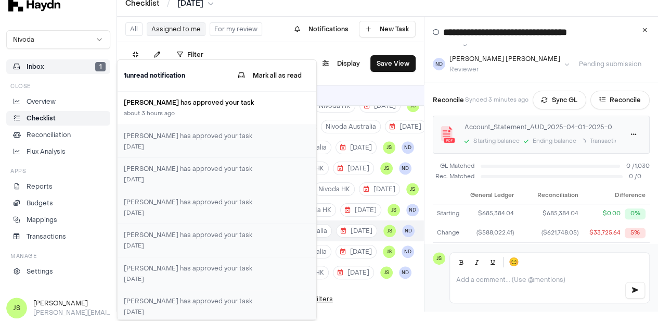
click at [285, 65] on div "1 unread notification [PERSON_NAME] all as read" at bounding box center [217, 76] width 199 height 32
click at [280, 69] on button "Mark all as read" at bounding box center [270, 75] width 80 height 19
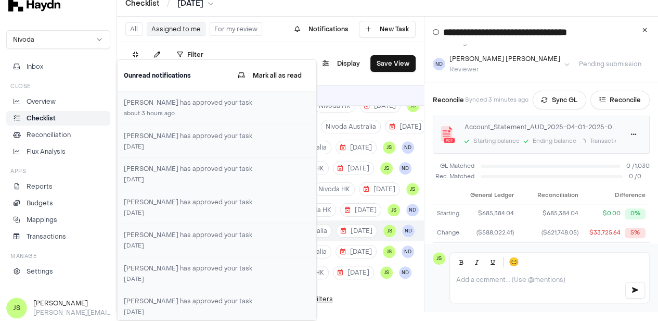
click at [49, 125] on div "Overview Checklist Reconciliation Flux Analysis" at bounding box center [58, 126] width 104 height 65
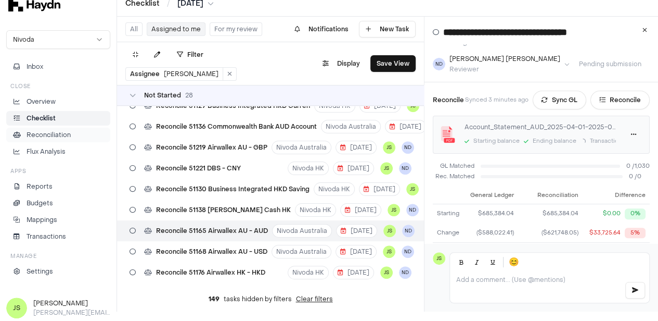
click at [51, 133] on p "Reconciliation" at bounding box center [49, 134] width 44 height 9
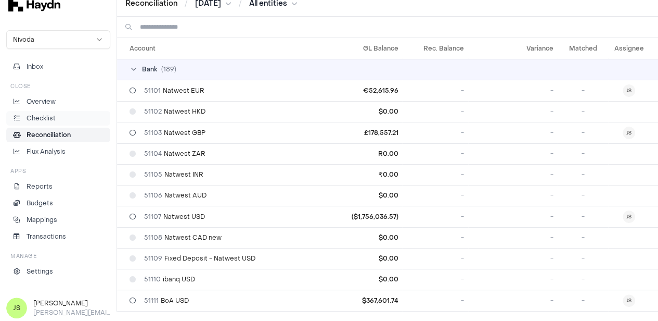
click at [37, 118] on p "Checklist" at bounding box center [41, 117] width 29 height 9
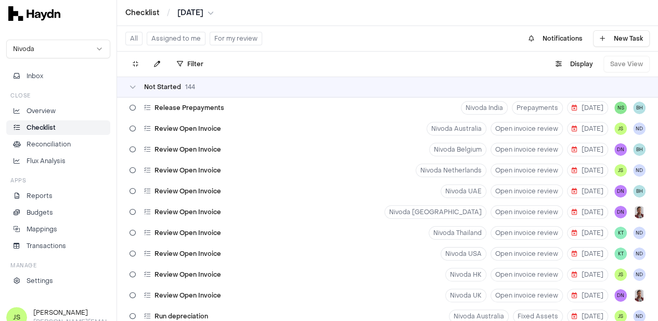
click at [198, 11] on html "Checklist / [DATE] Nivoda Inbox Close Overview Checklist Reconciliation Flux An…" at bounding box center [329, 160] width 658 height 321
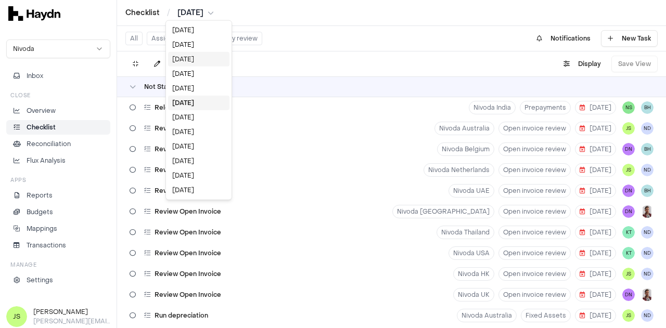
click at [199, 61] on div "[DATE]" at bounding box center [198, 59] width 61 height 15
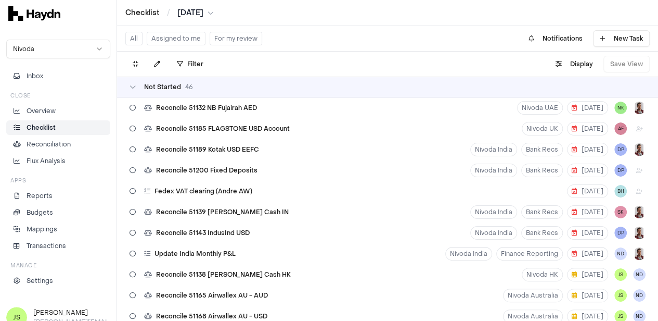
click at [172, 43] on button "Assigned to me" at bounding box center [176, 39] width 59 height 14
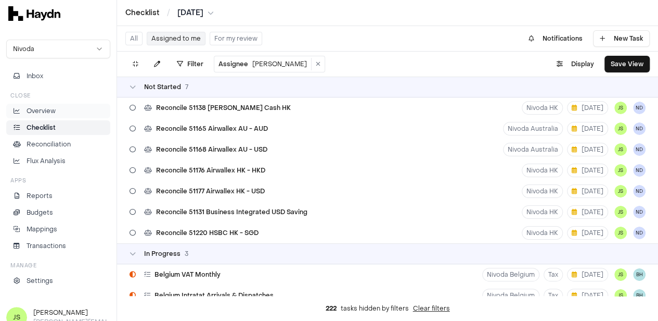
click at [48, 108] on p "Overview" at bounding box center [41, 110] width 29 height 9
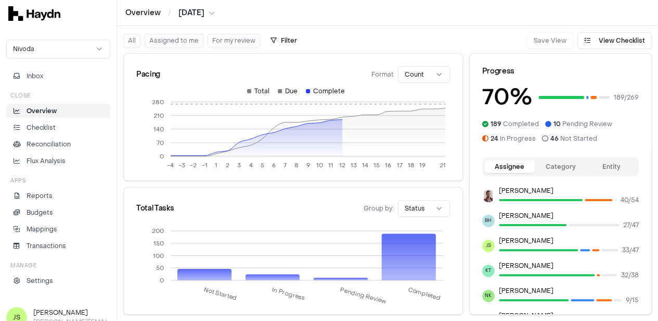
click at [569, 164] on button "Category" at bounding box center [560, 166] width 51 height 12
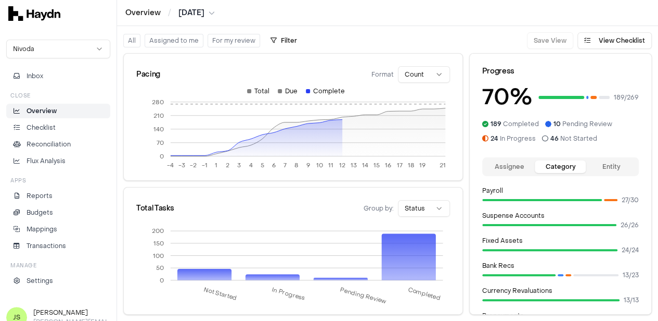
click at [618, 170] on button "Entity" at bounding box center [611, 166] width 51 height 12
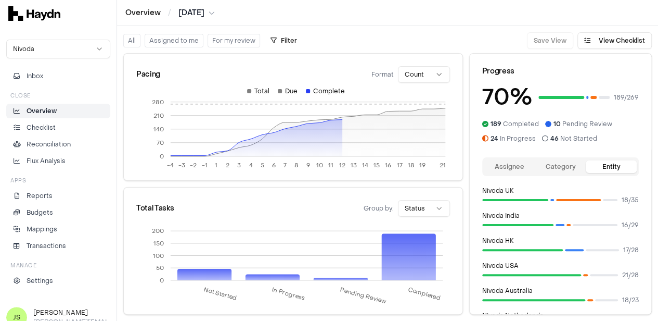
click at [510, 169] on button "Assignee" at bounding box center [509, 166] width 51 height 12
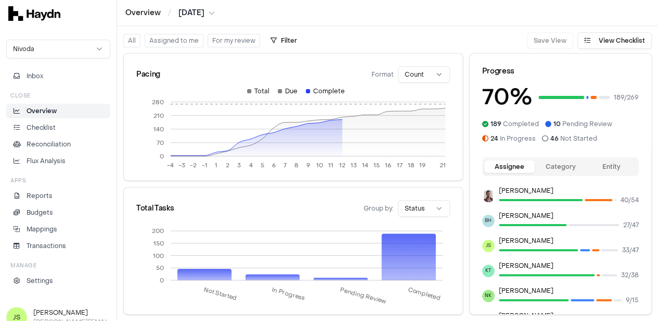
click at [43, 116] on link "Overview" at bounding box center [58, 111] width 104 height 15
click at [45, 125] on p "Checklist" at bounding box center [41, 127] width 29 height 9
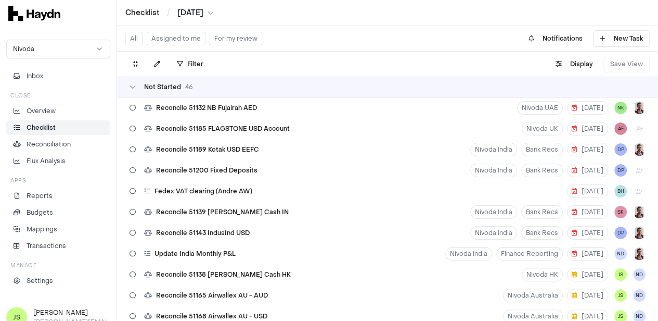
click at [170, 42] on button "Assigned to me" at bounding box center [176, 39] width 59 height 14
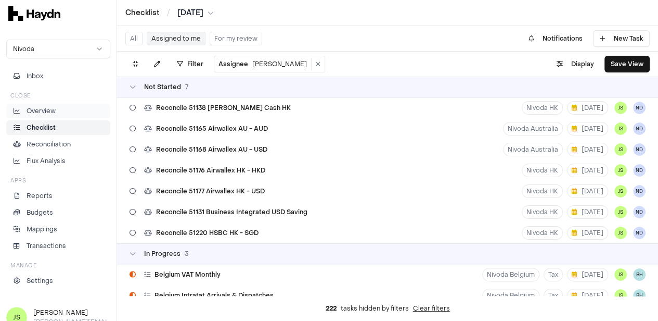
click at [56, 111] on li "Overview" at bounding box center [58, 110] width 95 height 9
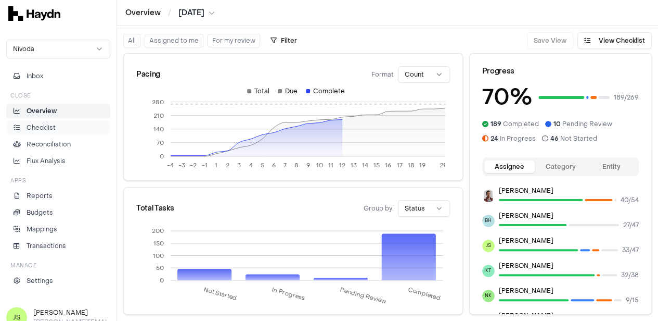
click at [37, 120] on link "Checklist" at bounding box center [58, 127] width 104 height 15
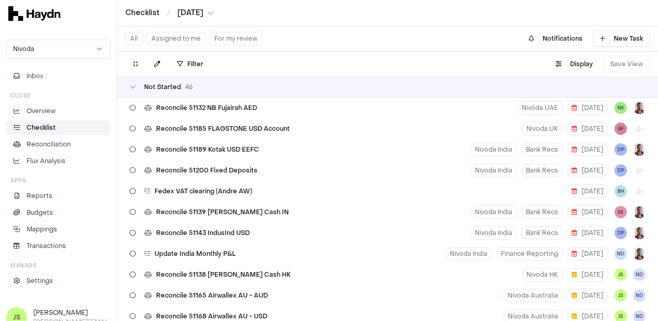
click at [186, 36] on button "Assigned to me" at bounding box center [176, 39] width 59 height 14
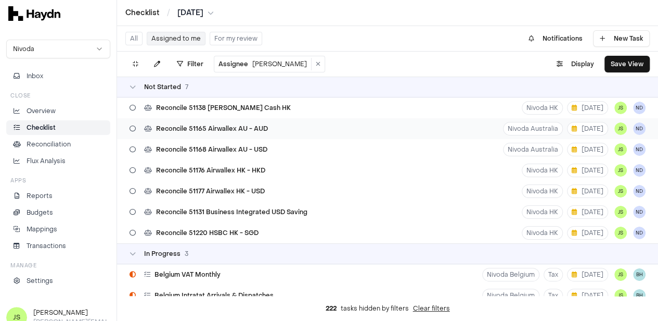
click at [236, 128] on span "Reconcile 51165 Airwallex AU - AUD" at bounding box center [212, 128] width 112 height 8
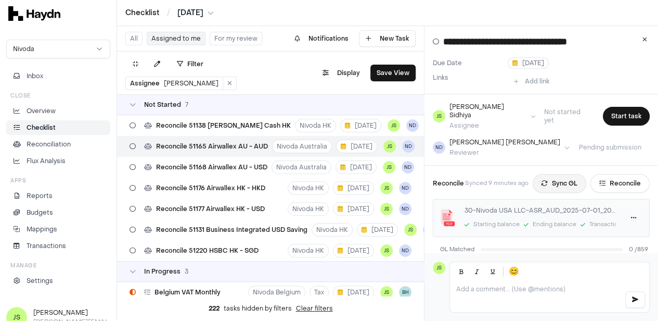
click at [555, 177] on button "Sync GL" at bounding box center [560, 183] width 54 height 19
click at [616, 174] on button "Reconcile" at bounding box center [622, 183] width 59 height 19
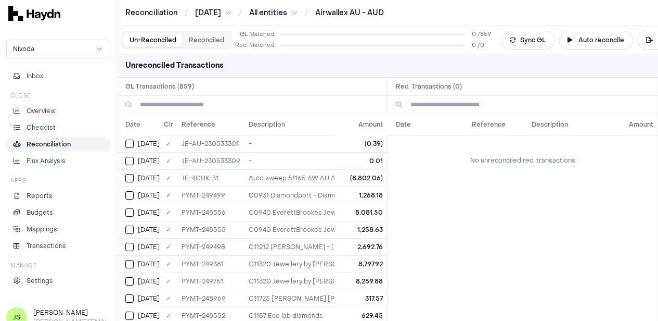
click at [208, 41] on button "Reconciled" at bounding box center [207, 40] width 48 height 14
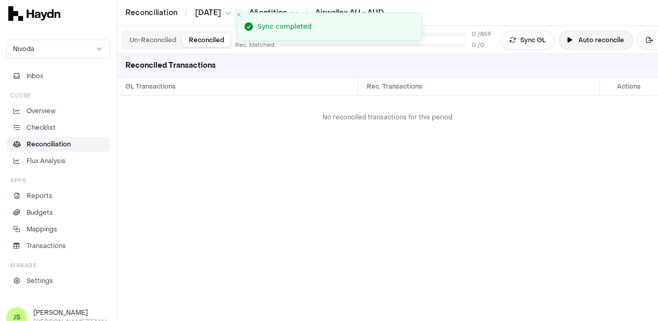
click at [607, 41] on button "Auto reconcile" at bounding box center [596, 40] width 74 height 19
click at [146, 36] on button "Un-Reconciled" at bounding box center [152, 40] width 59 height 14
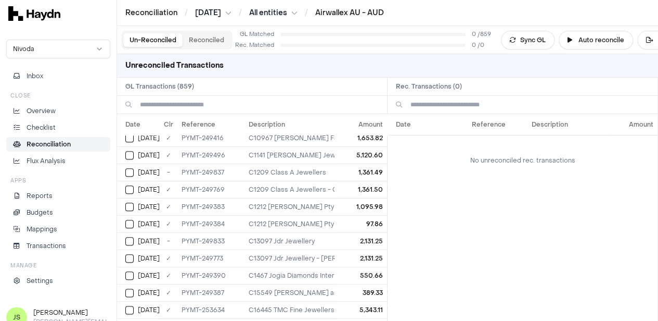
click at [266, 10] on html "Reconciliation / Jul 2025 / All entities / Airwallex AU - AUD Nivoda Inbox Clos…" at bounding box center [329, 160] width 658 height 321
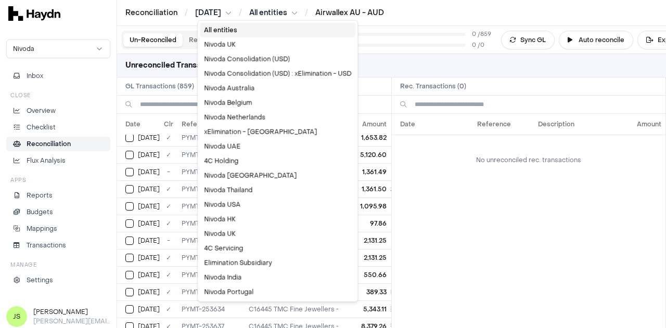
click at [207, 9] on html "Reconciliation / Jul 2025 / All entities / Airwallex AU - AUD Nivoda Inbox Clos…" at bounding box center [333, 164] width 666 height 328
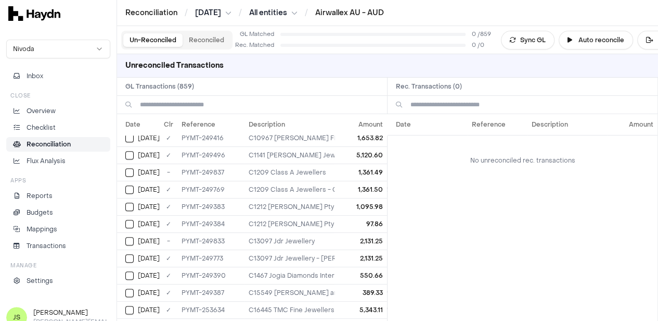
click at [207, 9] on html "Reconciliation / Jul 2025 / All entities / Airwallex AU - AUD Nivoda Inbox Clos…" at bounding box center [329, 160] width 658 height 321
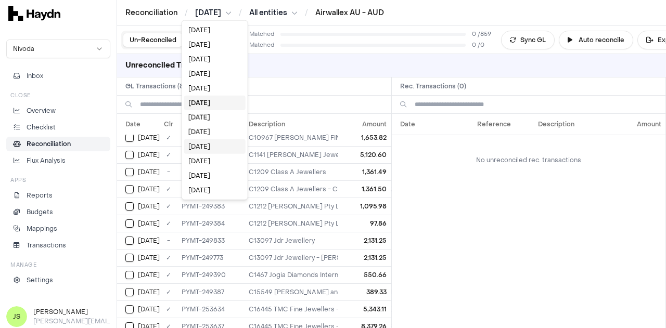
click at [214, 148] on div "[DATE]" at bounding box center [214, 146] width 61 height 15
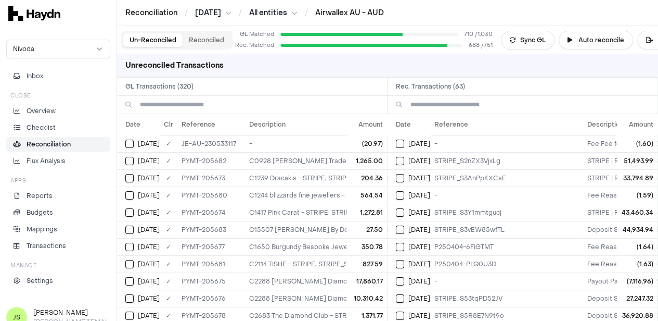
click at [208, 43] on button "Reconciled" at bounding box center [207, 40] width 48 height 14
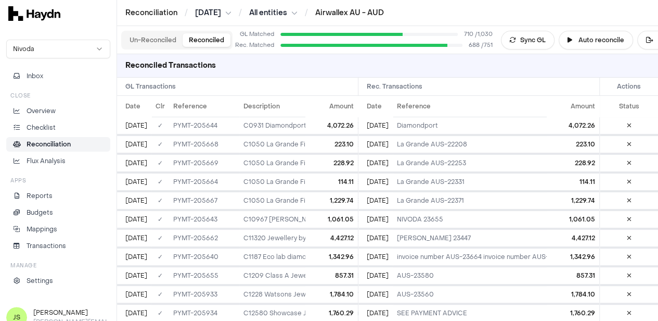
click at [157, 36] on button "Un-Reconciled" at bounding box center [152, 40] width 59 height 14
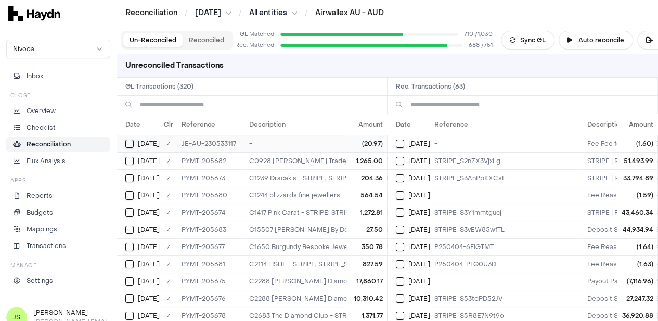
click at [222, 143] on td "JE-AU-230533117" at bounding box center [211, 143] width 68 height 17
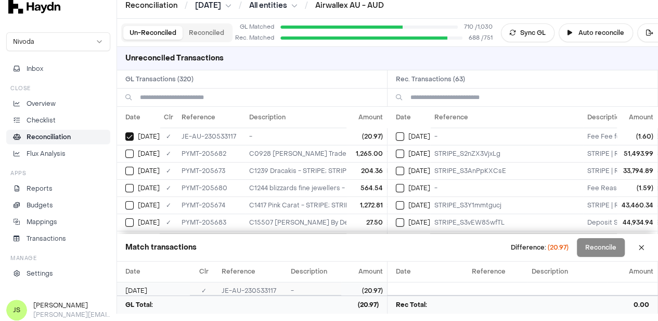
scroll to position [9, 0]
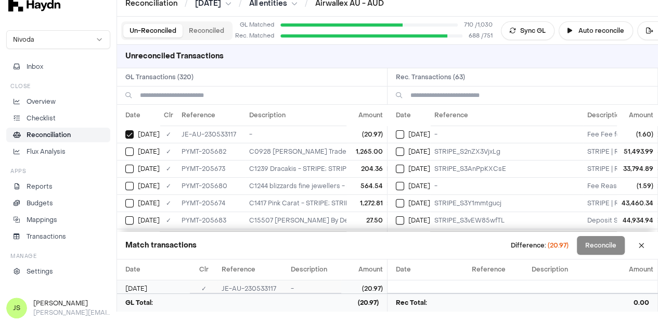
click at [248, 287] on td "JE-AU-230533117" at bounding box center [252, 288] width 69 height 17
click at [248, 288] on td "JE-AU-230533117" at bounding box center [252, 288] width 69 height 17
copy td "JE-AU-230533117"
click at [404, 134] on button "Select reconciliation transaction 38134" at bounding box center [400, 134] width 8 height 8
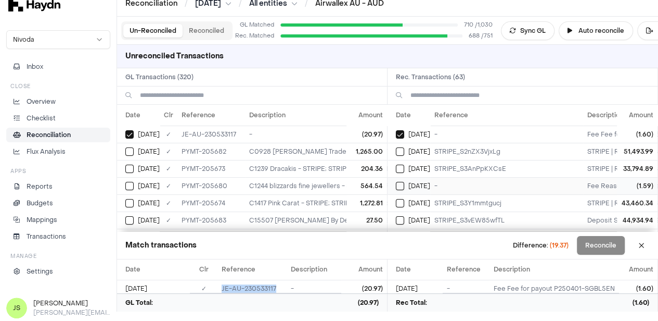
click at [400, 182] on button "Select reconciliation transaction 38181" at bounding box center [400, 186] width 8 height 8
click at [401, 186] on button "Select reconciliation transaction 38227" at bounding box center [400, 185] width 8 height 8
click at [403, 198] on button "Select reconciliation transaction 38225" at bounding box center [400, 202] width 8 height 8
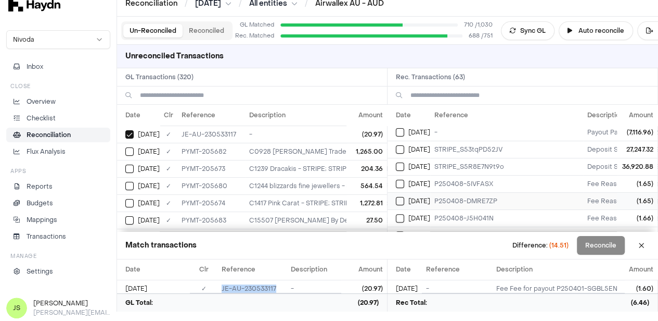
scroll to position [156, 0]
click at [403, 163] on button "Select reconciliation transaction 38298" at bounding box center [400, 167] width 8 height 8
click at [404, 182] on button "Select reconciliation transaction 38300" at bounding box center [400, 184] width 8 height 8
click at [404, 200] on button "Select reconciliation transaction 38307" at bounding box center [400, 201] width 8 height 8
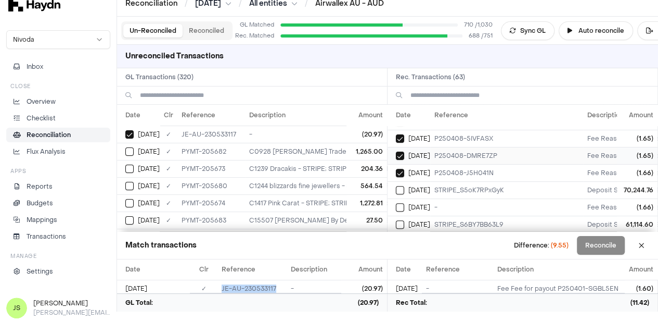
scroll to position [208, 0]
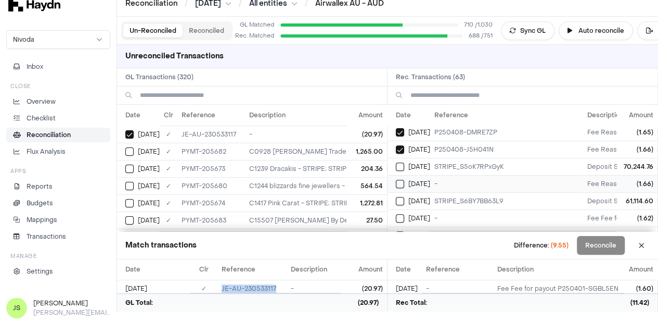
click at [404, 180] on button "Select reconciliation transaction 38332" at bounding box center [400, 184] width 8 height 8
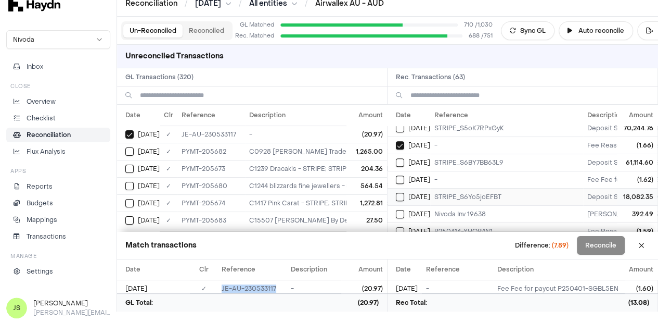
scroll to position [260, 0]
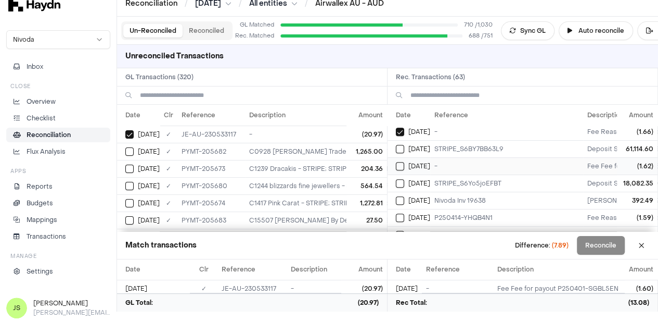
click at [408, 162] on div "[DATE]" at bounding box center [413, 166] width 34 height 8
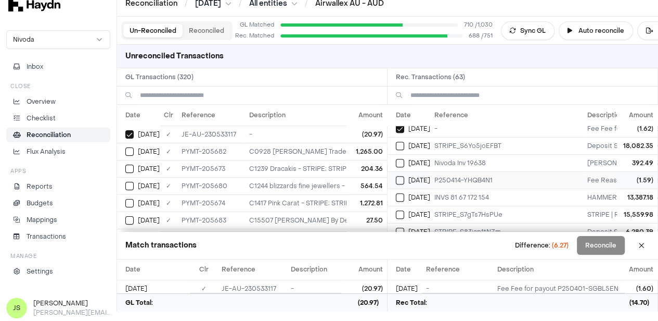
scroll to position [312, 0]
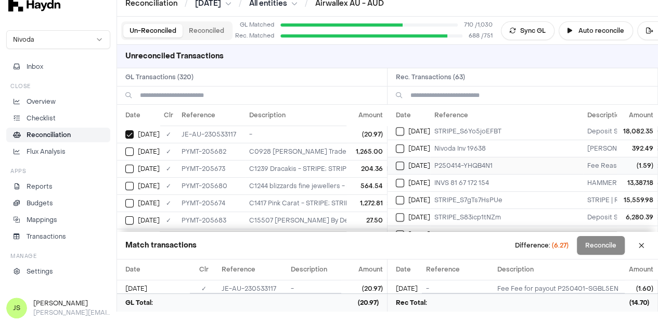
click at [404, 161] on button "Select reconciliation transaction 38473" at bounding box center [400, 165] width 8 height 8
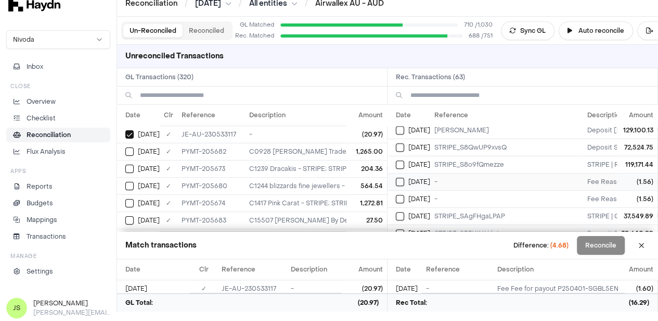
click at [403, 177] on button "Select reconciliation transaction 38679" at bounding box center [400, 181] width 8 height 8
click at [405, 190] on td "[DATE]" at bounding box center [409, 198] width 43 height 17
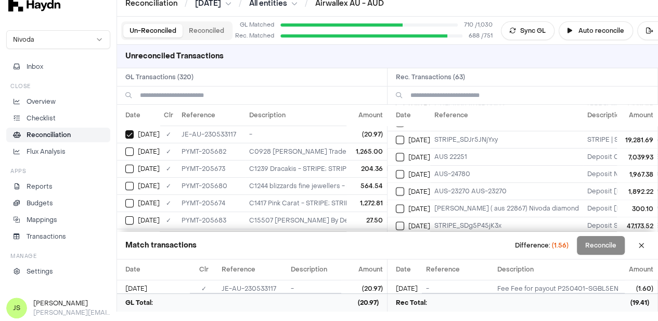
scroll to position [973, 0]
click at [406, 217] on td "[DATE]" at bounding box center [409, 225] width 43 height 17
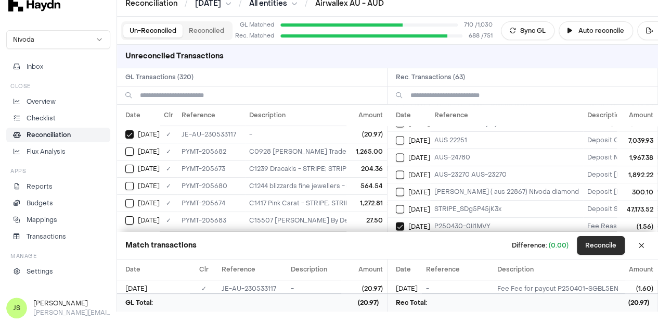
click at [608, 247] on button "Reconcile" at bounding box center [601, 245] width 48 height 19
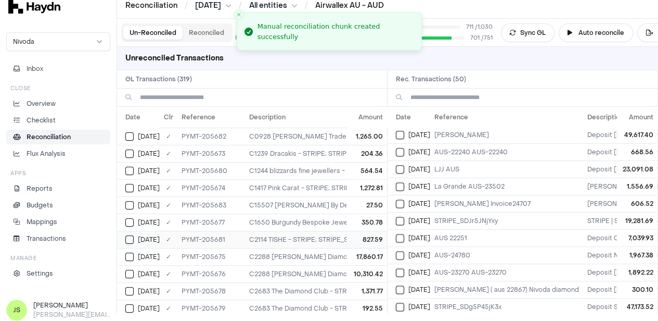
scroll to position [0, 0]
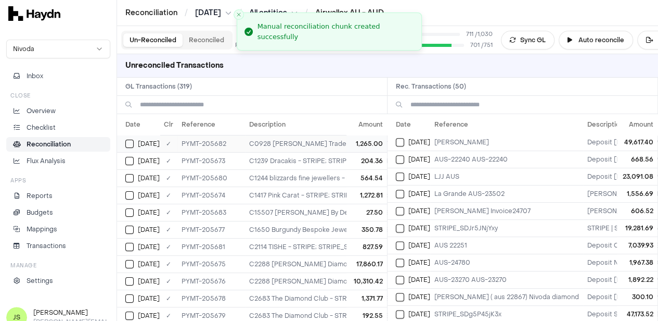
click at [219, 145] on td "PYMT-205682" at bounding box center [211, 143] width 68 height 17
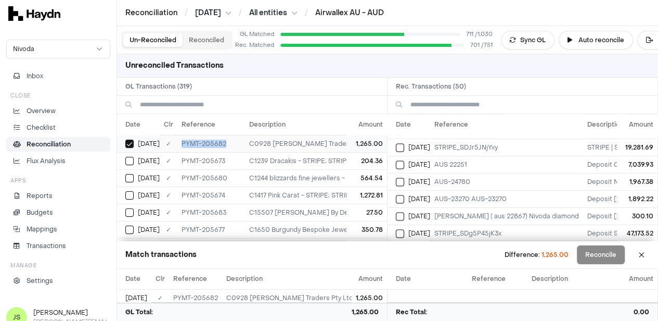
drag, startPoint x: 226, startPoint y: 140, endPoint x: 181, endPoint y: 142, distance: 45.8
click at [181, 142] on td "PYMT-205682" at bounding box center [211, 143] width 68 height 17
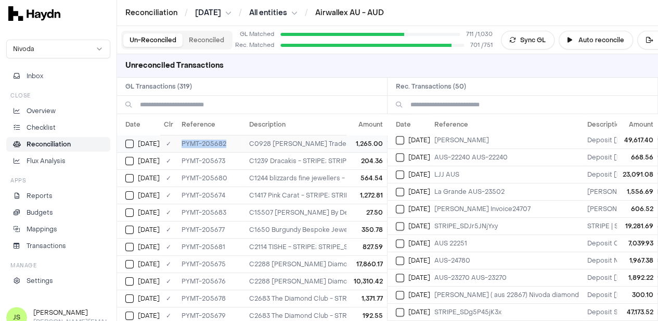
scroll to position [671, 0]
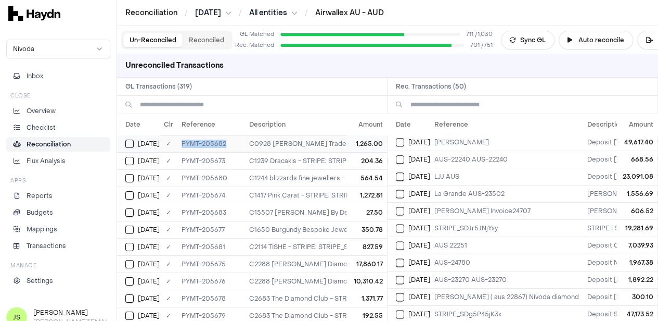
copy td "PYMT-205682"
click at [133, 143] on button "Select GL transaction 8302721" at bounding box center [129, 143] width 8 height 8
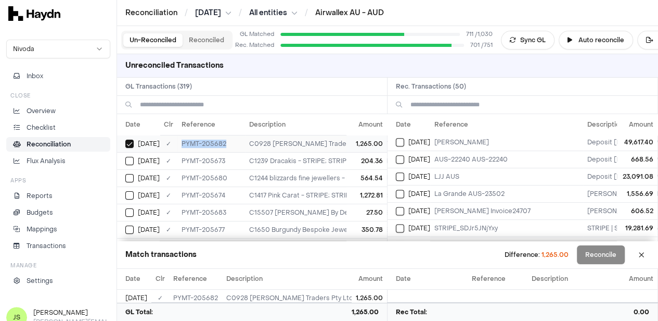
scroll to position [752, 0]
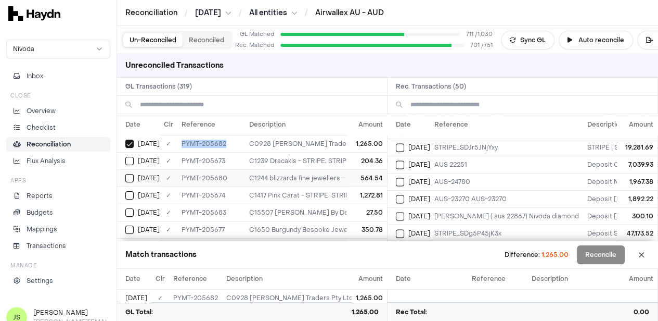
type button "on"
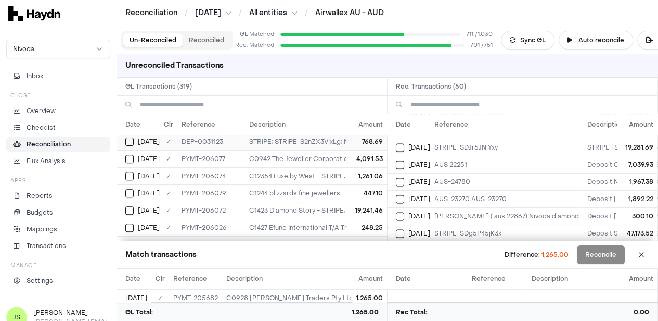
click at [134, 139] on div "[DATE]" at bounding box center [142, 141] width 34 height 8
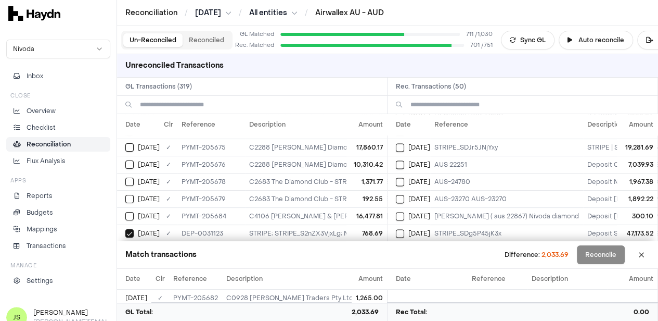
scroll to position [0, 0]
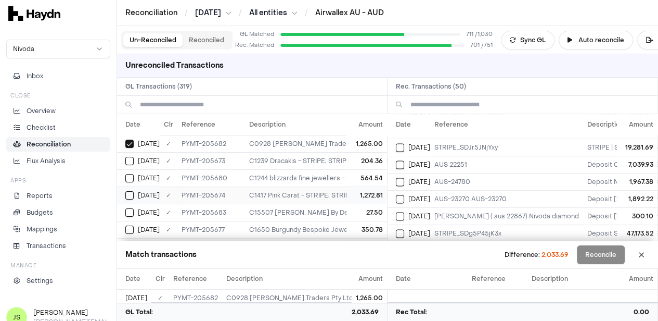
click at [131, 195] on button "Select GL transaction 8302713" at bounding box center [129, 195] width 8 height 8
type button "on"
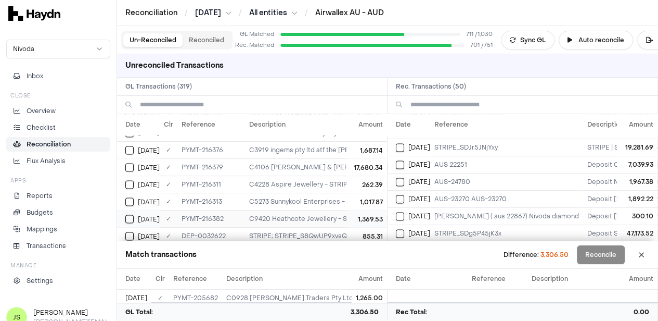
scroll to position [2914, 0]
click at [131, 179] on button "Select GL transaction 8303452" at bounding box center [129, 183] width 8 height 8
type button "on"
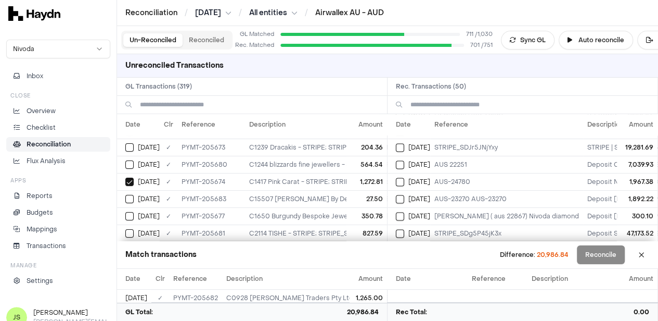
scroll to position [0, 0]
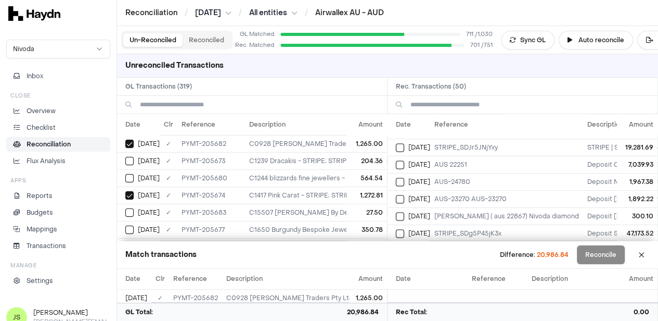
click at [180, 104] on input at bounding box center [259, 105] width 239 height 18
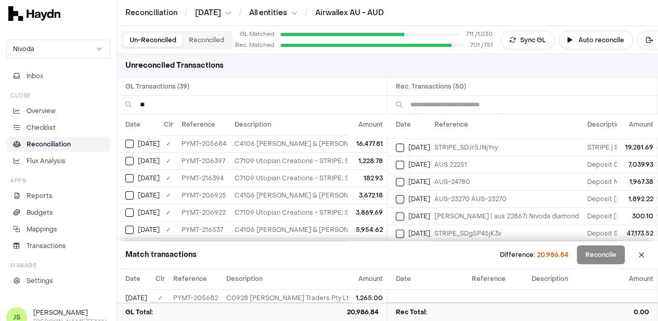
type input "*"
type input "******"
click at [130, 162] on button "Select GL transaction 8302715" at bounding box center [129, 161] width 8 height 8
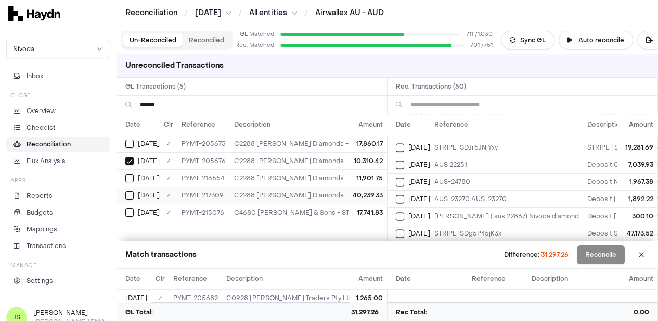
type button "on"
click at [173, 107] on input "******" at bounding box center [259, 105] width 239 height 18
type input "****"
click at [126, 141] on button "Select GL transaction 8302716" at bounding box center [129, 143] width 8 height 8
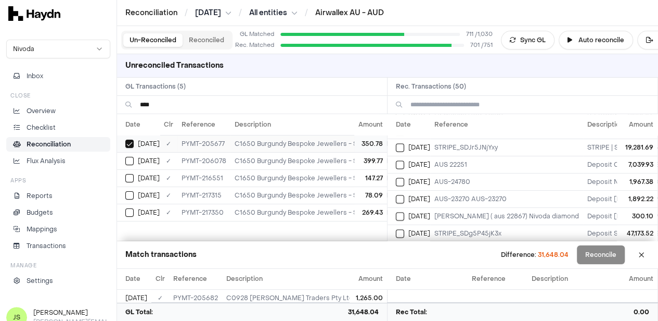
type button "on"
click at [222, 107] on input "****" at bounding box center [259, 105] width 239 height 18
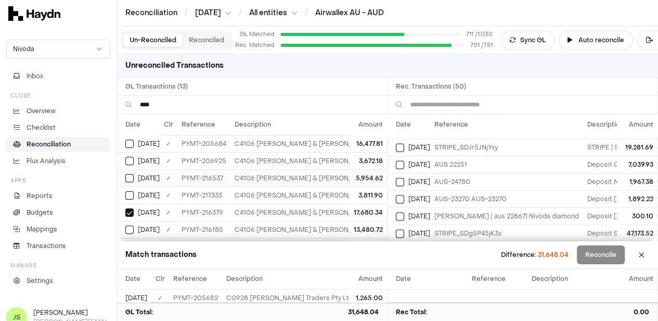
type input "****"
click at [130, 141] on button "Select GL transaction 8302723" at bounding box center [129, 143] width 8 height 8
type button "on"
click at [210, 99] on input "****" at bounding box center [259, 105] width 239 height 18
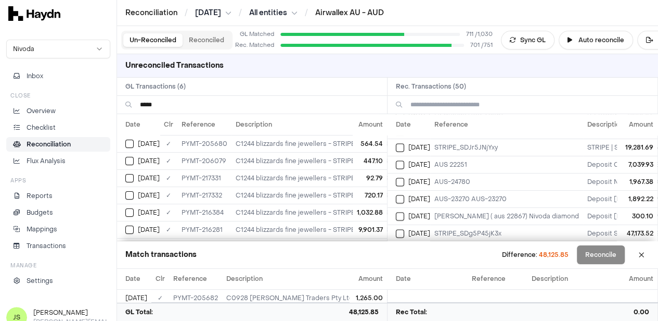
type input "*****"
click at [134, 139] on div "[DATE]" at bounding box center [142, 143] width 34 height 8
click at [201, 108] on input "*****" at bounding box center [259, 105] width 239 height 18
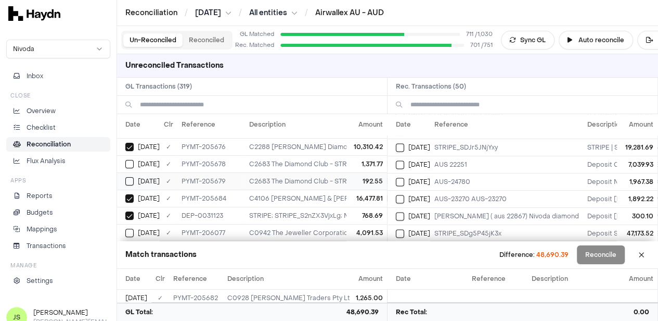
scroll to position [104, 0]
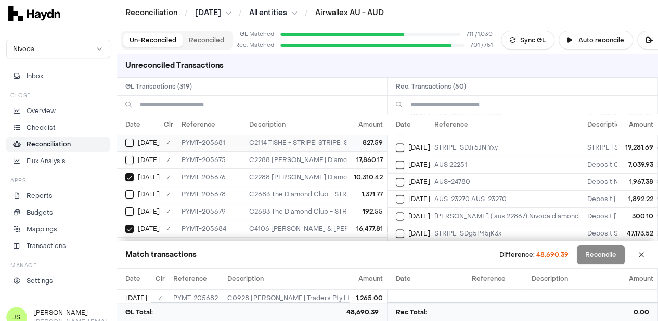
click at [130, 140] on button "Select GL transaction 8302720" at bounding box center [129, 142] width 8 height 8
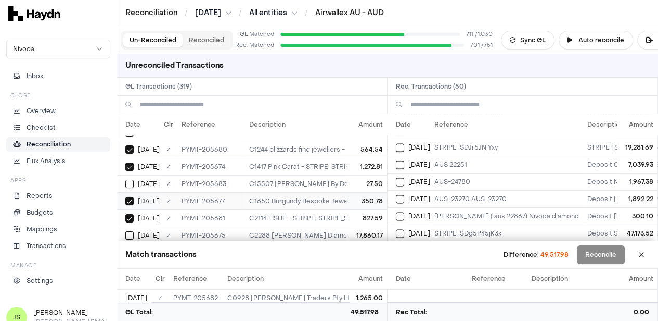
scroll to position [0, 0]
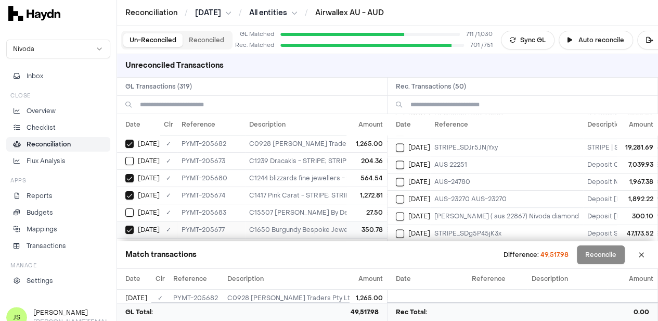
type button "on"
click at [126, 210] on button "Select GL transaction 8302722" at bounding box center [129, 212] width 8 height 8
type button "on"
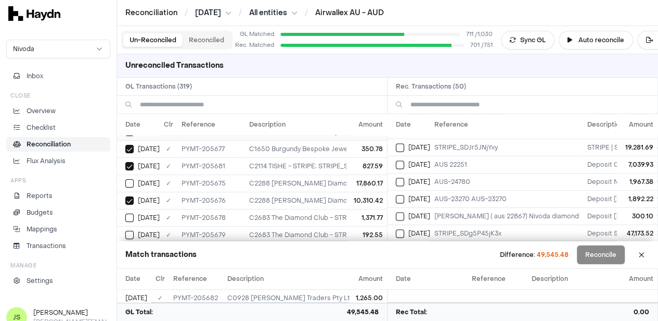
scroll to position [104, 0]
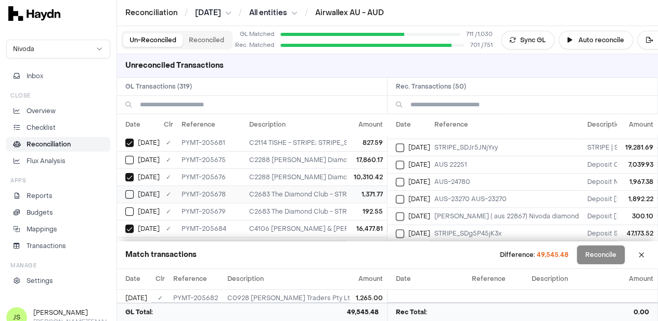
click at [129, 193] on button "Select GL transaction 8302717" at bounding box center [129, 194] width 8 height 8
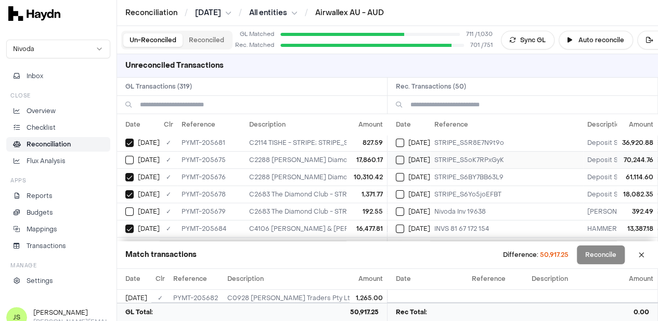
type button "on"
click at [404, 142] on button "Select reconciliation transaction 38112" at bounding box center [400, 143] width 8 height 8
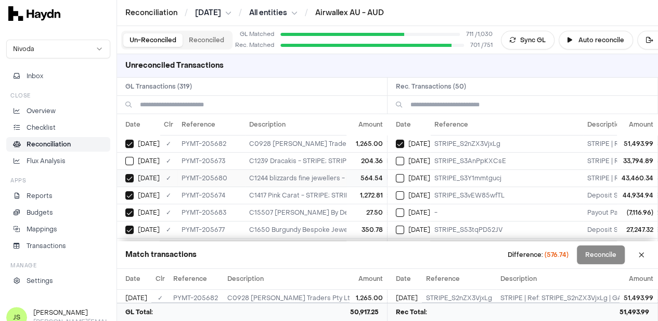
type button "on"
click at [133, 159] on button "Select GL transaction 8302712" at bounding box center [129, 161] width 8 height 8
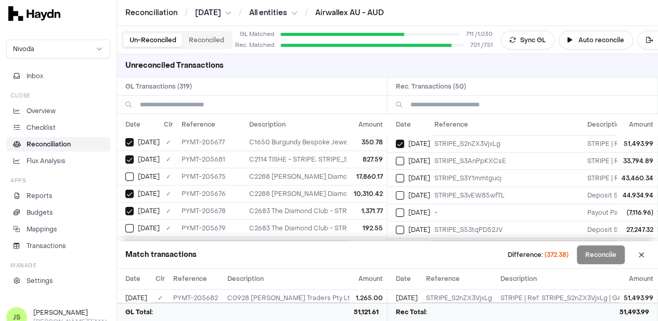
scroll to position [104, 0]
type button "on"
click at [133, 208] on button "Select GL transaction 8302718" at bounding box center [129, 211] width 8 height 8
type button "on"
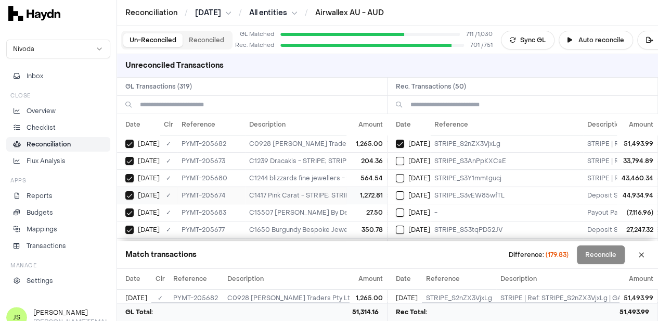
scroll to position [52, 0]
click at [125, 211] on button "Select GL transaction 8302714" at bounding box center [129, 212] width 8 height 8
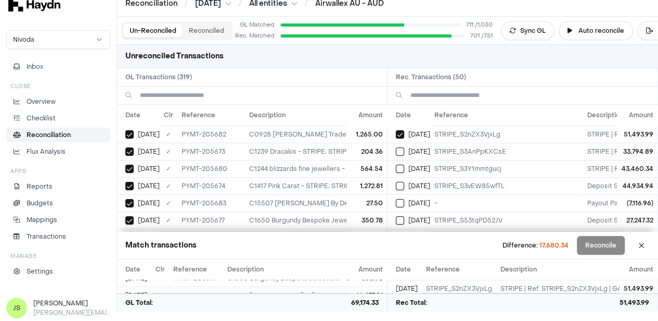
scroll to position [0, 0]
click at [648, 249] on button at bounding box center [641, 245] width 17 height 17
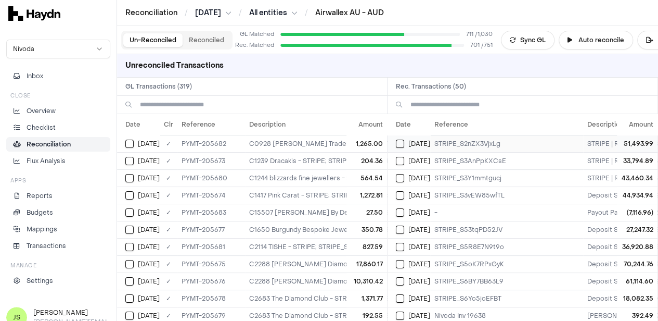
click at [401, 145] on button "on" at bounding box center [400, 143] width 8 height 8
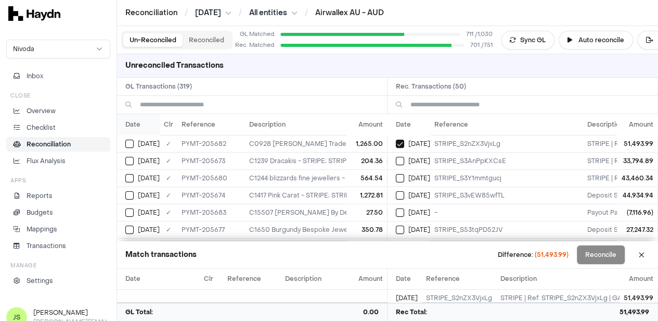
click at [132, 122] on th "Date" at bounding box center [138, 124] width 43 height 21
click at [165, 103] on input at bounding box center [259, 105] width 239 height 18
click at [165, 104] on input at bounding box center [259, 105] width 239 height 18
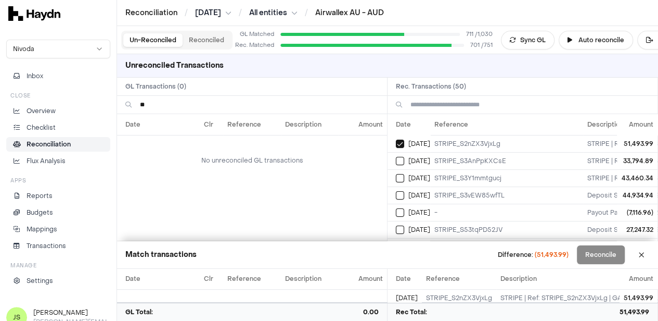
type input "*"
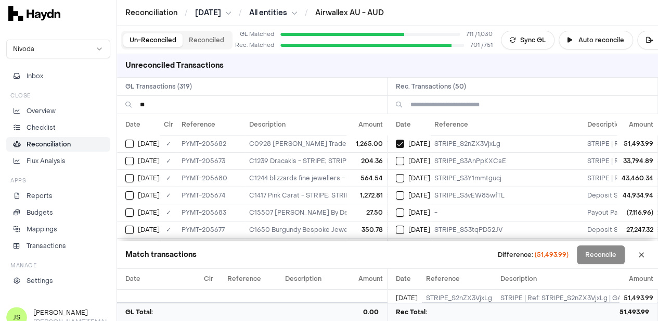
type input "***"
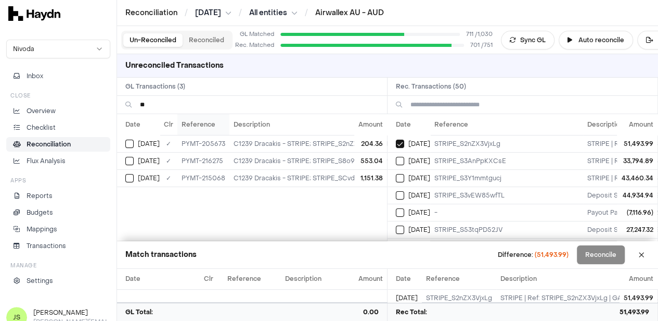
type input "*"
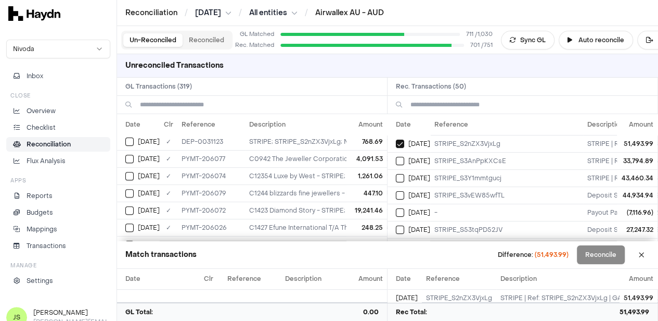
scroll to position [156, 0]
click at [126, 194] on button "Select GL transaction 8302639" at bounding box center [129, 193] width 8 height 8
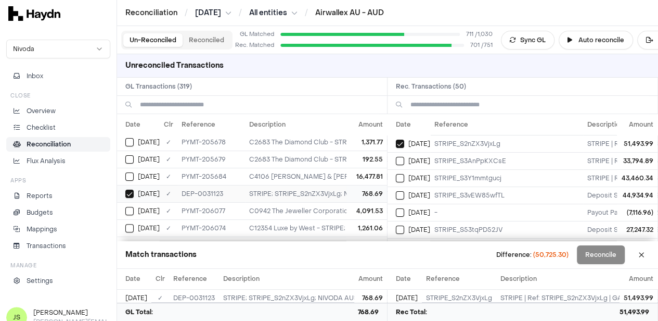
type button "on"
click at [163, 108] on input at bounding box center [259, 105] width 239 height 18
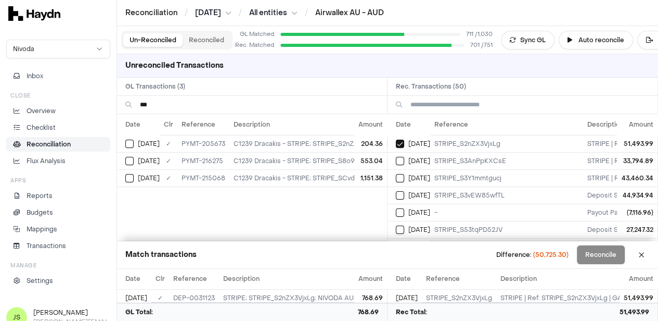
type input "***"
click at [126, 144] on button "Select GL transaction 8302712" at bounding box center [129, 143] width 8 height 8
type button "on"
click at [163, 100] on input "***" at bounding box center [259, 105] width 239 height 18
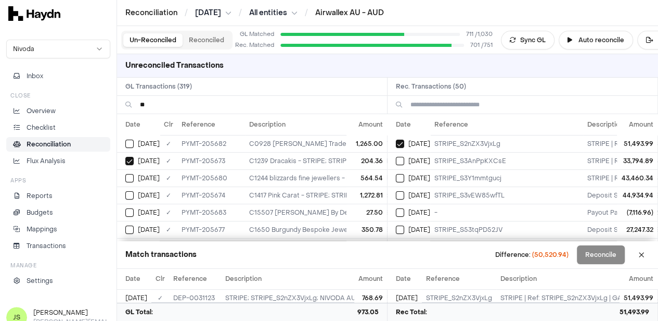
type input "*"
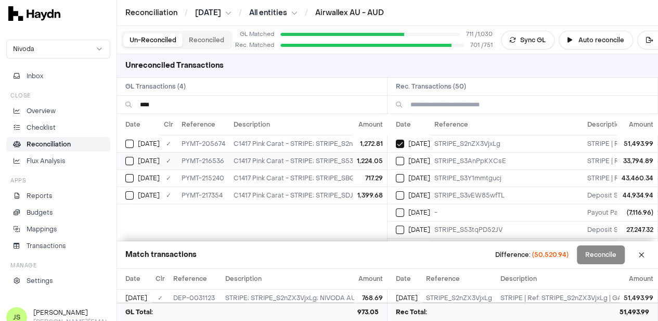
type input "****"
click at [127, 139] on button "Select GL transaction 8302713" at bounding box center [129, 143] width 8 height 8
type button "on"
click at [229, 101] on input "****" at bounding box center [259, 105] width 239 height 18
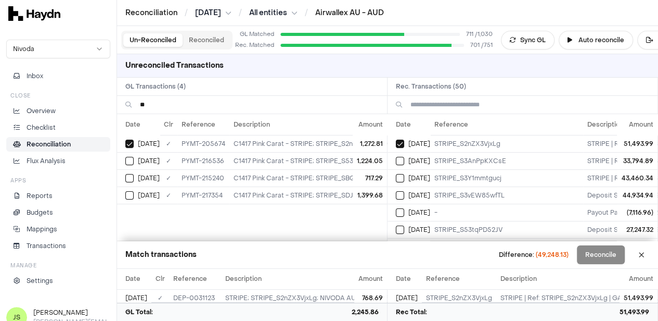
type input "*"
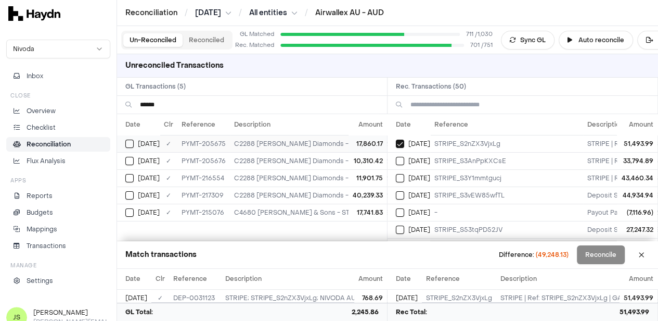
type input "******"
click at [129, 144] on button "Select GL transaction 8302714" at bounding box center [129, 143] width 8 height 8
click at [127, 158] on button "Select GL transaction 8302715" at bounding box center [129, 161] width 8 height 8
type button "on"
click at [189, 105] on input "******" at bounding box center [259, 105] width 239 height 18
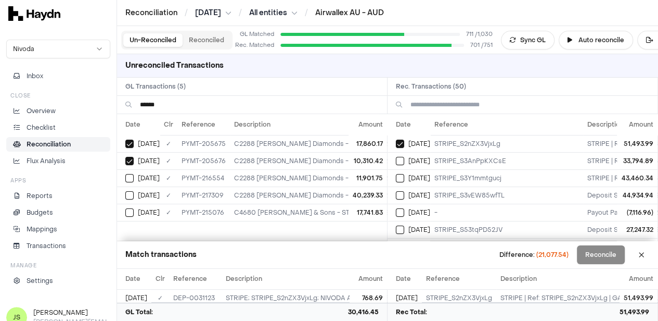
click at [189, 105] on input "******" at bounding box center [259, 105] width 239 height 18
type input "***"
click at [126, 141] on button "Select GL transaction 8302716" at bounding box center [129, 143] width 8 height 8
type button "on"
click at [194, 105] on input "***" at bounding box center [259, 105] width 239 height 18
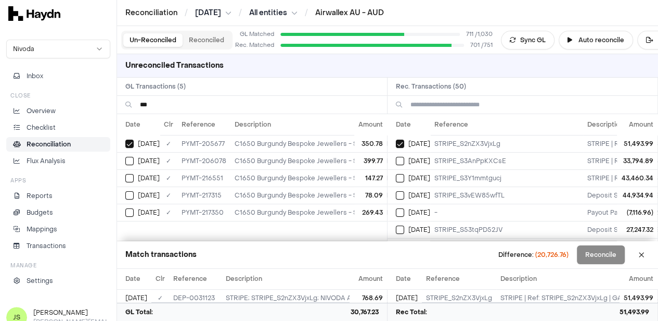
click at [194, 105] on input "***" at bounding box center [259, 105] width 239 height 18
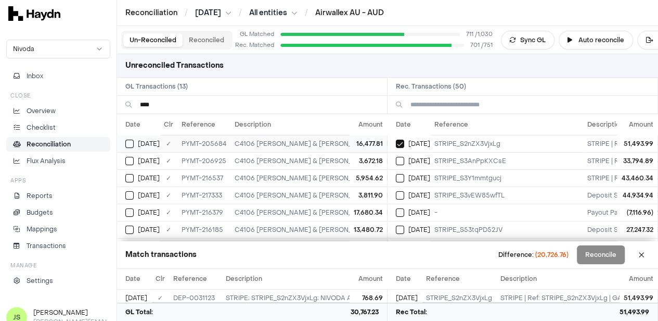
type input "****"
click at [136, 142] on div "[DATE]" at bounding box center [142, 143] width 34 height 8
click at [165, 107] on input "****" at bounding box center [259, 105] width 239 height 18
type input "***"
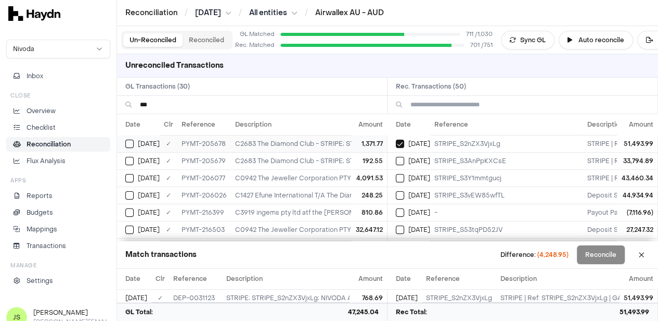
click at [134, 143] on div "[DATE]" at bounding box center [142, 143] width 34 height 8
click at [134, 157] on div "[DATE]" at bounding box center [142, 161] width 34 height 8
click at [167, 103] on input "***" at bounding box center [259, 105] width 239 height 18
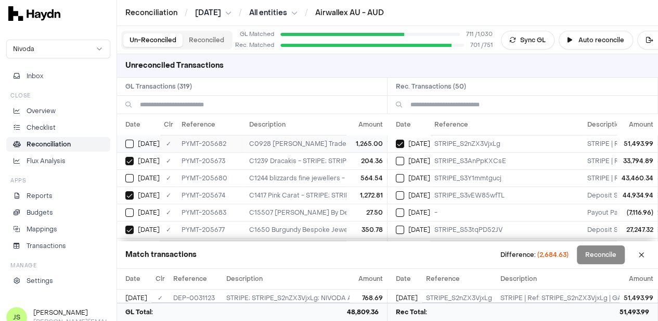
click at [135, 143] on div "[DATE]" at bounding box center [142, 143] width 34 height 8
click at [133, 174] on button "Select GL transaction 8302719" at bounding box center [129, 178] width 8 height 8
click at [131, 211] on button "Select GL transaction 8302722" at bounding box center [129, 212] width 8 height 8
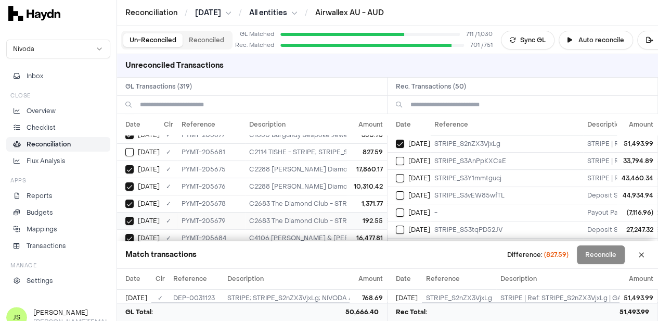
scroll to position [104, 0]
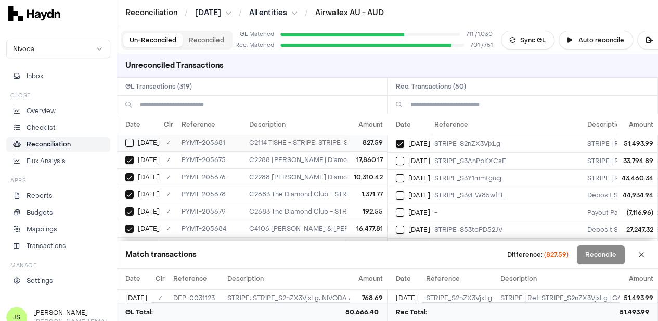
click at [127, 143] on button "Select GL transaction 8302720" at bounding box center [129, 142] width 8 height 8
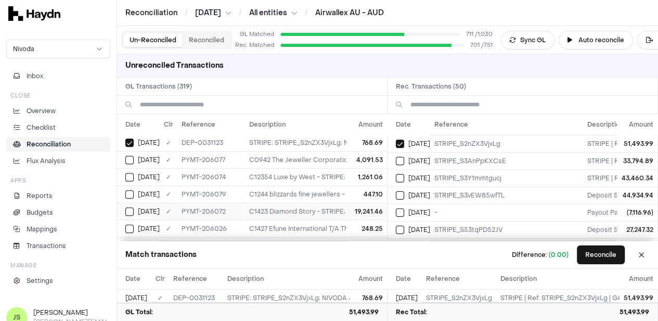
scroll to position [208, 0]
click at [615, 257] on button "Reconcile" at bounding box center [601, 254] width 48 height 19
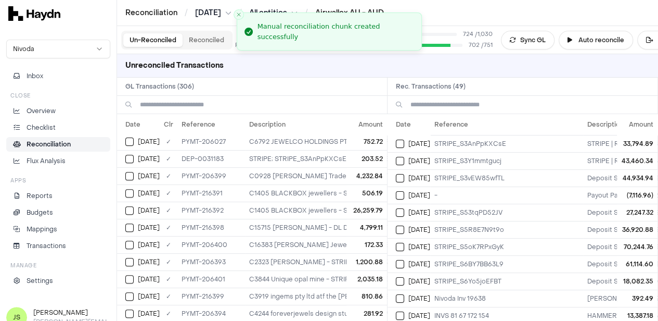
scroll to position [0, 0]
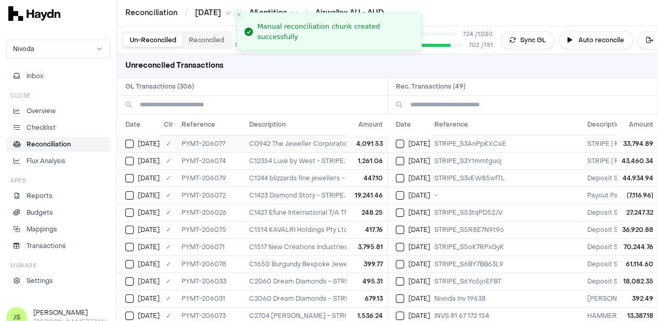
click at [125, 143] on td "[DATE]" at bounding box center [138, 143] width 43 height 17
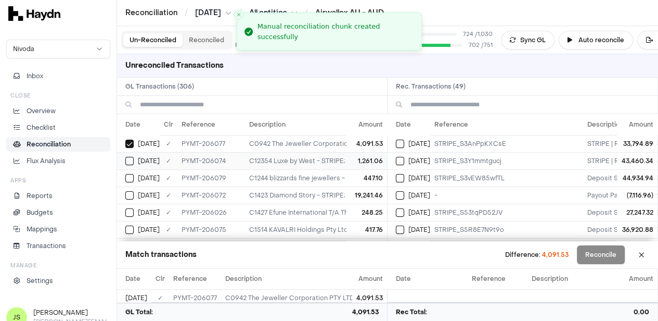
click at [127, 157] on button "Select GL transaction 8302756" at bounding box center [129, 161] width 8 height 8
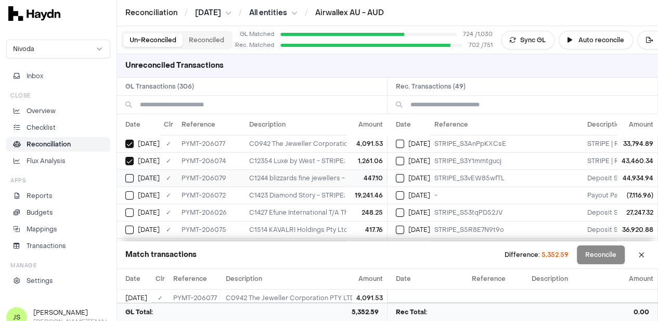
click at [134, 184] on td "[DATE]" at bounding box center [138, 177] width 43 height 17
click at [129, 191] on button "Select GL transaction 8302754" at bounding box center [129, 195] width 8 height 8
click at [131, 205] on td "[DATE]" at bounding box center [138, 211] width 43 height 17
click at [130, 221] on td "[DATE]" at bounding box center [138, 229] width 43 height 17
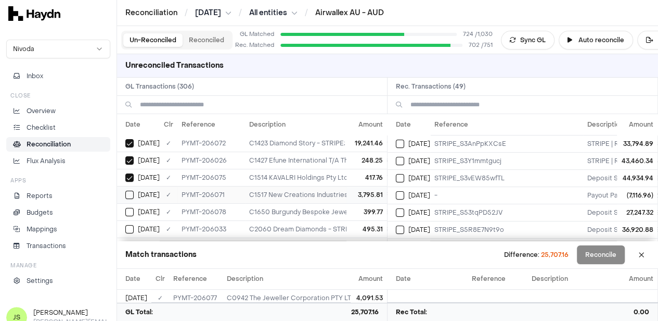
click at [127, 193] on button "Select GL transaction 8302753" at bounding box center [129, 194] width 8 height 8
click at [129, 209] on button "Select GL transaction 8302759" at bounding box center [129, 212] width 8 height 8
click at [129, 225] on button "Select GL transaction 8302751" at bounding box center [129, 229] width 8 height 8
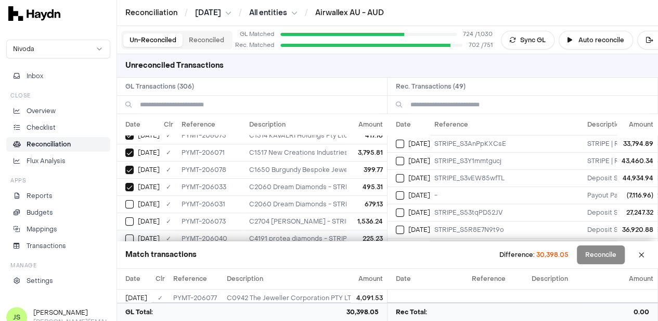
scroll to position [104, 0]
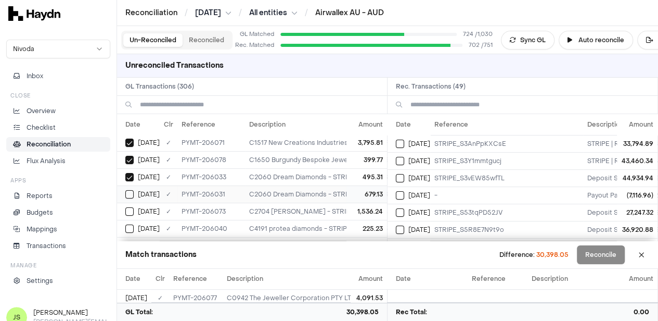
click at [130, 195] on button "Select GL transaction 8302750" at bounding box center [129, 194] width 8 height 8
click at [132, 207] on button "Select GL transaction 8302755" at bounding box center [129, 211] width 8 height 8
click at [132, 224] on button "Select GL transaction 8302752" at bounding box center [129, 228] width 8 height 8
click at [135, 189] on div "[DATE]" at bounding box center [142, 193] width 34 height 8
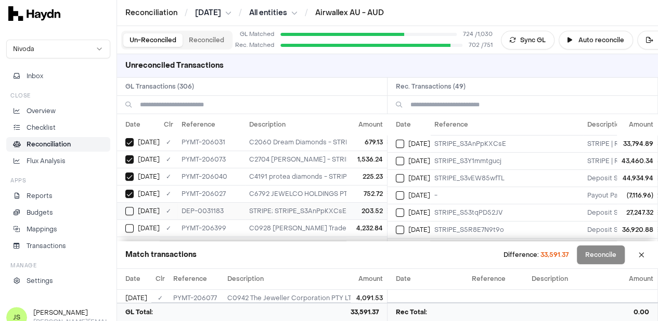
click at [132, 207] on button "Select GL transaction 8302640" at bounding box center [129, 211] width 8 height 8
drag, startPoint x: 400, startPoint y: 138, endPoint x: 419, endPoint y: 144, distance: 20.2
click at [401, 139] on div "[DATE]" at bounding box center [413, 143] width 34 height 8
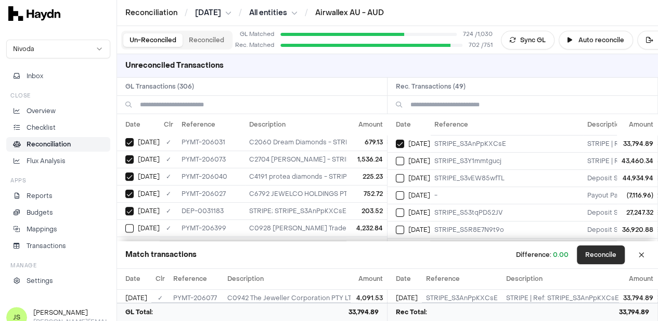
click at [618, 254] on button "Reconcile" at bounding box center [601, 254] width 48 height 19
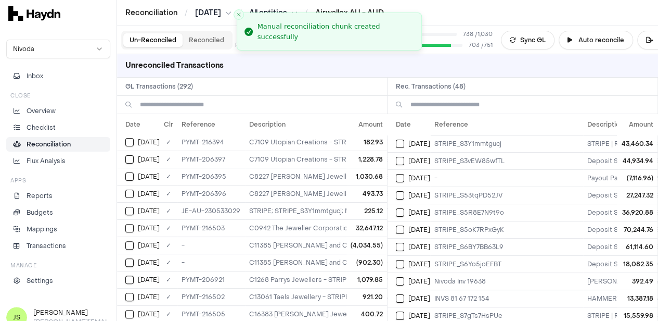
scroll to position [0, 0]
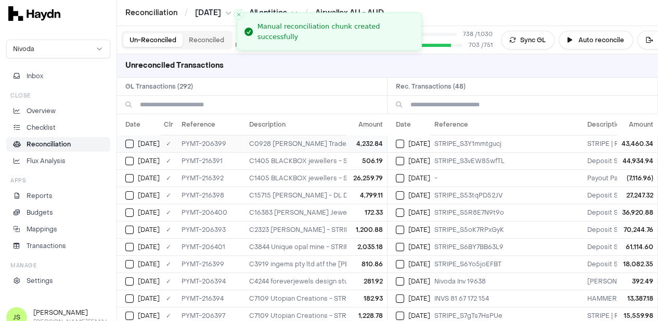
click at [133, 144] on button "Select GL transaction 8302775" at bounding box center [129, 143] width 8 height 8
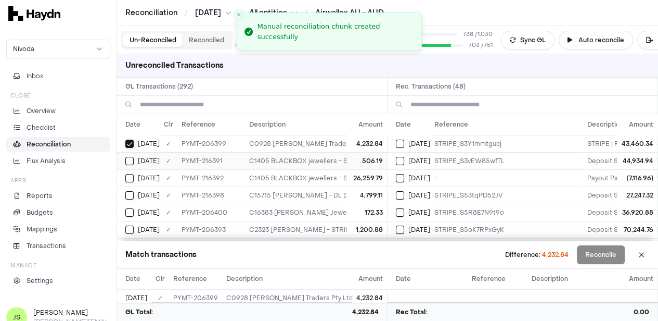
click at [129, 164] on td "[DATE]" at bounding box center [138, 160] width 43 height 17
click at [129, 183] on td "[DATE]" at bounding box center [138, 177] width 43 height 17
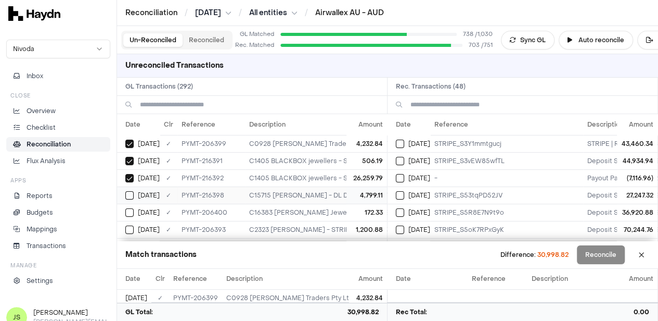
click at [129, 191] on button "Select GL transaction 8303467" at bounding box center [129, 195] width 8 height 8
click at [128, 209] on button "Select GL transaction 8302776" at bounding box center [129, 212] width 8 height 8
click at [134, 225] on div "[DATE]" at bounding box center [142, 229] width 34 height 8
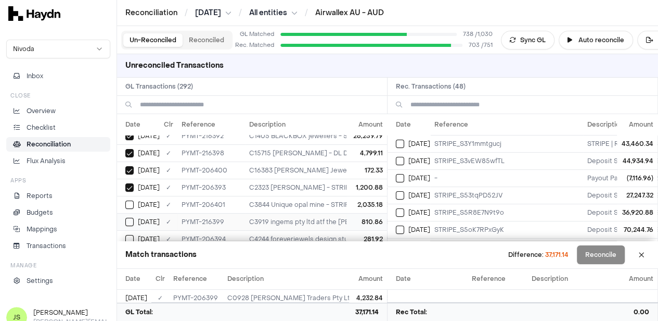
scroll to position [52, 0]
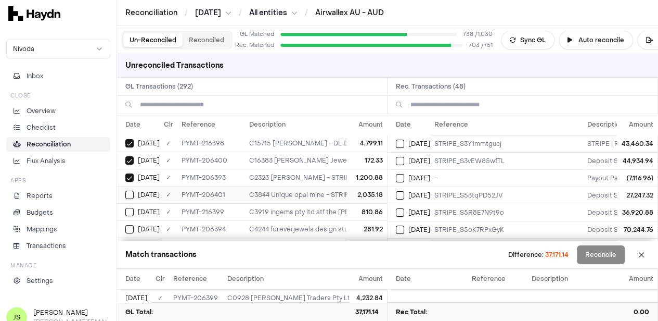
click at [128, 190] on button "Select GL transaction 8302777" at bounding box center [129, 194] width 8 height 8
click at [132, 212] on button "Select GL transaction 8303468" at bounding box center [129, 212] width 8 height 8
click at [132, 221] on td "[DATE]" at bounding box center [138, 228] width 43 height 17
click at [130, 192] on button "Select GL transaction 8303466" at bounding box center [129, 194] width 8 height 8
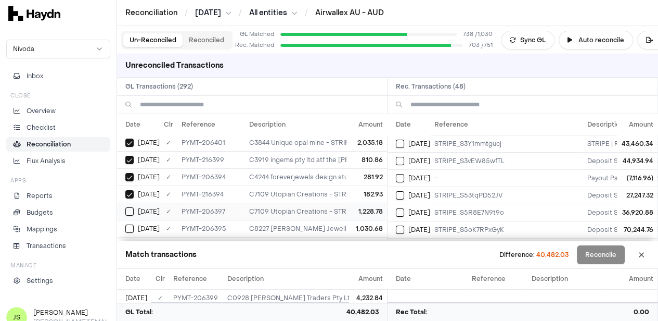
click at [130, 207] on button "Select GL transaction 8302774" at bounding box center [129, 211] width 8 height 8
click at [130, 224] on button "Select GL transaction 8302772" at bounding box center [129, 228] width 8 height 8
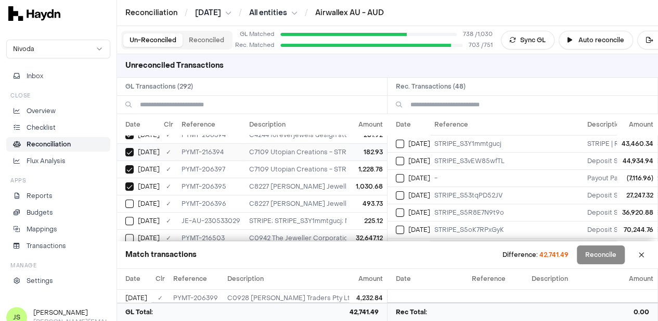
scroll to position [156, 0]
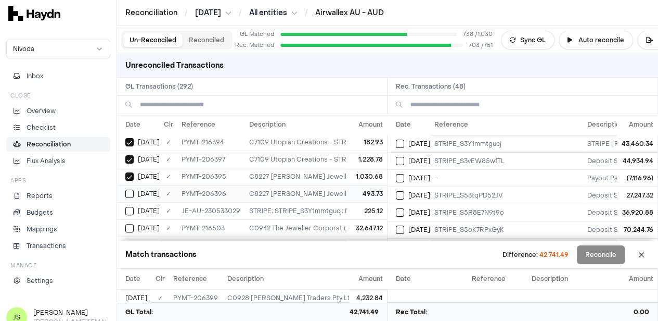
click at [128, 189] on button "Select GL transaction 8302773" at bounding box center [129, 193] width 8 height 8
click at [404, 140] on button "Select reconciliation transaction 38170" at bounding box center [400, 143] width 8 height 8
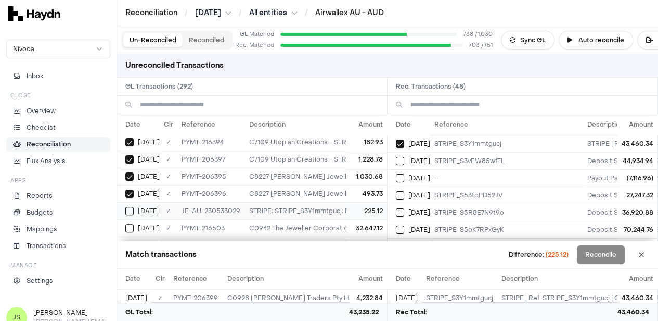
click at [132, 202] on td "[DATE]" at bounding box center [138, 210] width 43 height 17
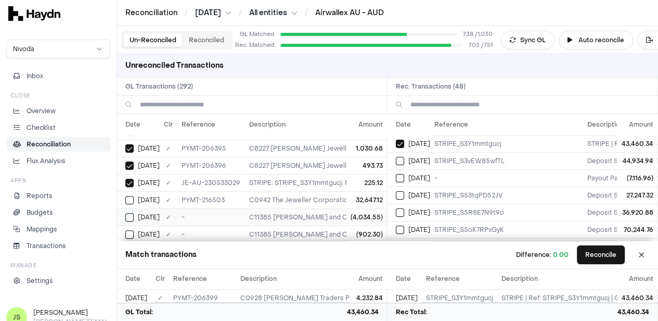
scroll to position [208, 0]
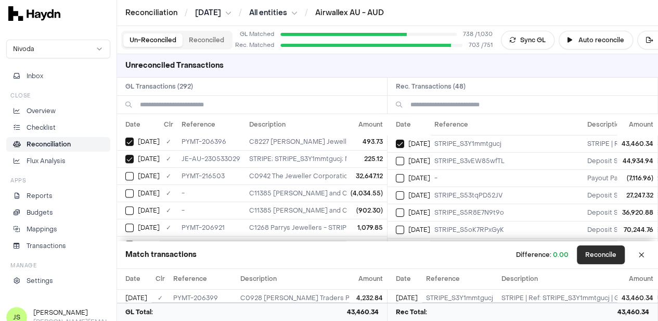
click at [609, 253] on button "Reconcile" at bounding box center [601, 254] width 48 height 19
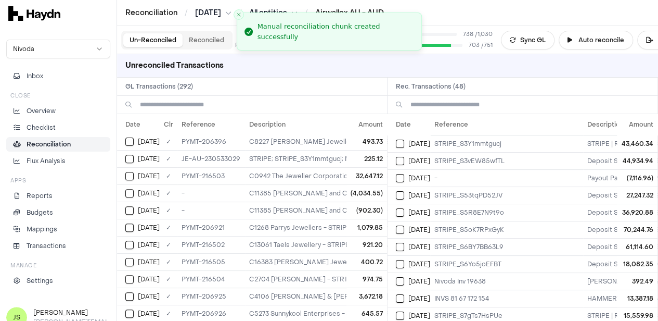
scroll to position [0, 0]
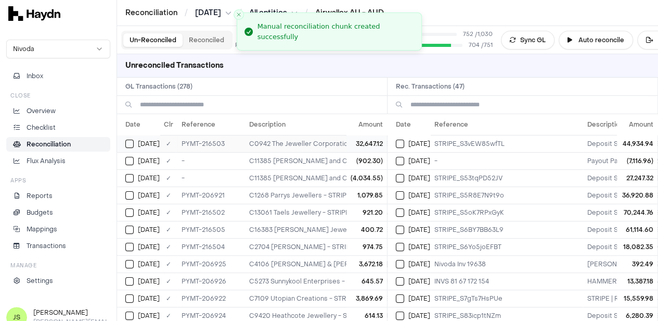
click at [131, 146] on button "Select GL transaction 8303486" at bounding box center [129, 143] width 8 height 8
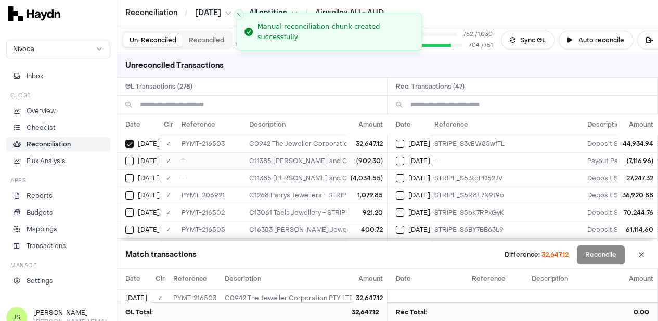
click at [129, 162] on button "Select GL transaction 8302634" at bounding box center [129, 161] width 8 height 8
click at [127, 174] on button "Select GL transaction 8302633" at bounding box center [129, 178] width 8 height 8
click at [128, 192] on button "Select GL transaction 8302801" at bounding box center [129, 195] width 8 height 8
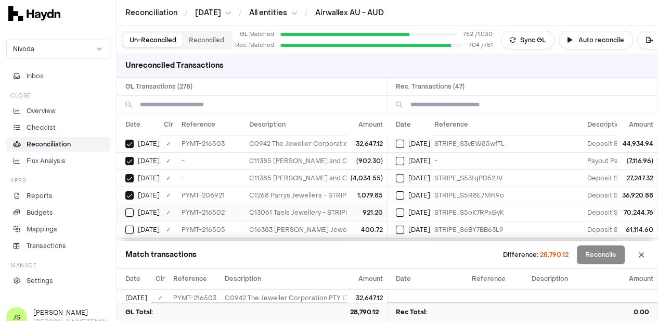
click at [130, 209] on button "Select GL transaction 8303485" at bounding box center [129, 212] width 8 height 8
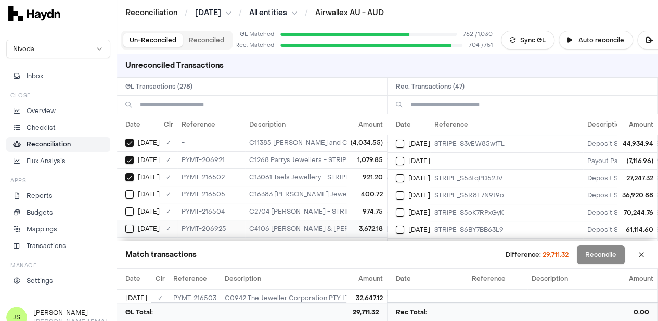
scroll to position [52, 0]
click at [133, 173] on button "Select GL transaction 8303488" at bounding box center [129, 177] width 8 height 8
click at [129, 191] on button "Select GL transaction 8303487" at bounding box center [129, 194] width 8 height 8
click at [130, 208] on button "Select GL transaction 8302805" at bounding box center [129, 212] width 8 height 8
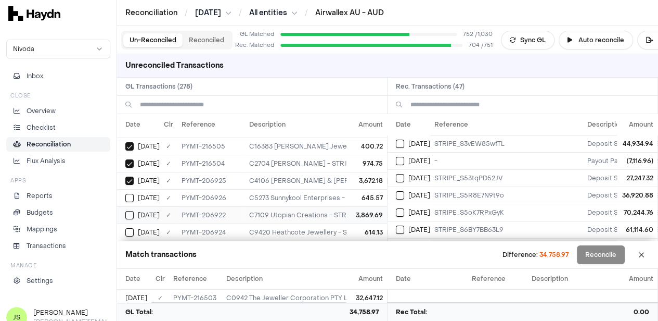
scroll to position [104, 0]
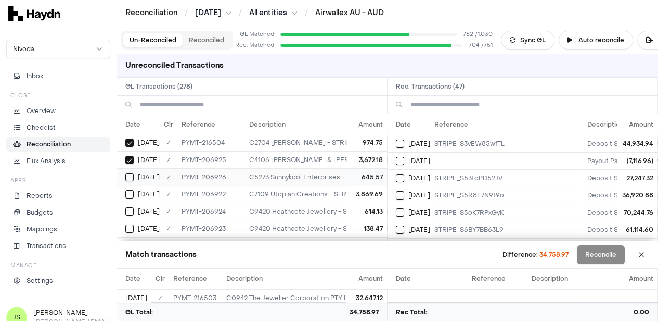
click at [127, 173] on button "Select GL transaction 8302806" at bounding box center [129, 177] width 8 height 8
click at [130, 193] on button "Select GL transaction 8302802" at bounding box center [129, 194] width 8 height 8
click at [129, 207] on button "Select GL transaction 8302804" at bounding box center [129, 211] width 8 height 8
click at [131, 175] on button "Select GL transaction 8302803" at bounding box center [129, 176] width 8 height 8
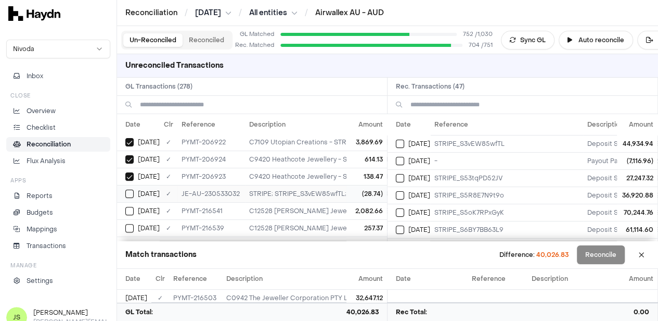
click at [131, 189] on button "Select GL transaction 8302658" at bounding box center [129, 193] width 8 height 8
click at [404, 142] on button "Select reconciliation transaction 38191" at bounding box center [400, 143] width 8 height 8
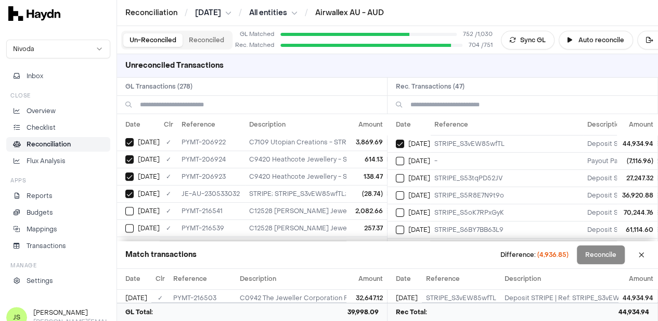
scroll to position [0, 0]
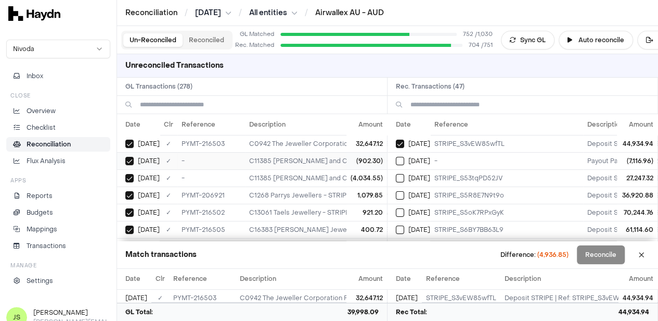
click at [131, 158] on button "Select GL transaction 8302634" at bounding box center [129, 161] width 8 height 8
click at [128, 171] on td "[DATE]" at bounding box center [138, 177] width 43 height 17
click at [606, 258] on button "Reconcile" at bounding box center [601, 254] width 48 height 19
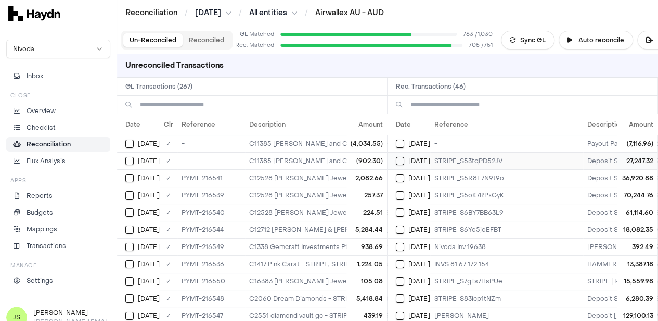
click at [403, 163] on button "Select reconciliation transaction 38245" at bounding box center [400, 161] width 8 height 8
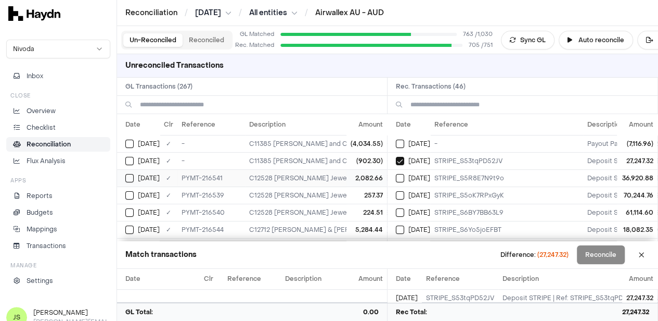
click at [126, 176] on button "Select GL transaction 8303498" at bounding box center [129, 178] width 8 height 8
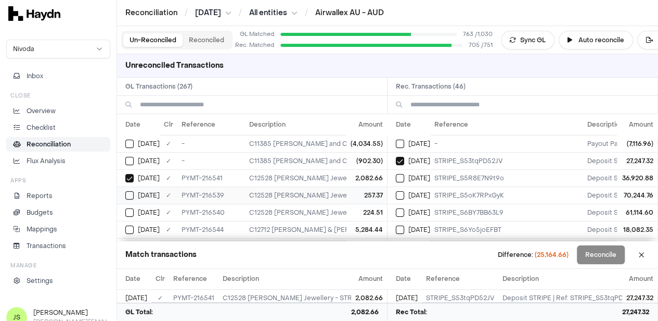
click at [130, 191] on button "Select GL transaction 8303496" at bounding box center [129, 195] width 8 height 8
click at [128, 211] on button "Select GL transaction 8303497" at bounding box center [129, 212] width 8 height 8
click at [132, 228] on button "Select GL transaction 8303501" at bounding box center [129, 229] width 8 height 8
click at [131, 190] on button "Select GL transaction 8303506" at bounding box center [129, 194] width 8 height 8
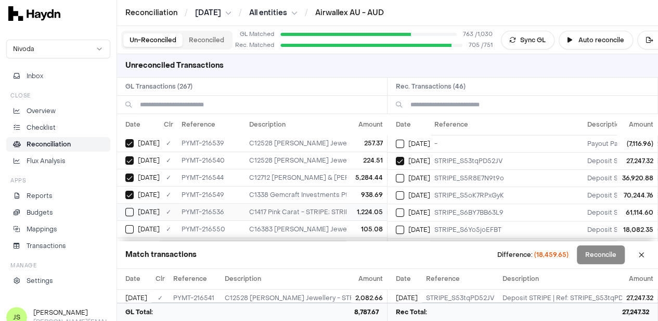
click at [131, 208] on button "Select GL transaction 8303493" at bounding box center [129, 212] width 8 height 8
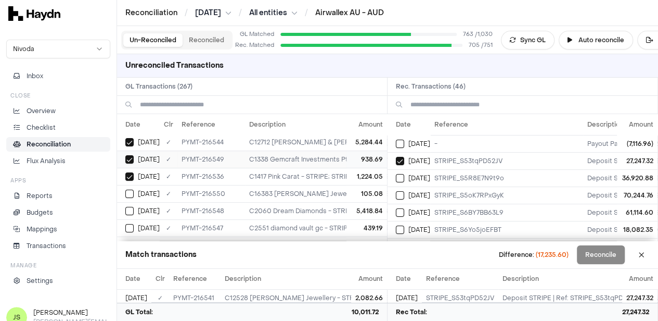
scroll to position [104, 0]
click at [129, 176] on button "Select GL transaction 8303507" at bounding box center [129, 177] width 8 height 8
click at [131, 190] on button "Select GL transaction 8303505" at bounding box center [129, 194] width 8 height 8
click at [131, 209] on button "Select GL transaction 8303504" at bounding box center [129, 211] width 8 height 8
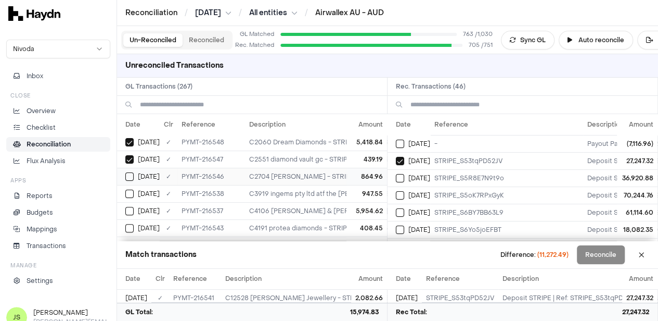
click at [129, 173] on button "Select GL transaction 8303503" at bounding box center [129, 176] width 8 height 8
click at [128, 189] on button "Select GL transaction 8303495" at bounding box center [129, 193] width 8 height 8
click at [128, 207] on button "Select GL transaction 8303494" at bounding box center [129, 211] width 8 height 8
click at [130, 172] on button "Select GL transaction 8303500" at bounding box center [129, 176] width 8 height 8
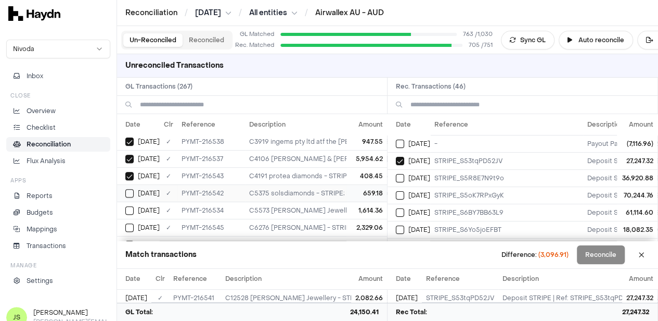
click at [130, 185] on td "[DATE]" at bounding box center [138, 192] width 43 height 17
click at [128, 206] on button "Select GL transaction 8303492" at bounding box center [129, 210] width 8 height 8
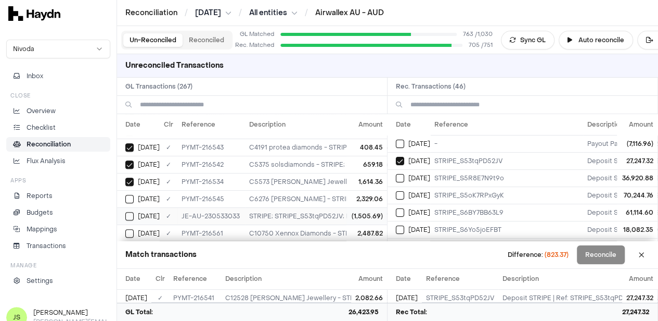
scroll to position [260, 0]
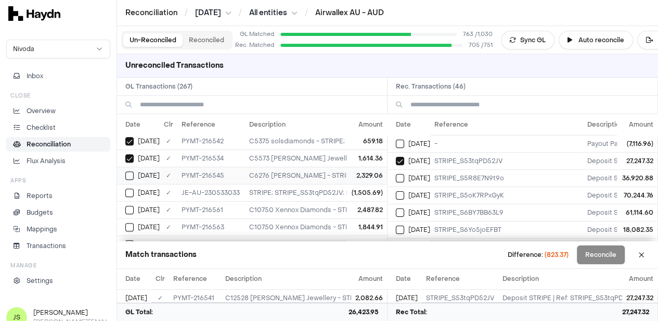
click at [127, 174] on button "Select GL transaction 8303502" at bounding box center [129, 175] width 8 height 8
click at [131, 188] on button "Select GL transaction 8302659" at bounding box center [129, 192] width 8 height 8
click at [600, 254] on button "Reconcile" at bounding box center [601, 254] width 48 height 19
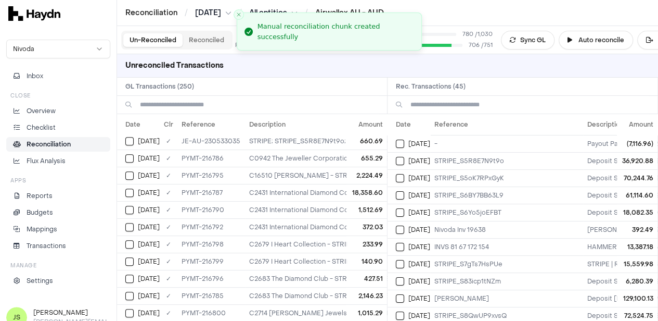
scroll to position [0, 0]
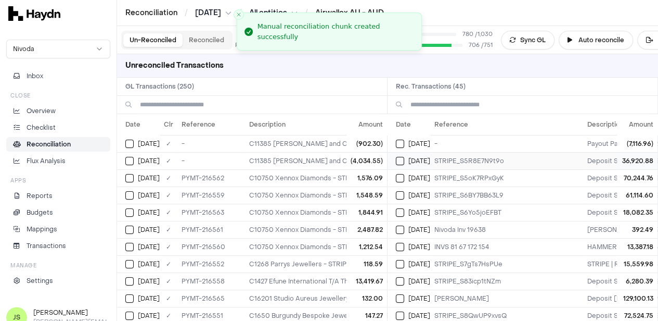
click at [404, 159] on button "Select reconciliation transaction 38282" at bounding box center [400, 161] width 8 height 8
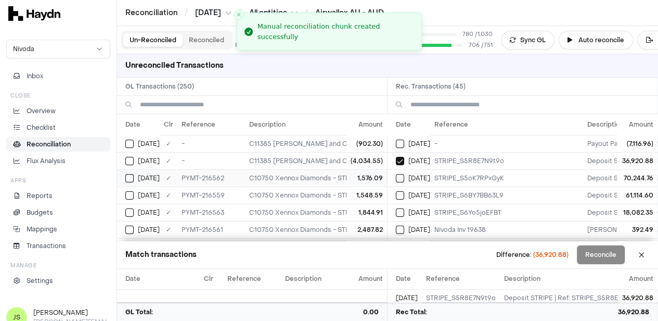
click at [138, 176] on span "[DATE]" at bounding box center [149, 178] width 22 height 8
click at [131, 191] on button "Select GL transaction 8303515" at bounding box center [129, 195] width 8 height 8
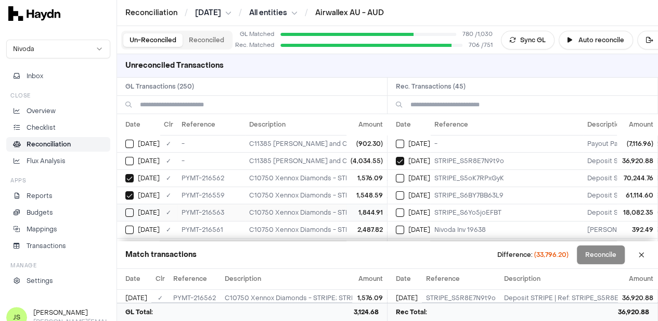
click at [131, 208] on button "Select GL transaction 8303519" at bounding box center [129, 212] width 8 height 8
click at [133, 175] on button "Select GL transaction 8303517" at bounding box center [129, 177] width 8 height 8
click at [130, 190] on button "Select GL transaction 8303516" at bounding box center [129, 194] width 8 height 8
click at [130, 203] on td "[DATE]" at bounding box center [138, 211] width 43 height 17
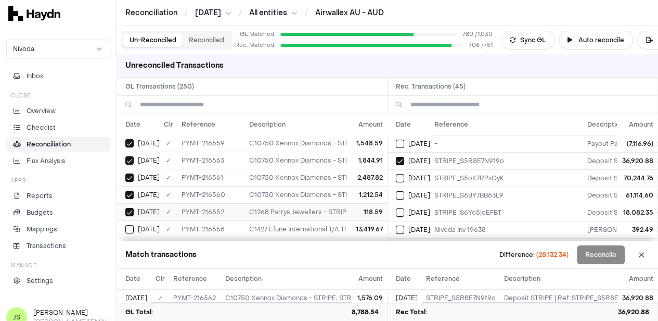
drag, startPoint x: 126, startPoint y: 222, endPoint x: 126, endPoint y: 214, distance: 7.8
click at [126, 222] on td "[DATE]" at bounding box center [138, 228] width 43 height 17
click at [134, 186] on td "[DATE]" at bounding box center [138, 193] width 43 height 17
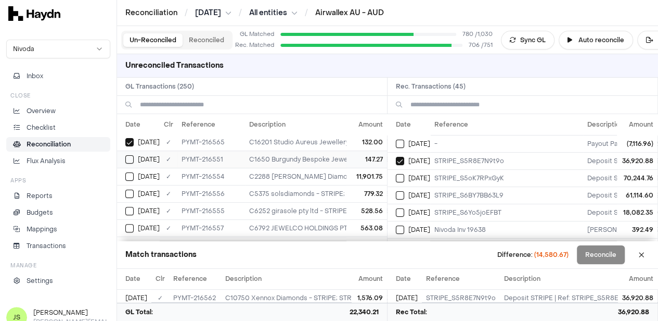
click at [130, 150] on td "[DATE]" at bounding box center [138, 158] width 43 height 17
click at [132, 172] on button "Select GL transaction 8303510" at bounding box center [129, 176] width 8 height 8
click at [133, 189] on button "Select GL transaction 8303512" at bounding box center [129, 193] width 8 height 8
click at [133, 213] on td "[DATE]" at bounding box center [138, 210] width 43 height 17
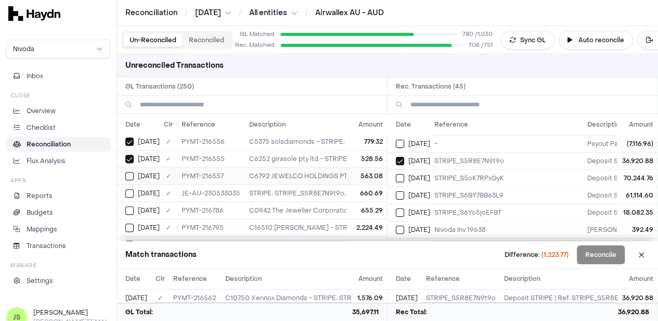
click at [130, 173] on button "Select GL transaction 8303513" at bounding box center [129, 176] width 8 height 8
click at [134, 189] on div "[DATE]" at bounding box center [142, 193] width 34 height 8
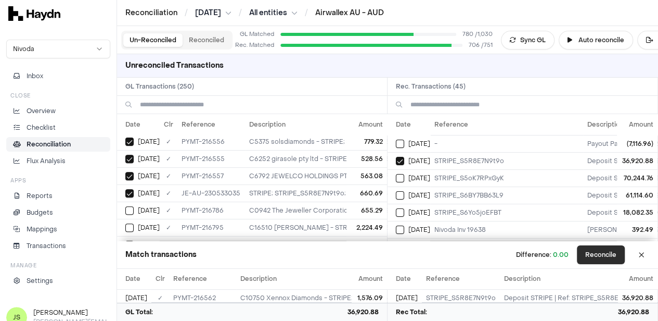
click at [613, 254] on button "Reconcile" at bounding box center [601, 254] width 48 height 19
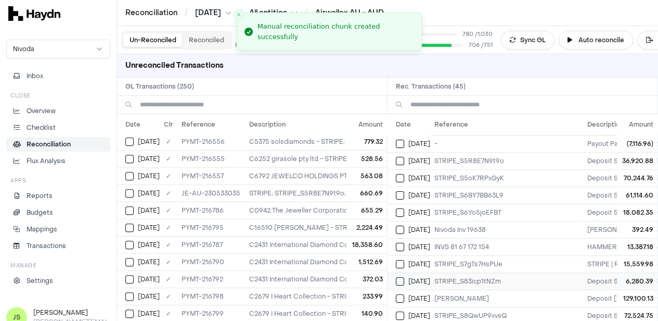
scroll to position [0, 0]
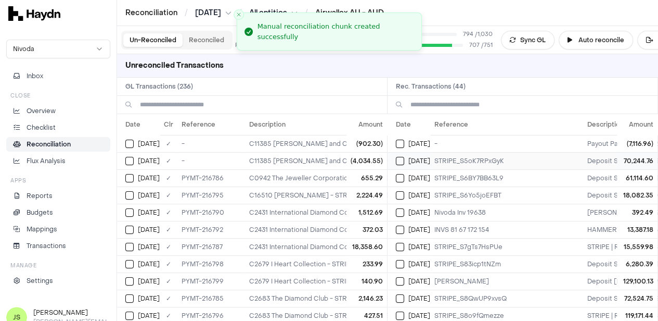
click at [404, 157] on button "Select reconciliation transaction 38319" at bounding box center [400, 161] width 8 height 8
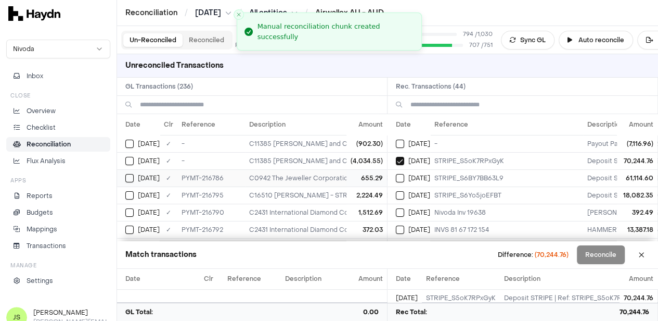
click at [134, 174] on div "[DATE]" at bounding box center [142, 178] width 34 height 8
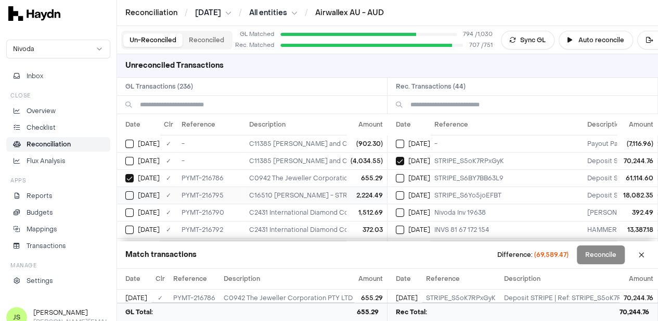
click at [132, 191] on button "Select GL transaction 8303528" at bounding box center [129, 195] width 8 height 8
click at [130, 210] on button "Select GL transaction 8303524" at bounding box center [129, 212] width 8 height 8
click at [129, 225] on button "Select GL transaction 8303525" at bounding box center [129, 229] width 8 height 8
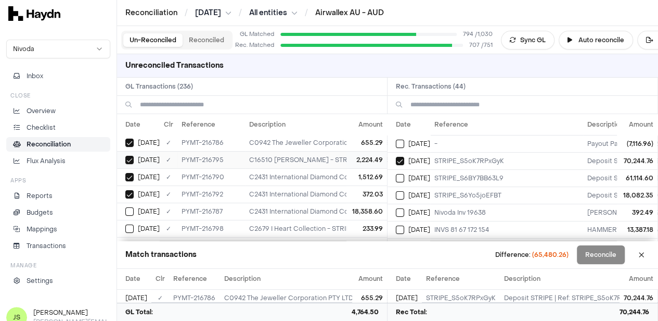
scroll to position [52, 0]
click at [126, 190] on button "Select GL transaction 8303523" at bounding box center [129, 194] width 8 height 8
click at [133, 208] on button "Select GL transaction 8303531" at bounding box center [129, 212] width 8 height 8
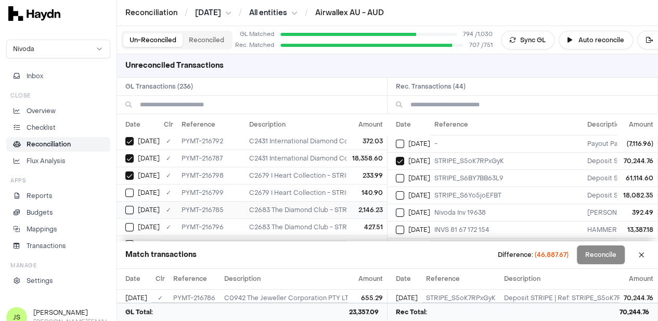
scroll to position [104, 0]
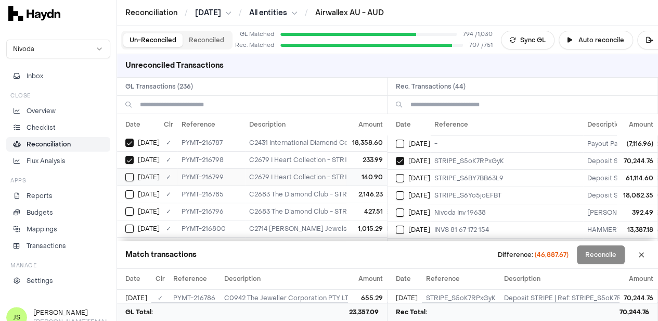
click at [130, 174] on button "Select GL transaction 8303532" at bounding box center [129, 177] width 8 height 8
click at [131, 196] on td "[DATE]" at bounding box center [138, 193] width 43 height 17
click at [131, 207] on button "Select GL transaction 8303529" at bounding box center [129, 211] width 8 height 8
click at [132, 176] on button "Select GL transaction 8303533" at bounding box center [129, 176] width 8 height 8
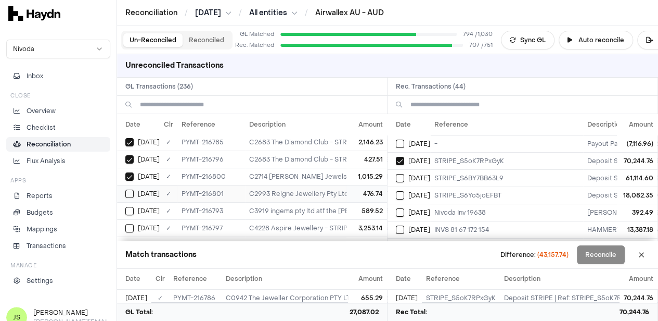
click at [131, 191] on button "Select GL transaction 8303534" at bounding box center [129, 193] width 8 height 8
click at [130, 207] on button "Select GL transaction 8303526" at bounding box center [129, 211] width 8 height 8
click at [133, 173] on button "Select GL transaction 8303530" at bounding box center [129, 176] width 8 height 8
click at [130, 189] on button "Select GL transaction 8303535" at bounding box center [129, 193] width 8 height 8
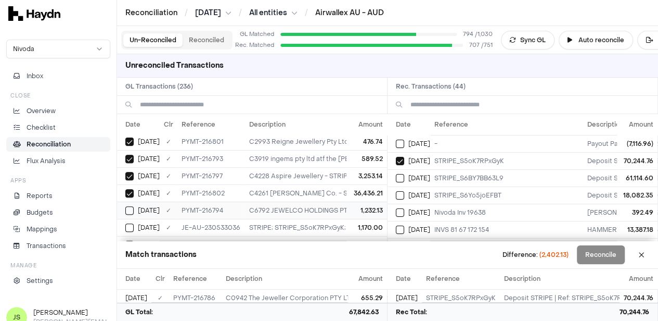
click at [130, 206] on button "Select GL transaction 8303527" at bounding box center [129, 210] width 8 height 8
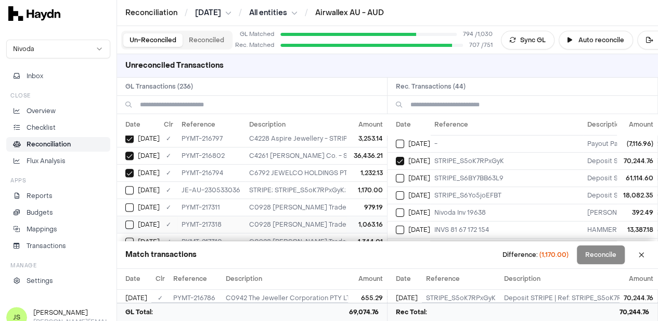
scroll to position [260, 0]
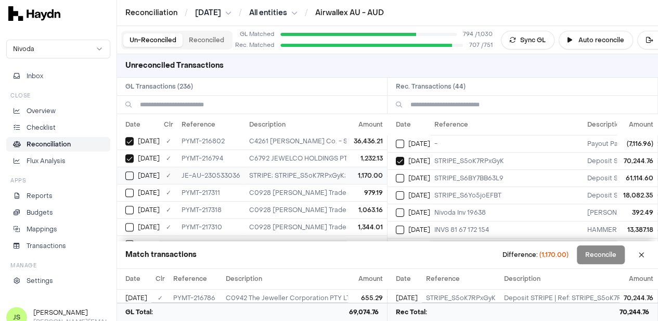
click at [133, 174] on button "Select GL transaction 8302661" at bounding box center [129, 175] width 8 height 8
click at [592, 257] on button "Reconcile" at bounding box center [601, 254] width 48 height 19
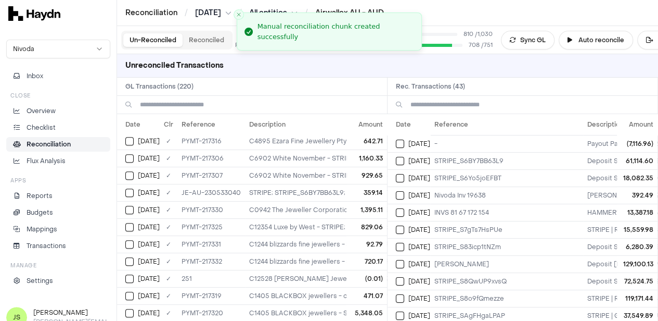
scroll to position [0, 0]
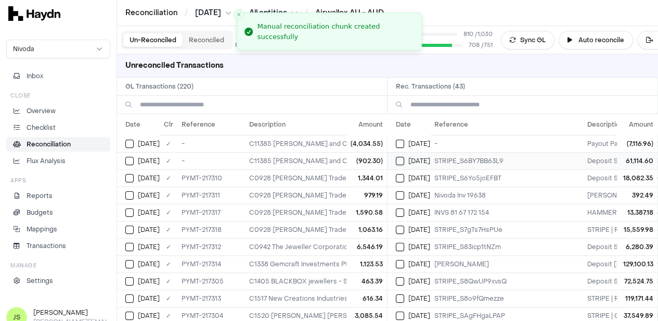
click at [399, 157] on td "[DATE]" at bounding box center [409, 160] width 43 height 17
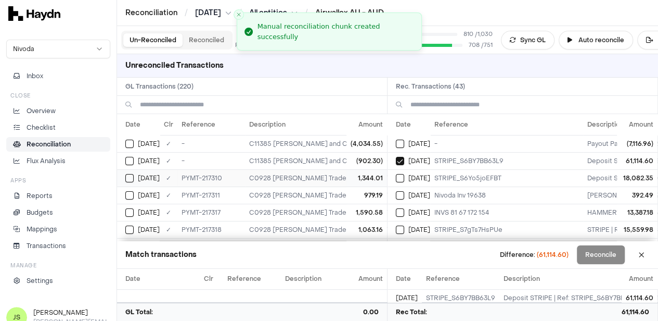
click at [129, 177] on button "Select GL transaction 8303555" at bounding box center [129, 178] width 8 height 8
click at [129, 193] on button "Select GL transaction 8303556" at bounding box center [129, 195] width 8 height 8
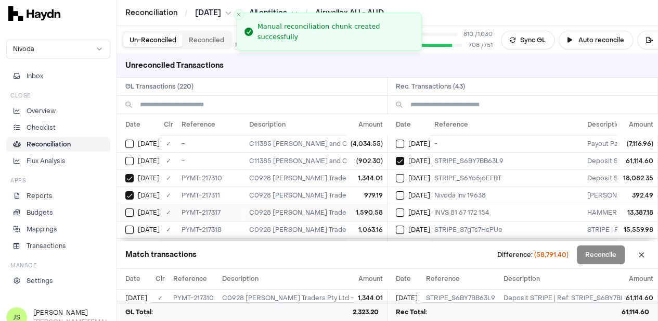
click at [129, 209] on button "Select GL transaction 8303562" at bounding box center [129, 212] width 8 height 8
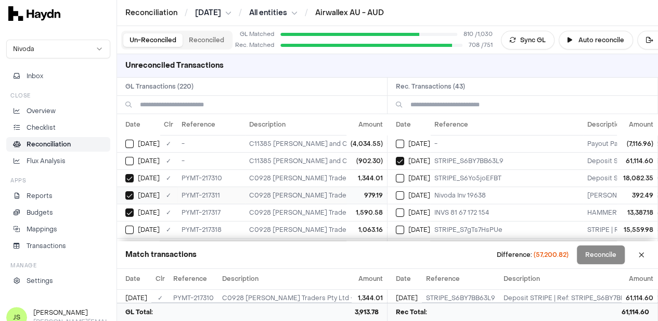
scroll to position [52, 0]
click at [127, 176] on button "Select GL transaction 8303563" at bounding box center [129, 177] width 8 height 8
click at [128, 190] on button "Select GL transaction 8303557" at bounding box center [129, 194] width 8 height 8
click at [129, 208] on button "Select GL transaction 8303559" at bounding box center [129, 212] width 8 height 8
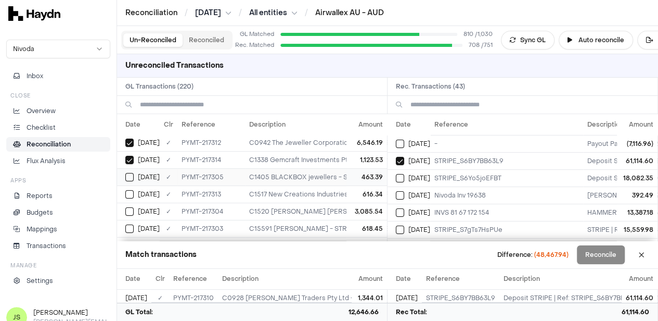
click at [132, 174] on button "Select GL transaction 8303550" at bounding box center [129, 177] width 8 height 8
click at [132, 192] on button "Select GL transaction 8303558" at bounding box center [129, 194] width 8 height 8
click at [131, 207] on button "Select GL transaction 8303549" at bounding box center [129, 211] width 8 height 8
click at [132, 172] on button "Select GL transaction 8303548" at bounding box center [129, 176] width 8 height 8
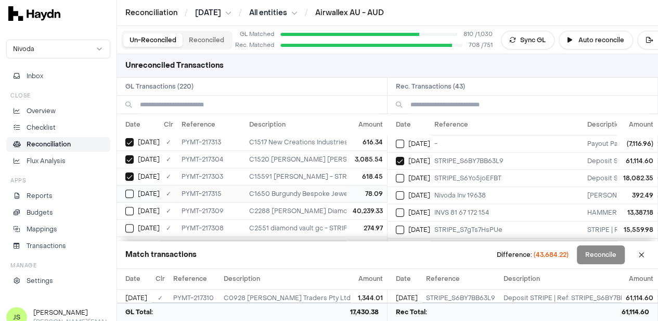
click at [133, 192] on button "Select GL transaction 8303560" at bounding box center [129, 193] width 8 height 8
click at [132, 207] on button "Select GL transaction 8303554" at bounding box center [129, 211] width 8 height 8
click at [132, 167] on td "[DATE]" at bounding box center [138, 175] width 43 height 17
click at [129, 192] on button "Select GL transaction 8303561" at bounding box center [129, 193] width 8 height 8
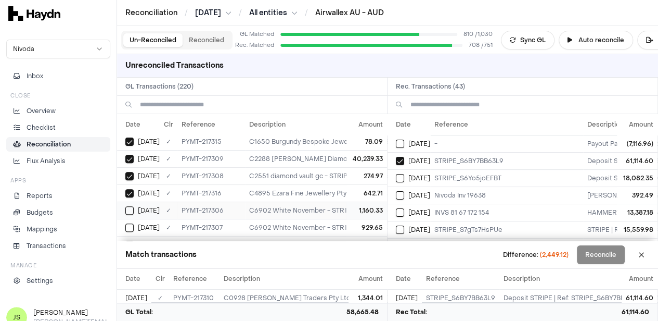
click at [132, 206] on button "Select GL transaction 8303551" at bounding box center [129, 210] width 8 height 8
click at [131, 171] on button "Select GL transaction 8303552" at bounding box center [129, 175] width 8 height 8
click at [131, 188] on button "Select GL transaction 8302664" at bounding box center [129, 192] width 8 height 8
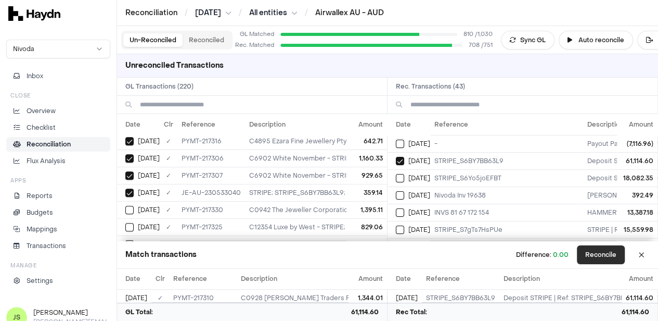
click at [597, 252] on button "Reconcile" at bounding box center [601, 254] width 48 height 19
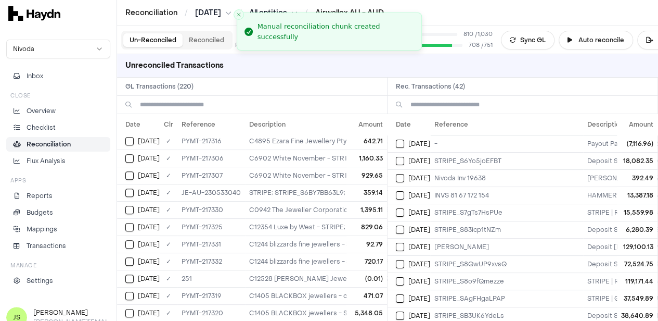
scroll to position [0, 0]
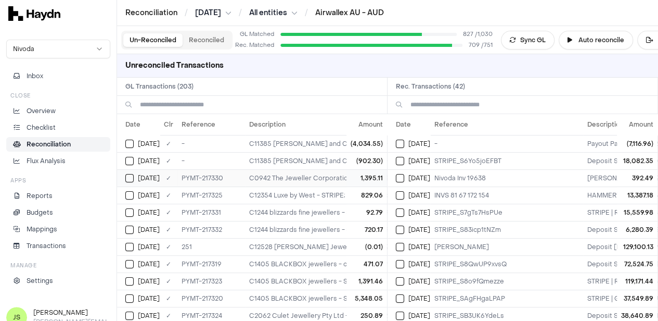
click at [136, 177] on div "[DATE]" at bounding box center [142, 178] width 34 height 8
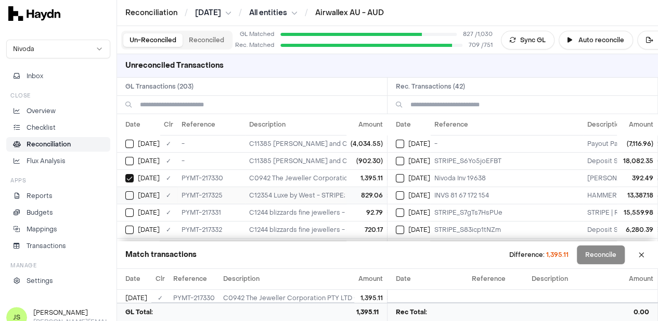
click at [130, 198] on td "[DATE]" at bounding box center [138, 194] width 43 height 17
click at [127, 214] on button "Select GL transaction 8303574" at bounding box center [129, 212] width 8 height 8
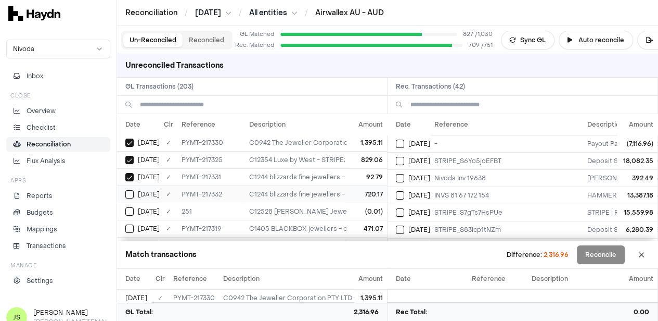
scroll to position [52, 0]
click at [125, 176] on button "Select GL transaction 8303575" at bounding box center [129, 177] width 8 height 8
click at [130, 156] on button "Select GL transaction 8303564" at bounding box center [129, 160] width 8 height 8
click at [134, 169] on td "[DATE]" at bounding box center [138, 176] width 43 height 17
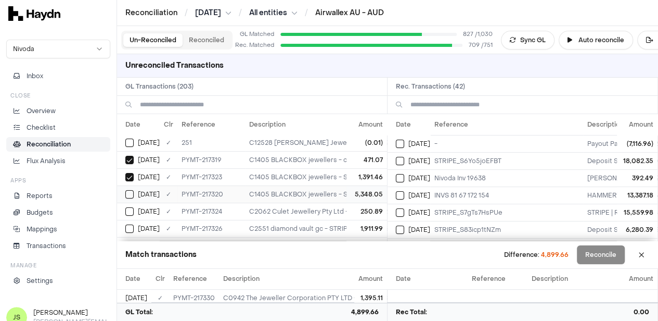
click at [130, 185] on td "[DATE]" at bounding box center [138, 193] width 43 height 17
click at [129, 207] on button "Select GL transaction 8303567" at bounding box center [129, 211] width 8 height 8
click at [133, 224] on button "Select GL transaction 8303569" at bounding box center [129, 228] width 8 height 8
click at [127, 185] on td "[DATE]" at bounding box center [138, 193] width 43 height 17
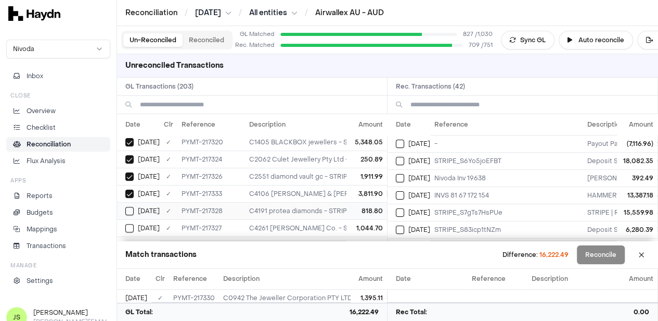
click at [134, 211] on div "[DATE]" at bounding box center [142, 211] width 34 height 8
click at [131, 224] on button "Select GL transaction 8303570" at bounding box center [129, 228] width 8 height 8
click at [133, 191] on button "Select GL transaction 8303572" at bounding box center [129, 193] width 8 height 8
click at [133, 206] on div "[DATE]" at bounding box center [142, 210] width 34 height 8
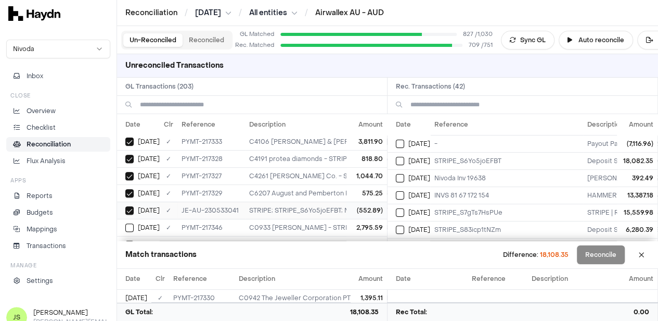
scroll to position [260, 0]
click at [130, 171] on button "Select GL transaction 8303586" at bounding box center [129, 175] width 8 height 8
click at [127, 171] on button "Select GL transaction 8303586" at bounding box center [129, 175] width 8 height 8
click at [400, 157] on button "Select reconciliation transaction 38393" at bounding box center [400, 161] width 8 height 8
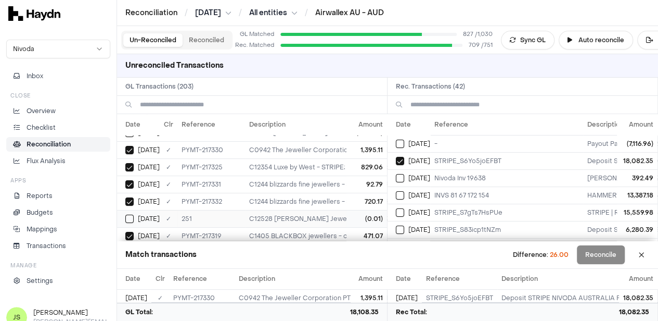
scroll to position [52, 0]
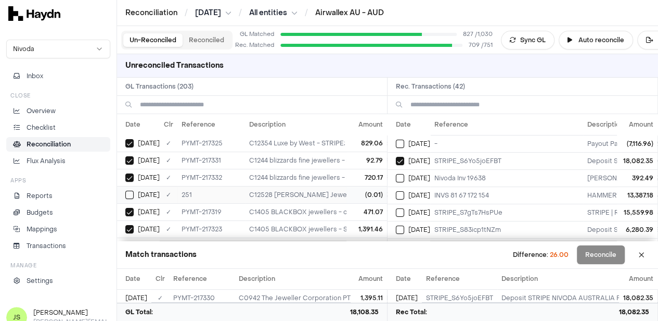
click at [122, 193] on td "[DATE]" at bounding box center [138, 194] width 43 height 17
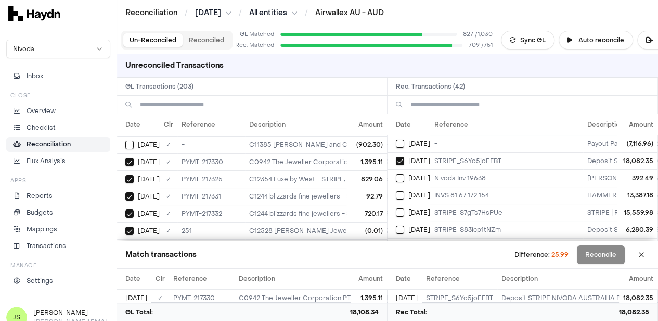
scroll to position [0, 0]
click at [218, 176] on td "PYMT-217330" at bounding box center [211, 177] width 68 height 17
drag, startPoint x: 212, startPoint y: 176, endPoint x: 183, endPoint y: 174, distance: 29.7
click at [183, 174] on td "PYMT-217330" at bounding box center [211, 177] width 68 height 17
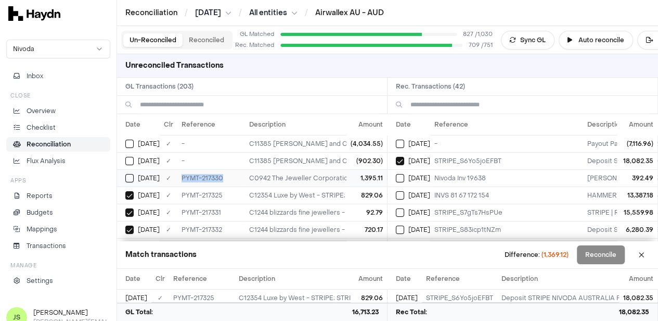
drag, startPoint x: 226, startPoint y: 177, endPoint x: 182, endPoint y: 176, distance: 43.7
click at [182, 176] on td "PYMT-217330" at bounding box center [211, 177] width 68 height 17
copy td "PYMT-217330"
click at [650, 251] on button at bounding box center [641, 254] width 17 height 17
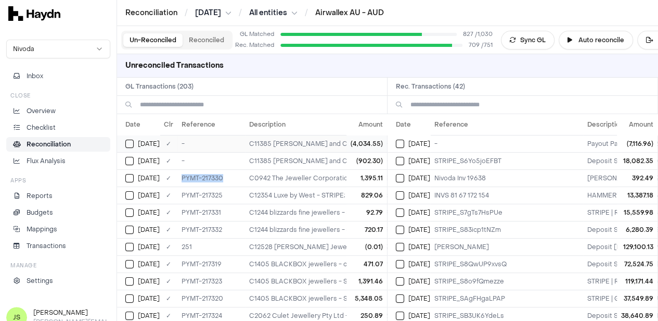
click at [129, 142] on button "Select GL transaction 8302633" at bounding box center [129, 143] width 8 height 8
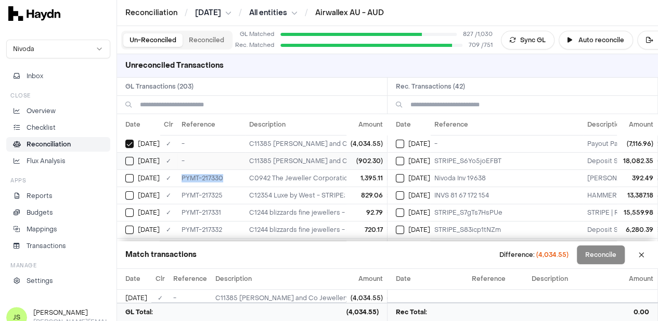
click at [127, 160] on button "Select GL transaction 8302634" at bounding box center [129, 161] width 8 height 8
click at [129, 142] on button "Select GL transaction 8302633" at bounding box center [129, 143] width 8 height 8
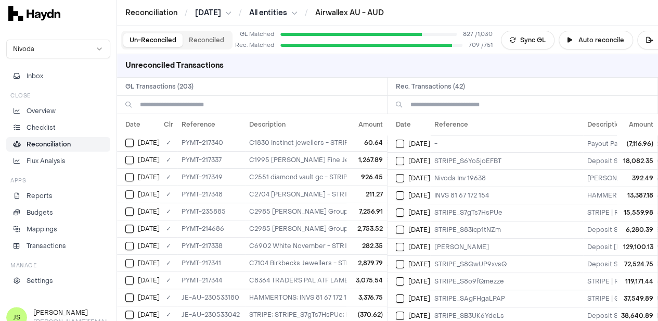
scroll to position [416, 0]
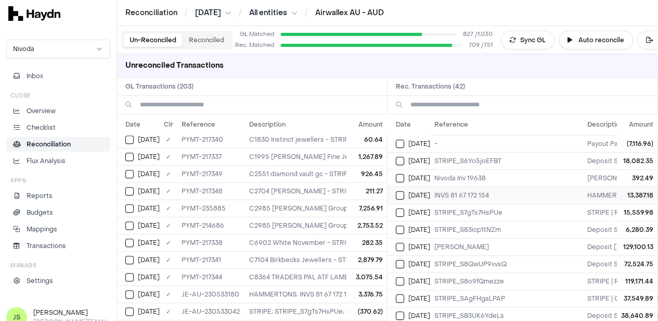
click at [403, 194] on button "Select reconciliation transaction 38463" at bounding box center [400, 195] width 8 height 8
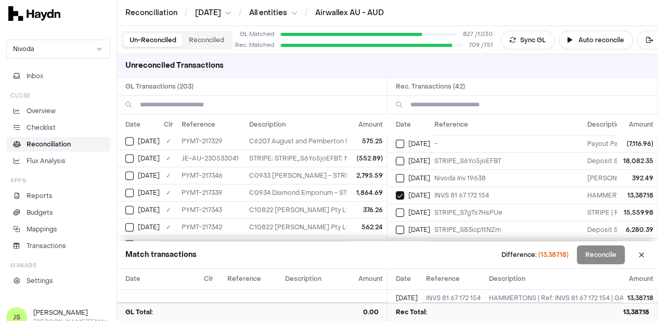
scroll to position [260, 0]
click at [208, 108] on input at bounding box center [259, 105] width 239 height 18
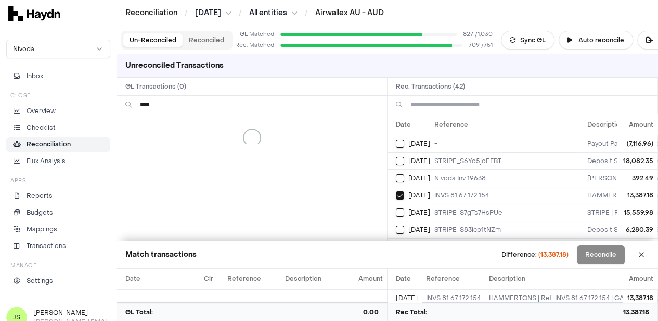
scroll to position [0, 0]
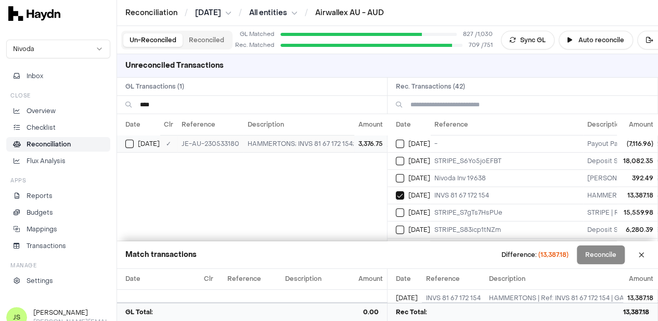
type input "****"
click at [129, 142] on button "Select GL transaction 8302672" at bounding box center [129, 143] width 8 height 8
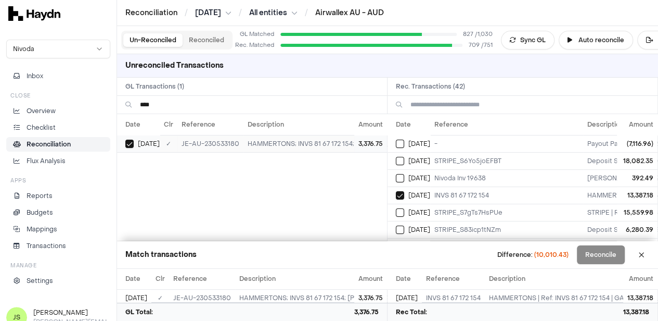
click at [129, 142] on button "Select GL transaction 8302672" at bounding box center [129, 143] width 8 height 8
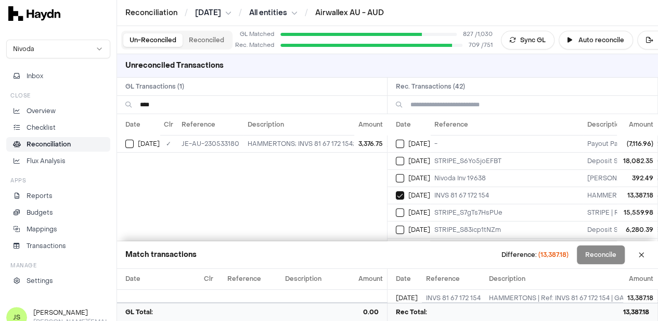
click at [214, 109] on input "****" at bounding box center [259, 105] width 239 height 18
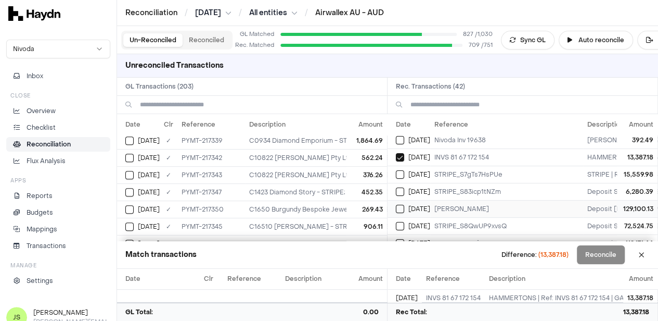
scroll to position [52, 0]
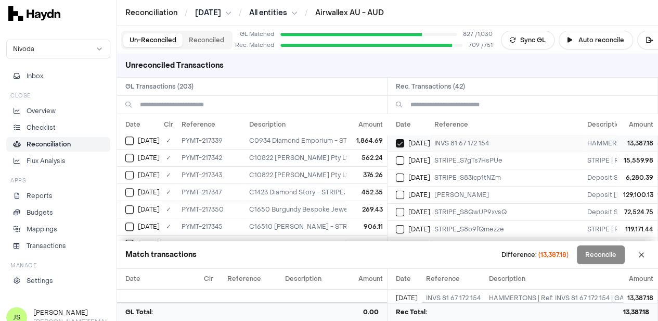
click at [408, 145] on div "[DATE]" at bounding box center [413, 143] width 34 height 8
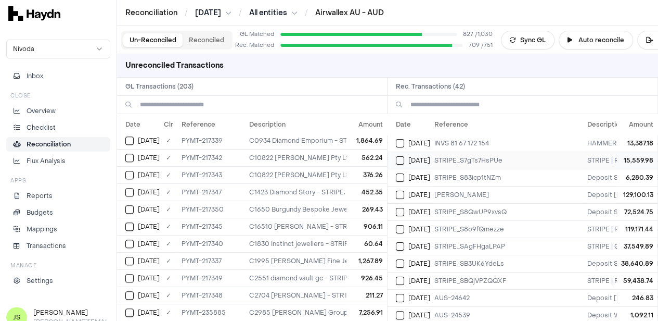
click at [404, 162] on button "Select reconciliation transaction 38457" at bounding box center [400, 160] width 8 height 8
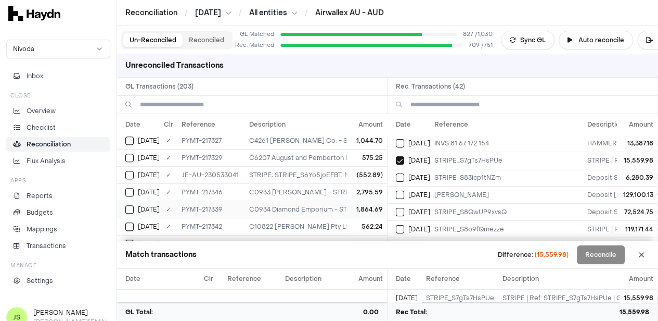
scroll to position [260, 0]
click at [128, 171] on button "Select GL transaction 8303586" at bounding box center [129, 175] width 8 height 8
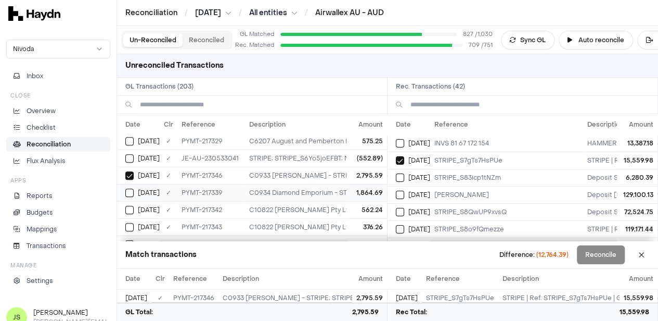
click at [130, 190] on button "Select GL transaction 8303579" at bounding box center [129, 192] width 8 height 8
click at [129, 206] on button "Select GL transaction 8303582" at bounding box center [129, 210] width 8 height 8
click at [133, 171] on button "Select GL transaction 8303583" at bounding box center [129, 175] width 8 height 8
click at [133, 188] on button "Select GL transaction 8303587" at bounding box center [129, 192] width 8 height 8
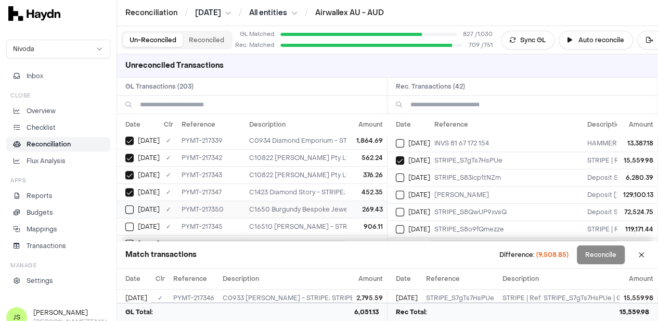
click at [131, 205] on button "Select GL transaction 8303590" at bounding box center [129, 209] width 8 height 8
click at [131, 170] on button "Select GL transaction 8303585" at bounding box center [129, 174] width 8 height 8
click at [132, 187] on button "Select GL transaction 8303580" at bounding box center [129, 191] width 8 height 8
click at [130, 205] on button "Select GL transaction 8303577" at bounding box center [129, 209] width 8 height 8
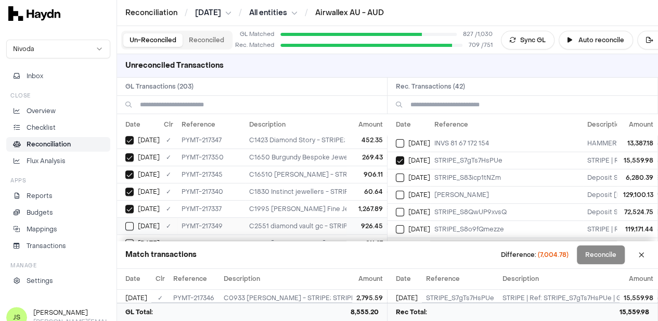
click at [130, 222] on button "Select GL transaction 8303589" at bounding box center [129, 226] width 8 height 8
click at [131, 187] on button "Select GL transaction 8303588" at bounding box center [129, 191] width 8 height 8
click at [130, 204] on button "Select GL transaction 8303627" at bounding box center [129, 208] width 8 height 8
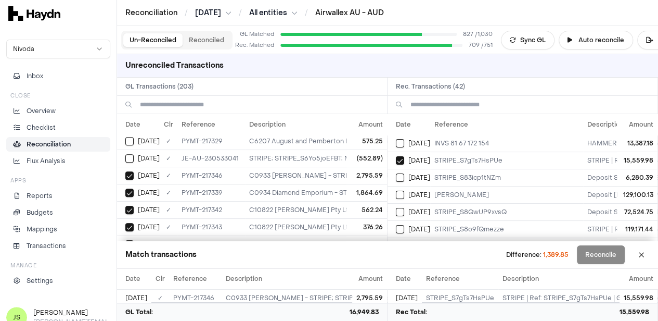
click at [647, 252] on button at bounding box center [641, 254] width 17 height 17
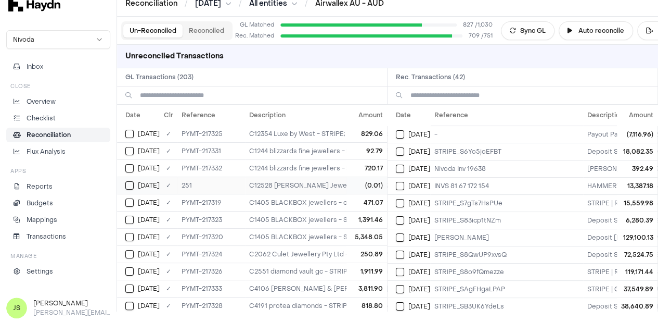
scroll to position [0, 0]
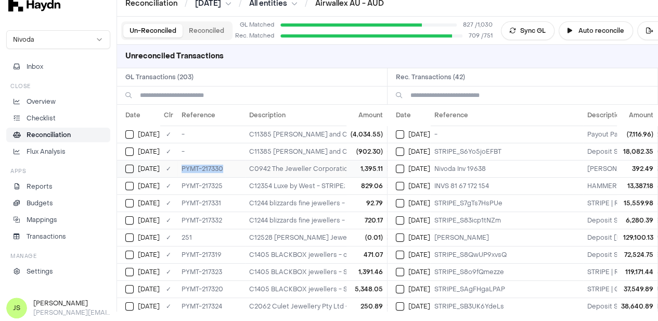
drag, startPoint x: 226, startPoint y: 167, endPoint x: 181, endPoint y: 168, distance: 44.8
click at [182, 168] on td "PYMT-217330" at bounding box center [211, 168] width 68 height 17
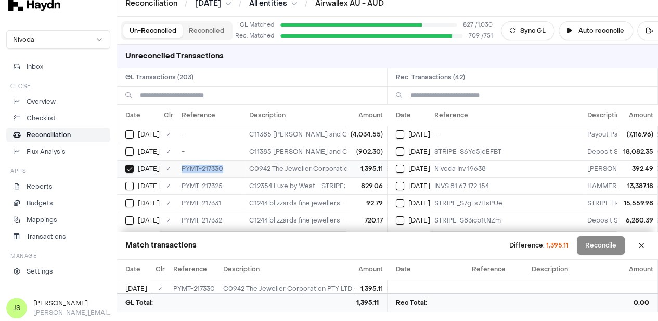
click at [127, 166] on button "Select GL transaction 8303573" at bounding box center [129, 168] width 8 height 8
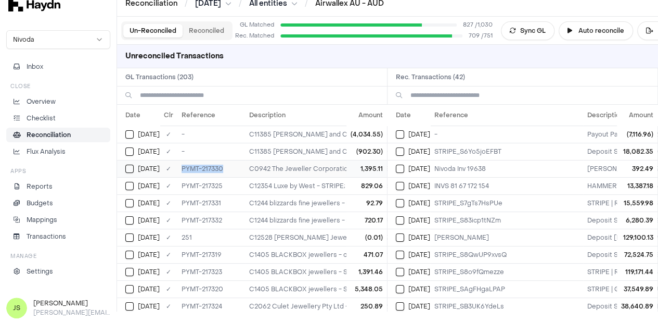
type button "on"
click at [229, 89] on input at bounding box center [259, 95] width 239 height 18
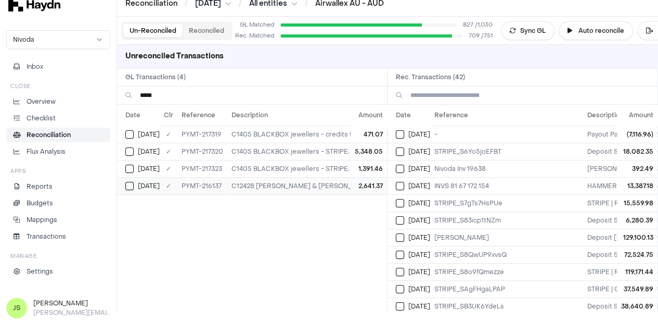
type input "*****"
click at [135, 133] on div "[DATE]" at bounding box center [142, 134] width 34 height 8
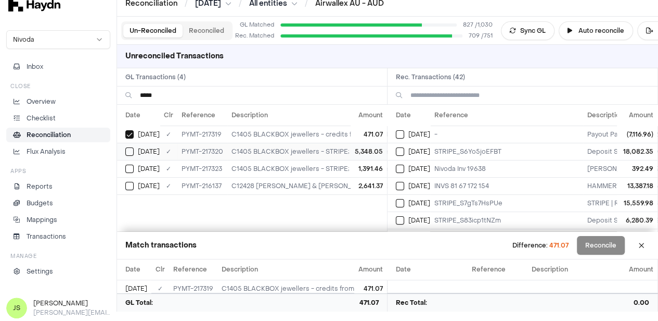
click at [126, 147] on button "Select GL transaction 8303565" at bounding box center [129, 151] width 8 height 8
click at [125, 166] on button "Select GL transaction 8303566" at bounding box center [129, 168] width 8 height 8
type button "on"
click at [209, 93] on input "*****" at bounding box center [259, 95] width 239 height 18
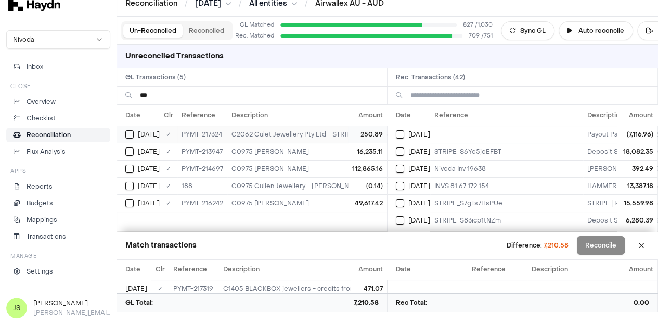
click at [131, 132] on button "Select GL transaction 8303567" at bounding box center [129, 134] width 8 height 8
click at [169, 97] on input "***" at bounding box center [259, 95] width 239 height 18
type input "*"
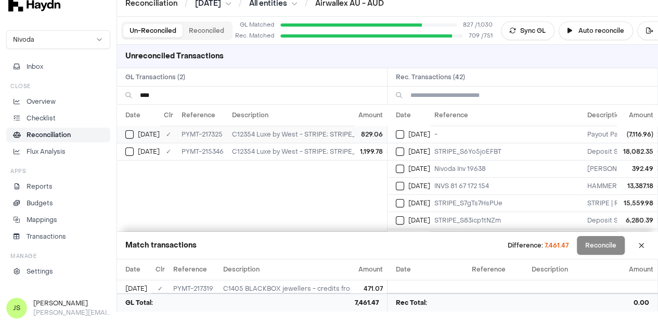
type input "****"
click at [131, 132] on button "Select GL transaction 8303568" at bounding box center [129, 134] width 8 height 8
click at [173, 91] on input "****" at bounding box center [259, 95] width 239 height 18
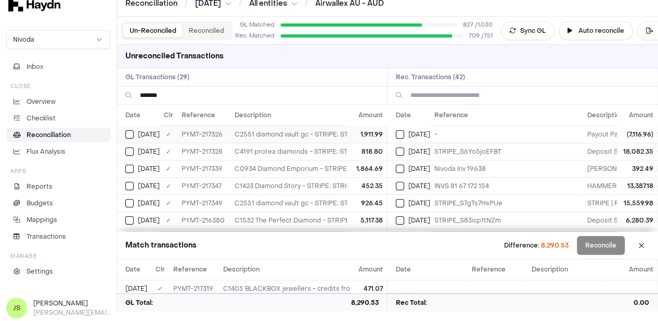
type input "*******"
click at [131, 134] on button "Select GL transaction 8303569" at bounding box center [129, 134] width 8 height 8
type button "on"
click at [130, 154] on button "Select GL transaction 8303571" at bounding box center [129, 151] width 8 height 8
type button "on"
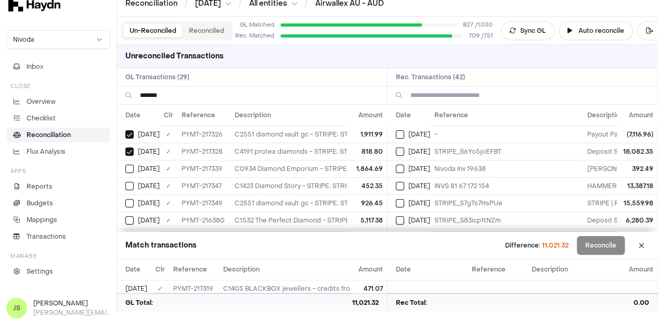
click at [170, 97] on input "*******" at bounding box center [259, 95] width 239 height 18
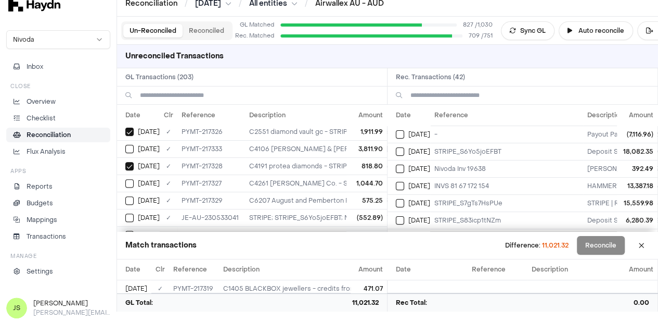
scroll to position [208, 0]
click at [132, 197] on button "Select GL transaction 8302665" at bounding box center [129, 201] width 8 height 8
type button "on"
click at [218, 94] on input at bounding box center [259, 95] width 239 height 18
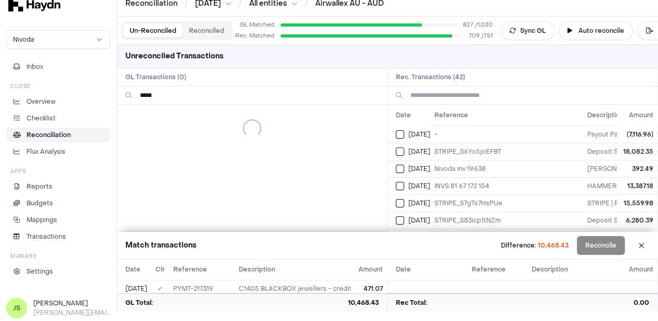
scroll to position [0, 0]
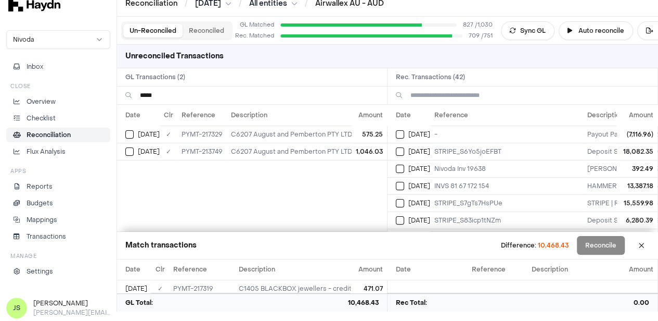
type input "*****"
click at [127, 130] on button "Select GL transaction 8303572" at bounding box center [129, 134] width 8 height 8
click at [207, 92] on input "*****" at bounding box center [259, 95] width 239 height 18
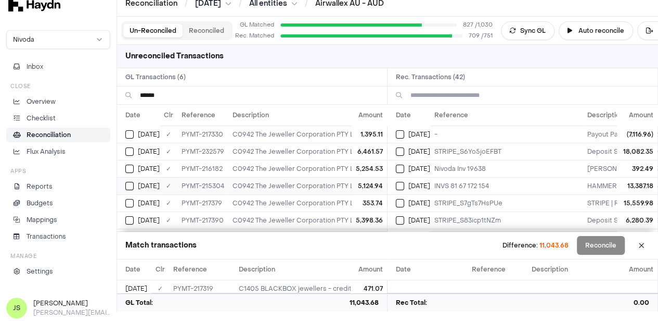
type input "******"
click at [131, 135] on button "Select GL transaction 8303573" at bounding box center [129, 134] width 8 height 8
type button "on"
click at [200, 93] on input "******" at bounding box center [259, 95] width 239 height 18
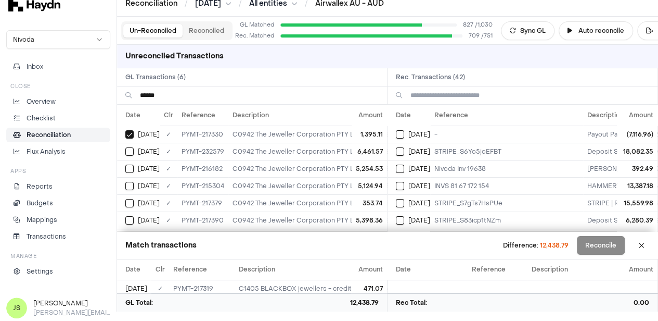
click at [200, 93] on input "******" at bounding box center [259, 95] width 239 height 18
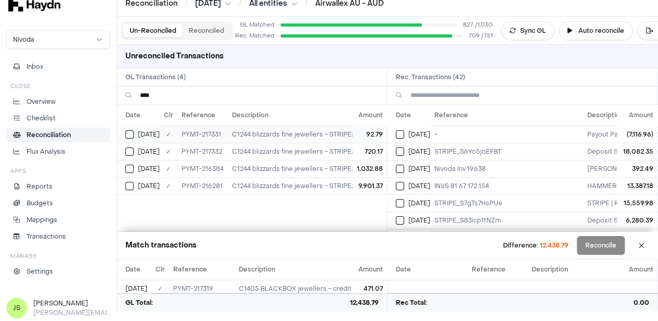
type input "****"
click at [131, 132] on button "Select GL transaction 8303574" at bounding box center [129, 134] width 8 height 8
click at [130, 147] on button "Select GL transaction 8303575" at bounding box center [129, 151] width 8 height 8
type button "on"
click at [203, 91] on input "****" at bounding box center [259, 95] width 239 height 18
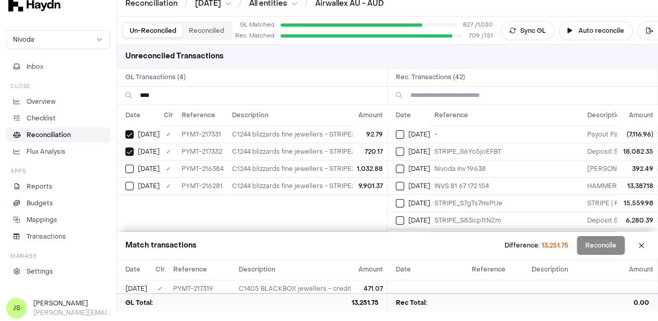
click at [203, 91] on input "****" at bounding box center [259, 95] width 239 height 18
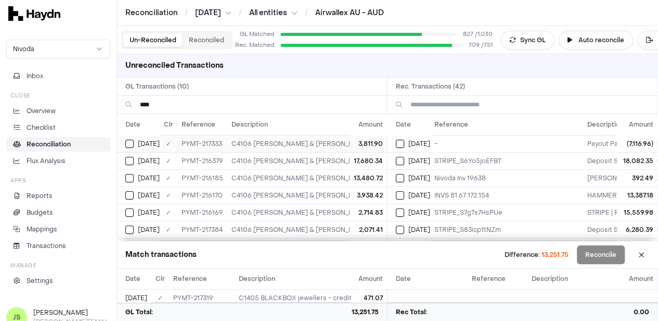
type input "****"
click at [134, 144] on div "[DATE]" at bounding box center [142, 143] width 34 height 8
click at [155, 105] on input "****" at bounding box center [259, 105] width 239 height 18
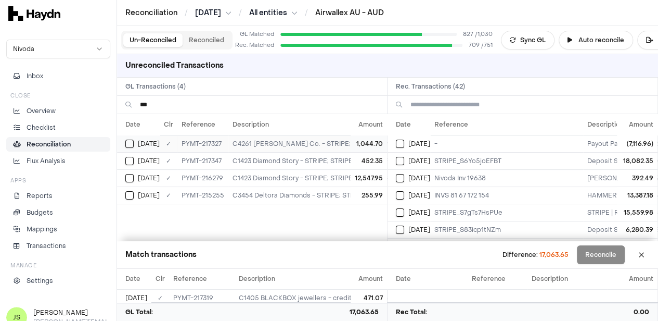
type input "***"
click at [131, 139] on button "Select GL transaction 8303570" at bounding box center [129, 143] width 8 height 8
click at [404, 161] on button "Select reconciliation transaction 38393" at bounding box center [400, 161] width 8 height 8
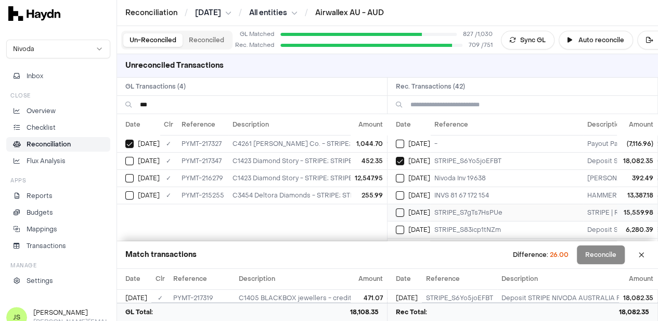
type button "on"
click at [164, 103] on input "***" at bounding box center [259, 105] width 239 height 18
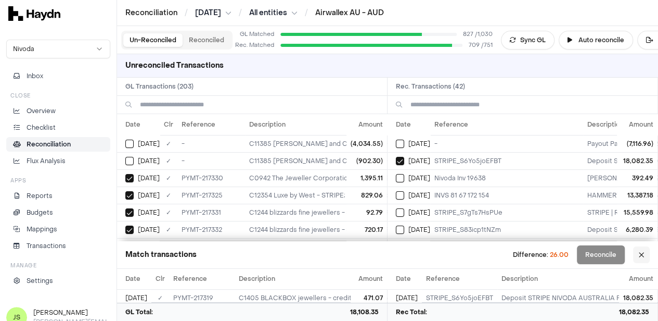
click at [650, 255] on button at bounding box center [641, 254] width 17 height 17
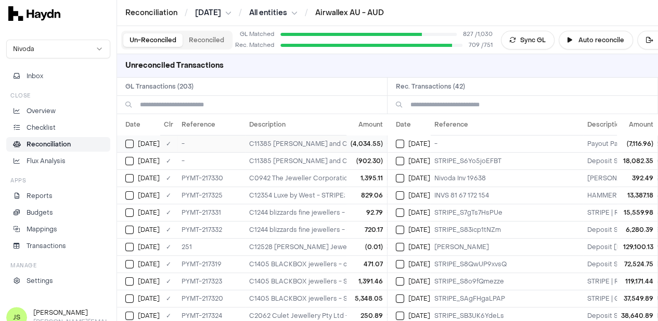
click at [135, 141] on div "[DATE]" at bounding box center [142, 143] width 34 height 8
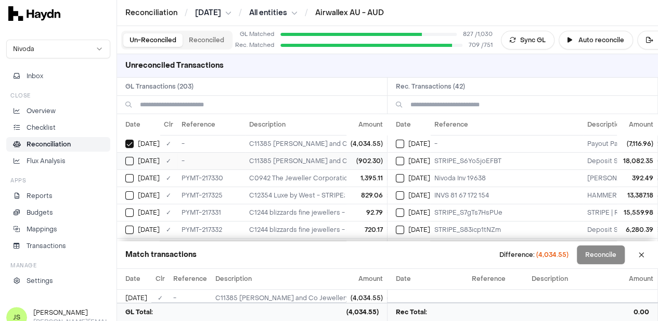
click at [129, 157] on button "Select GL transaction 8302634" at bounding box center [129, 161] width 8 height 8
type button "on"
click at [533, 39] on button "Sync GL" at bounding box center [528, 40] width 54 height 19
click at [128, 164] on td "[DATE]" at bounding box center [138, 160] width 43 height 17
click at [130, 145] on button "Select GL transaction 8302633" at bounding box center [129, 143] width 8 height 8
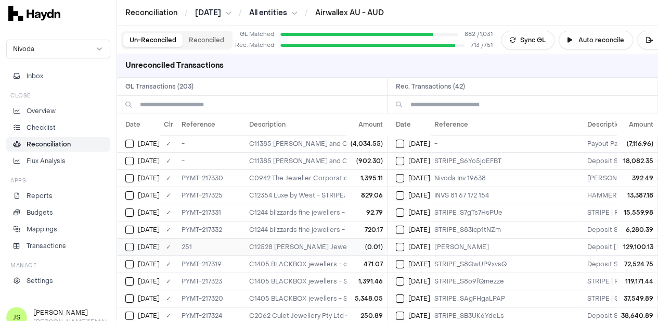
type button "on"
click at [135, 144] on div "on Apr 4" at bounding box center [142, 143] width 34 height 8
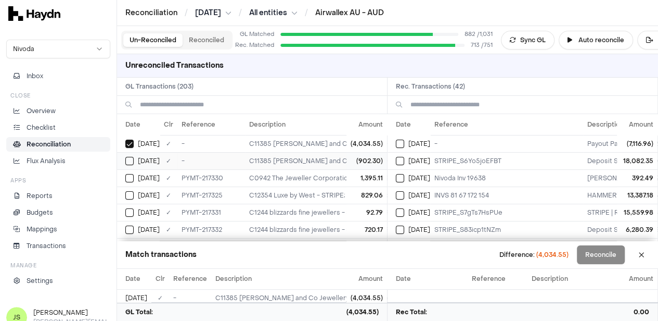
click at [129, 160] on button "on" at bounding box center [129, 161] width 8 height 8
drag, startPoint x: 191, startPoint y: 93, endPoint x: 220, endPoint y: 97, distance: 28.9
click at [203, 92] on h2 "GL Transactions ( 203 )" at bounding box center [252, 87] width 270 height 18
click at [215, 103] on input at bounding box center [259, 105] width 239 height 18
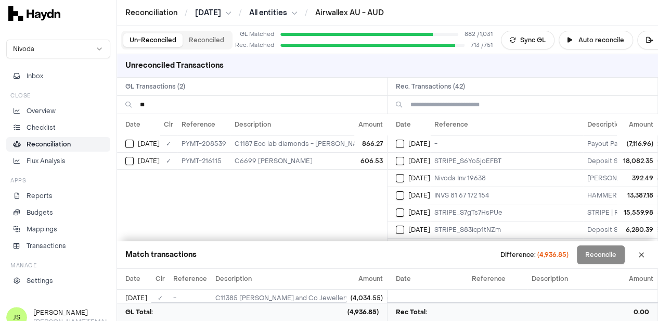
type input "*"
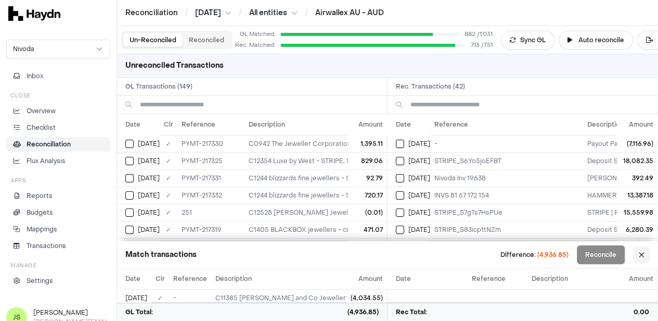
click at [645, 253] on button at bounding box center [641, 254] width 17 height 17
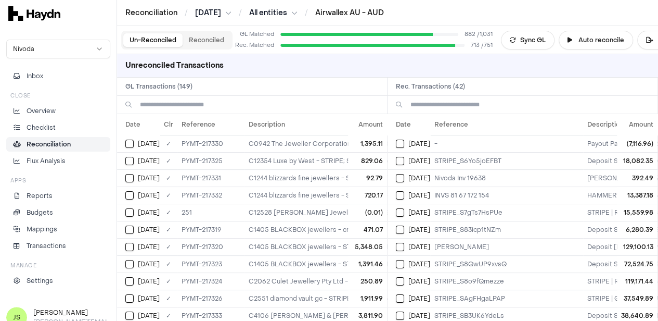
click at [200, 36] on button "Reconciled" at bounding box center [207, 40] width 48 height 14
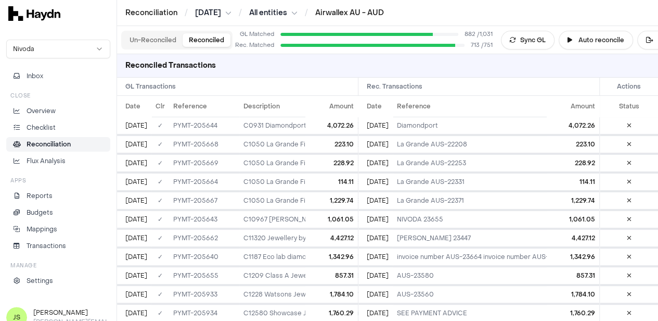
click at [172, 41] on button "Un-Reconciled" at bounding box center [152, 40] width 59 height 14
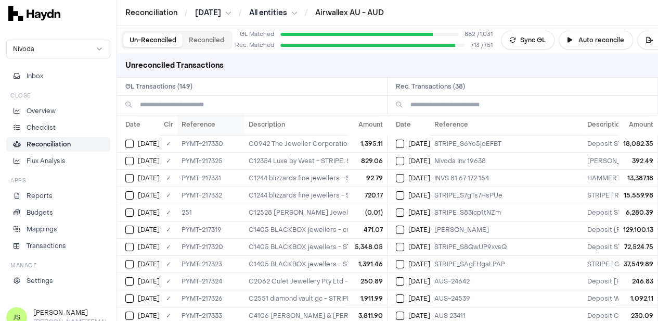
click at [184, 117] on div "Unreconciled Transactions GL Transactions ( 149 ) Rec. Transactions ( 38 ) Date…" at bounding box center [387, 187] width 541 height 266
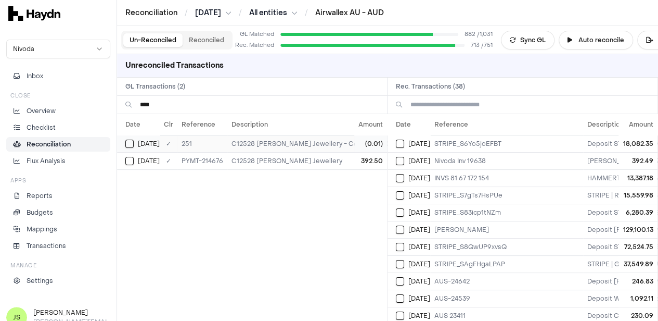
click at [131, 144] on button "Select GL transaction 8302630" at bounding box center [129, 143] width 8 height 8
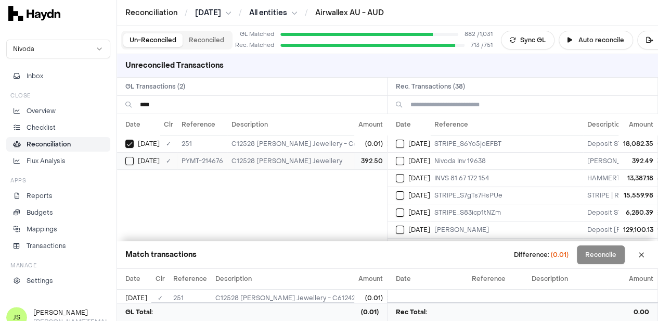
click at [123, 162] on td "[DATE]" at bounding box center [138, 160] width 43 height 17
click at [401, 162] on button "Select reconciliation transaction 38410" at bounding box center [400, 161] width 8 height 8
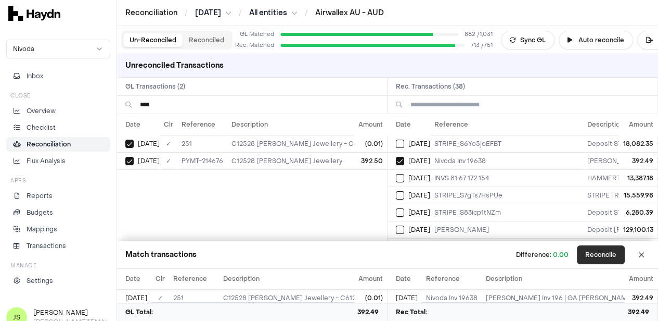
click at [617, 255] on button "Reconcile" at bounding box center [601, 254] width 48 height 19
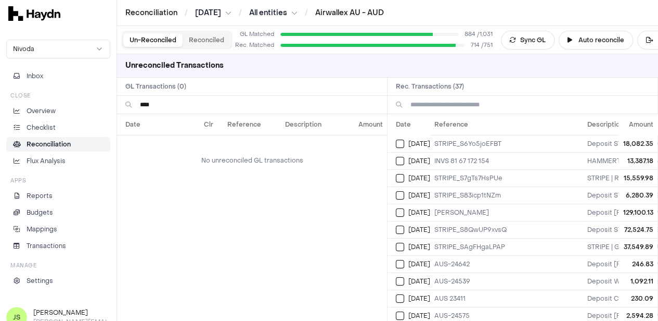
click at [170, 107] on input "****" at bounding box center [259, 105] width 239 height 18
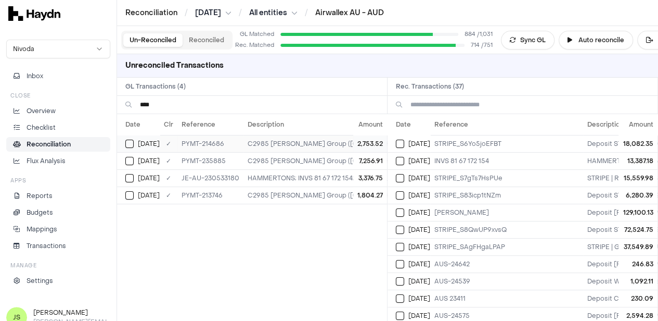
type input "****"
click at [131, 141] on button "Select GL transaction 8303341" at bounding box center [129, 143] width 8 height 8
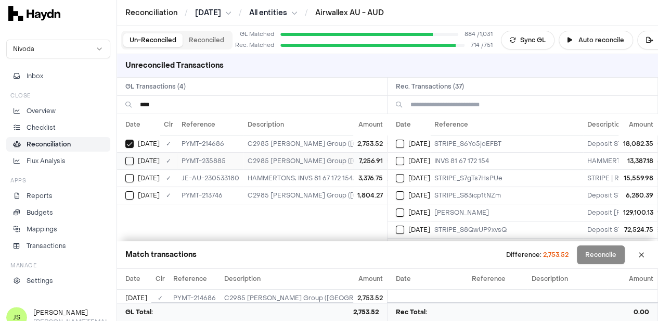
click at [128, 162] on button "Select GL transaction 8303627" at bounding box center [129, 161] width 8 height 8
click at [129, 196] on button "Select GL transaction 8303317" at bounding box center [129, 195] width 8 height 8
click at [127, 181] on td "[DATE]" at bounding box center [138, 177] width 43 height 17
click at [478, 105] on input at bounding box center [530, 105] width 239 height 18
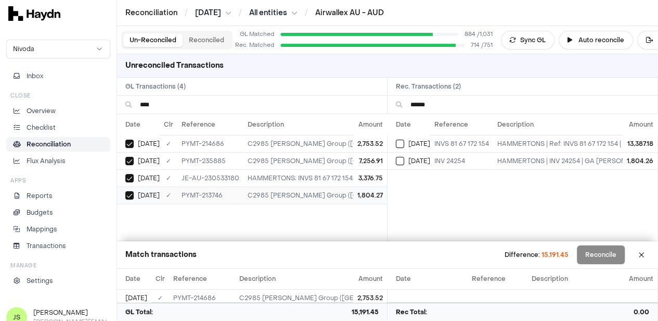
type input "******"
click at [136, 193] on div "[DATE]" at bounding box center [142, 195] width 34 height 8
click at [404, 144] on button "Select reconciliation transaction 38463" at bounding box center [400, 143] width 8 height 8
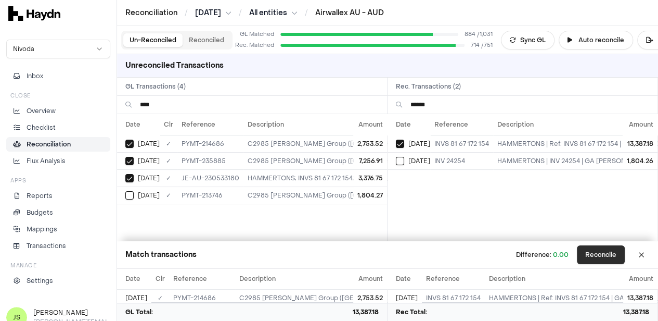
click at [596, 252] on button "Reconcile" at bounding box center [601, 254] width 48 height 19
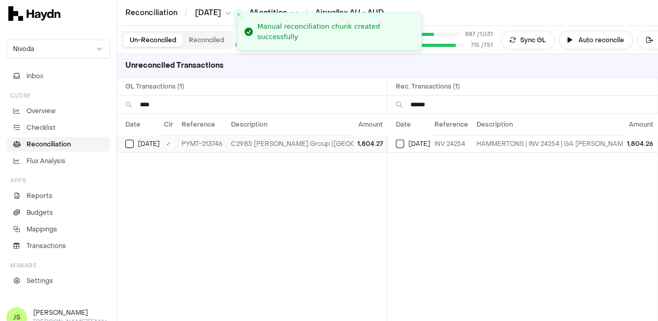
click at [129, 145] on button "Select GL transaction 8303317" at bounding box center [129, 143] width 8 height 8
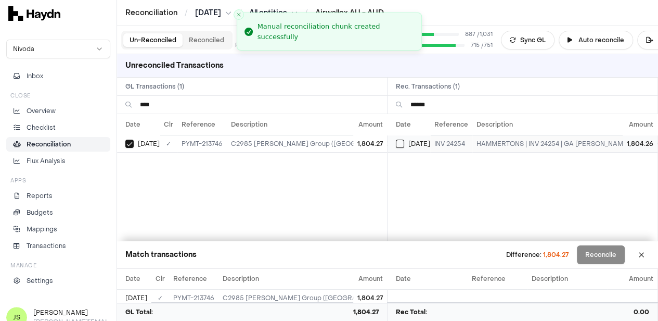
click at [401, 144] on button "Select reconciliation transaction 38775" at bounding box center [400, 143] width 8 height 8
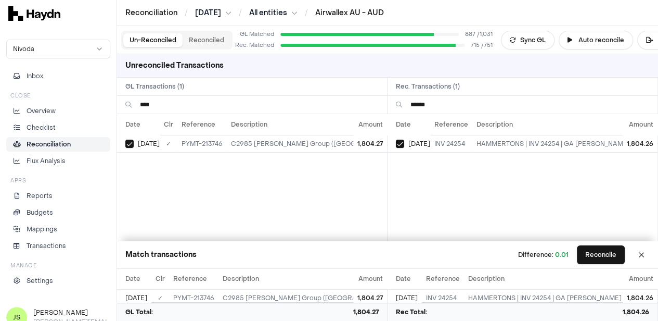
click at [160, 101] on input "****" at bounding box center [259, 105] width 239 height 18
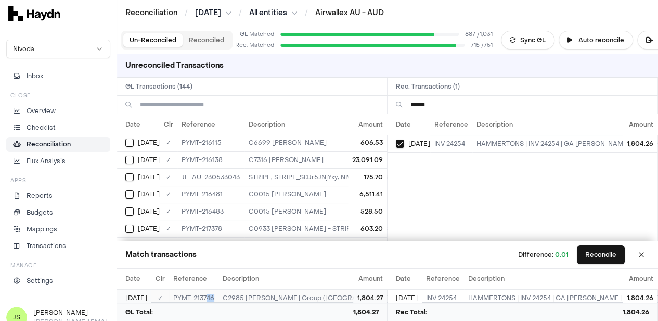
scroll to position [4, 0]
drag, startPoint x: 235, startPoint y: 300, endPoint x: 196, endPoint y: 299, distance: 39.0
click at [196, 299] on td "PYMT-213746" at bounding box center [193, 293] width 49 height 17
copy td "PYMT-213746"
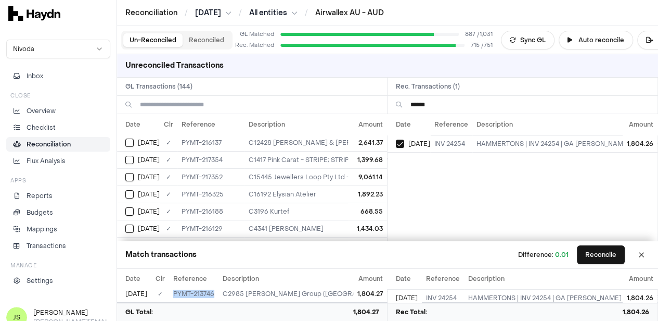
scroll to position [1665, 0]
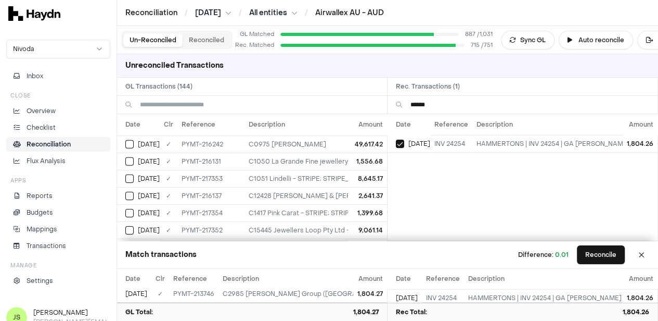
click at [189, 107] on input at bounding box center [259, 105] width 239 height 18
paste input "**********"
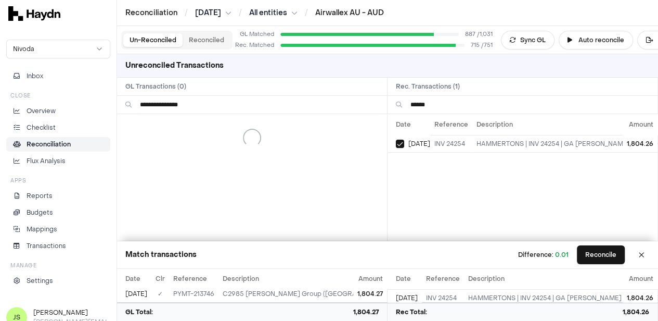
scroll to position [0, 0]
type input "******"
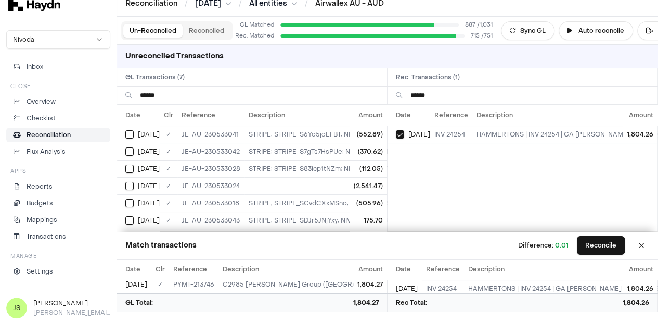
click at [208, 94] on input "******" at bounding box center [259, 95] width 239 height 18
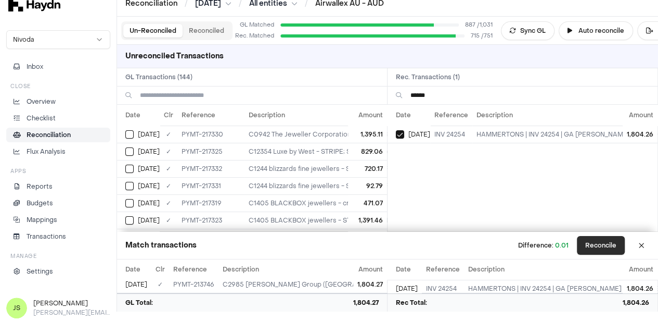
click at [615, 243] on button "Reconcile" at bounding box center [601, 245] width 48 height 19
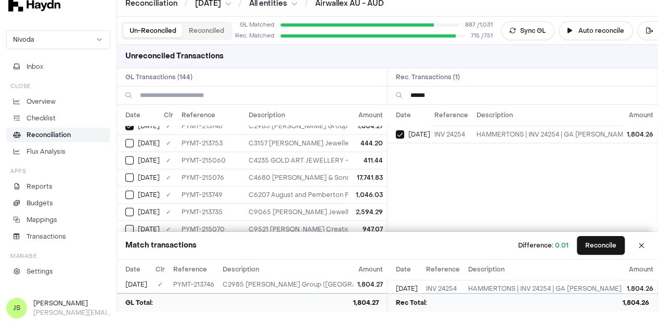
scroll to position [1621, 0]
click at [189, 37] on div "Un-Reconciled Reconciled" at bounding box center [176, 30] width 111 height 19
click at [198, 31] on button "Reconciled" at bounding box center [207, 31] width 48 height 14
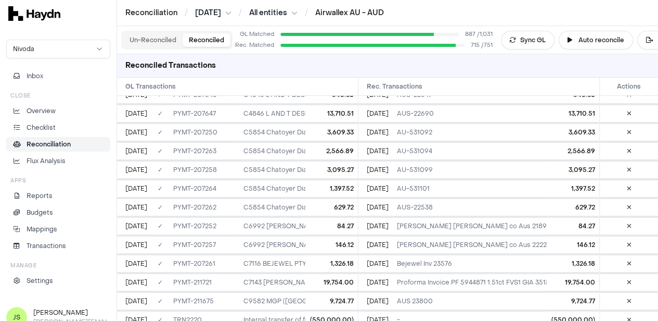
click at [143, 41] on button "Un-Reconciled" at bounding box center [152, 40] width 59 height 14
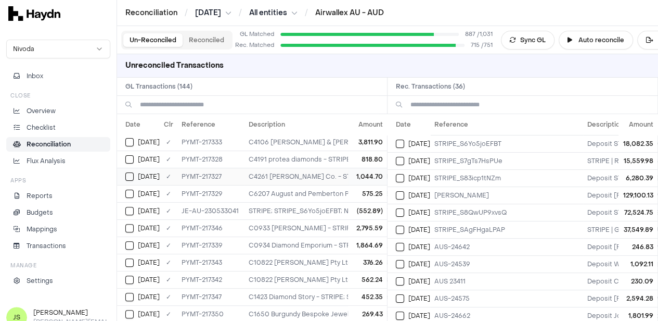
scroll to position [208, 0]
click at [136, 173] on div "Apr 14" at bounding box center [142, 176] width 34 height 8
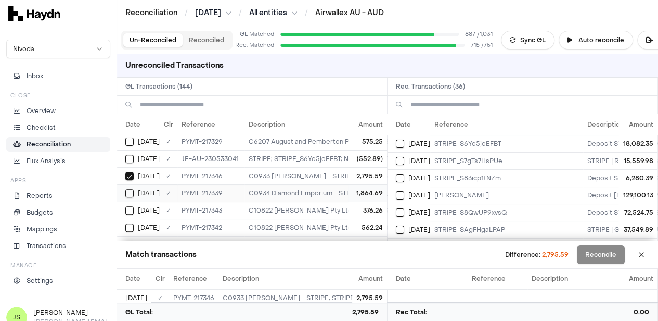
click at [132, 189] on button "Select GL transaction 8303579" at bounding box center [129, 193] width 8 height 8
click at [129, 206] on button "Select GL transaction 8303583" at bounding box center [129, 210] width 8 height 8
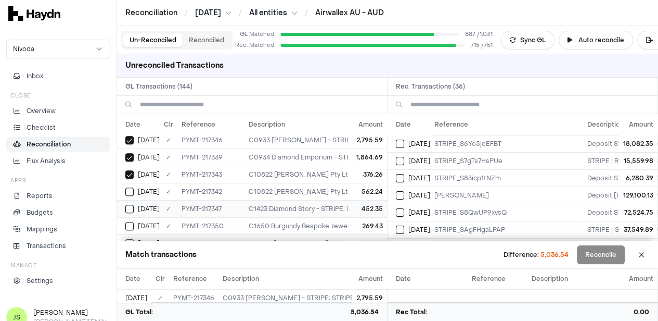
scroll to position [260, 0]
click at [130, 173] on button "Select GL transaction 8303582" at bounding box center [129, 175] width 8 height 8
click at [130, 184] on td "Apr 14" at bounding box center [138, 192] width 43 height 17
drag, startPoint x: 129, startPoint y: 206, endPoint x: 128, endPoint y: 218, distance: 12.0
click at [129, 206] on button "Select GL transaction 8303590" at bounding box center [129, 210] width 8 height 8
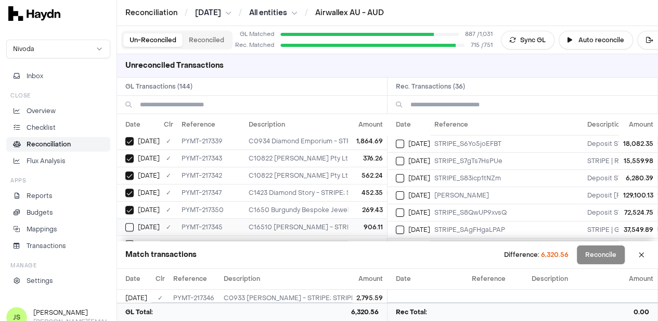
click at [128, 223] on button "Select GL transaction 8303585" at bounding box center [129, 227] width 8 height 8
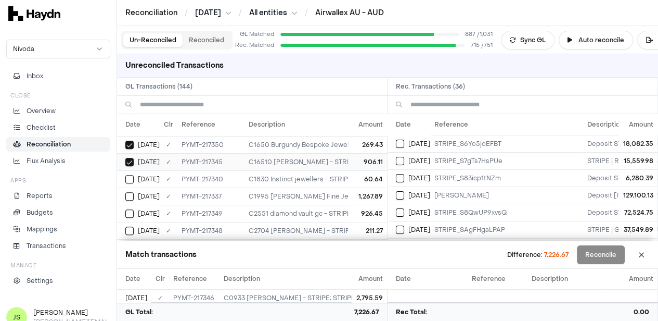
scroll to position [312, 0]
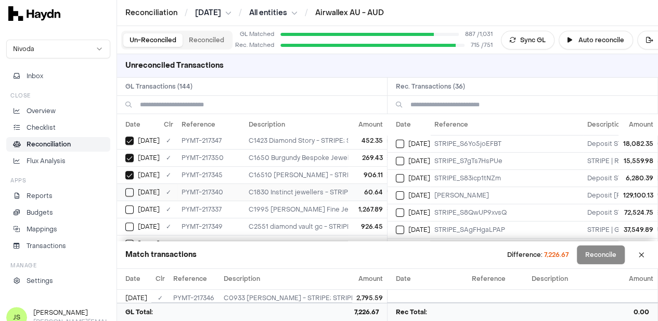
click at [131, 188] on button "Select GL transaction 8303580" at bounding box center [129, 192] width 8 height 8
click at [130, 205] on button "Select GL transaction 8303577" at bounding box center [129, 209] width 8 height 8
click at [131, 172] on button "Select GL transaction 8303589" at bounding box center [129, 174] width 8 height 8
click at [129, 187] on button "Select GL transaction 8303588" at bounding box center [129, 191] width 8 height 8
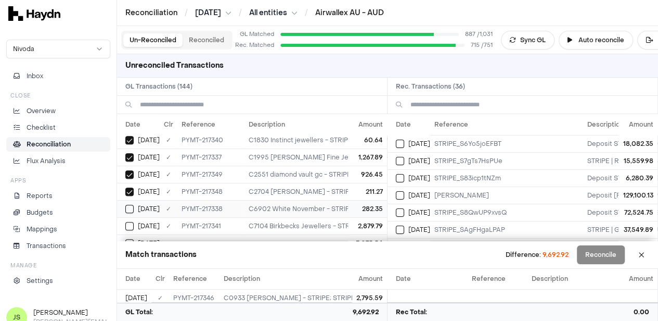
click at [132, 205] on button "Select GL transaction 8303578" at bounding box center [129, 209] width 8 height 8
drag, startPoint x: 130, startPoint y: 216, endPoint x: 145, endPoint y: 199, distance: 22.5
click at [130, 222] on button "Select GL transaction 8303581" at bounding box center [129, 226] width 8 height 8
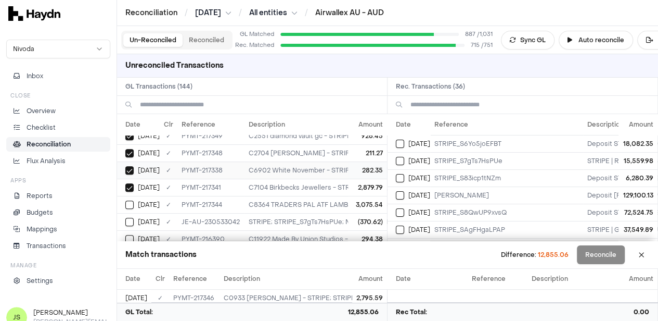
scroll to position [416, 0]
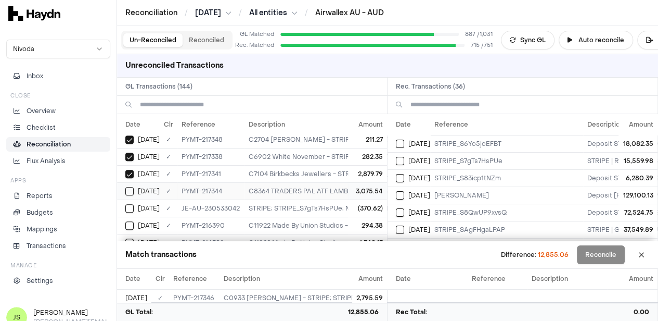
click at [135, 187] on div "Apr 14" at bounding box center [142, 191] width 34 height 8
click at [133, 204] on button "Select GL transaction 8302666" at bounding box center [129, 208] width 8 height 8
click at [404, 158] on button "Select reconciliation transaction 38457" at bounding box center [400, 161] width 8 height 8
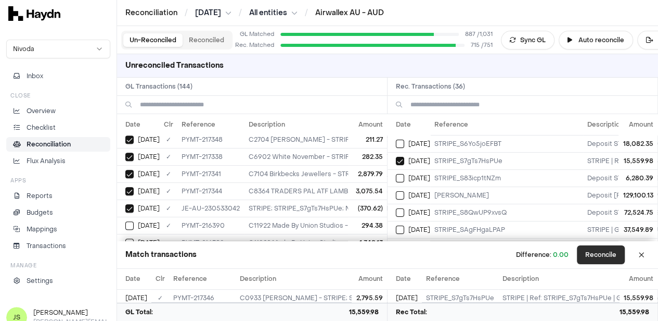
click at [611, 257] on button "Reconcile" at bounding box center [601, 254] width 48 height 19
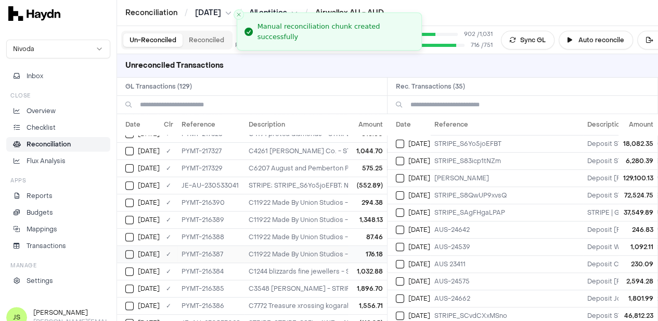
scroll to position [213, 0]
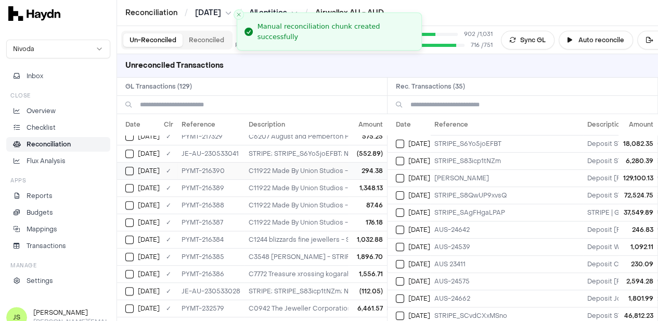
click at [132, 168] on button "Select GL transaction 8303463" at bounding box center [129, 171] width 8 height 8
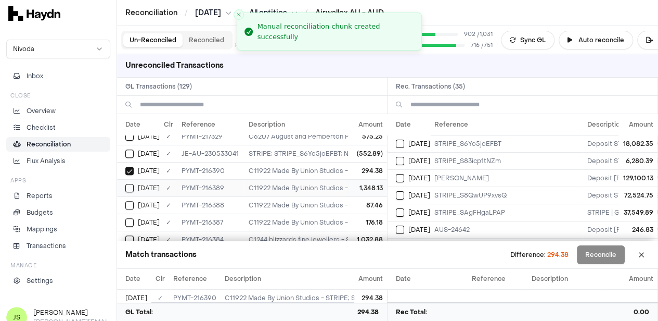
click at [134, 184] on div "Apr 15" at bounding box center [142, 188] width 34 height 8
click at [133, 201] on button "Select GL transaction 8303461" at bounding box center [129, 205] width 8 height 8
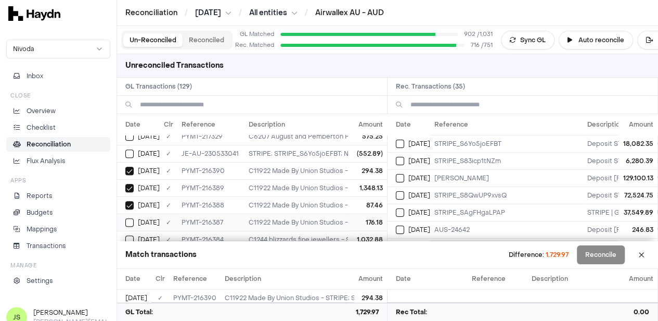
click at [133, 218] on button "Select GL transaction 8303460" at bounding box center [129, 222] width 8 height 8
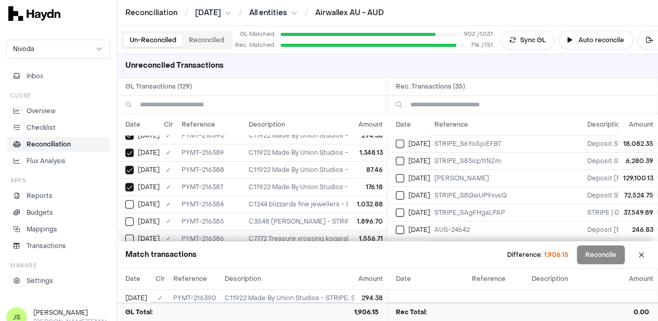
scroll to position [265, 0]
click at [131, 185] on button "Select GL transaction 8303457" at bounding box center [129, 187] width 8 height 8
click at [131, 200] on button "Select GL transaction 8303458" at bounding box center [129, 204] width 8 height 8
click at [131, 218] on button "Select GL transaction 8303459" at bounding box center [129, 222] width 8 height 8
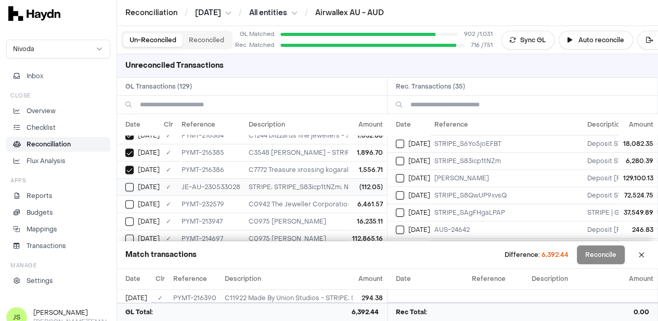
click at [135, 185] on div "Apr 15" at bounding box center [142, 187] width 34 height 8
click at [400, 160] on button "Select reconciliation transaction 38495" at bounding box center [400, 161] width 8 height 8
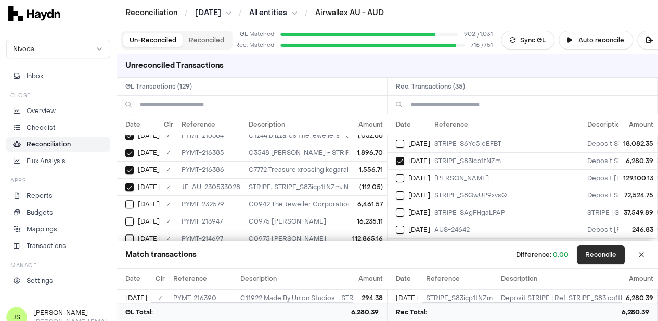
click at [616, 254] on button "Reconcile" at bounding box center [601, 254] width 48 height 19
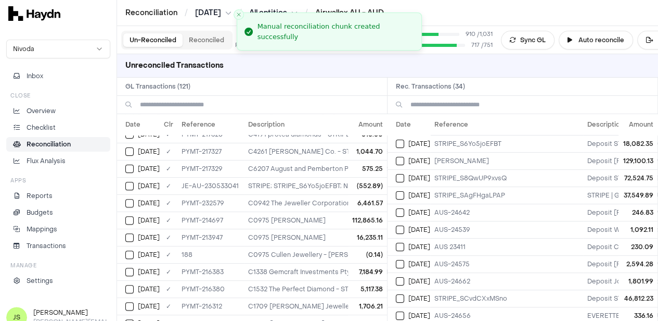
scroll to position [0, 0]
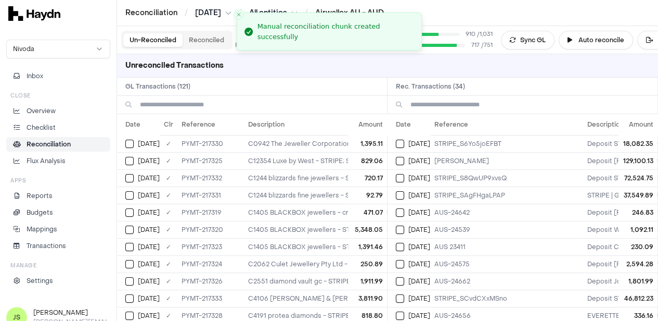
click at [180, 107] on input at bounding box center [259, 105] width 239 height 18
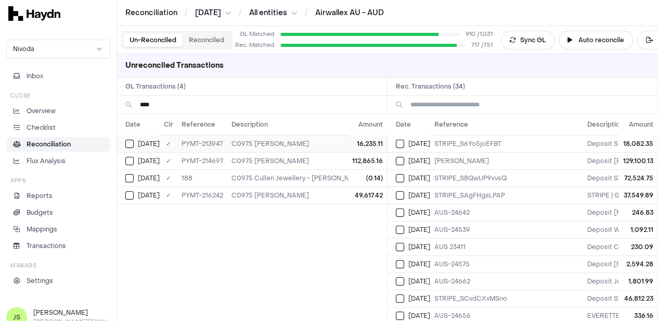
type input "****"
click at [125, 140] on button "Select GL transaction 8303332" at bounding box center [129, 143] width 8 height 8
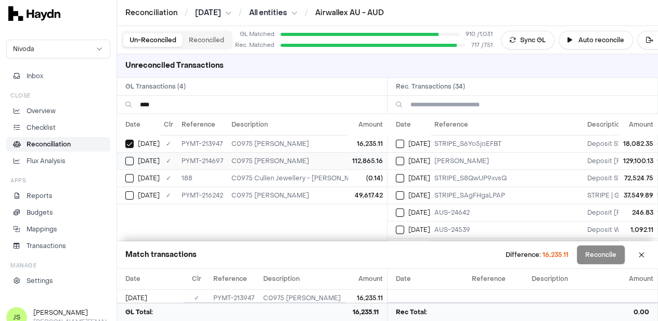
click at [129, 159] on button "Select GL transaction 8303342" at bounding box center [129, 161] width 8 height 8
click at [132, 174] on button "Select GL transaction 8302620" at bounding box center [129, 178] width 8 height 8
click at [402, 159] on button "Select reconciliation transaction 38527" at bounding box center [400, 161] width 8 height 8
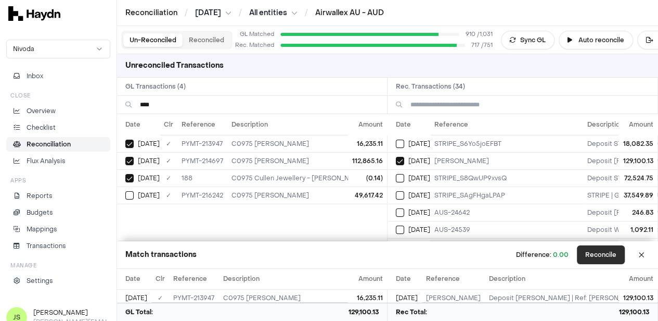
click at [590, 257] on button "Reconcile" at bounding box center [601, 254] width 48 height 19
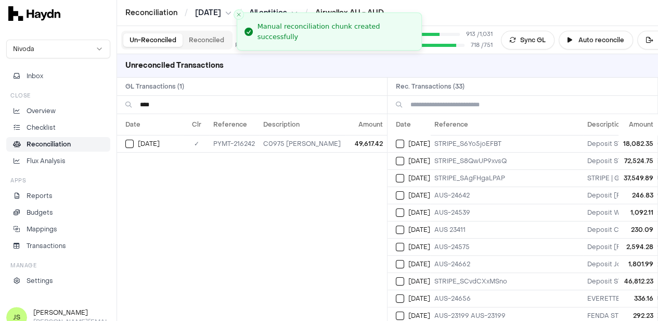
click at [162, 102] on input "****" at bounding box center [259, 105] width 239 height 18
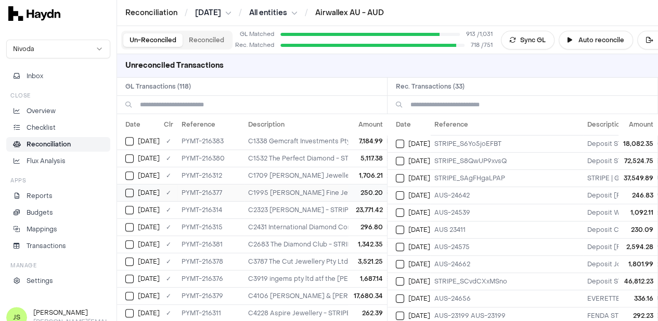
scroll to position [208, 0]
click at [133, 172] on button "Select GL transaction 8303626" at bounding box center [129, 176] width 8 height 8
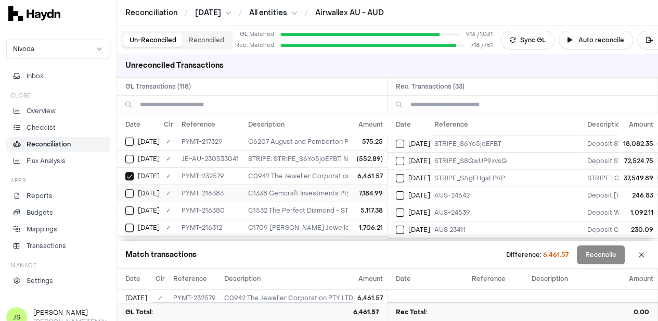
click at [131, 190] on button "Select GL transaction 8303456" at bounding box center [129, 193] width 8 height 8
click at [129, 206] on button "Select GL transaction 8303453" at bounding box center [129, 210] width 8 height 8
click at [128, 219] on td "Apr 16" at bounding box center [138, 227] width 43 height 17
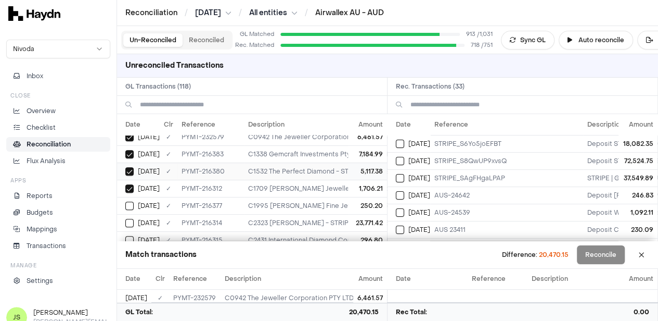
scroll to position [260, 0]
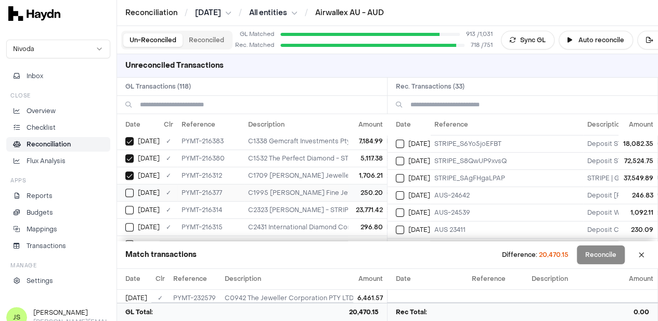
click at [133, 189] on button "Select GL transaction 8303450" at bounding box center [129, 192] width 8 height 8
click at [130, 206] on button "Select GL transaction 8303446" at bounding box center [129, 210] width 8 height 8
click at [130, 218] on td "Apr 16" at bounding box center [138, 226] width 43 height 17
click at [133, 188] on button "Select GL transaction 8303454" at bounding box center [129, 192] width 8 height 8
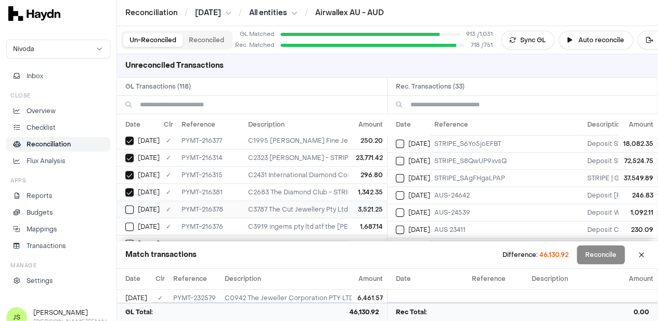
click at [131, 205] on button "Select GL transaction 8303451" at bounding box center [129, 209] width 8 height 8
click at [132, 222] on button "Select GL transaction 8303449" at bounding box center [129, 226] width 8 height 8
click at [131, 187] on button "Select GL transaction 8303452" at bounding box center [129, 191] width 8 height 8
click at [129, 205] on button "Select GL transaction 8303443" at bounding box center [129, 209] width 8 height 8
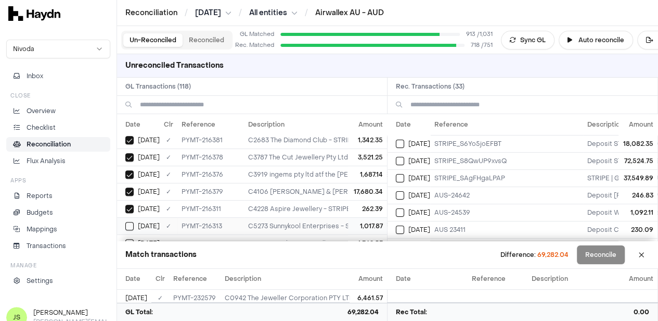
click at [132, 222] on button "Select GL transaction 8303445" at bounding box center [129, 226] width 8 height 8
click at [129, 187] on button "Select GL transaction 8303455" at bounding box center [129, 191] width 8 height 8
click at [129, 204] on button "Select GL transaction 8302643" at bounding box center [129, 208] width 8 height 8
click at [131, 216] on td "Apr 18" at bounding box center [138, 224] width 43 height 17
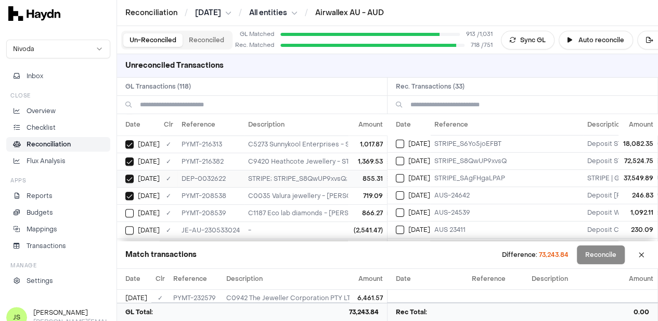
scroll to position [468, 0]
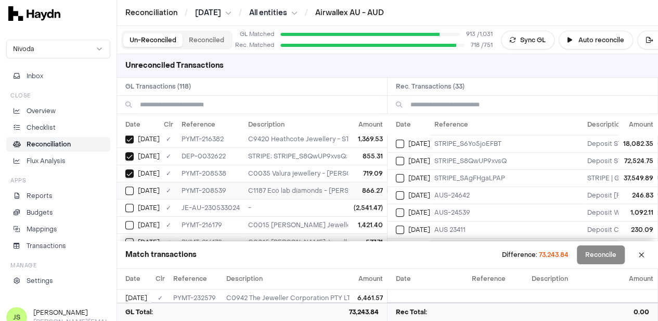
click at [131, 186] on button "Select GL transaction 8303020" at bounding box center [129, 190] width 8 height 8
click at [403, 159] on button "Select reconciliation transaction 38528" at bounding box center [400, 161] width 8 height 8
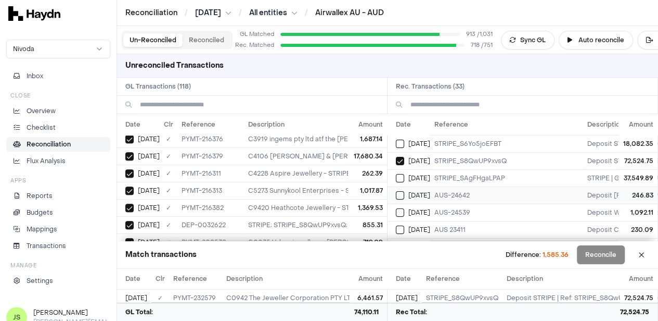
scroll to position [364, 0]
click at [401, 160] on button "Select reconciliation transaction 38528" at bounding box center [400, 161] width 8 height 8
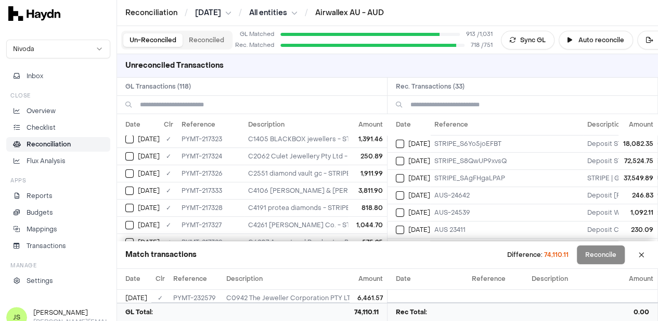
scroll to position [52, 0]
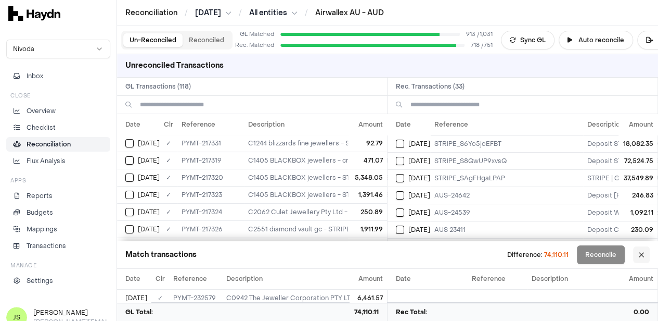
click at [650, 253] on button at bounding box center [641, 254] width 17 height 17
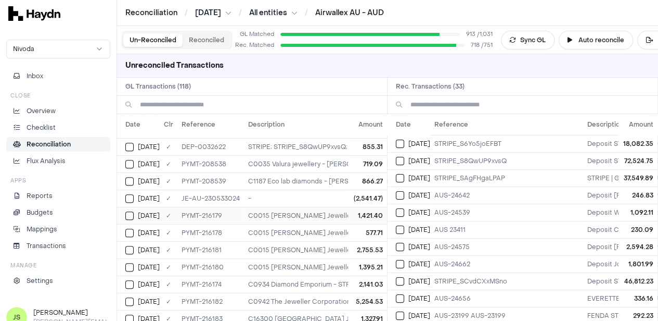
scroll to position [468, 0]
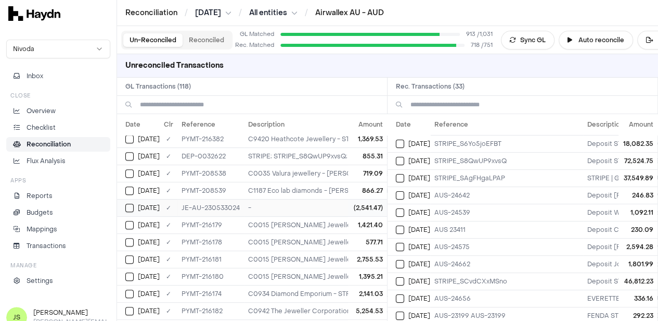
click at [150, 203] on span "Apr 22" at bounding box center [149, 207] width 22 height 8
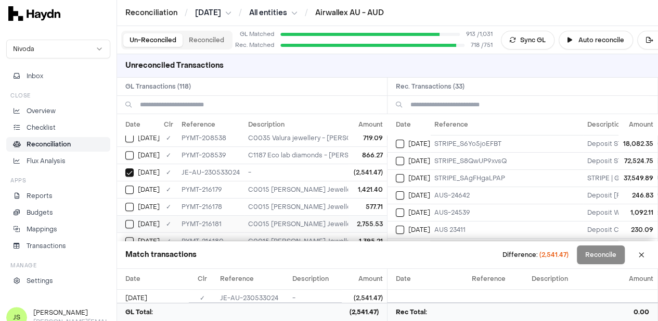
scroll to position [520, 0]
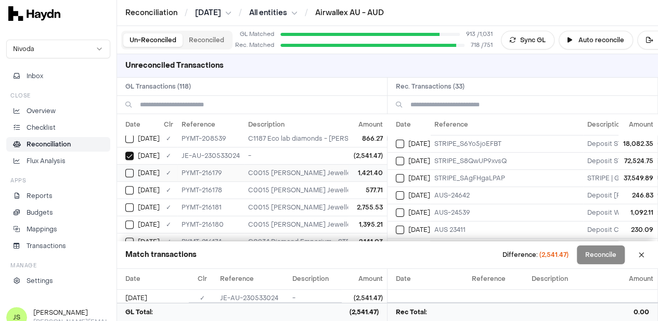
click at [148, 169] on span "Apr 22" at bounding box center [149, 173] width 22 height 8
click at [152, 186] on span "Apr 22" at bounding box center [149, 190] width 22 height 8
click at [151, 203] on span "Apr 22" at bounding box center [149, 207] width 22 height 8
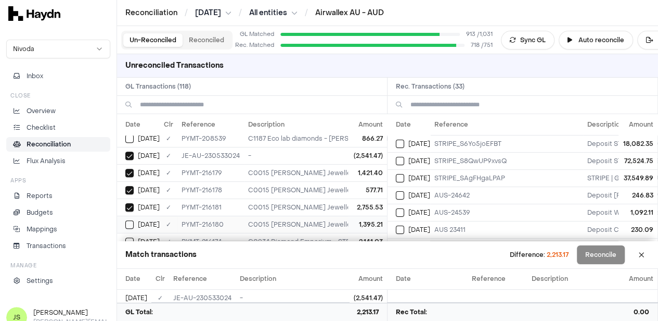
click at [151, 220] on span "Apr 22" at bounding box center [149, 224] width 22 height 8
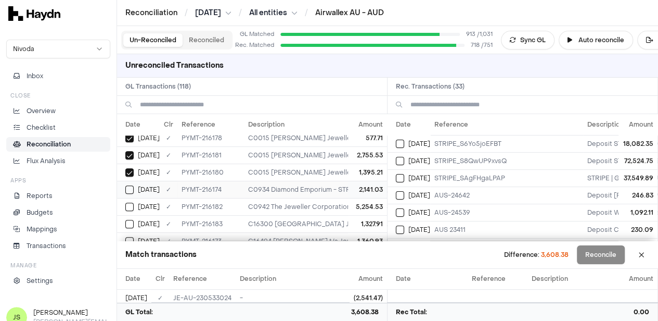
click at [150, 185] on span "Apr 22" at bounding box center [149, 189] width 22 height 8
click at [149, 202] on span "Apr 22" at bounding box center [149, 206] width 22 height 8
click at [150, 220] on span "Apr 22" at bounding box center [149, 224] width 22 height 8
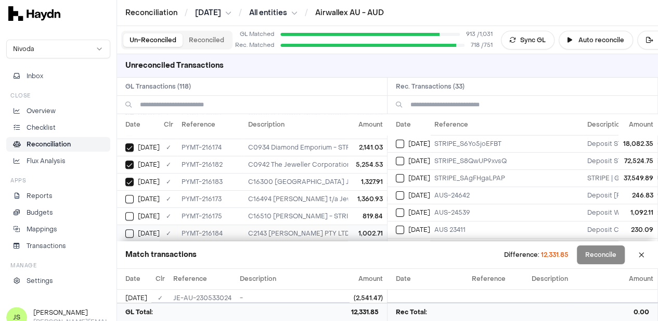
scroll to position [624, 0]
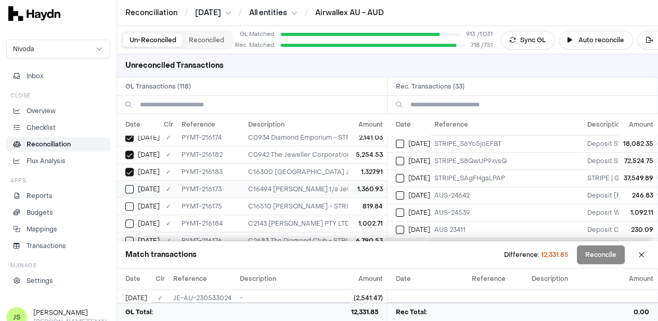
click at [148, 185] on span "Apr 22" at bounding box center [149, 189] width 22 height 8
click at [150, 202] on span "Apr 22" at bounding box center [149, 206] width 22 height 8
click at [150, 219] on span "Apr 22" at bounding box center [149, 223] width 22 height 8
click at [155, 184] on td "Apr 22" at bounding box center [138, 188] width 43 height 17
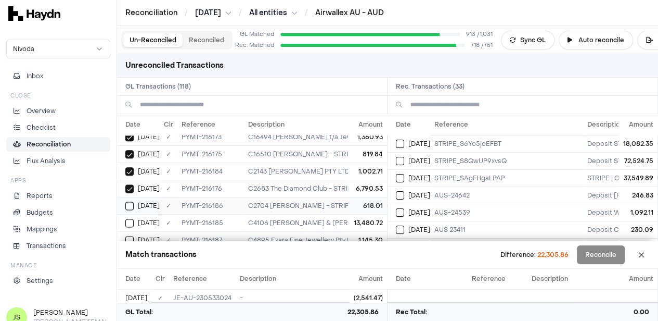
click at [153, 201] on span "Apr 22" at bounding box center [149, 205] width 22 height 8
click at [152, 219] on span "Apr 22" at bounding box center [149, 223] width 22 height 8
click at [151, 185] on td "Apr 22" at bounding box center [138, 187] width 43 height 17
click at [404, 175] on button "Select reconciliation transaction 38655" at bounding box center [400, 178] width 8 height 8
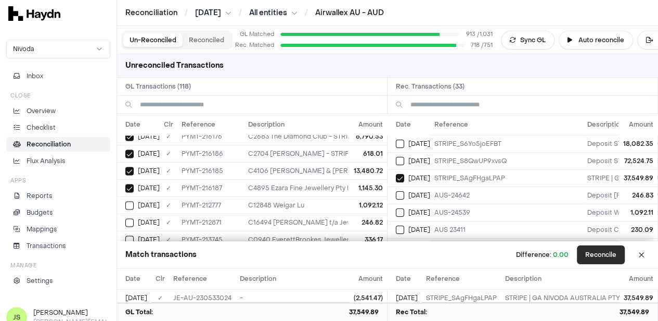
click at [610, 256] on button "Reconcile" at bounding box center [601, 254] width 48 height 19
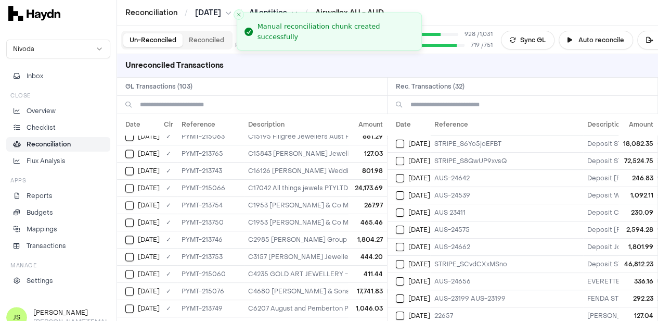
scroll to position [474, 0]
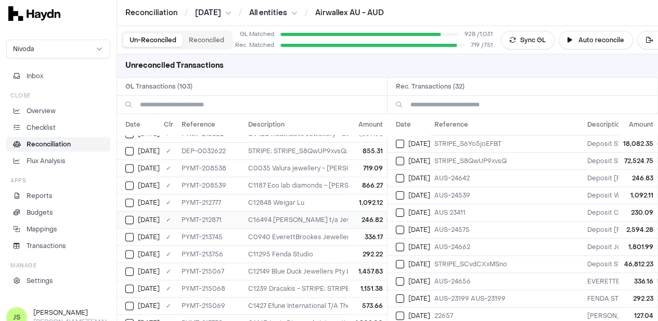
click at [132, 215] on button "Select GL transaction 8303295" at bounding box center [129, 219] width 8 height 8
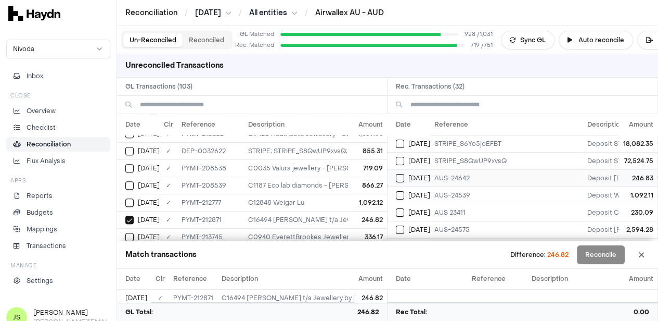
click at [404, 174] on button "Select reconciliation transaction 38753" at bounding box center [400, 178] width 8 height 8
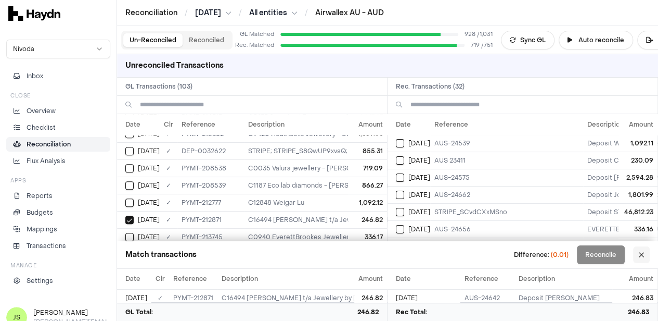
click at [646, 254] on button at bounding box center [641, 254] width 17 height 17
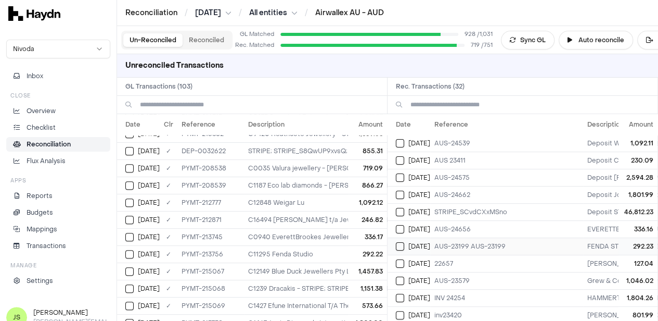
scroll to position [0, 0]
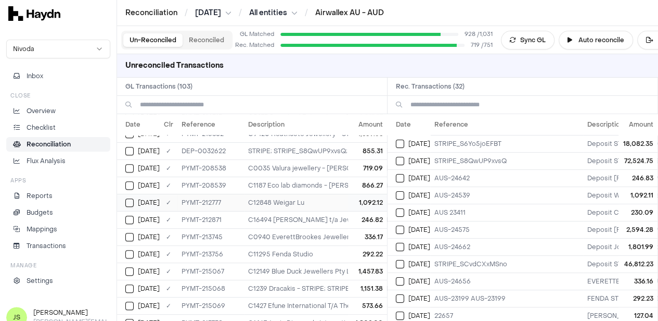
click at [132, 198] on button "Select GL transaction 8303229" at bounding box center [129, 202] width 8 height 8
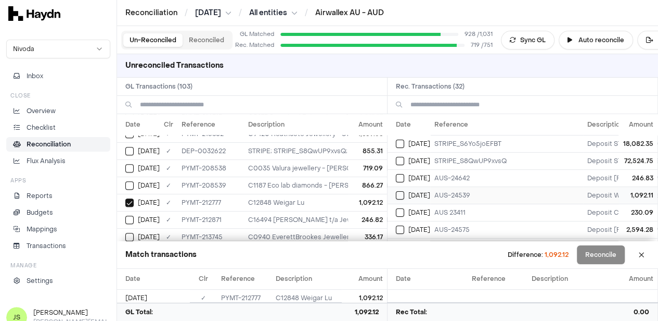
click at [401, 193] on button "Select reconciliation transaction 38750" at bounding box center [400, 195] width 8 height 8
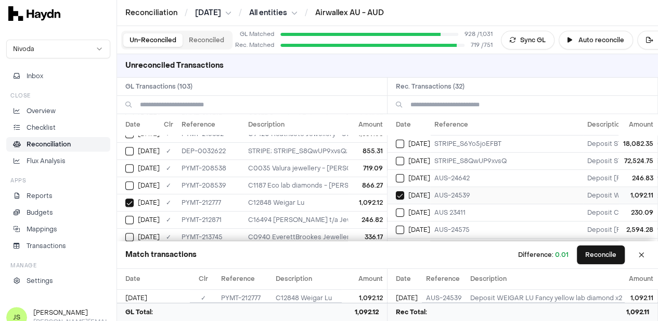
scroll to position [52, 0]
click at [127, 233] on button "Select GL transaction 8303316" at bounding box center [129, 237] width 8 height 8
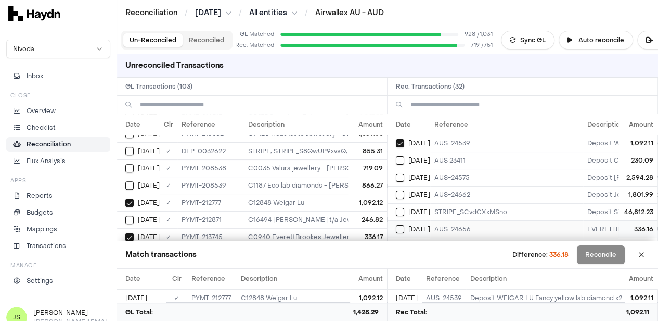
click at [408, 225] on div "Apr 28" at bounding box center [413, 229] width 34 height 8
click at [130, 215] on button "Select GL transaction 8303295" at bounding box center [129, 219] width 8 height 8
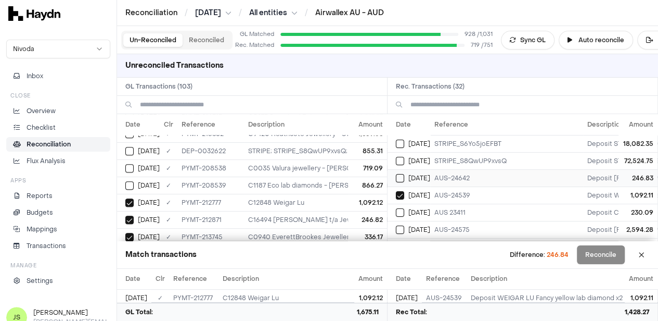
click at [404, 176] on button "Select reconciliation transaction 38753" at bounding box center [400, 178] width 8 height 8
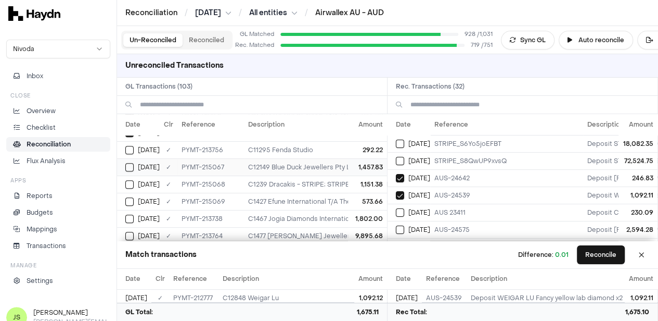
scroll to position [630, 0]
click at [404, 208] on button "Select reconciliation transaction 38764" at bounding box center [400, 212] width 8 height 8
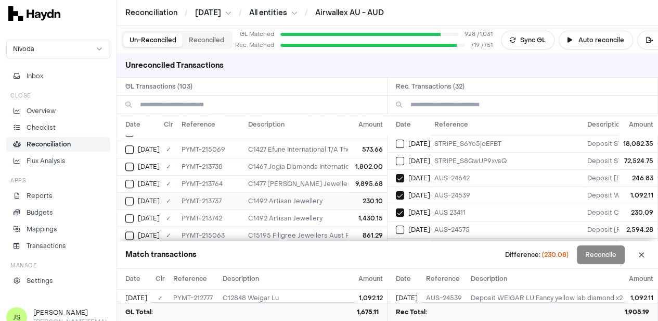
click at [129, 197] on button "Select GL transaction 8303308" at bounding box center [129, 201] width 8 height 8
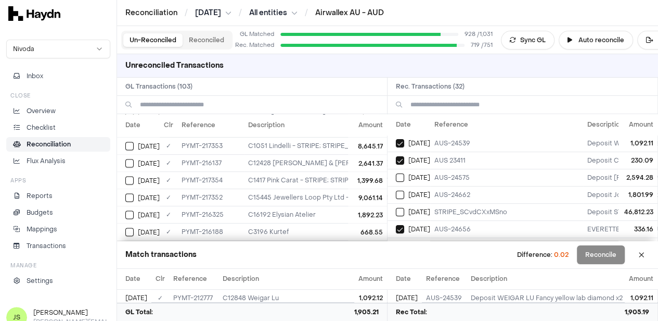
scroll to position [1098, 0]
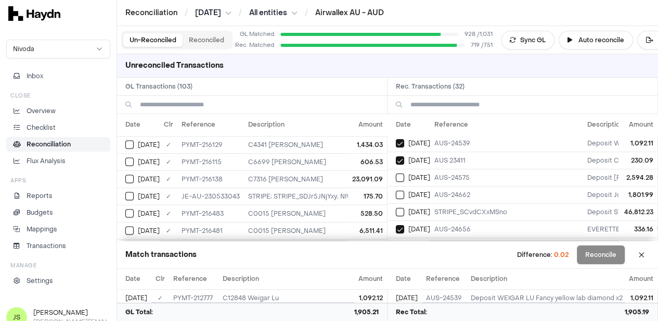
click at [201, 106] on input at bounding box center [259, 105] width 239 height 18
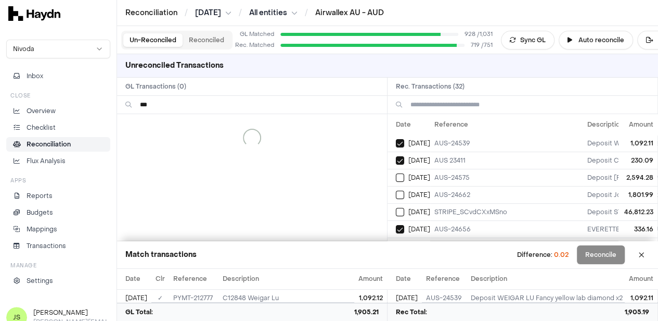
scroll to position [0, 0]
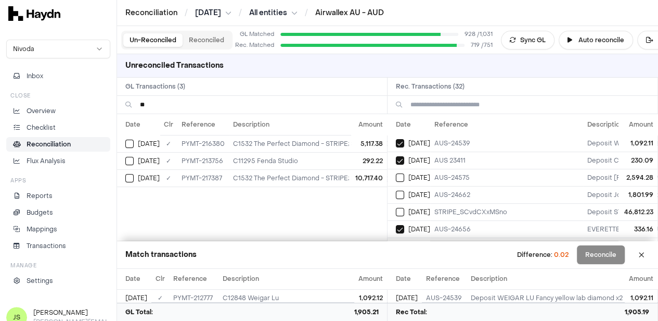
type input "*"
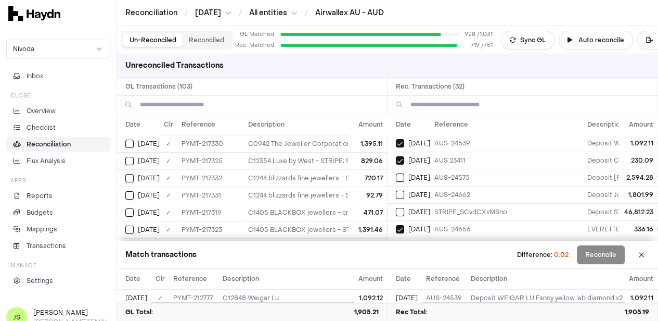
click at [194, 102] on input at bounding box center [259, 105] width 239 height 18
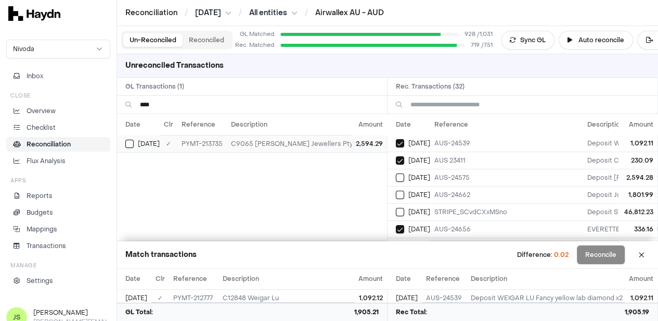
type input "****"
click at [130, 142] on button "Select GL transaction 8303306" at bounding box center [129, 143] width 8 height 8
click at [404, 176] on button "Select reconciliation transaction 38762" at bounding box center [400, 177] width 8 height 8
click at [181, 105] on input "****" at bounding box center [259, 105] width 239 height 18
click at [181, 106] on input "****" at bounding box center [259, 105] width 239 height 18
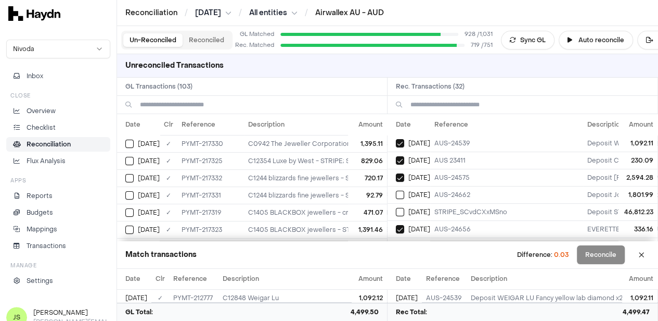
click at [201, 107] on input at bounding box center [259, 105] width 239 height 18
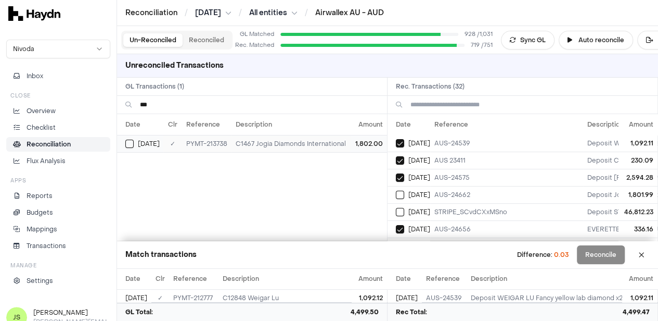
click at [127, 142] on button "Select GL transaction 8303309" at bounding box center [129, 143] width 8 height 8
click at [404, 194] on button "Select reconciliation transaction 38766" at bounding box center [400, 194] width 8 height 8
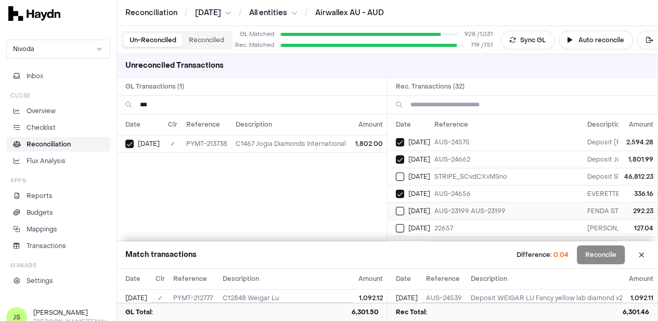
scroll to position [104, 0]
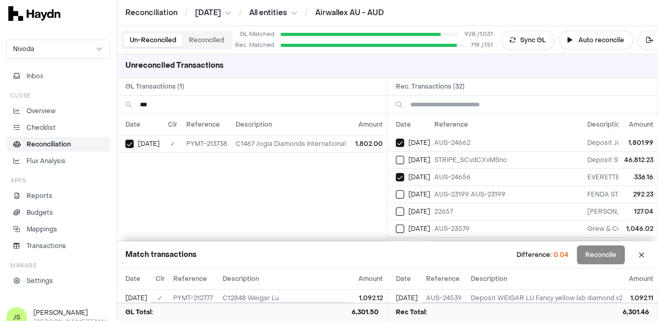
click at [181, 105] on input "***" at bounding box center [259, 105] width 239 height 18
click at [126, 145] on button "Select GL transaction 8303327" at bounding box center [129, 143] width 8 height 8
click at [400, 193] on button "Select reconciliation transaction 38787" at bounding box center [400, 194] width 8 height 8
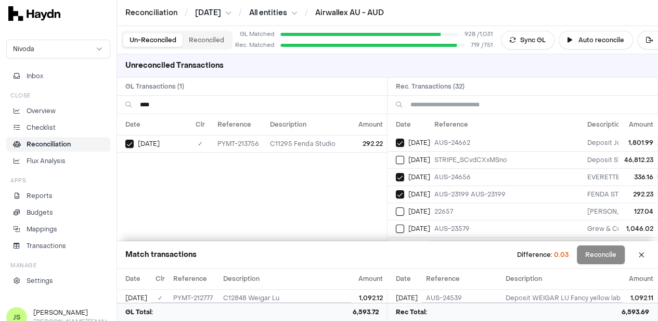
click at [189, 106] on input "****" at bounding box center [259, 105] width 239 height 18
click at [127, 145] on button "Select GL transaction 8303329" at bounding box center [129, 143] width 8 height 8
click at [404, 207] on button "Select reconciliation transaction 38788" at bounding box center [400, 211] width 8 height 8
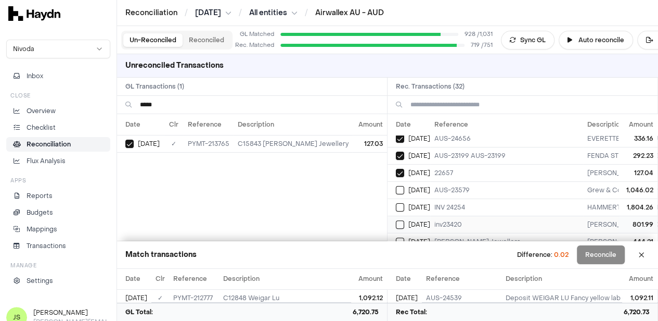
scroll to position [156, 0]
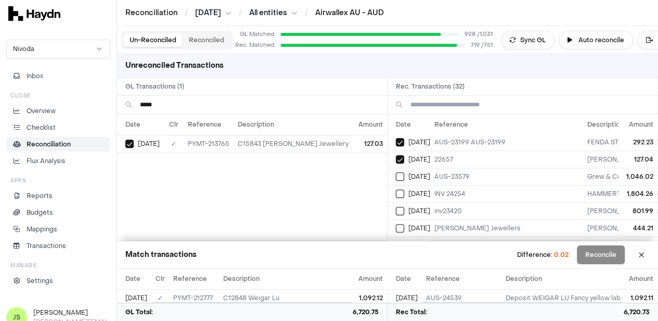
click at [173, 103] on input "*****" at bounding box center [259, 105] width 239 height 18
type input "*"
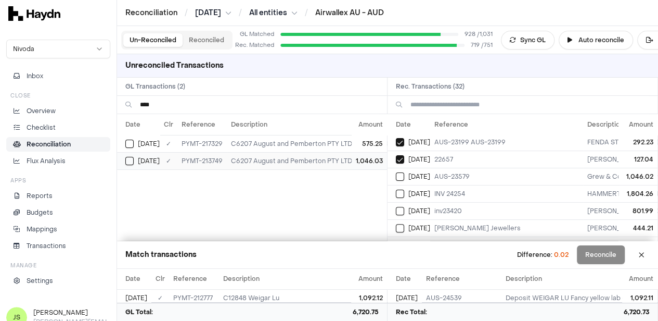
click at [126, 163] on div "Apr 28" at bounding box center [142, 161] width 34 height 8
click at [408, 173] on div "Apr 28" at bounding box center [413, 176] width 34 height 8
click at [183, 99] on input "****" at bounding box center [259, 105] width 239 height 18
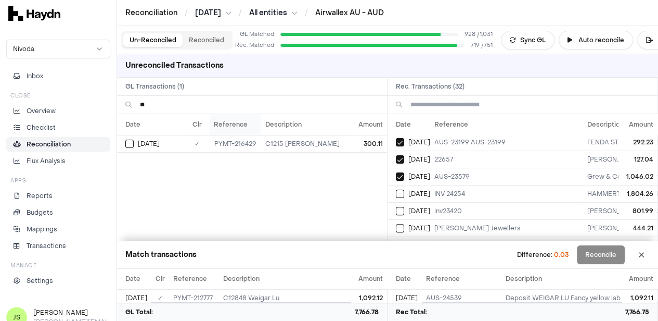
type input "*"
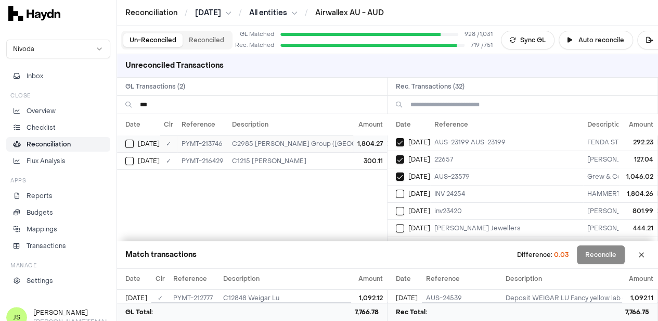
click at [134, 140] on div "Apr 28" at bounding box center [142, 143] width 34 height 8
click at [404, 190] on button "Select reconciliation transaction 38775" at bounding box center [400, 193] width 8 height 8
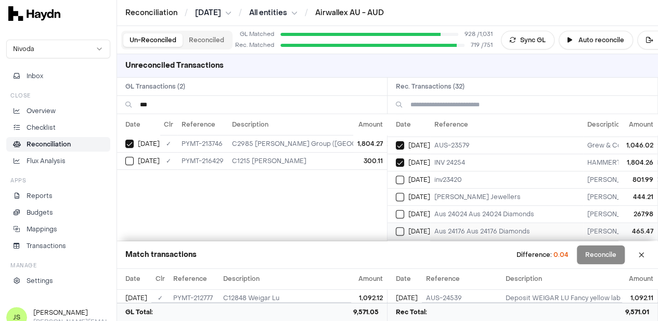
scroll to position [208, 0]
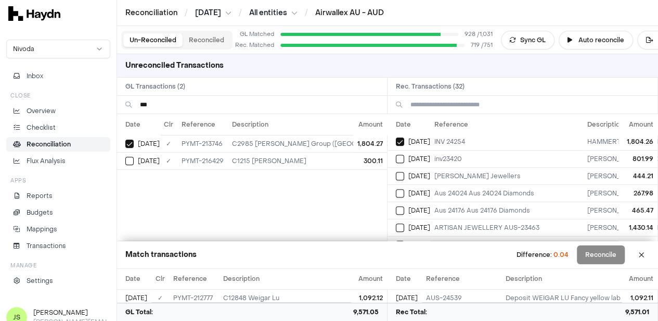
click at [201, 106] on input "***" at bounding box center [259, 105] width 239 height 18
click at [129, 139] on button "Select GL transaction 8303314" at bounding box center [129, 143] width 8 height 8
click at [403, 155] on button "Select reconciliation transaction 38772" at bounding box center [400, 159] width 8 height 8
click at [195, 102] on input "***" at bounding box center [259, 105] width 239 height 18
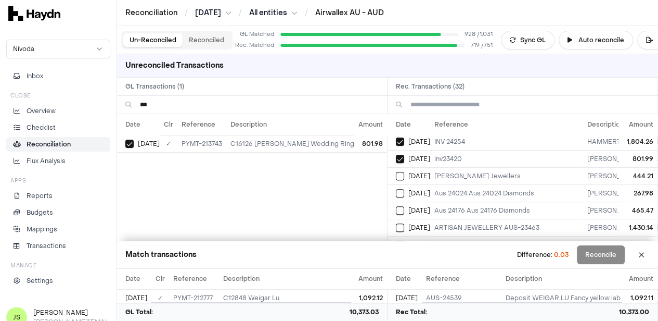
click at [195, 102] on input "***" at bounding box center [259, 105] width 239 height 18
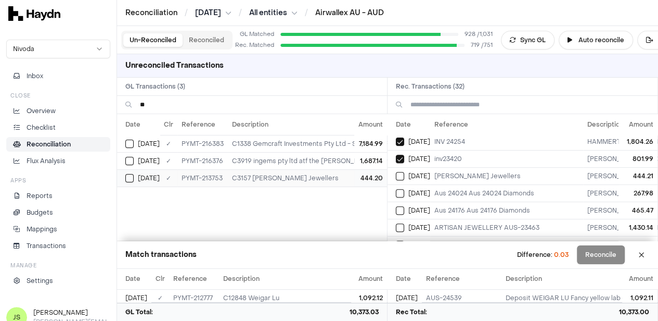
click at [132, 178] on button "Select GL transaction 8303324" at bounding box center [129, 178] width 8 height 8
click at [404, 172] on button "Select reconciliation transaction 38784" at bounding box center [400, 176] width 8 height 8
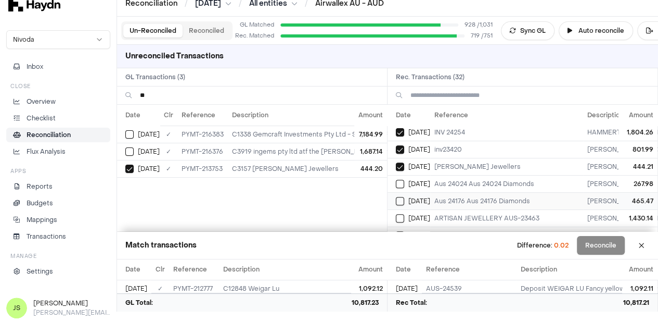
scroll to position [260, 0]
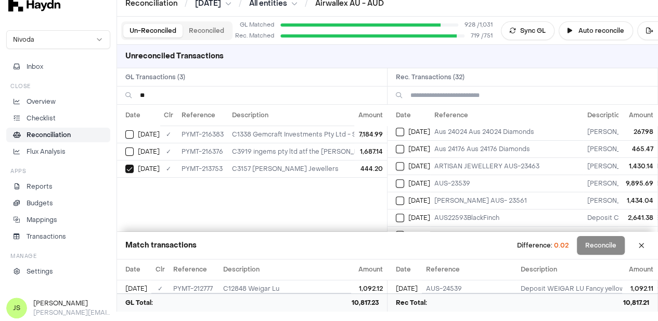
click at [215, 103] on div "**" at bounding box center [387, 95] width 541 height 18
click at [215, 101] on input "**" at bounding box center [259, 95] width 239 height 18
type input "***"
click at [126, 149] on td "Apr 28" at bounding box center [138, 151] width 43 height 17
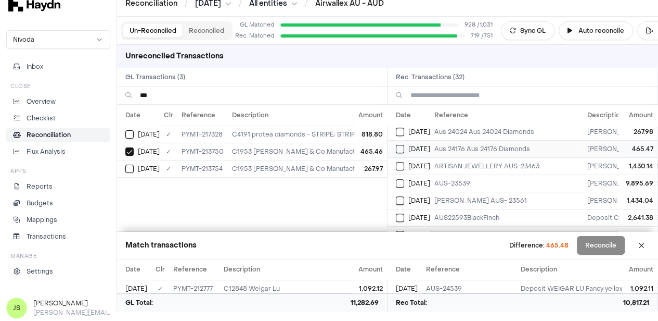
click at [404, 145] on button "Select reconciliation transaction 38781" at bounding box center [400, 149] width 8 height 8
click at [131, 169] on button "Select GL transaction 8303325" at bounding box center [129, 168] width 8 height 8
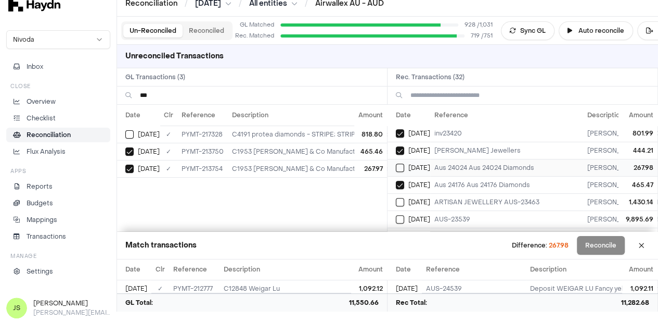
scroll to position [208, 0]
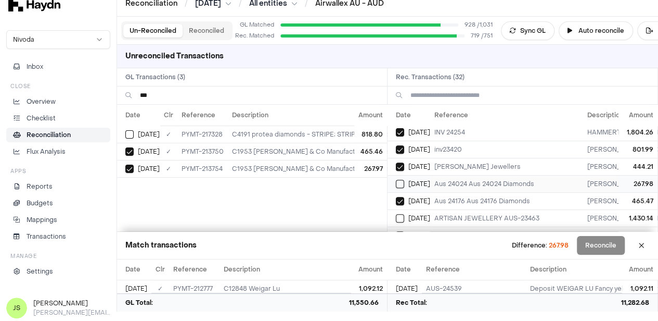
click at [404, 180] on button "Select reconciliation transaction 38785" at bounding box center [400, 184] width 8 height 8
click at [622, 243] on button "Reconcile" at bounding box center [601, 245] width 48 height 19
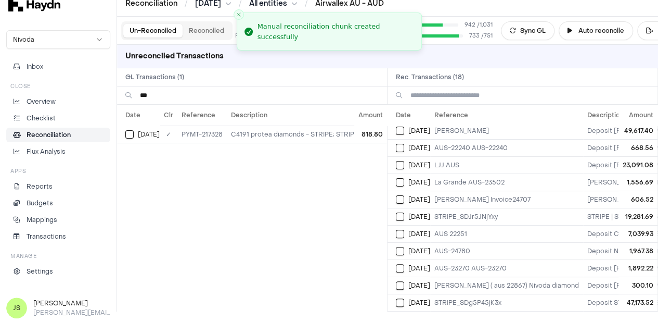
scroll to position [0, 0]
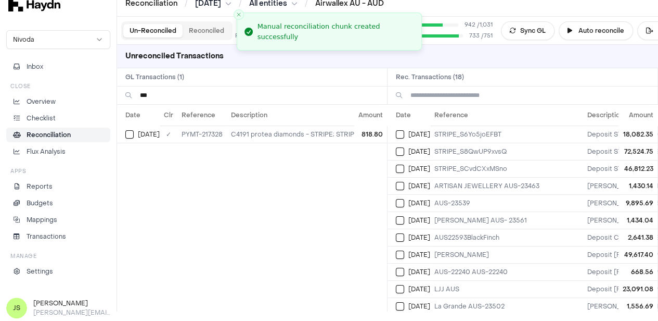
click at [152, 94] on input "***" at bounding box center [259, 95] width 239 height 18
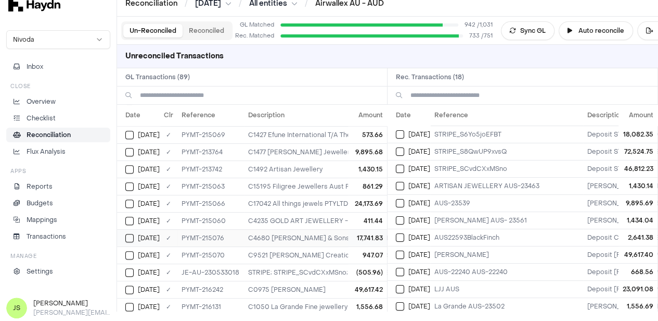
scroll to position [554, 0]
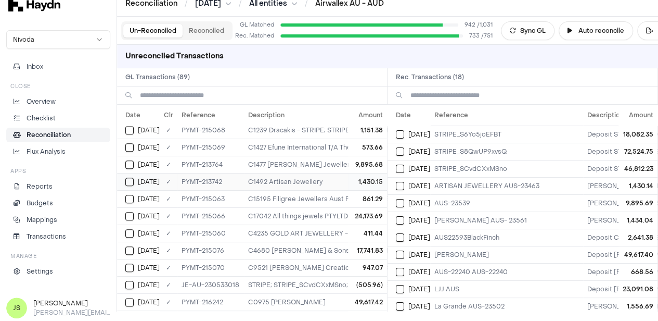
click at [126, 177] on button "Select GL transaction 8303313" at bounding box center [129, 181] width 8 height 8
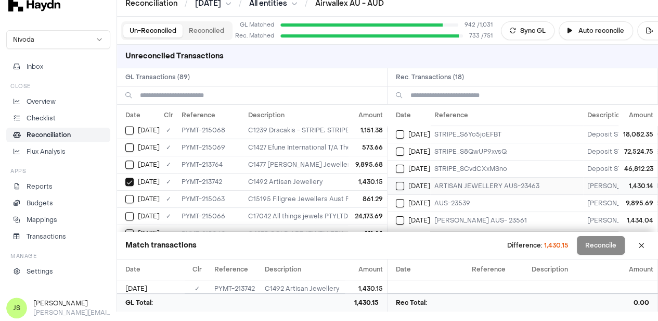
click at [410, 186] on div "Apr 28" at bounding box center [413, 186] width 34 height 8
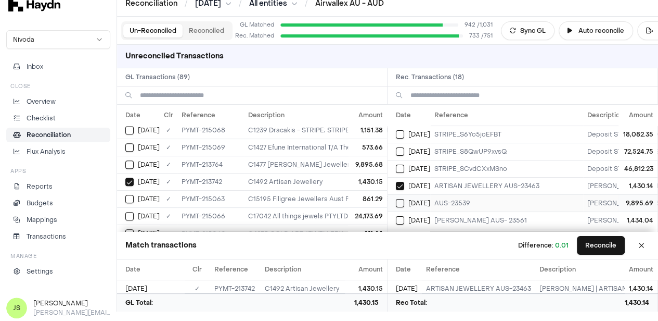
scroll to position [52, 0]
click at [130, 160] on button "Select GL transaction 8303328" at bounding box center [129, 164] width 8 height 8
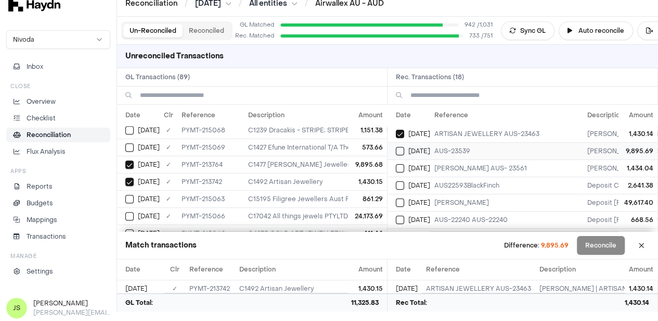
click at [410, 149] on div "Apr 28" at bounding box center [413, 151] width 34 height 8
click at [610, 245] on button "Reconcile" at bounding box center [601, 245] width 48 height 19
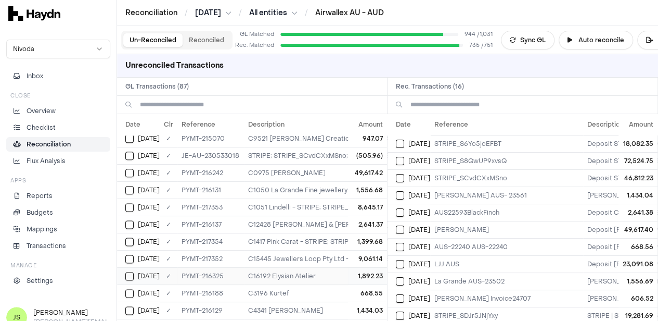
scroll to position [710, 0]
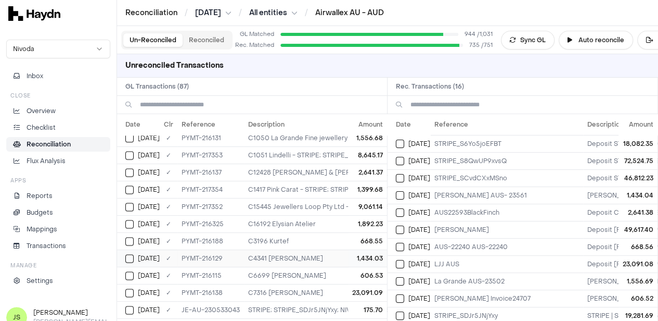
click at [132, 254] on button "Select GL transaction 8303391" at bounding box center [129, 258] width 8 height 8
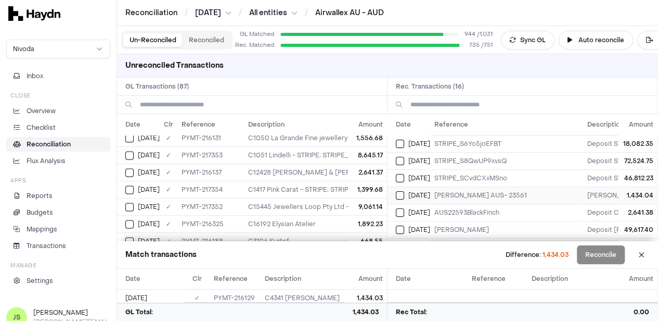
click at [404, 191] on button "Select reconciliation transaction 38801" at bounding box center [400, 195] width 8 height 8
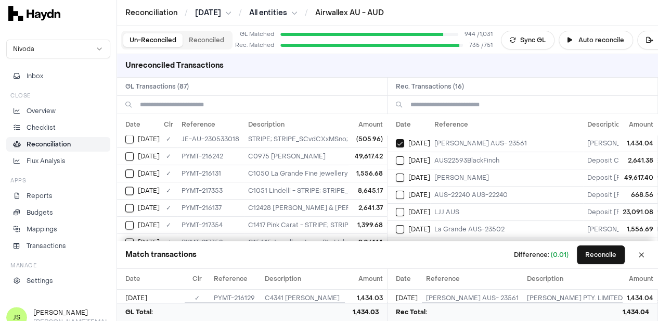
scroll to position [658, 0]
click at [205, 98] on input at bounding box center [259, 105] width 239 height 18
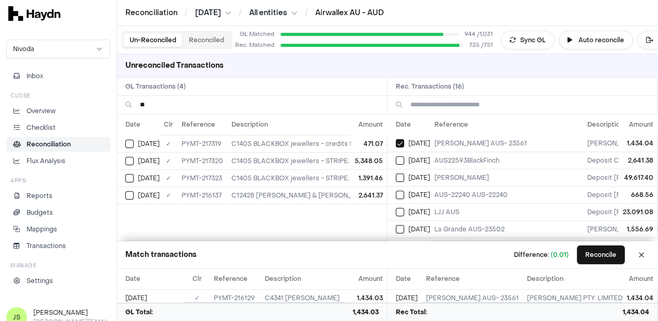
type input "*"
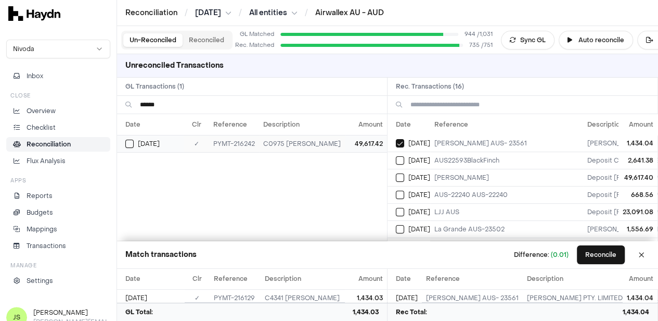
click at [132, 141] on button "Select GL transaction 8303428" at bounding box center [129, 143] width 8 height 8
click at [404, 175] on button "Select reconciliation transaction 38817" at bounding box center [400, 177] width 8 height 8
click at [185, 97] on input "******" at bounding box center [259, 105] width 239 height 18
type input "****"
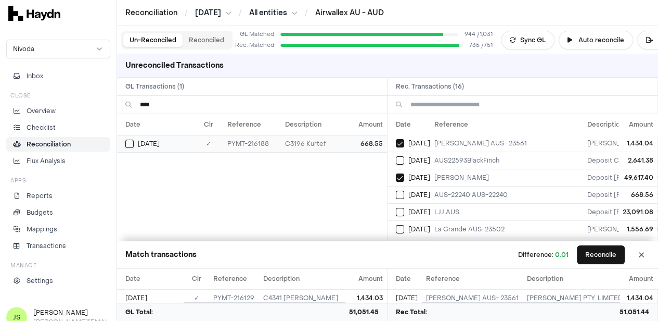
click at [132, 139] on button "Select GL transaction 8303427" at bounding box center [129, 143] width 8 height 8
click at [404, 192] on button "Select reconciliation transaction 38814" at bounding box center [400, 194] width 8 height 8
click at [616, 254] on button "Reconcile" at bounding box center [601, 254] width 48 height 19
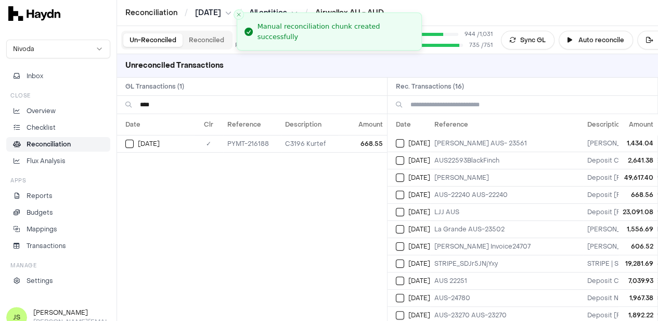
scroll to position [43, 0]
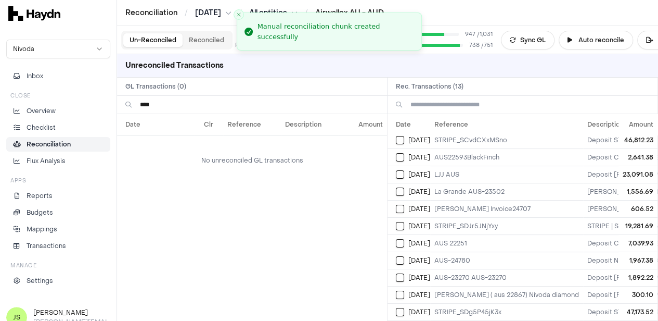
click at [171, 108] on input "****" at bounding box center [259, 105] width 239 height 18
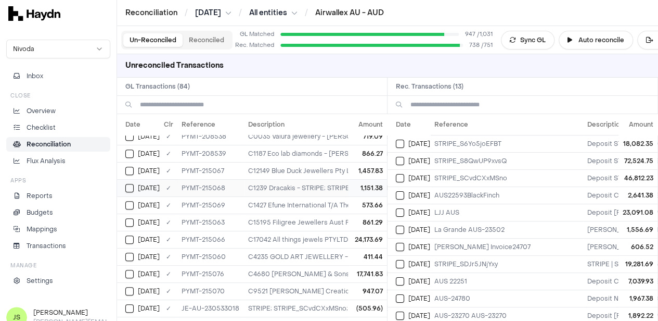
scroll to position [468, 0]
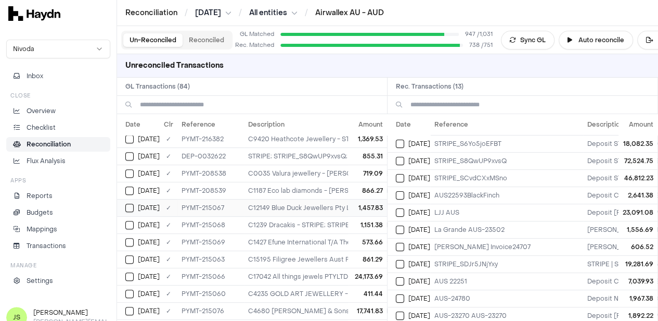
click at [133, 203] on button "Select GL transaction 8303358" at bounding box center [129, 207] width 8 height 8
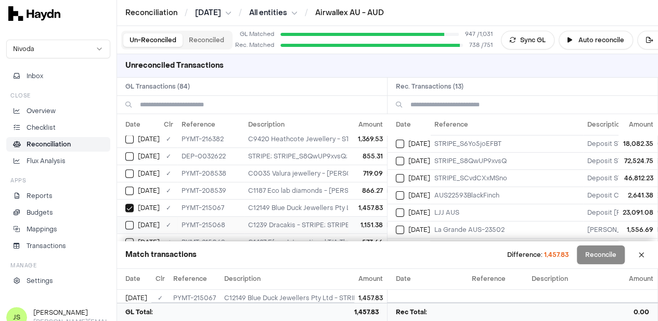
click at [133, 221] on button "Select GL transaction 8303359" at bounding box center [129, 225] width 8 height 8
click at [132, 186] on button "Select GL transaction 8303360" at bounding box center [129, 190] width 8 height 8
click at [132, 203] on button "Select GL transaction 8303356" at bounding box center [129, 207] width 8 height 8
click at [132, 220] on button "Select GL transaction 8303357" at bounding box center [129, 224] width 8 height 8
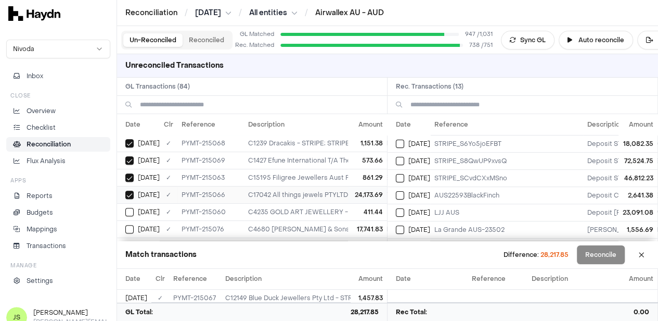
scroll to position [572, 0]
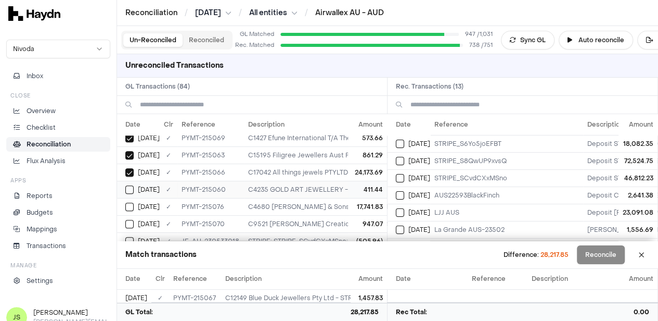
click at [132, 185] on button "Select GL transaction 8303355" at bounding box center [129, 189] width 8 height 8
click at [132, 202] on button "Select GL transaction 8303362" at bounding box center [129, 206] width 8 height 8
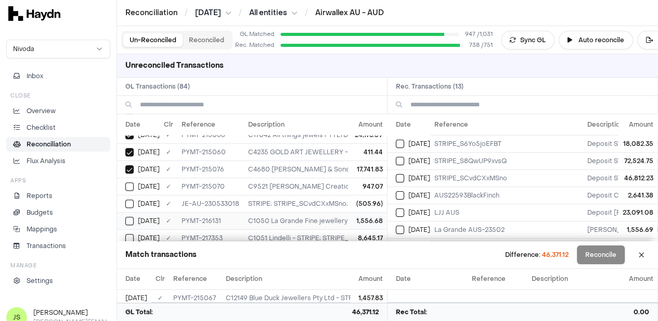
scroll to position [624, 0]
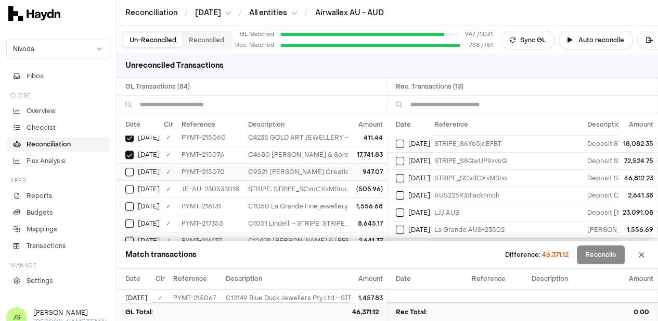
click at [130, 168] on button "Select GL transaction 8303361" at bounding box center [129, 172] width 8 height 8
click at [130, 185] on button "Select GL transaction 8302649" at bounding box center [129, 189] width 8 height 8
click at [134, 202] on div "Apr 29" at bounding box center [142, 206] width 34 height 8
click at [131, 202] on button "Select GL transaction 8303393" at bounding box center [129, 206] width 8 height 8
click at [409, 177] on div "Apr 28" at bounding box center [413, 178] width 34 height 8
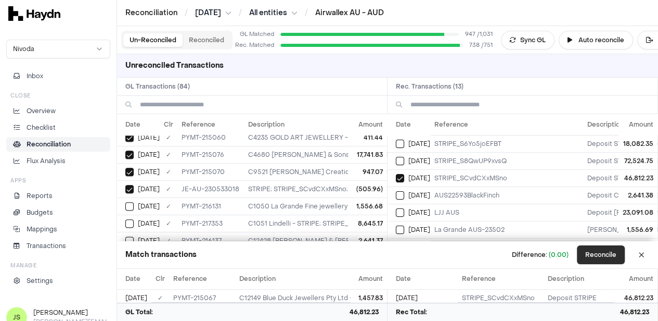
click at [602, 257] on button "Reconcile" at bounding box center [601, 254] width 48 height 19
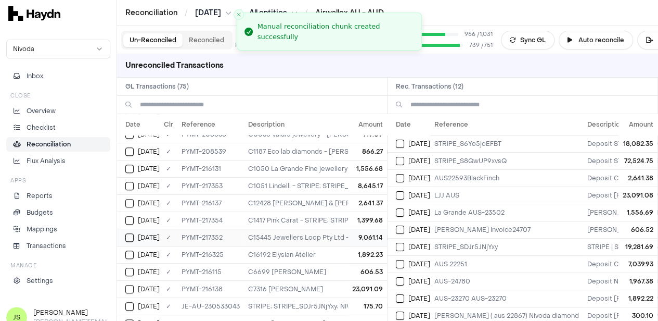
scroll to position [523, 0]
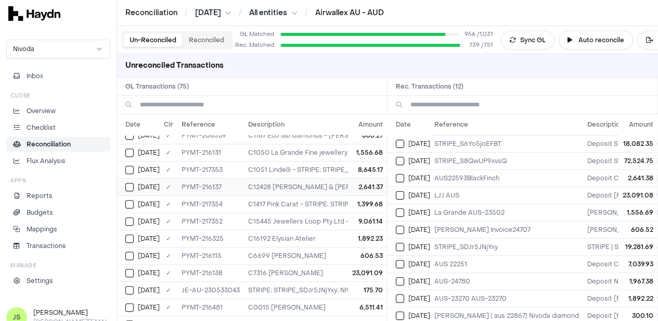
click at [133, 183] on button "Select GL transaction 8303399" at bounding box center [129, 187] width 8 height 8
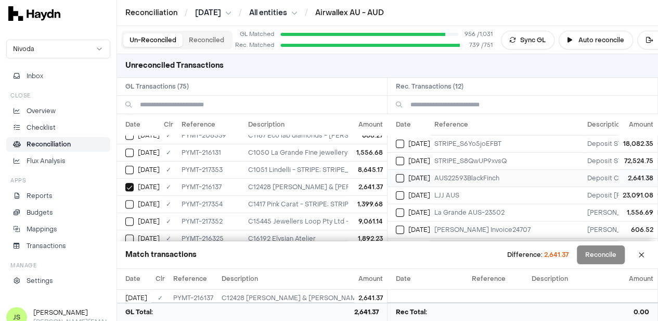
click at [404, 176] on button "Select reconciliation transaction 38808" at bounding box center [400, 178] width 8 height 8
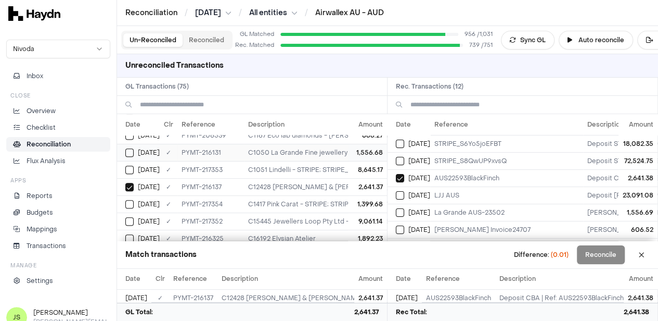
click at [127, 148] on button "Select GL transaction 8303393" at bounding box center [129, 152] width 8 height 8
click at [404, 209] on button "Select reconciliation transaction 38803" at bounding box center [400, 212] width 8 height 8
click at [129, 199] on button "Select GL transaction 8303388" at bounding box center [129, 203] width 8 height 8
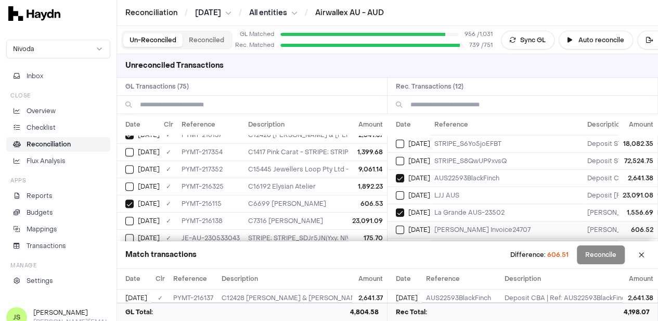
click at [404, 227] on button "Select reconciliation transaction 38796" at bounding box center [400, 229] width 8 height 8
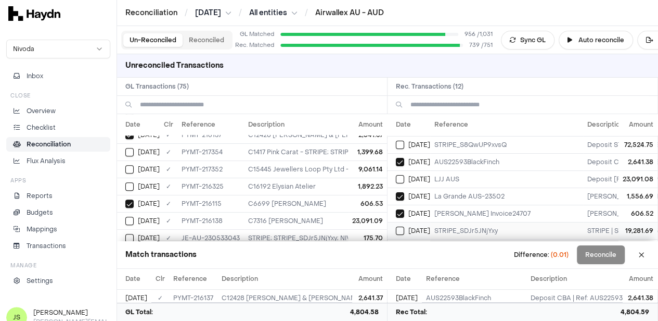
scroll to position [0, 0]
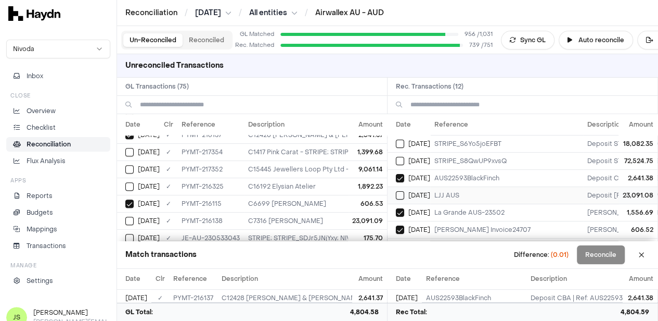
click at [404, 196] on button "Select reconciliation transaction 38810" at bounding box center [400, 195] width 8 height 8
click at [129, 216] on button "Select GL transaction 8303400" at bounding box center [129, 220] width 8 height 8
click at [598, 252] on button "Reconcile" at bounding box center [601, 254] width 48 height 19
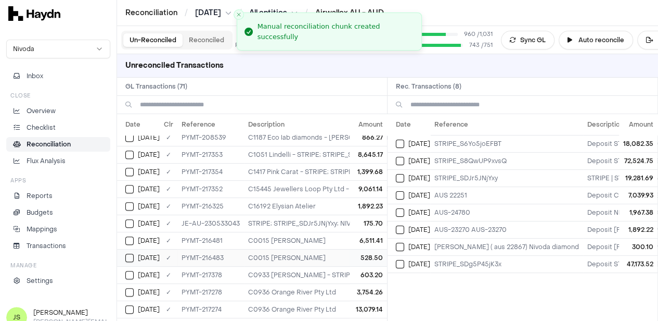
scroll to position [506, 0]
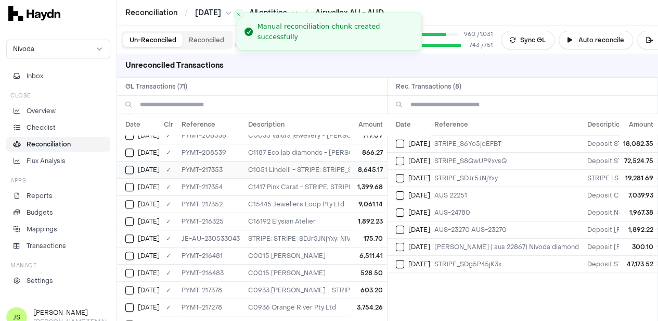
click at [130, 165] on button "Select GL transaction 8303592" at bounding box center [129, 169] width 8 height 8
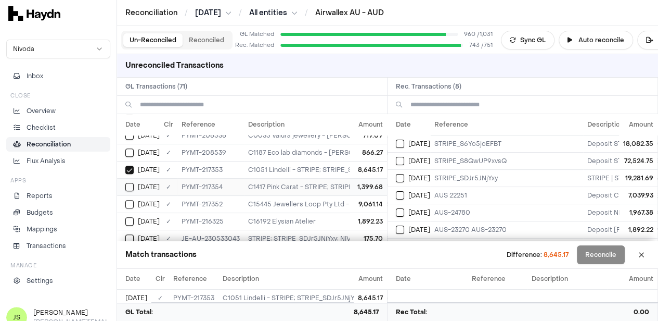
click at [128, 183] on button "Select GL transaction 8303593" at bounding box center [129, 187] width 8 height 8
click at [132, 201] on button "Select GL transaction 8303591" at bounding box center [129, 204] width 8 height 8
click at [130, 217] on button "Select GL transaction 8303448" at bounding box center [129, 221] width 8 height 8
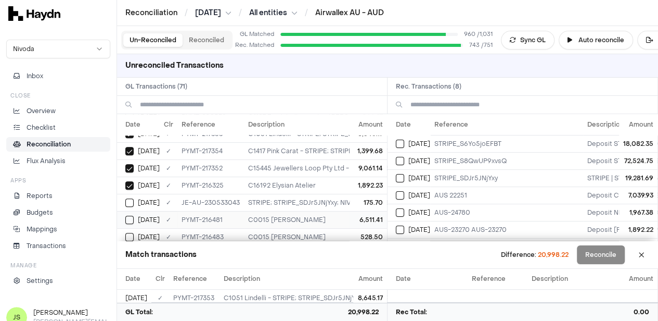
scroll to position [558, 0]
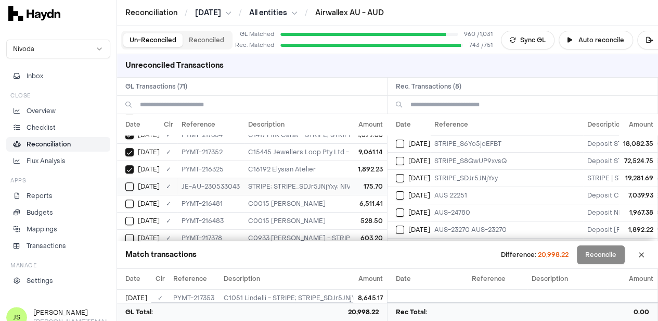
click at [129, 182] on button "Select GL transaction 8302667" at bounding box center [129, 186] width 8 height 8
click at [133, 182] on button "Select GL transaction 8302667" at bounding box center [129, 186] width 8 height 8
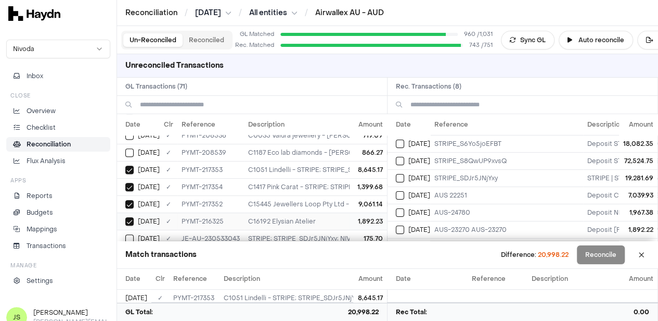
click at [134, 217] on div "Apr 29" at bounding box center [142, 221] width 34 height 8
click at [132, 201] on td "Apr 29" at bounding box center [138, 203] width 43 height 17
click at [126, 183] on button "Select GL transaction 8303593" at bounding box center [129, 187] width 8 height 8
click at [128, 165] on button "Select GL transaction 8303592" at bounding box center [129, 169] width 8 height 8
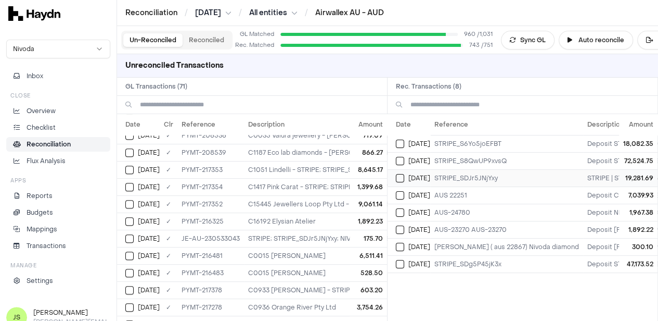
click at [404, 175] on button "Select reconciliation transaction 38800" at bounding box center [400, 178] width 8 height 8
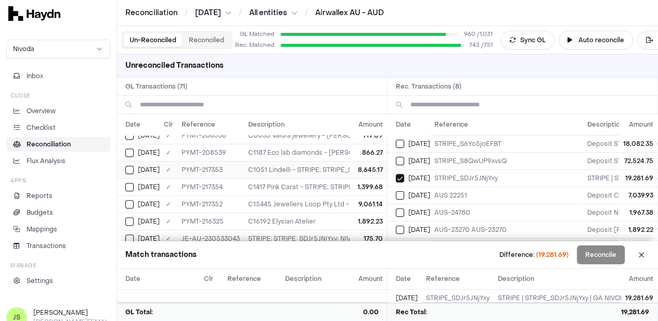
click at [132, 165] on button "Select GL transaction 8303592" at bounding box center [129, 169] width 8 height 8
click at [130, 183] on button "Select GL transaction 8303593" at bounding box center [129, 187] width 8 height 8
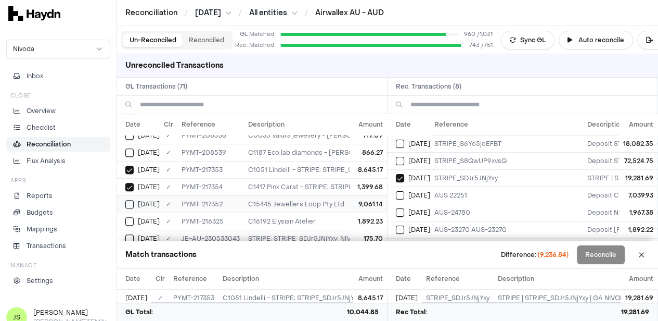
click at [127, 200] on button "Select GL transaction 8303591" at bounding box center [129, 204] width 8 height 8
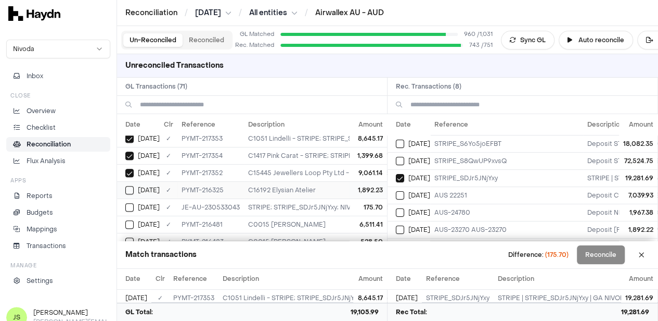
scroll to position [558, 0]
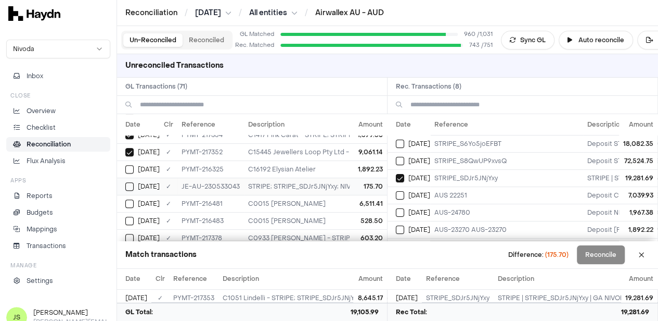
click at [129, 182] on button "Select GL transaction 8302667" at bounding box center [129, 186] width 8 height 8
click at [602, 258] on button "Reconcile" at bounding box center [601, 254] width 48 height 19
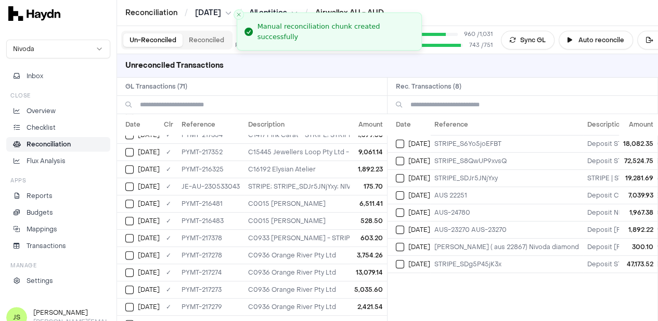
scroll to position [507, 0]
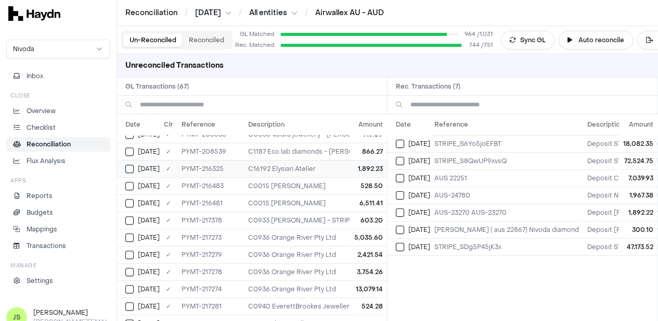
click at [129, 164] on button "Select GL transaction 8303448" at bounding box center [129, 168] width 8 height 8
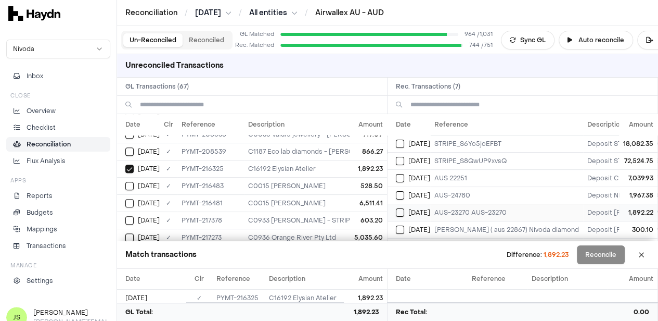
click at [403, 212] on button "Select reconciliation transaction 38821" at bounding box center [400, 212] width 8 height 8
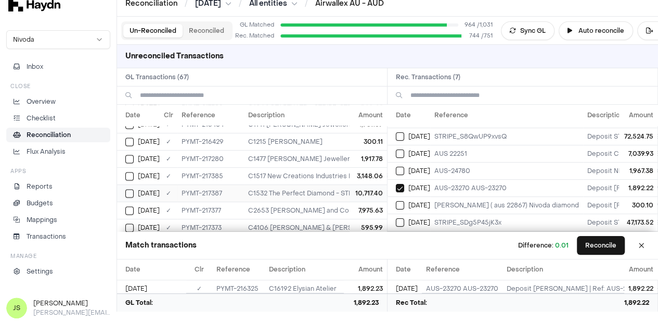
scroll to position [768, 0]
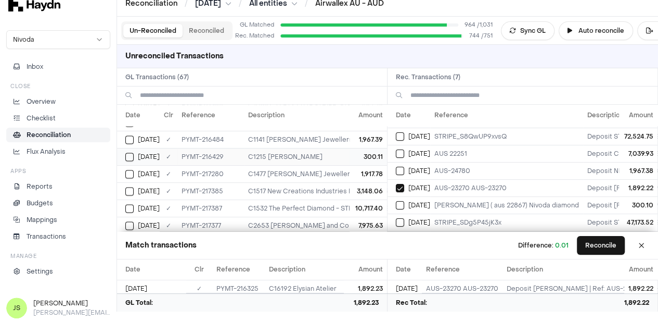
click at [122, 148] on td "Apr 30" at bounding box center [138, 156] width 43 height 17
click at [397, 196] on td "Apr 30" at bounding box center [409, 204] width 43 height 17
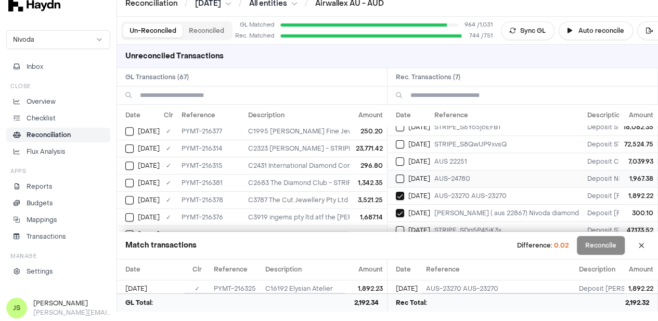
scroll to position [0, 0]
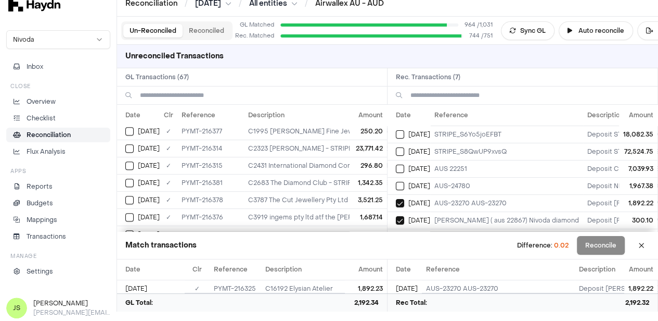
click at [229, 91] on input at bounding box center [259, 95] width 239 height 18
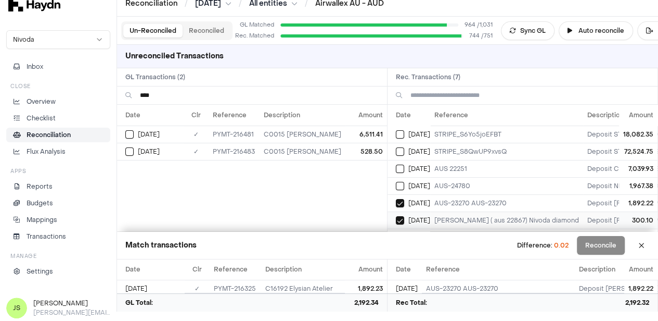
scroll to position [21, 0]
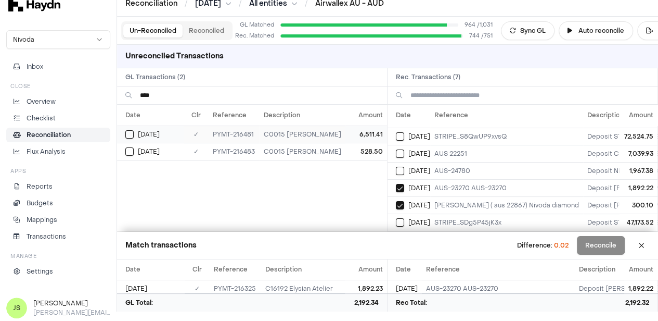
type input "****"
click at [135, 134] on div "Apr 30" at bounding box center [154, 134] width 58 height 8
click at [125, 149] on button "Select GL transaction 8303483" at bounding box center [129, 151] width 8 height 8
click at [404, 149] on button "Select reconciliation transaction 38841" at bounding box center [400, 153] width 8 height 8
click at [603, 241] on button "Reconcile" at bounding box center [601, 245] width 48 height 19
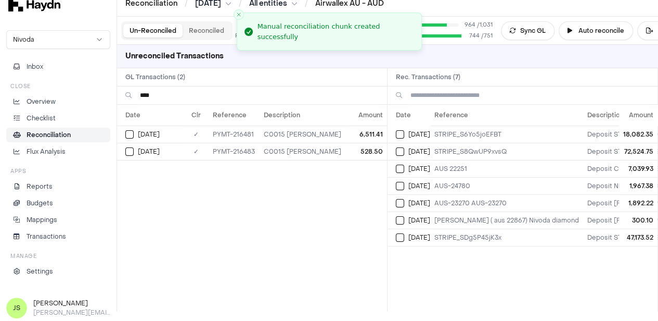
scroll to position [0, 0]
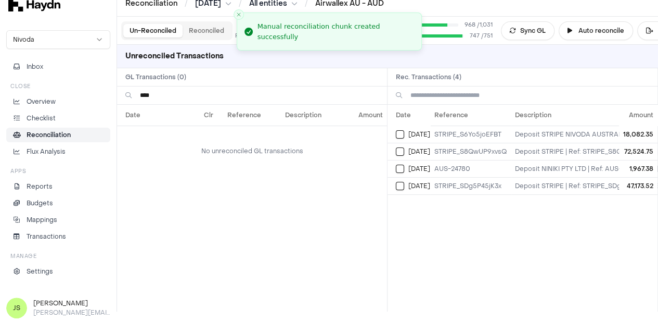
click at [195, 99] on input "****" at bounding box center [259, 95] width 239 height 18
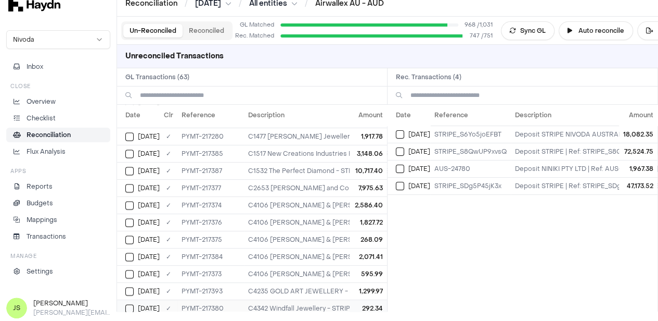
scroll to position [684, 0]
click at [125, 162] on td "Apr 30" at bounding box center [138, 170] width 43 height 17
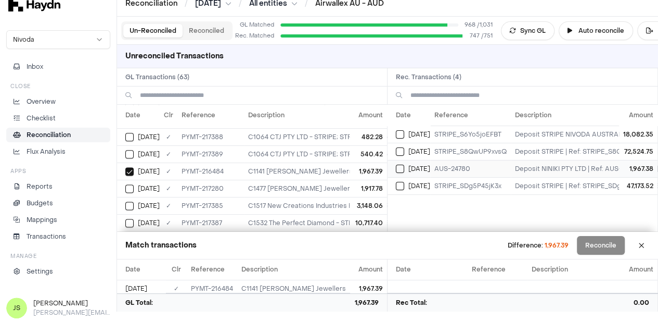
click at [404, 167] on button "Select reconciliation transaction 38845" at bounding box center [400, 168] width 8 height 8
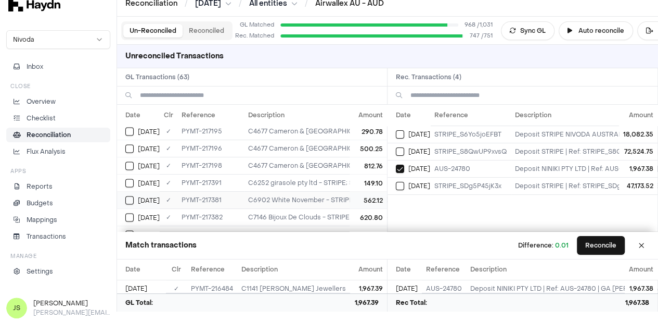
scroll to position [973, 0]
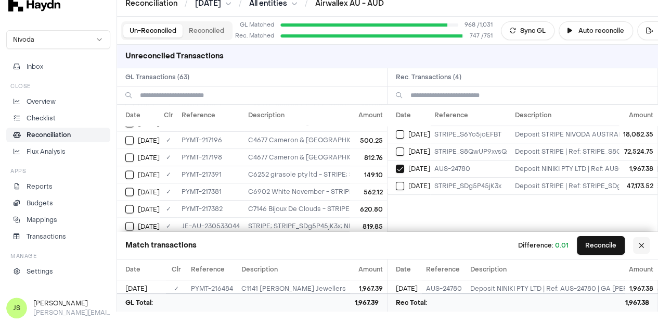
click at [650, 246] on button at bounding box center [641, 245] width 17 height 17
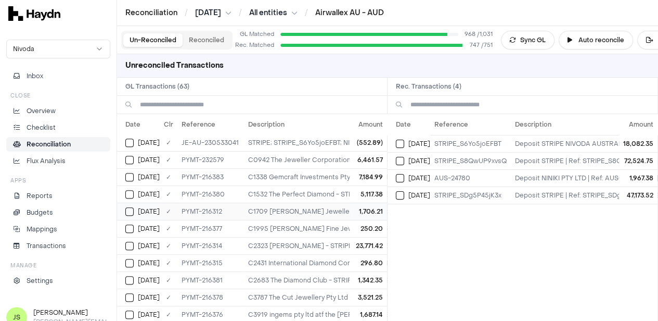
scroll to position [208, 0]
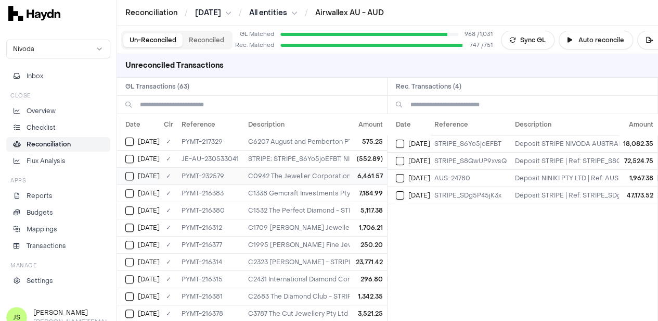
click at [132, 176] on button "Select GL transaction 8303626" at bounding box center [129, 176] width 8 height 8
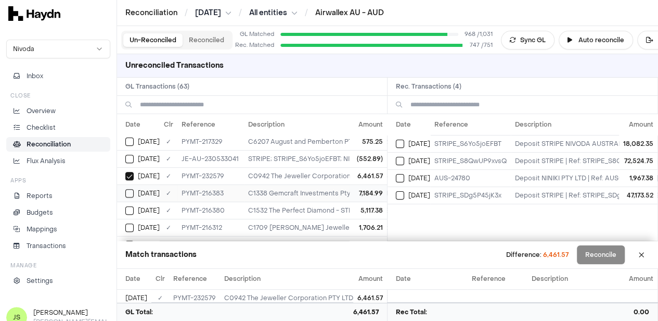
click at [132, 189] on button "Select GL transaction 8303456" at bounding box center [129, 193] width 8 height 8
click at [133, 207] on button "Select GL transaction 8303453" at bounding box center [129, 210] width 8 height 8
click at [133, 223] on button "Select GL transaction 8303444" at bounding box center [129, 227] width 8 height 8
click at [130, 188] on button "Select GL transaction 8303450" at bounding box center [129, 192] width 8 height 8
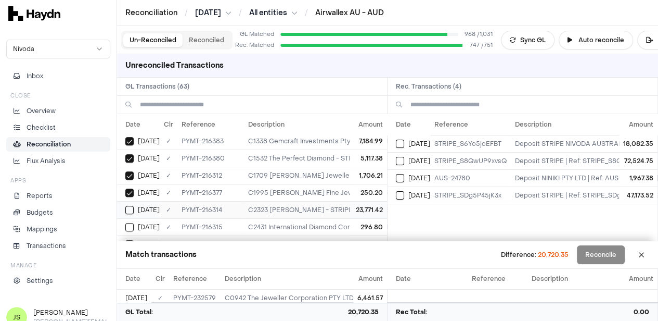
click at [128, 206] on button "Select GL transaction 8303446" at bounding box center [129, 210] width 8 height 8
click at [132, 174] on td "Apr 16" at bounding box center [138, 174] width 43 height 17
click at [130, 191] on button "Select GL transaction 8303454" at bounding box center [129, 192] width 8 height 8
click at [128, 205] on button "Select GL transaction 8303451" at bounding box center [129, 209] width 8 height 8
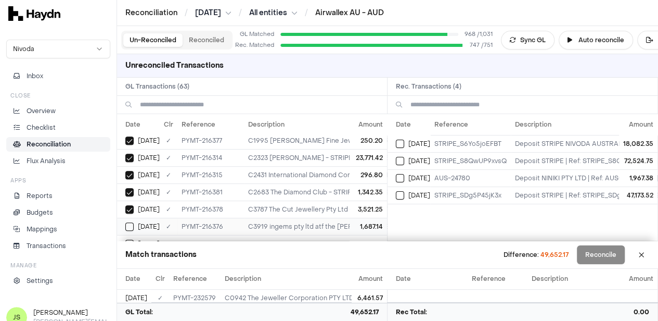
click at [130, 222] on button "Select GL transaction 8303449" at bounding box center [129, 226] width 8 height 8
click at [129, 189] on button "Select GL transaction 8303452" at bounding box center [129, 191] width 8 height 8
click at [127, 205] on button "Select GL transaction 8303443" at bounding box center [129, 209] width 8 height 8
drag, startPoint x: 130, startPoint y: 219, endPoint x: 147, endPoint y: 198, distance: 26.6
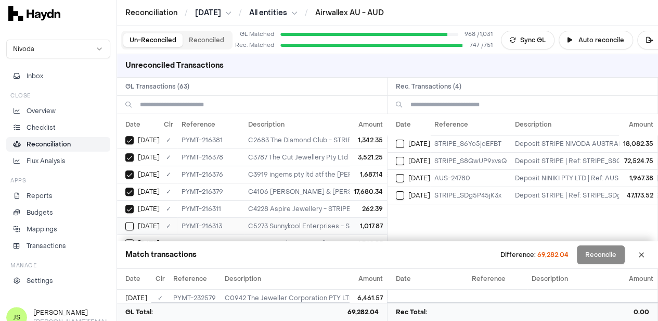
click at [130, 222] on button "Select GL transaction 8303445" at bounding box center [129, 226] width 8 height 8
click at [129, 187] on button "Select GL transaction 8303455" at bounding box center [129, 191] width 8 height 8
click at [129, 205] on button "Select GL transaction 8302643" at bounding box center [129, 208] width 8 height 8
click at [134, 221] on div "Apr 18" at bounding box center [142, 225] width 34 height 8
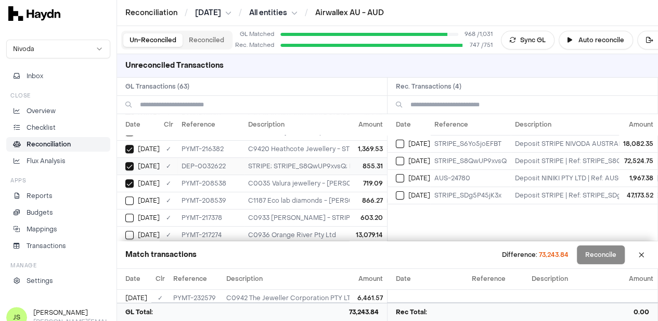
scroll to position [468, 0]
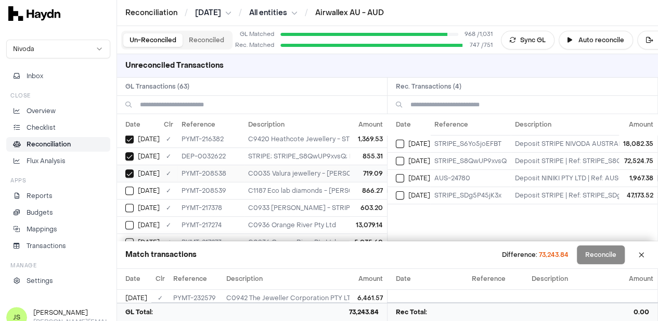
click at [133, 169] on button "Select GL transaction 8303019" at bounding box center [129, 173] width 8 height 8
click at [403, 157] on button "Select reconciliation transaction 38528" at bounding box center [400, 161] width 8 height 8
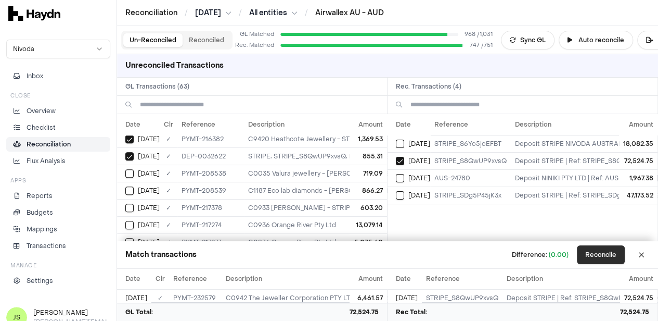
click at [618, 252] on button "Reconcile" at bounding box center [601, 254] width 48 height 19
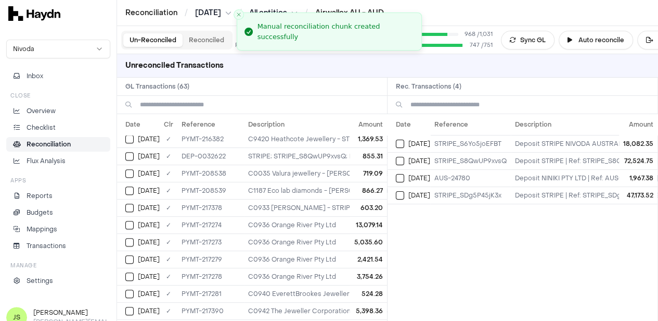
scroll to position [213, 0]
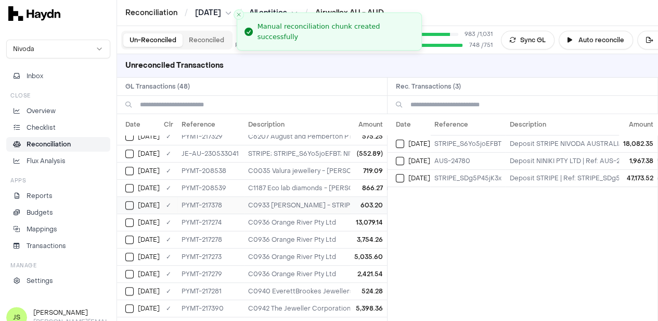
click at [129, 201] on button "Select GL transaction 8303599" at bounding box center [129, 205] width 8 height 8
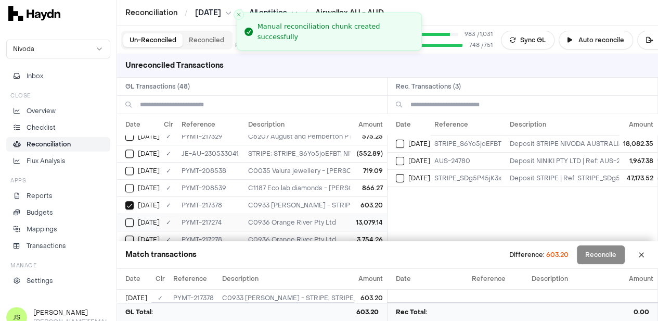
click at [131, 220] on button "Select GL transaction 8303542" at bounding box center [129, 222] width 8 height 8
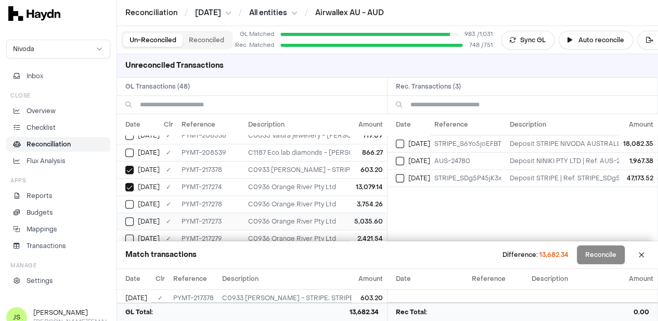
scroll to position [265, 0]
click at [130, 183] on button "Select GL transaction 8303543" at bounding box center [129, 187] width 8 height 8
click at [135, 200] on div "Apr 30" at bounding box center [142, 204] width 34 height 8
click at [131, 213] on td "Apr 30" at bounding box center [138, 221] width 43 height 17
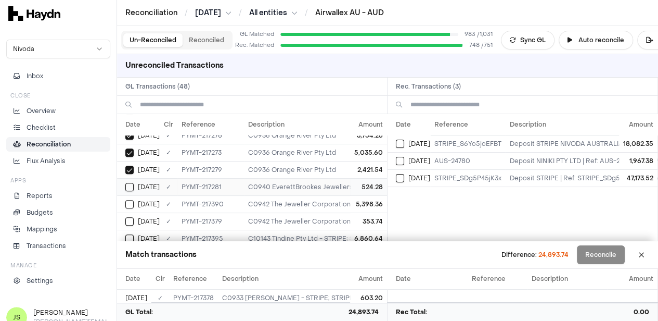
click at [127, 188] on td "Apr 30" at bounding box center [138, 186] width 43 height 17
click at [129, 200] on button "Select GL transaction 8303609" at bounding box center [129, 204] width 8 height 8
click at [127, 169] on td "Apr 30" at bounding box center [138, 168] width 43 height 17
click at [131, 182] on button "Select GL transaction 8303612" at bounding box center [129, 186] width 8 height 8
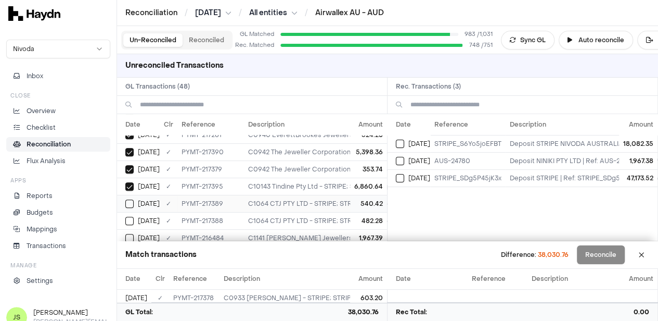
click at [130, 199] on button "Select GL transaction 8303608" at bounding box center [129, 203] width 8 height 8
click at [127, 216] on button "Select GL transaction 8303607" at bounding box center [129, 220] width 8 height 8
click at [131, 199] on button "Select GL transaction 8303545" at bounding box center [129, 203] width 8 height 8
click at [127, 216] on button "Select GL transaction 8303605" at bounding box center [129, 220] width 8 height 8
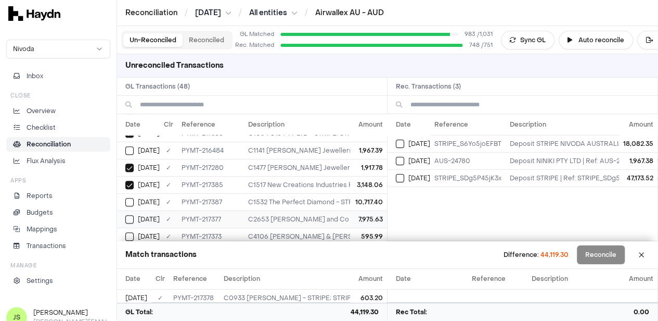
scroll to position [474, 0]
click at [128, 181] on button "Select GL transaction 8303606" at bounding box center [129, 185] width 8 height 8
click at [131, 198] on button "Select GL transaction 8303598" at bounding box center [129, 202] width 8 height 8
click at [131, 215] on button "Select GL transaction 8303594" at bounding box center [129, 219] width 8 height 8
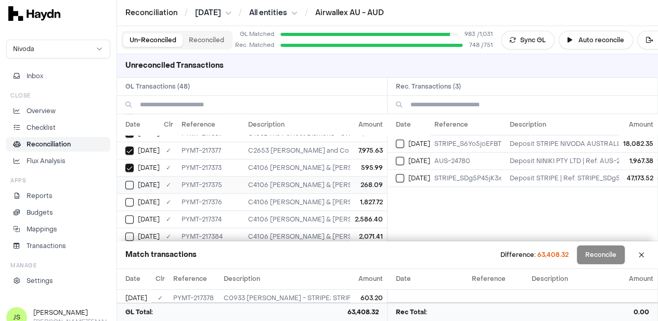
click at [130, 181] on button "Select GL transaction 8303596" at bounding box center [129, 185] width 8 height 8
click at [130, 198] on button "Select GL transaction 8303597" at bounding box center [129, 202] width 8 height 8
click at [132, 215] on button "Select GL transaction 8303595" at bounding box center [129, 219] width 8 height 8
click at [131, 232] on button "Select GL transaction 8303604" at bounding box center [129, 236] width 8 height 8
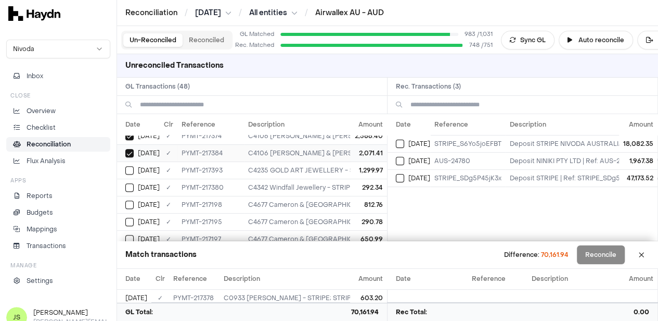
scroll to position [578, 0]
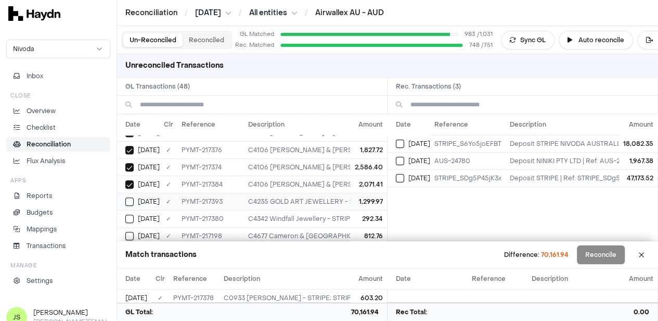
click at [130, 197] on button "Select GL transaction 8303611" at bounding box center [129, 201] width 8 height 8
click at [128, 162] on button "Select GL transaction 8303601" at bounding box center [129, 166] width 8 height 8
click at [132, 180] on button "Select GL transaction 8303540" at bounding box center [129, 184] width 8 height 8
click at [131, 197] on button "Select GL transaction 8303537" at bounding box center [129, 201] width 8 height 8
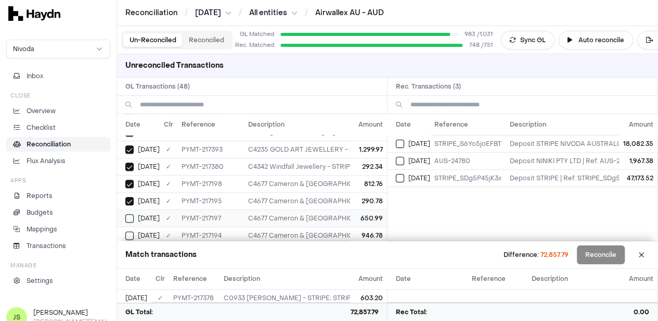
click at [134, 214] on div "Apr 30" at bounding box center [142, 218] width 34 height 8
click at [133, 231] on button "Select GL transaction 8303536" at bounding box center [129, 235] width 8 height 8
click at [129, 196] on button "Select GL transaction 8303538" at bounding box center [129, 200] width 8 height 8
click at [129, 213] on button "Select GL transaction 8303610" at bounding box center [129, 217] width 8 height 8
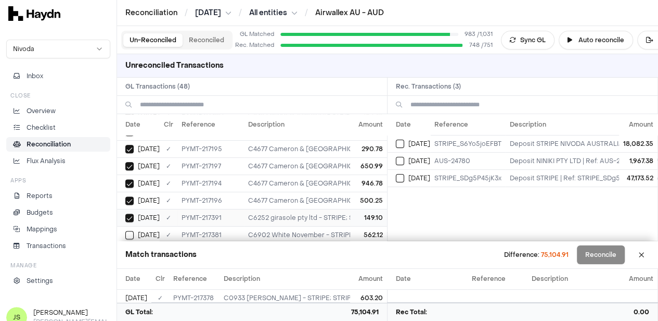
drag, startPoint x: 129, startPoint y: 223, endPoint x: 136, endPoint y: 214, distance: 11.9
click at [131, 231] on button "Select GL transaction 8303602" at bounding box center [129, 235] width 8 height 8
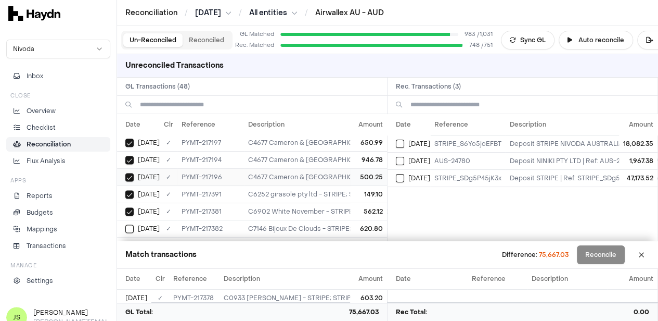
scroll to position [718, 0]
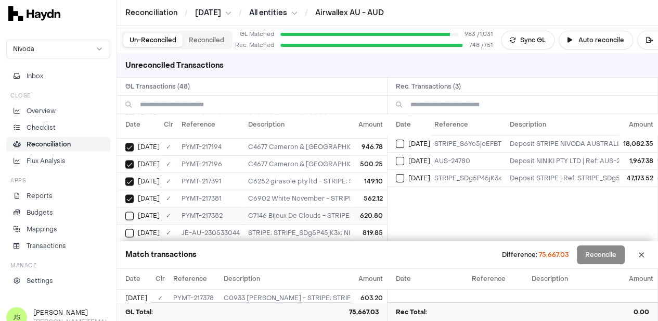
click at [129, 211] on button "Select GL transaction 8303603" at bounding box center [129, 215] width 8 height 8
click at [129, 228] on button "Select GL transaction 8302668" at bounding box center [129, 232] width 8 height 8
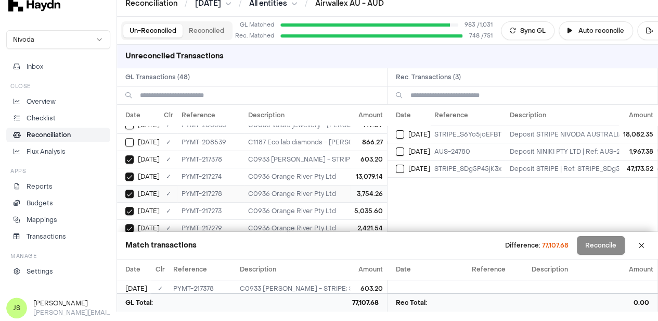
scroll to position [198, 0]
click at [647, 247] on button at bounding box center [641, 245] width 17 height 17
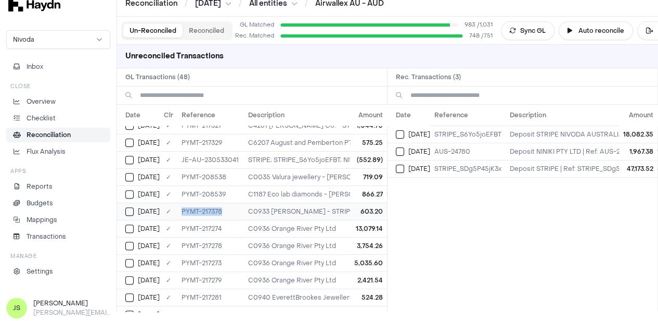
drag, startPoint x: 225, startPoint y: 205, endPoint x: 173, endPoint y: 203, distance: 51.5
click at [173, 203] on tr "Apr 30 ✓ PYMT-217378 C0933 Daniella Jewellers - STRIPE; STRIPE_SDg5P45jK3x; NIV…" at bounding box center [401, 210] width 568 height 17
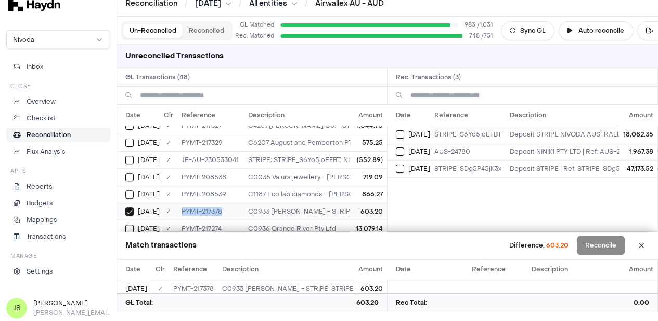
copy tr "✓ PYMT-217378"
click at [404, 168] on button "Select reconciliation transaction 38828" at bounding box center [400, 168] width 8 height 8
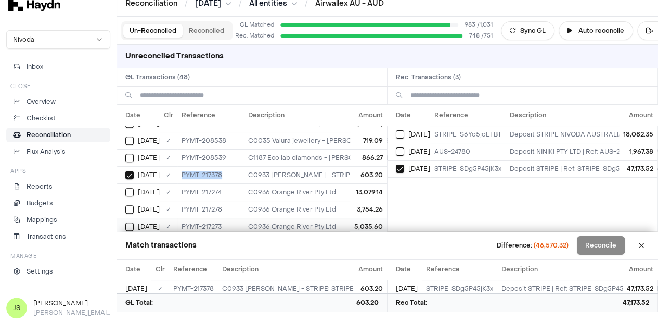
scroll to position [250, 0]
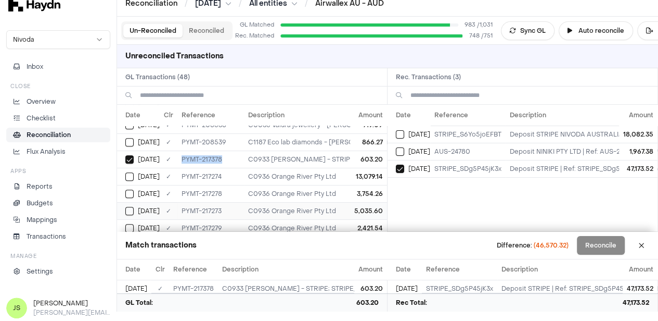
type button "on"
click at [206, 89] on input at bounding box center [259, 95] width 239 height 18
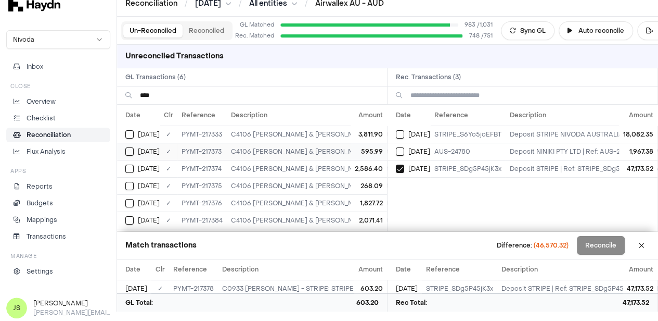
type input "****"
click at [132, 150] on button "Select GL transaction 8303594" at bounding box center [129, 151] width 8 height 8
type button "on"
click at [127, 182] on button "Select GL transaction 8303596" at bounding box center [129, 186] width 8 height 8
type button "on"
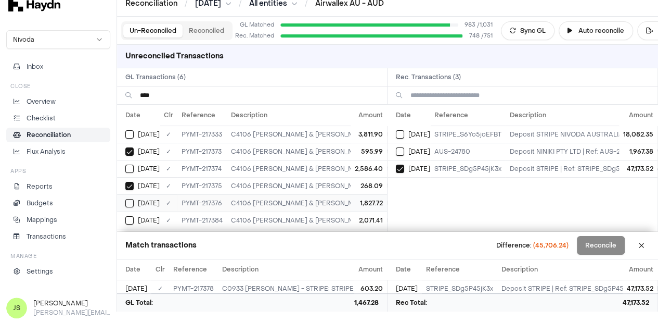
click at [136, 199] on div "Apr 30" at bounding box center [142, 203] width 34 height 8
click at [207, 97] on input "****" at bounding box center [259, 95] width 239 height 18
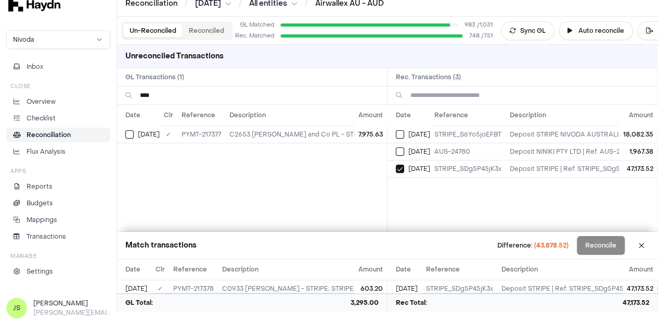
type input "****"
click at [126, 133] on button "Select GL transaction 8303598" at bounding box center [129, 134] width 8 height 8
click at [165, 100] on input "****" at bounding box center [259, 95] width 239 height 18
click at [162, 100] on input "*****" at bounding box center [259, 95] width 239 height 18
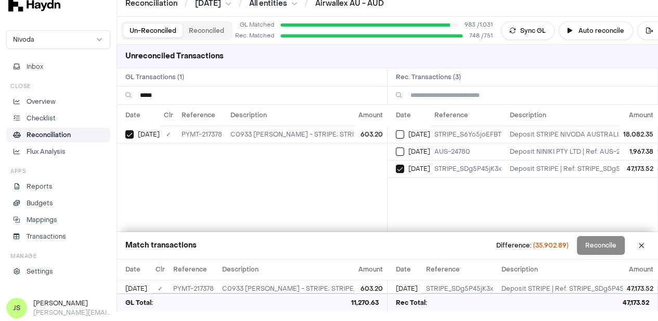
click at [162, 100] on input "*****" at bounding box center [259, 95] width 239 height 18
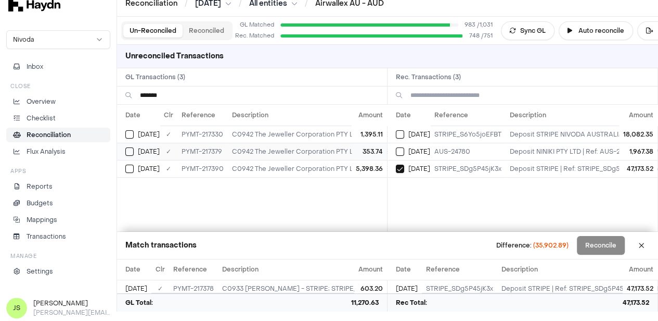
type input "*******"
click at [132, 151] on button "Select GL transaction 8303600" at bounding box center [129, 151] width 8 height 8
click at [207, 95] on input "*******" at bounding box center [259, 95] width 239 height 18
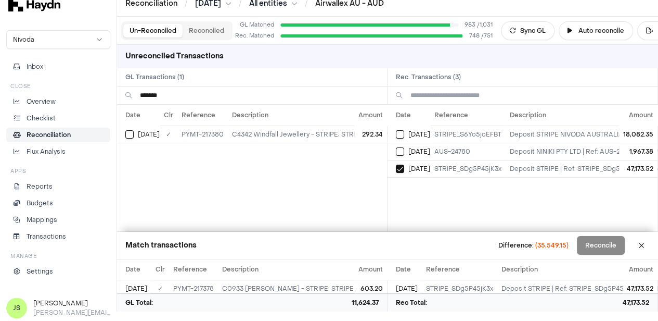
type input "*******"
click at [133, 133] on button "Select GL transaction 8303601" at bounding box center [129, 134] width 8 height 8
type button "on"
click at [224, 100] on input "*******" at bounding box center [259, 95] width 239 height 18
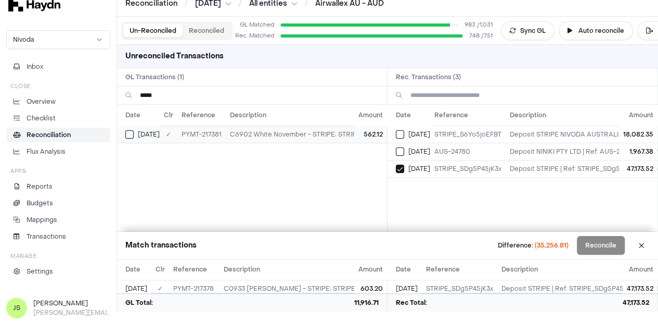
type input "*****"
click at [132, 135] on button "Select GL transaction 8303602" at bounding box center [129, 134] width 8 height 8
type button "on"
click at [233, 86] on input "*****" at bounding box center [259, 95] width 239 height 18
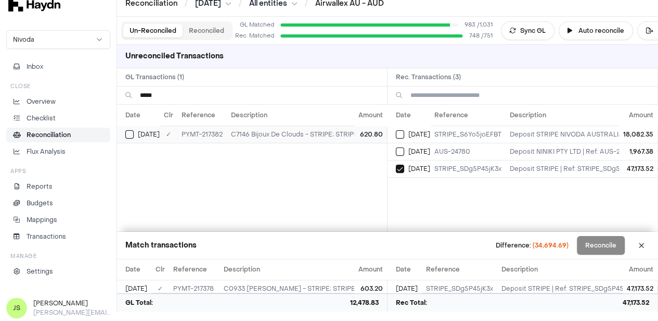
type input "*****"
click at [133, 133] on button "Select GL transaction 8303603" at bounding box center [129, 134] width 8 height 8
type button "on"
click at [226, 92] on input "*****" at bounding box center [259, 95] width 239 height 18
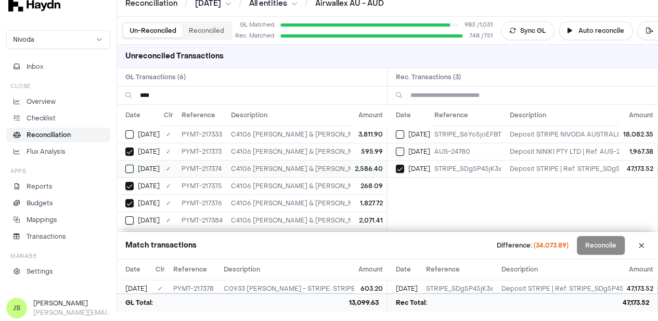
scroll to position [4, 0]
type input "****"
click at [131, 216] on button "Select GL transaction 8303604" at bounding box center [129, 220] width 8 height 8
type button "on"
click at [127, 165] on button "Select GL transaction 8303595" at bounding box center [129, 168] width 8 height 8
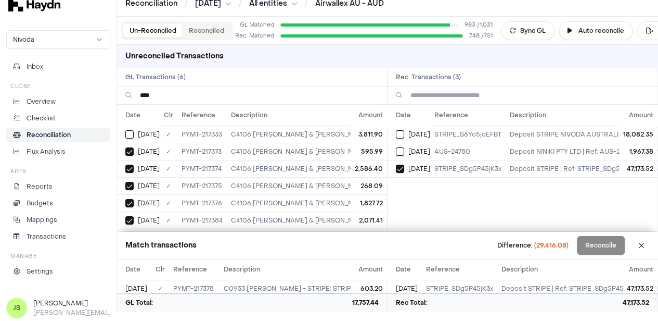
click at [166, 91] on input "****" at bounding box center [259, 95] width 239 height 18
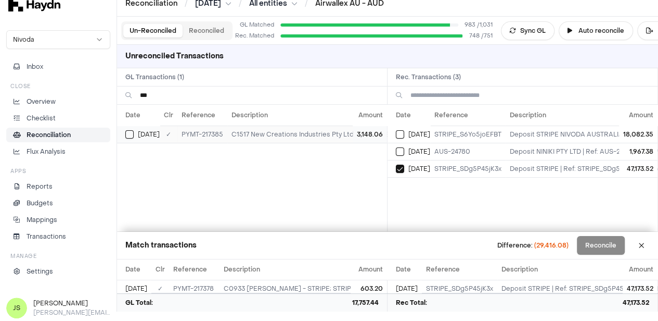
type input "***"
click at [130, 133] on button "Select GL transaction 8303605" at bounding box center [129, 134] width 8 height 8
type button "on"
click at [190, 92] on input "***" at bounding box center [259, 95] width 239 height 18
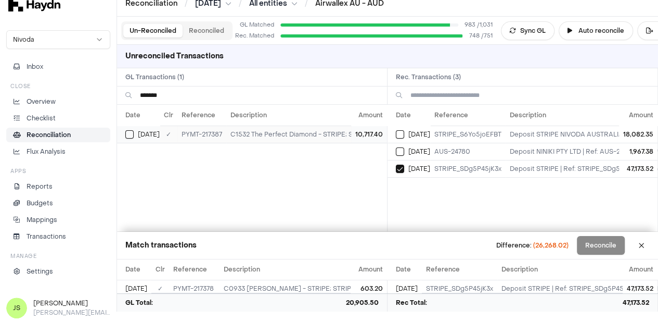
type input "*******"
click at [133, 131] on button "Select GL transaction 8303606" at bounding box center [129, 134] width 8 height 8
type button "on"
click at [171, 93] on input "*******" at bounding box center [259, 95] width 239 height 18
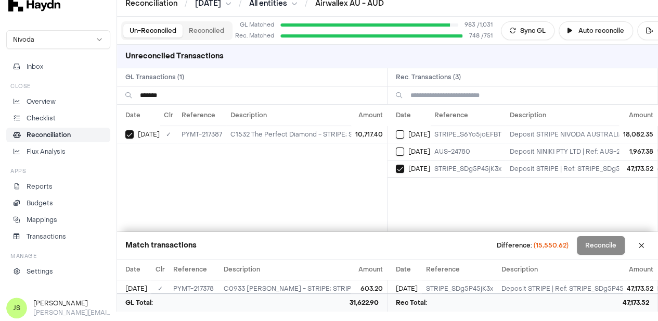
click at [171, 93] on input "*******" at bounding box center [259, 95] width 239 height 18
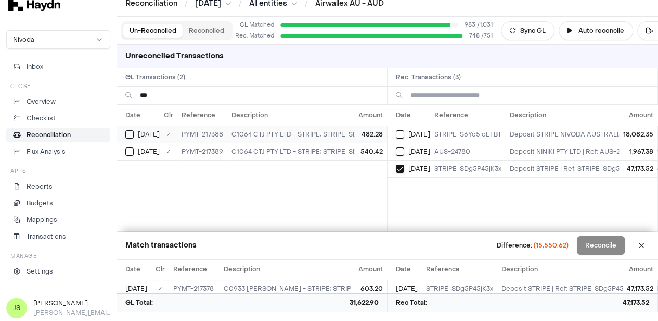
type input "***"
click at [132, 133] on button "Select GL transaction 8303607" at bounding box center [129, 134] width 8 height 8
click at [128, 148] on button "Select GL transaction 8303608" at bounding box center [129, 151] width 8 height 8
type button "on"
click at [148, 88] on input "***" at bounding box center [259, 95] width 239 height 18
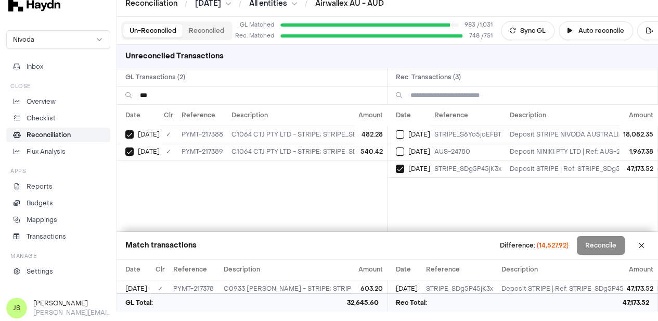
click at [148, 88] on input "***" at bounding box center [259, 95] width 239 height 18
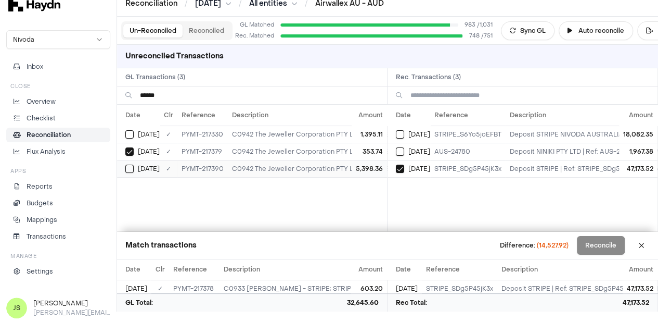
click at [131, 161] on td "Apr 30" at bounding box center [138, 168] width 43 height 17
click at [171, 96] on input "******" at bounding box center [259, 95] width 239 height 18
click at [171, 95] on input "******" at bounding box center [259, 95] width 239 height 18
click at [171, 90] on input "******" at bounding box center [259, 95] width 239 height 18
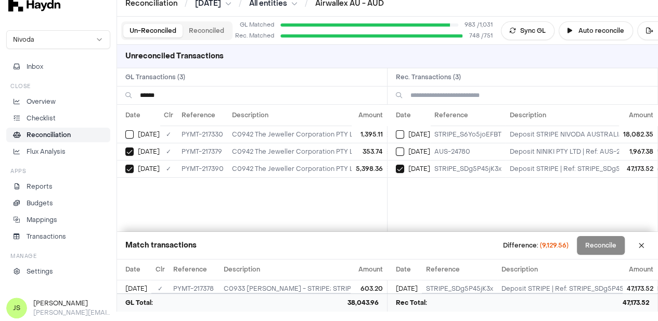
click at [171, 90] on input "******" at bounding box center [259, 95] width 239 height 18
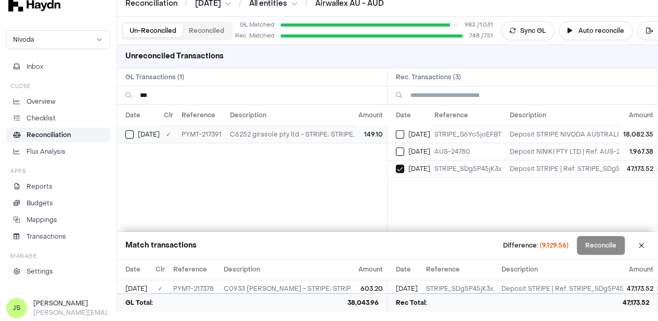
type input "***"
click at [130, 133] on button "Select GL transaction 8303610" at bounding box center [129, 134] width 8 height 8
type button "on"
click at [175, 100] on input "***" at bounding box center [259, 95] width 239 height 18
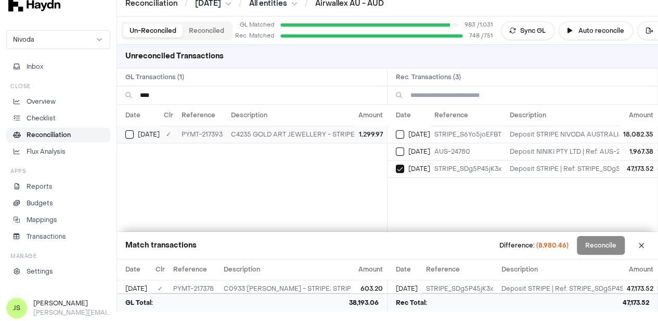
type input "****"
click at [131, 133] on button "Select GL transaction 8303611" at bounding box center [129, 134] width 8 height 8
type button "on"
click at [170, 97] on input "****" at bounding box center [259, 95] width 239 height 18
click at [170, 96] on input "****" at bounding box center [259, 95] width 239 height 18
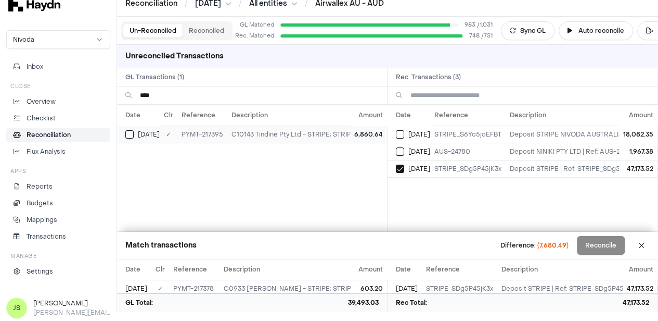
type input "****"
click at [140, 133] on span "Apr 30" at bounding box center [149, 134] width 22 height 8
click at [172, 92] on input "****" at bounding box center [259, 95] width 239 height 18
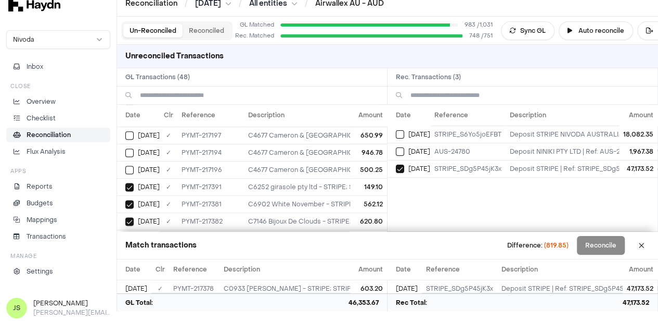
scroll to position [718, 0]
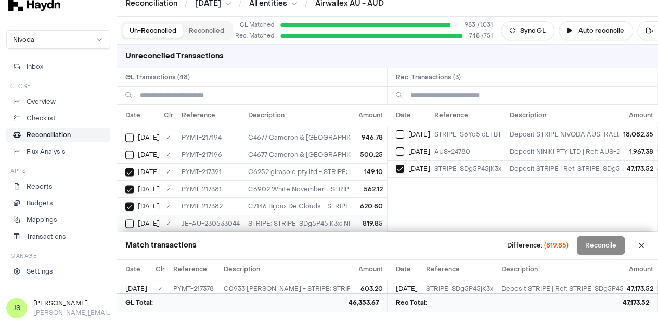
click at [130, 219] on button "Select GL transaction 8302668" at bounding box center [129, 223] width 8 height 8
click at [608, 249] on button "Reconcile" at bounding box center [601, 245] width 48 height 19
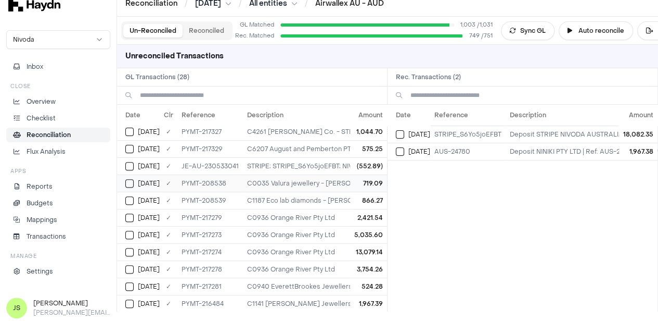
scroll to position [208, 0]
copy td "PYMT-208538"
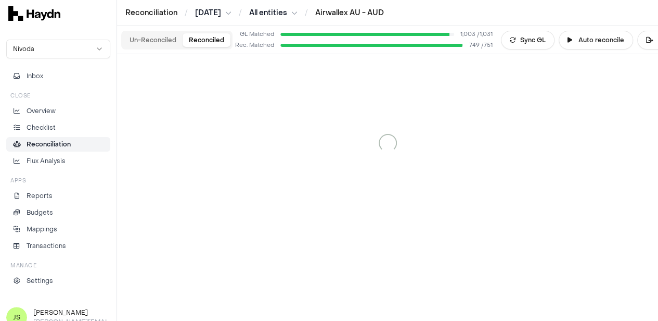
click at [214, 38] on button "Reconciled" at bounding box center [207, 40] width 48 height 14
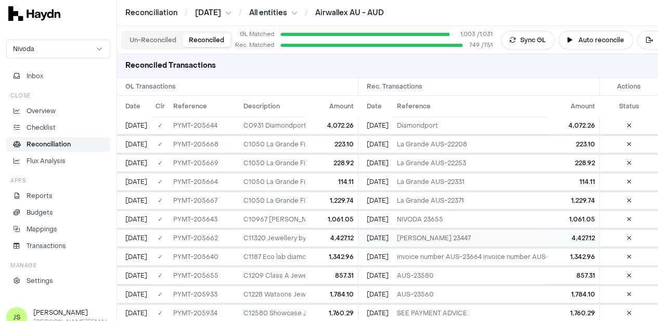
scroll to position [12575, 0]
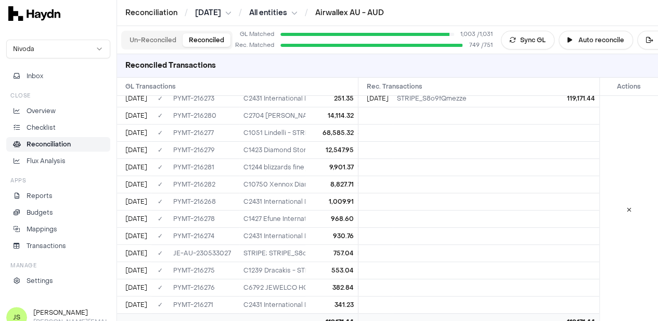
drag, startPoint x: 212, startPoint y: 207, endPoint x: 171, endPoint y: 208, distance: 41.1
copy td "PYMT-215419"
click at [515, 41] on icon at bounding box center [513, 40] width 6 height 6
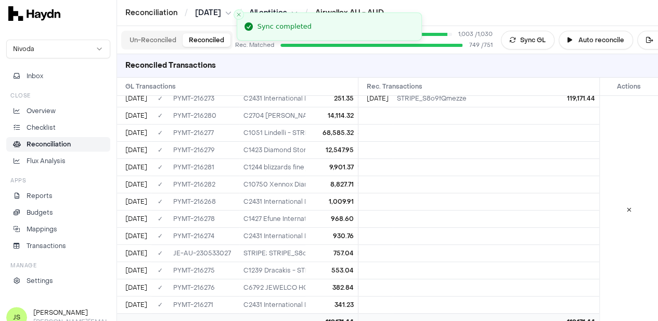
click at [140, 36] on button "Un-Reconciled" at bounding box center [152, 40] width 59 height 14
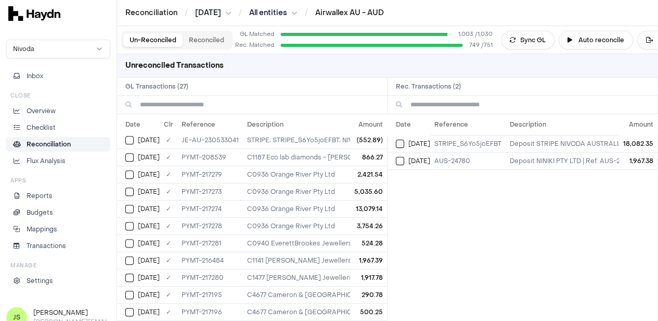
scroll to position [176, 0]
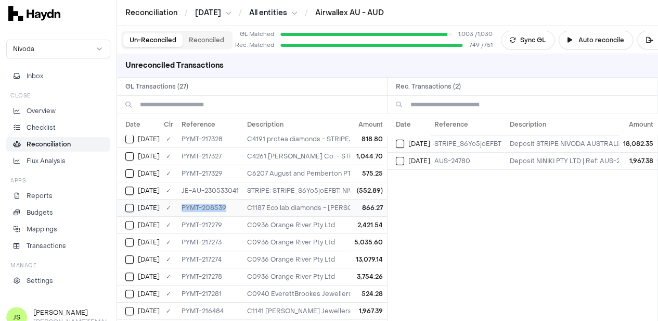
drag, startPoint x: 227, startPoint y: 203, endPoint x: 178, endPoint y: 204, distance: 48.4
click at [178, 204] on td "PYMT-208539" at bounding box center [210, 207] width 66 height 17
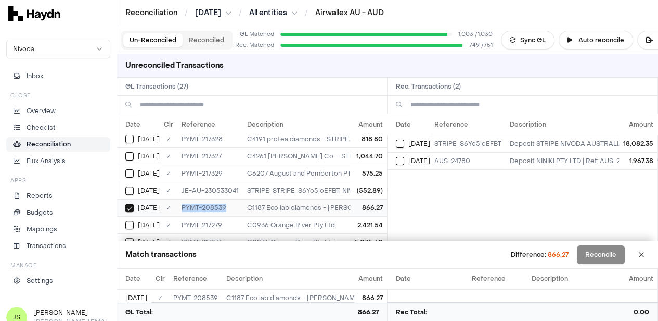
copy td "PYMT-208539"
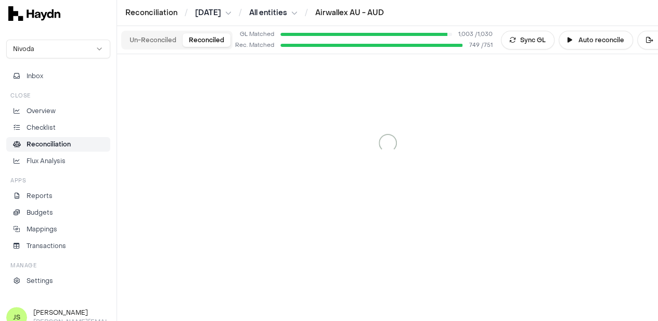
click at [190, 44] on button "Reconciled" at bounding box center [207, 40] width 48 height 14
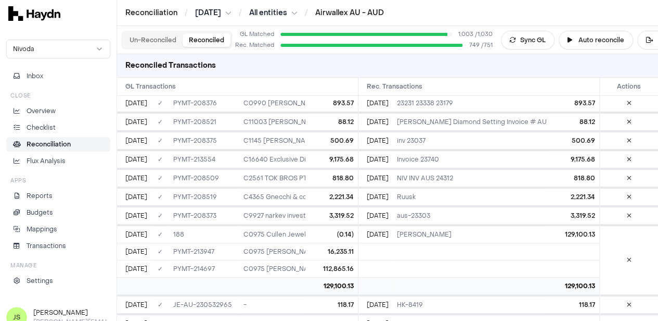
scroll to position [12594, 0]
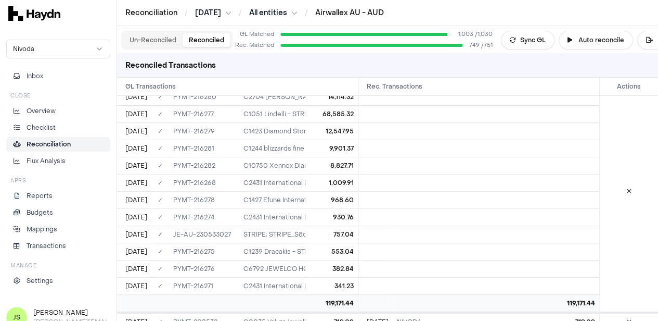
drag, startPoint x: 222, startPoint y: 211, endPoint x: 177, endPoint y: 208, distance: 44.3
drag, startPoint x: 172, startPoint y: 208, endPoint x: 206, endPoint y: 207, distance: 33.9
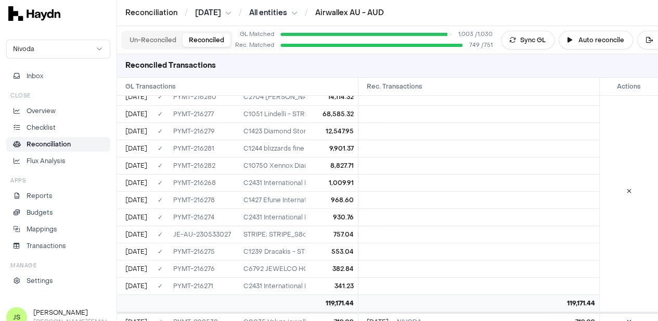
drag, startPoint x: 215, startPoint y: 208, endPoint x: 171, endPoint y: 207, distance: 44.2
copy td "PYMT-214000"
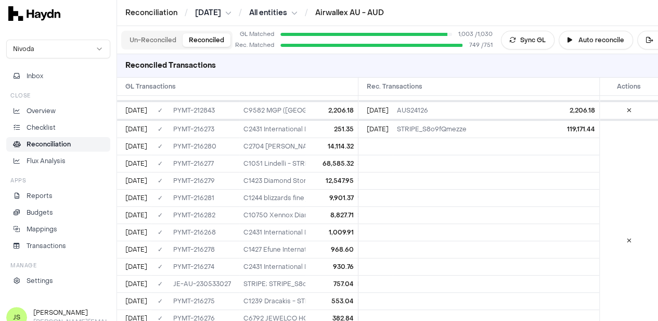
scroll to position [12542, 0]
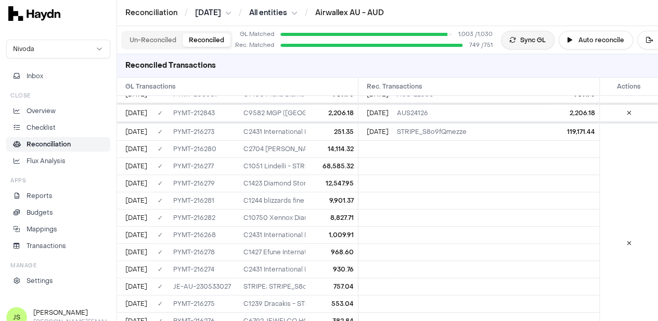
click at [539, 40] on button "Sync GL" at bounding box center [528, 40] width 54 height 19
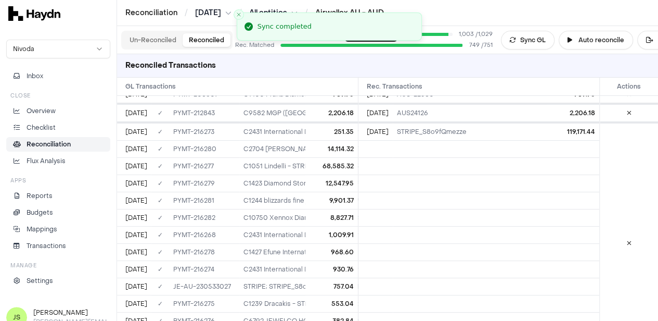
click at [146, 35] on button "Un-Reconciled" at bounding box center [152, 40] width 59 height 14
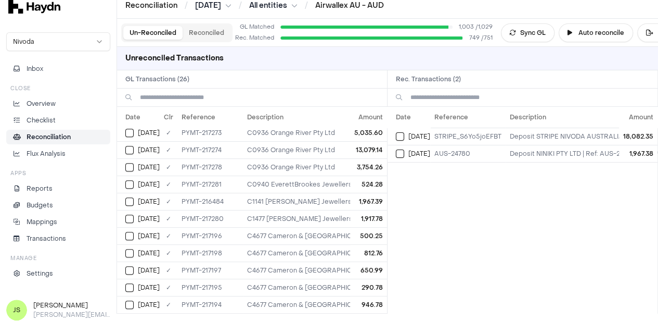
scroll to position [9, 0]
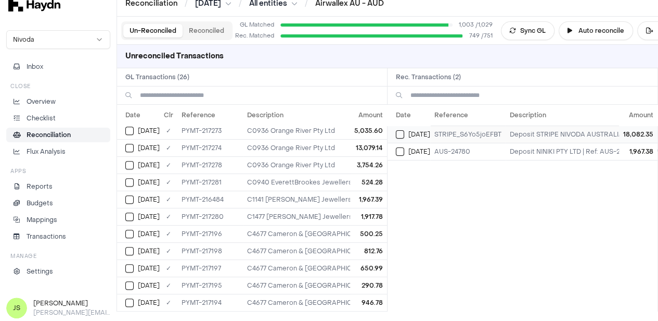
click at [403, 134] on button "Select reconciliation transaction 38393" at bounding box center [400, 134] width 8 height 8
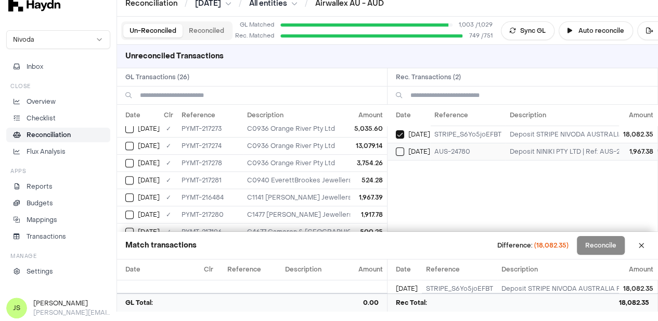
click at [404, 148] on button "Select reconciliation transaction 38845" at bounding box center [400, 151] width 8 height 8
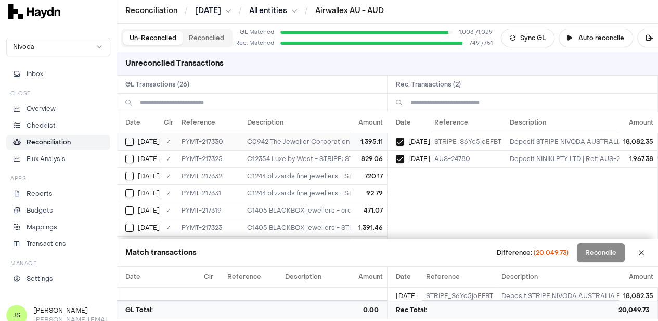
scroll to position [0, 0]
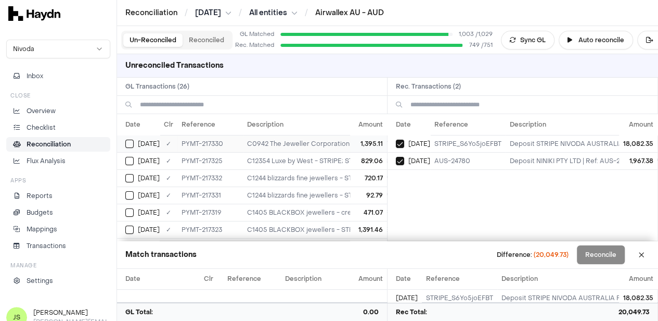
click at [130, 144] on button "Select GL transaction 8303573" at bounding box center [129, 143] width 8 height 8
click at [127, 161] on button "Select GL transaction 8303568" at bounding box center [129, 161] width 8 height 8
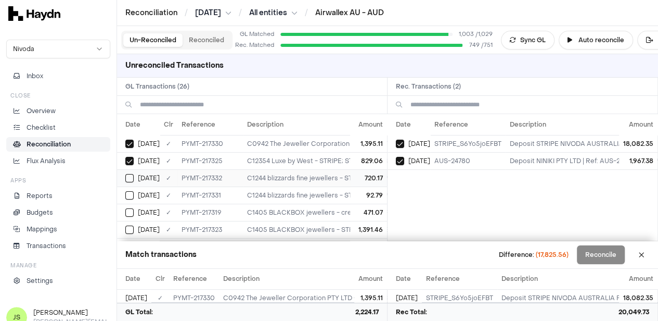
click at [128, 177] on button "Select GL transaction 8303575" at bounding box center [129, 178] width 8 height 8
click at [124, 193] on td "Apr 11" at bounding box center [138, 194] width 43 height 17
click at [127, 209] on button "Select GL transaction 8303564" at bounding box center [129, 212] width 8 height 8
click at [130, 228] on button "Select GL transaction 8303566" at bounding box center [129, 229] width 8 height 8
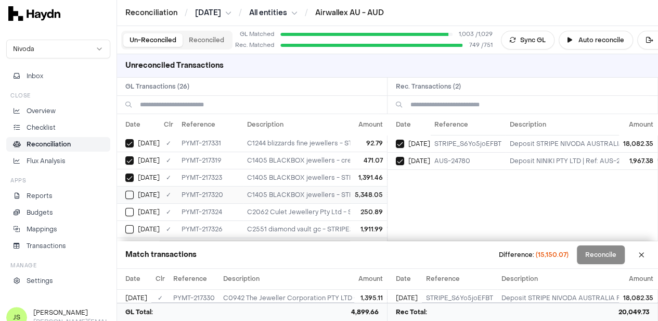
click at [126, 191] on button "Select GL transaction 8303565" at bounding box center [129, 194] width 8 height 8
click at [129, 208] on button "Select GL transaction 8303567" at bounding box center [129, 212] width 8 height 8
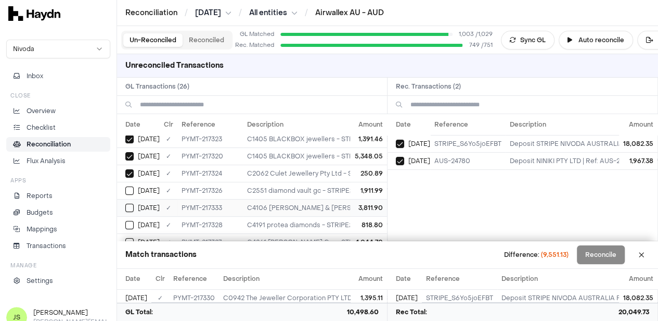
scroll to position [104, 0]
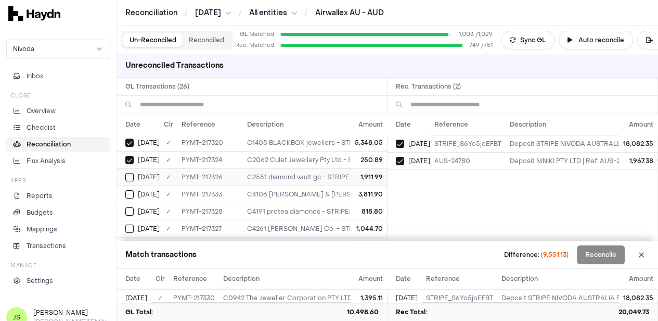
click at [132, 173] on button "Select GL transaction 8303569" at bounding box center [129, 177] width 8 height 8
click at [129, 191] on button "Select GL transaction 8303576" at bounding box center [129, 194] width 8 height 8
click at [129, 208] on button "Select GL transaction 8303571" at bounding box center [129, 211] width 8 height 8
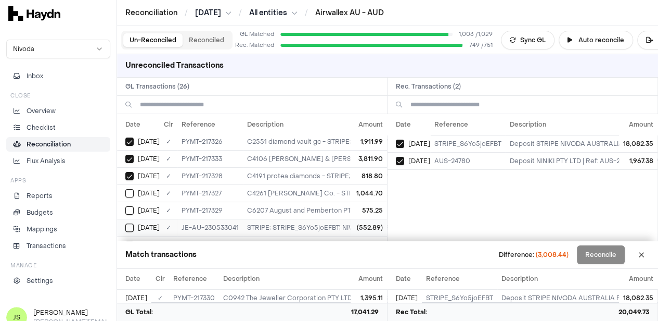
scroll to position [156, 0]
click at [129, 174] on button "Select GL transaction 8303570" at bounding box center [129, 176] width 8 height 8
click at [132, 190] on button "Select GL transaction 8303572" at bounding box center [129, 193] width 8 height 8
click at [127, 203] on td "Apr 11" at bounding box center [138, 210] width 43 height 17
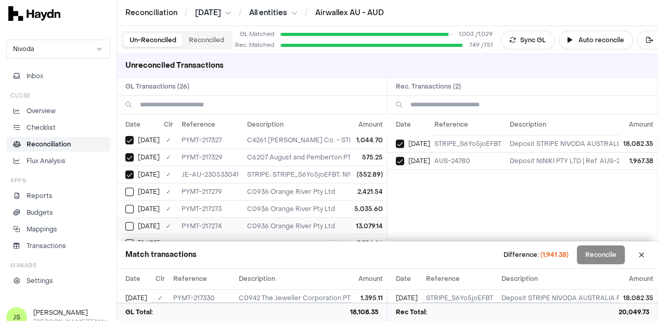
scroll to position [208, 0]
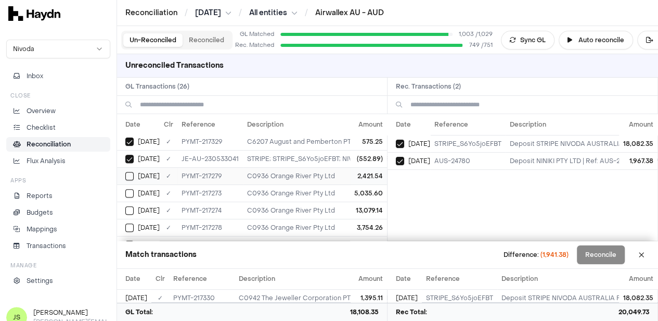
click at [132, 172] on button "Select GL transaction 8303544" at bounding box center [129, 176] width 8 height 8
click at [134, 196] on td "Apr 30" at bounding box center [138, 192] width 43 height 17
click at [132, 206] on button "Select GL transaction 8303542" at bounding box center [129, 210] width 8 height 8
drag, startPoint x: 129, startPoint y: 219, endPoint x: 133, endPoint y: 214, distance: 6.3
click at [129, 220] on td "Apr 30" at bounding box center [138, 227] width 43 height 17
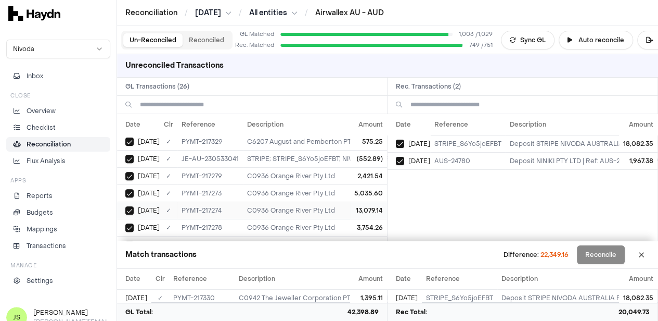
scroll to position [260, 0]
click at [135, 184] on td "Apr 30" at bounding box center [138, 192] width 43 height 17
click at [134, 206] on div "Apr 30" at bounding box center [142, 210] width 34 height 8
click at [129, 218] on td "Apr 30" at bounding box center [138, 226] width 43 height 17
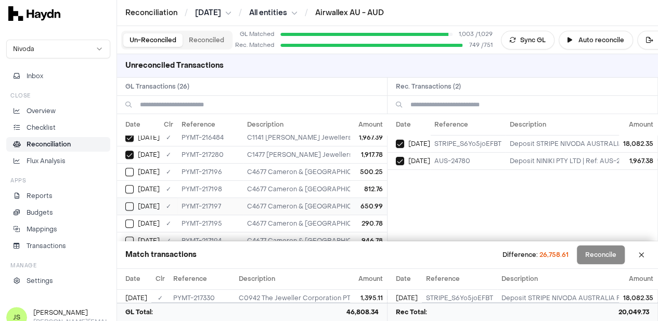
scroll to position [344, 0]
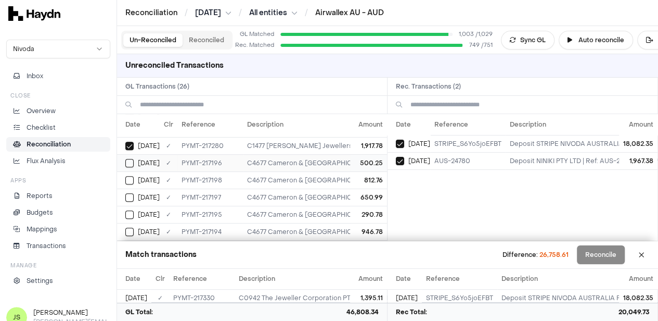
click at [129, 159] on button "Select GL transaction 8303538" at bounding box center [129, 163] width 8 height 8
click at [131, 176] on button "Select GL transaction 8303540" at bounding box center [129, 180] width 8 height 8
click at [130, 193] on button "Select GL transaction 8303539" at bounding box center [129, 197] width 8 height 8
click at [134, 210] on div "Apr 30" at bounding box center [142, 214] width 34 height 8
click at [128, 227] on button "Select GL transaction 8303536" at bounding box center [129, 231] width 8 height 8
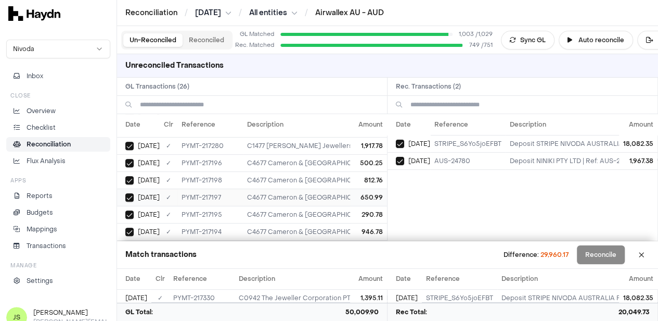
scroll to position [9, 0]
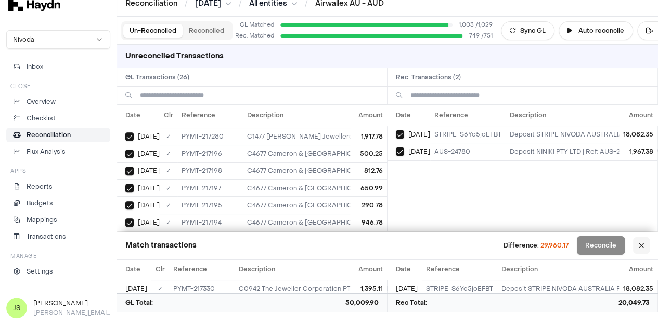
click at [645, 248] on button at bounding box center [641, 245] width 17 height 17
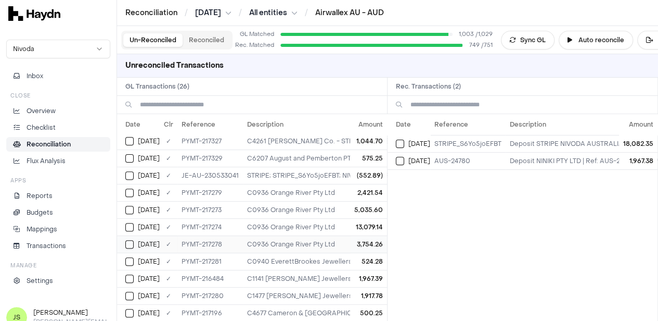
scroll to position [208, 0]
copy tr "✓ PYMT-217279"
click at [488, 216] on div "Date Reference Description Amount Apr 11 STRIPE_S6Yo5joEFBT Deposit STRIPE NIVO…" at bounding box center [523, 217] width 270 height 207
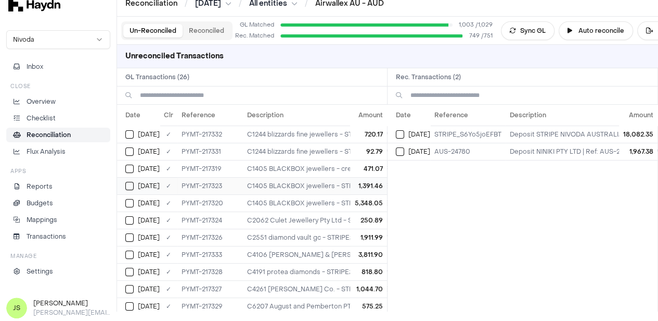
scroll to position [0, 0]
click at [127, 130] on button "Select GL transaction 8303573" at bounding box center [129, 134] width 8 height 8
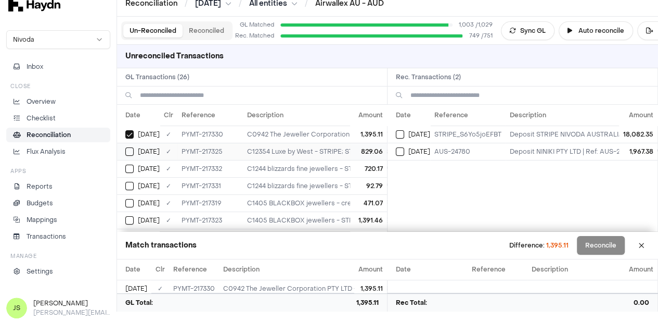
click at [127, 150] on button "Select GL transaction 8303568" at bounding box center [129, 151] width 8 height 8
click at [133, 168] on button "Select GL transaction 8303575" at bounding box center [129, 168] width 8 height 8
click at [130, 186] on button "Select GL transaction 8303574" at bounding box center [129, 186] width 8 height 8
click at [131, 199] on button "Select GL transaction 8303564" at bounding box center [129, 203] width 8 height 8
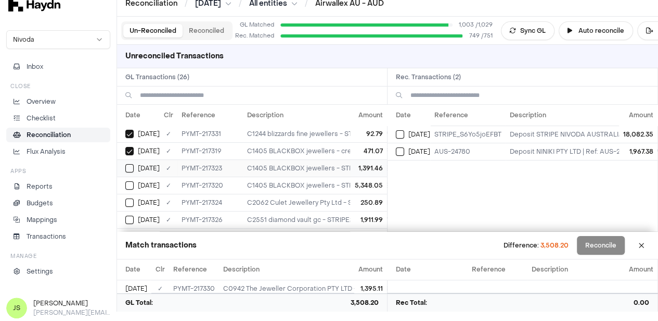
click at [130, 169] on button "Select GL transaction 8303566" at bounding box center [129, 168] width 8 height 8
click at [131, 181] on button "Select GL transaction 8303565" at bounding box center [129, 185] width 8 height 8
click at [132, 198] on button "Select GL transaction 8303567" at bounding box center [129, 202] width 8 height 8
click at [129, 215] on button "Select GL transaction 8303569" at bounding box center [129, 219] width 8 height 8
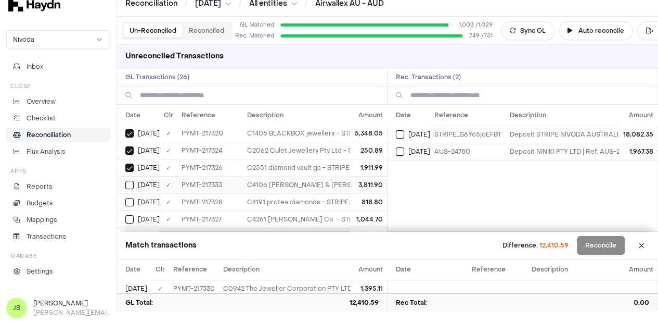
click at [136, 184] on div "Apr 11" at bounding box center [142, 185] width 34 height 8
click at [132, 198] on button "Select GL transaction 8303571" at bounding box center [129, 202] width 8 height 8
click at [130, 166] on button "Select GL transaction 8303570" at bounding box center [129, 167] width 8 height 8
click at [132, 180] on button "Select GL transaction 8303572" at bounding box center [129, 184] width 8 height 8
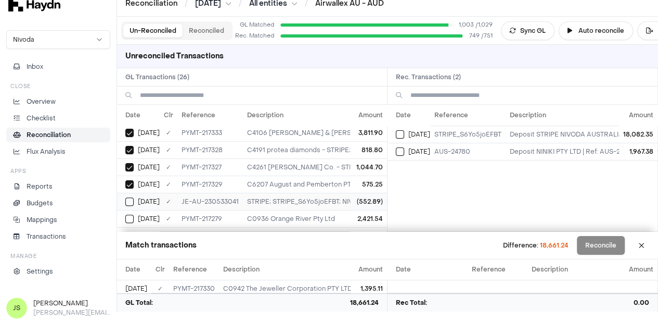
click at [132, 197] on button "Select GL transaction 8302665" at bounding box center [129, 201] width 8 height 8
type button "on"
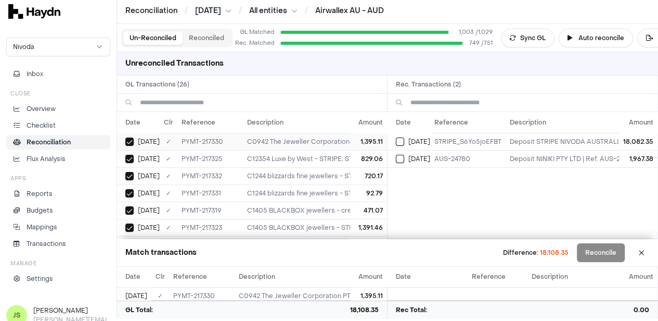
scroll to position [0, 0]
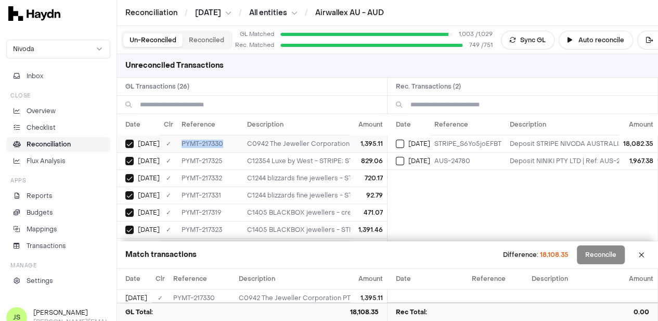
copy td "PYMT-217330"
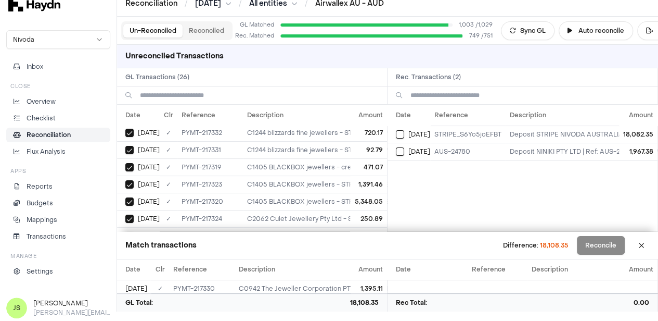
scroll to position [52, 0]
click at [649, 245] on button at bounding box center [641, 245] width 17 height 17
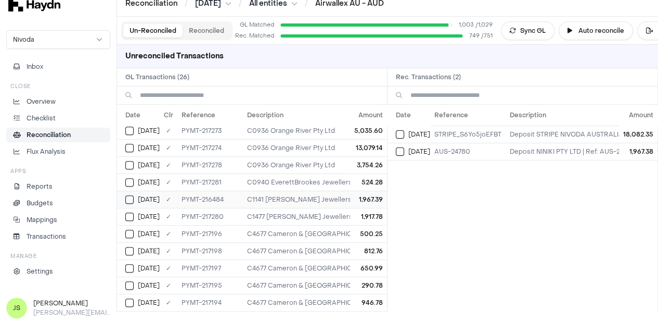
scroll to position [263, 0]
drag, startPoint x: 227, startPoint y: 189, endPoint x: 181, endPoint y: 189, distance: 45.8
click at [181, 190] on td "PYMT-216484" at bounding box center [210, 198] width 66 height 17
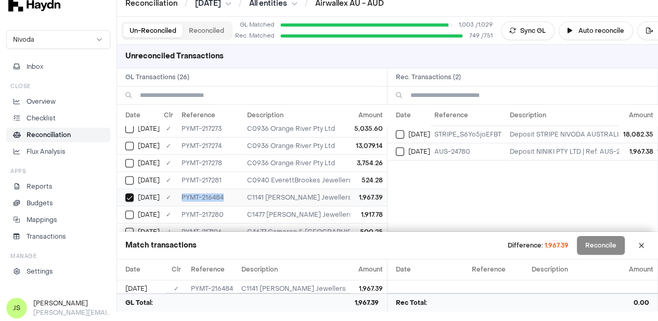
copy td "PYMT-216484"
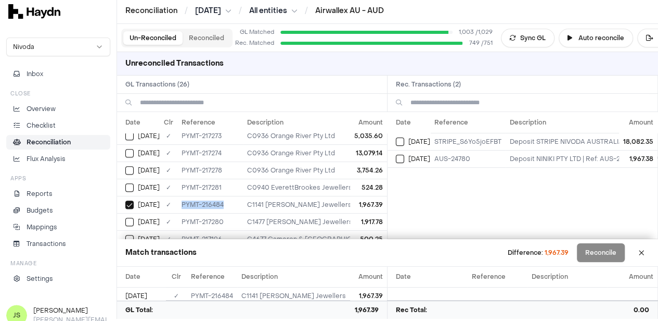
scroll to position [0, 0]
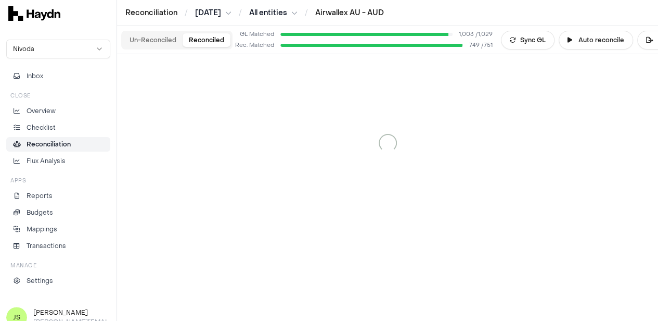
click at [195, 45] on button "Reconciled" at bounding box center [207, 40] width 48 height 14
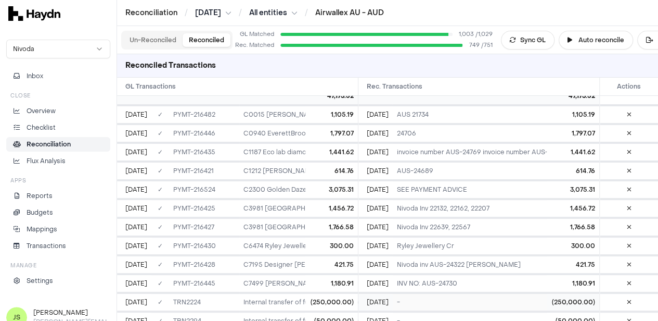
scroll to position [19013, 0]
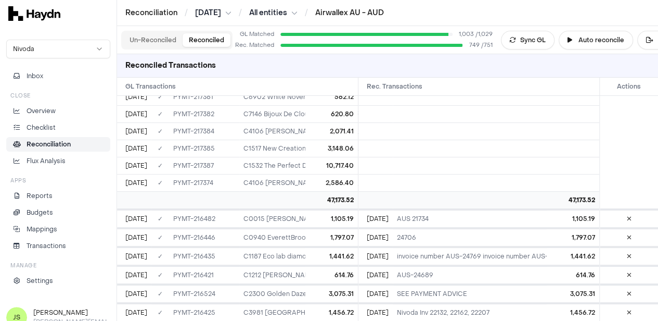
copy td "PYMT-216432"
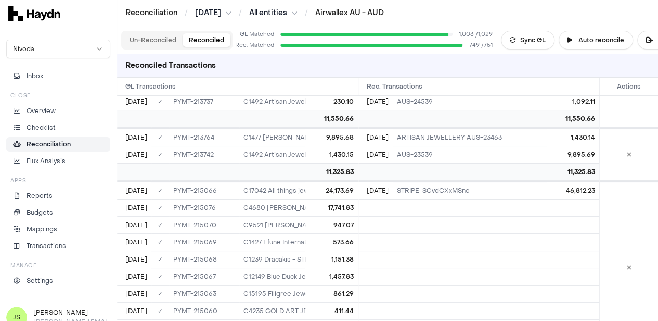
scroll to position [17608, 0]
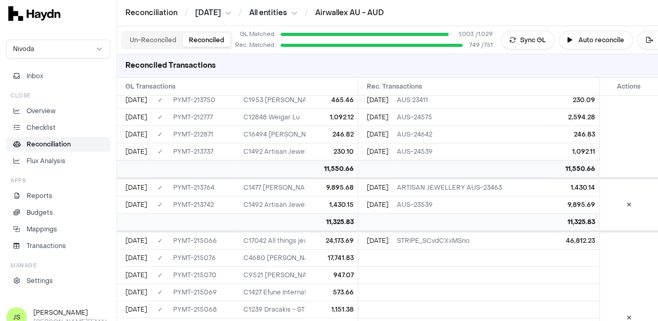
click at [148, 36] on button "Un-Reconciled" at bounding box center [152, 40] width 59 height 14
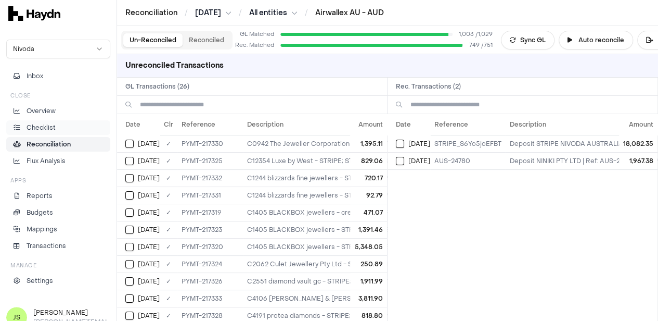
click at [45, 132] on link "Checklist" at bounding box center [58, 127] width 104 height 15
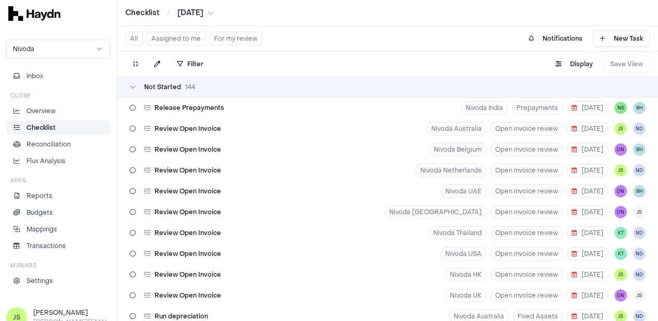
click at [168, 34] on button "Assigned to me" at bounding box center [176, 39] width 59 height 14
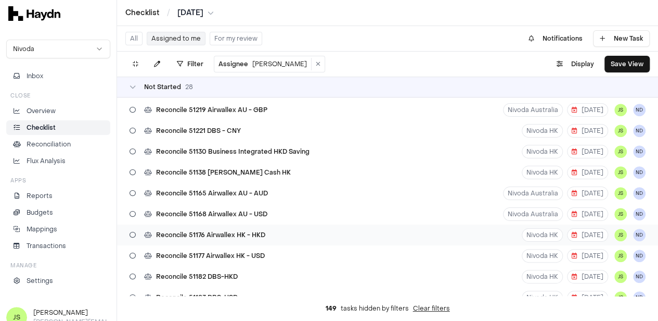
scroll to position [312, 0]
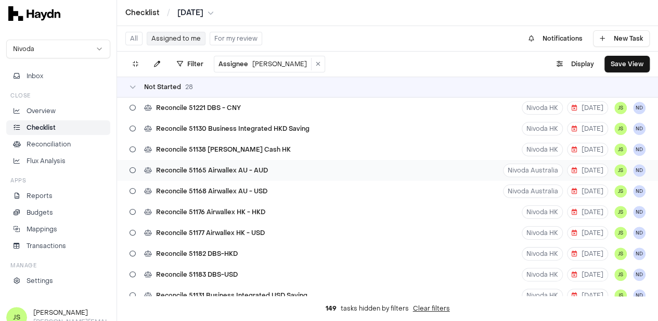
click at [284, 166] on div "Reconcile 51165 Airwallex AU - AUD Nivoda Australia 16 May JS ND" at bounding box center [387, 170] width 541 height 21
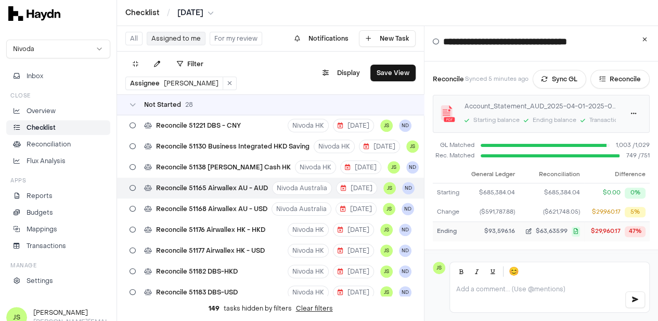
scroll to position [124, 0]
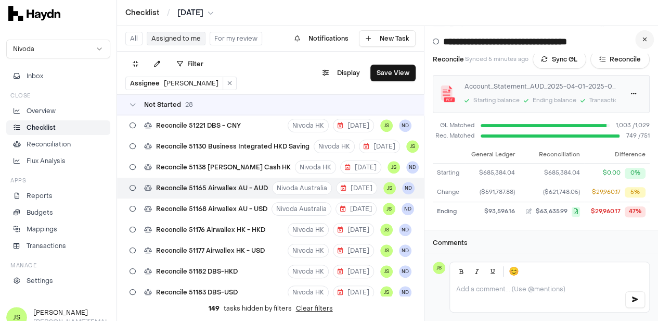
click at [653, 35] on button at bounding box center [644, 39] width 19 height 19
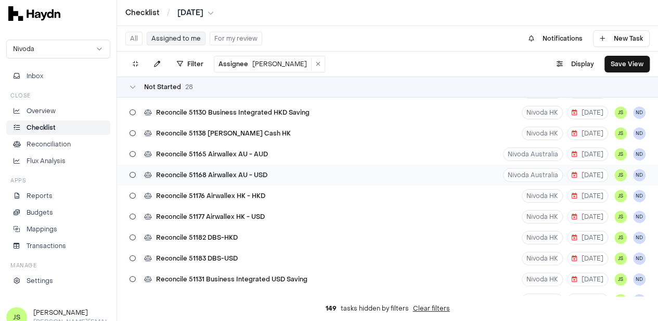
scroll to position [312, 0]
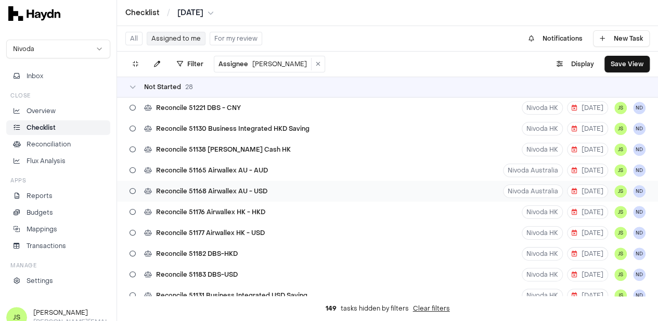
click at [259, 185] on div "Reconcile 51168 Airwallex AU - USD" at bounding box center [198, 191] width 146 height 20
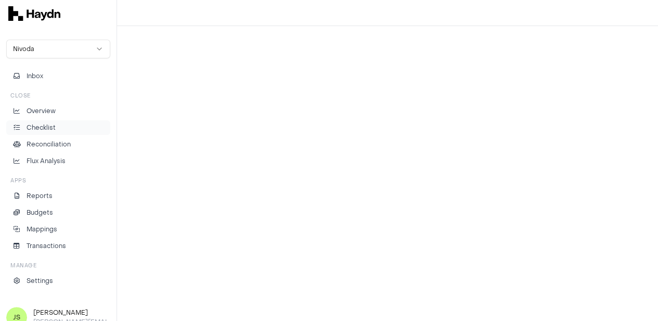
click at [43, 129] on p "Checklist" at bounding box center [41, 127] width 29 height 9
click at [196, 14] on html "Checklist / [DATE] Nivoda Inbox Close Overview Checklist Reconciliation Flux An…" at bounding box center [329, 160] width 658 height 321
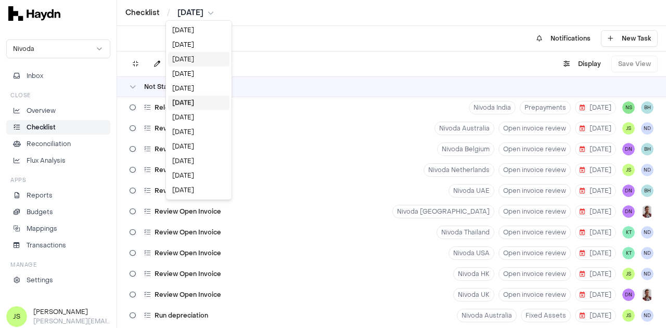
click at [196, 63] on div "[DATE]" at bounding box center [198, 59] width 61 height 15
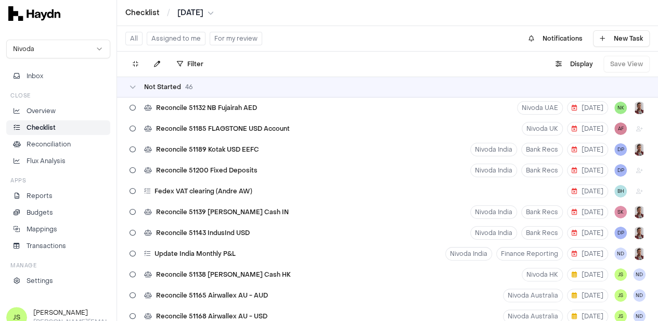
click at [175, 36] on button "Assigned to me" at bounding box center [176, 39] width 59 height 14
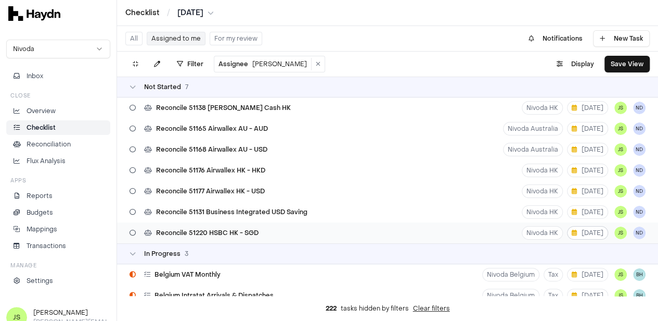
click at [588, 227] on button "[DATE]" at bounding box center [587, 233] width 41 height 14
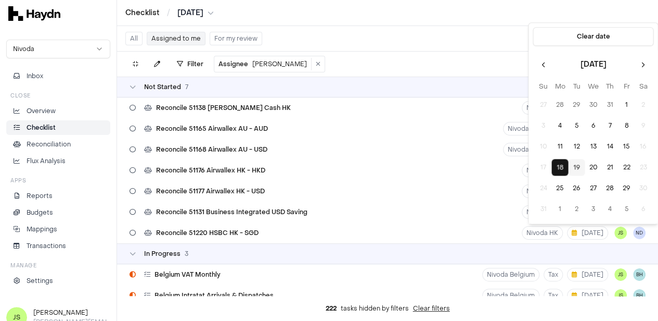
click at [578, 160] on button "19" at bounding box center [576, 167] width 17 height 17
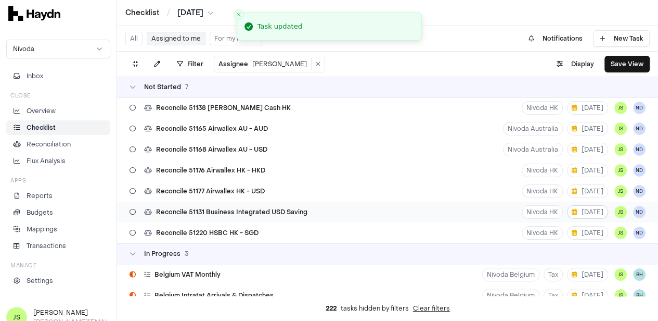
click at [598, 216] on button "[DATE]" at bounding box center [587, 212] width 41 height 14
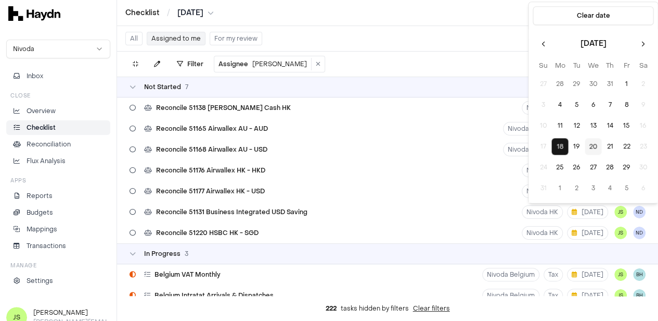
click at [598, 146] on button "20" at bounding box center [593, 146] width 17 height 17
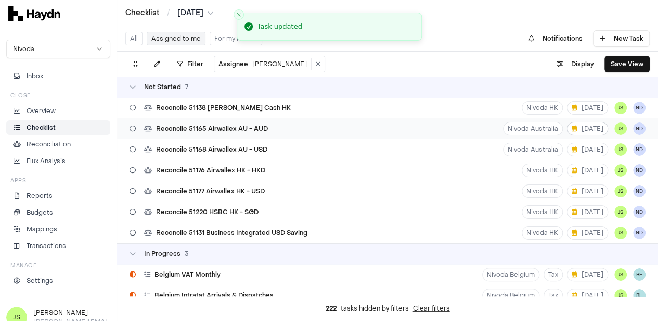
click at [589, 127] on span "[DATE]" at bounding box center [588, 128] width 32 height 8
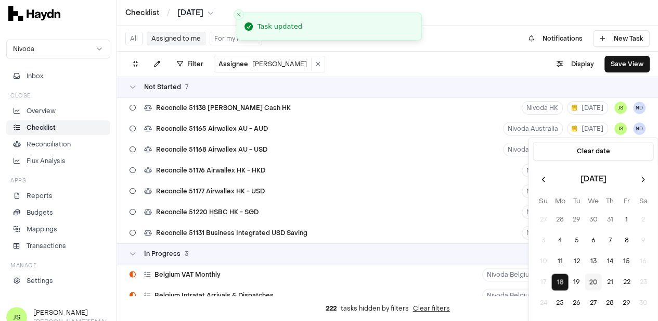
click at [592, 280] on button "20" at bounding box center [593, 282] width 17 height 17
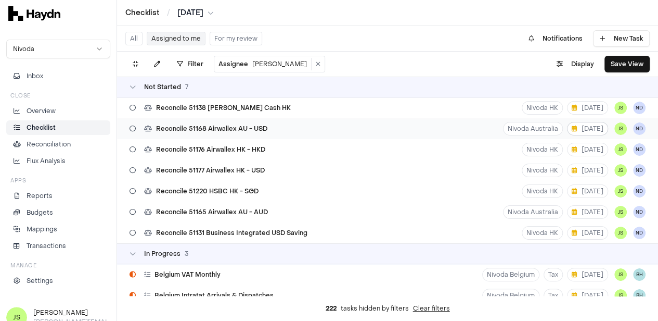
click at [588, 133] on button "[DATE]" at bounding box center [587, 129] width 41 height 14
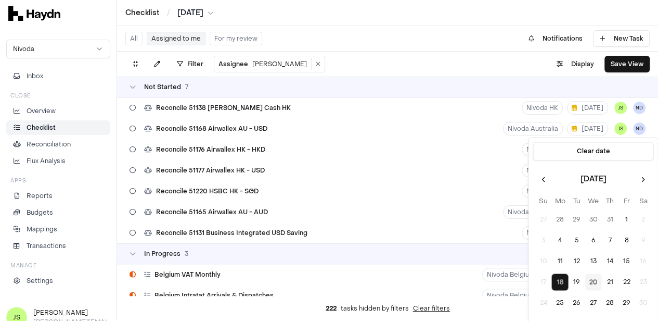
click at [595, 283] on button "20" at bounding box center [593, 282] width 17 height 17
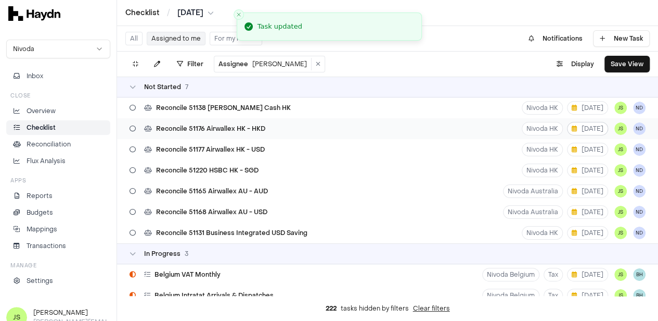
click at [598, 132] on button "[DATE]" at bounding box center [587, 129] width 41 height 14
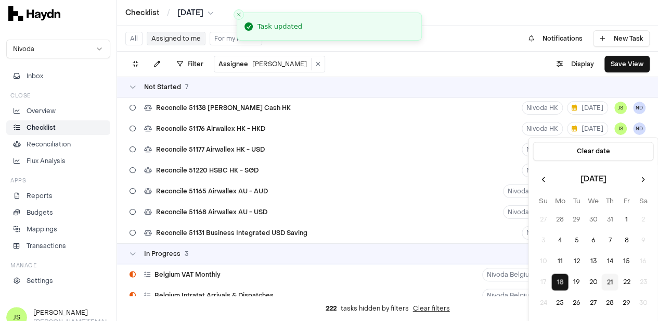
click at [614, 281] on button "21" at bounding box center [610, 282] width 17 height 17
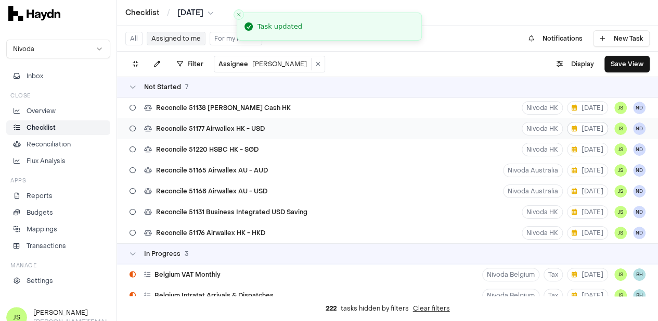
click at [599, 125] on span "[DATE]" at bounding box center [588, 128] width 32 height 8
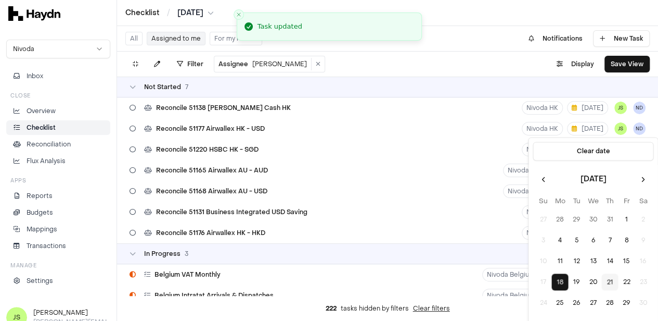
click at [614, 283] on button "21" at bounding box center [610, 282] width 17 height 17
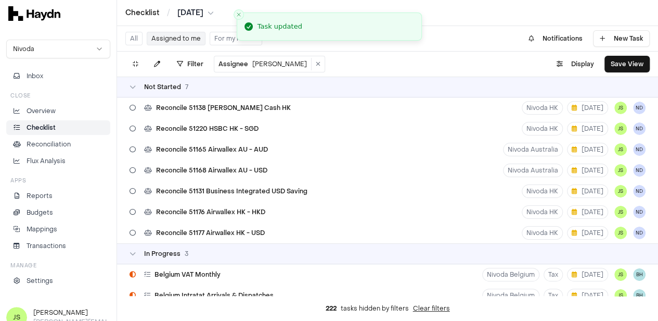
click at [209, 107] on span "Reconcile 51138 [PERSON_NAME] Cash HK" at bounding box center [223, 108] width 135 height 8
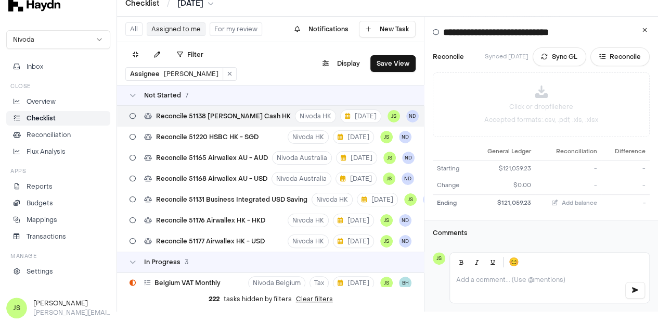
scroll to position [13, 0]
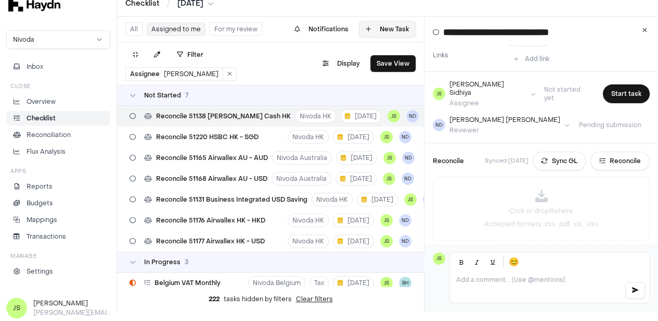
click at [649, 30] on button at bounding box center [644, 30] width 19 height 19
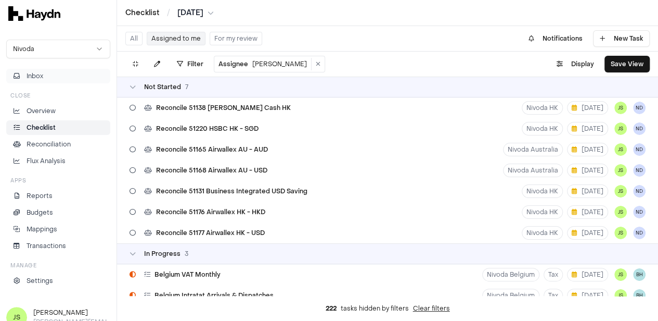
click at [43, 78] on span "Inbox" at bounding box center [35, 75] width 17 height 9
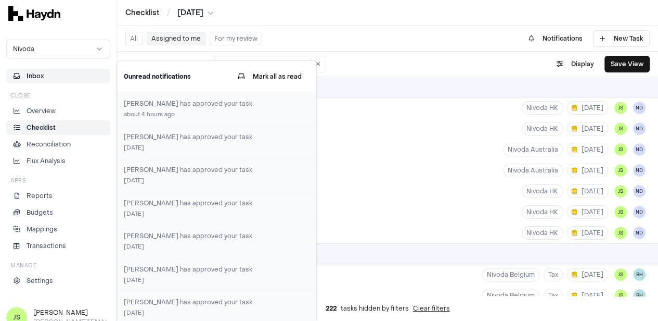
click at [408, 29] on div "All Assigned to me For my review Notifications New Task" at bounding box center [387, 38] width 541 height 25
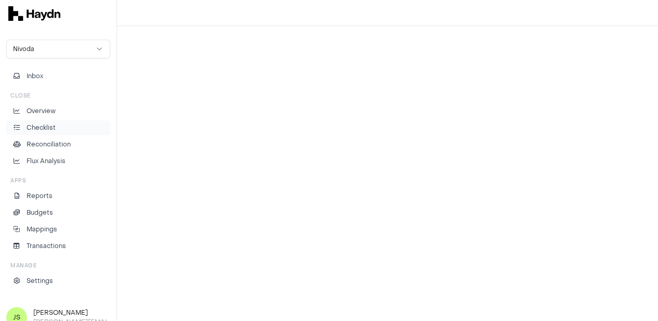
click at [41, 123] on p "Checklist" at bounding box center [41, 127] width 29 height 9
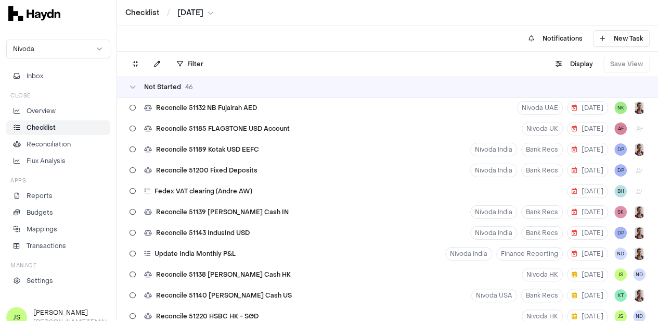
click at [181, 7] on html "Checklist / [DATE] Nivoda Inbox Close Overview Checklist Reconciliation Flux An…" at bounding box center [329, 160] width 658 height 321
click at [184, 14] on html "Checklist / [DATE] Nivoda Inbox Close Overview Checklist Reconciliation Flux An…" at bounding box center [329, 160] width 658 height 321
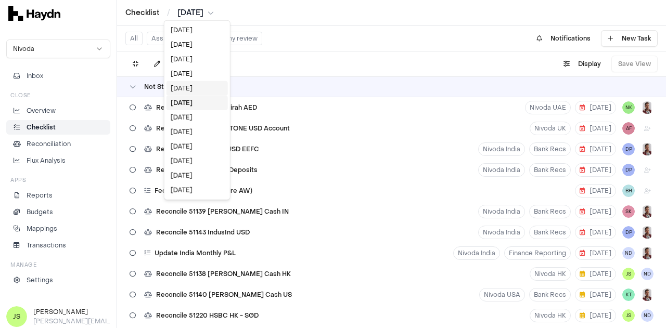
click at [197, 94] on div "[DATE]" at bounding box center [197, 88] width 61 height 15
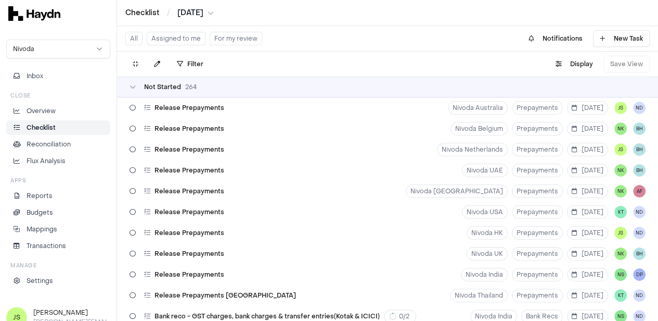
click at [172, 42] on button "Assigned to me" at bounding box center [176, 39] width 59 height 14
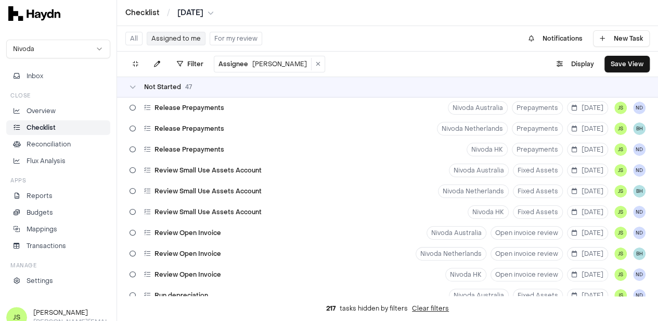
click at [317, 35] on div "All Assigned to me For my review Notifications New Task" at bounding box center [387, 38] width 541 height 25
